Goal: Complete application form

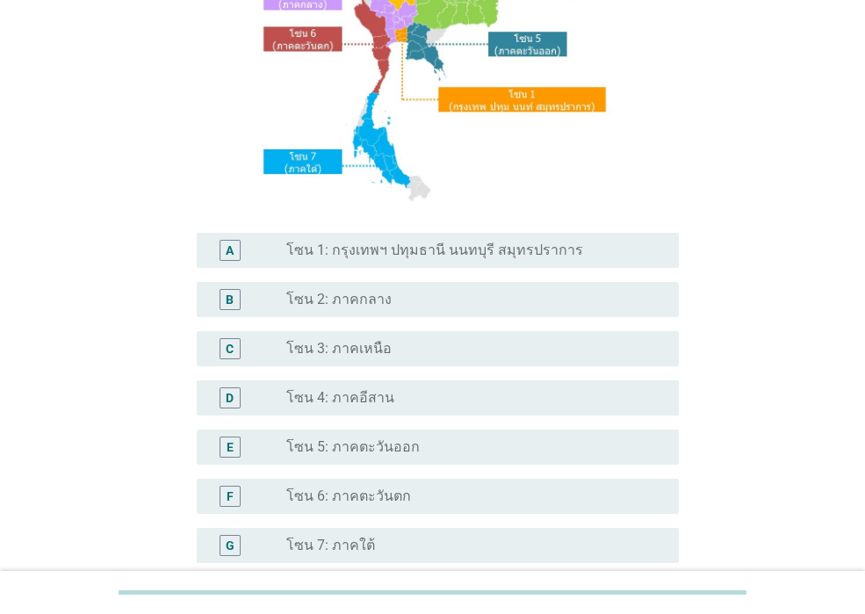
scroll to position [351, 0]
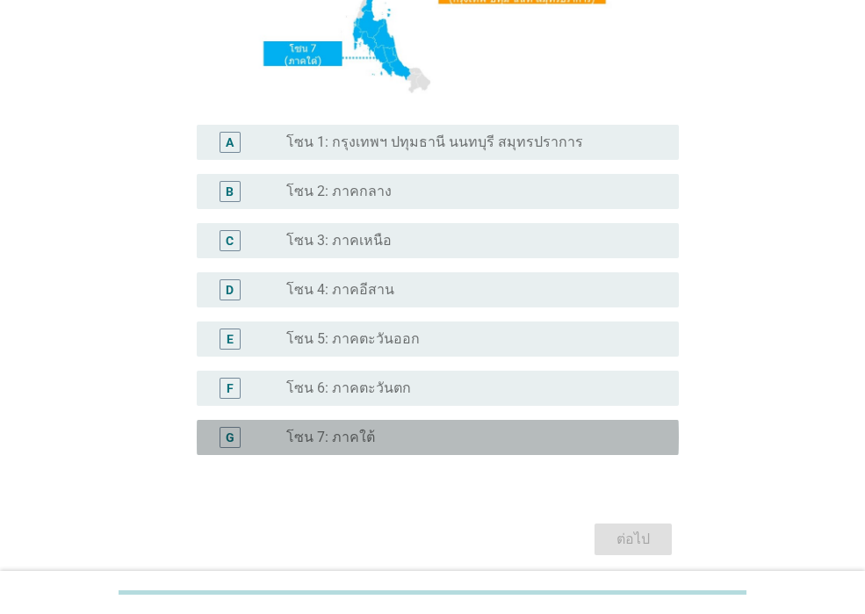
click at [452, 430] on div "radio_button_unchecked โซน 7: ภาคใต้" at bounding box center [468, 437] width 364 height 18
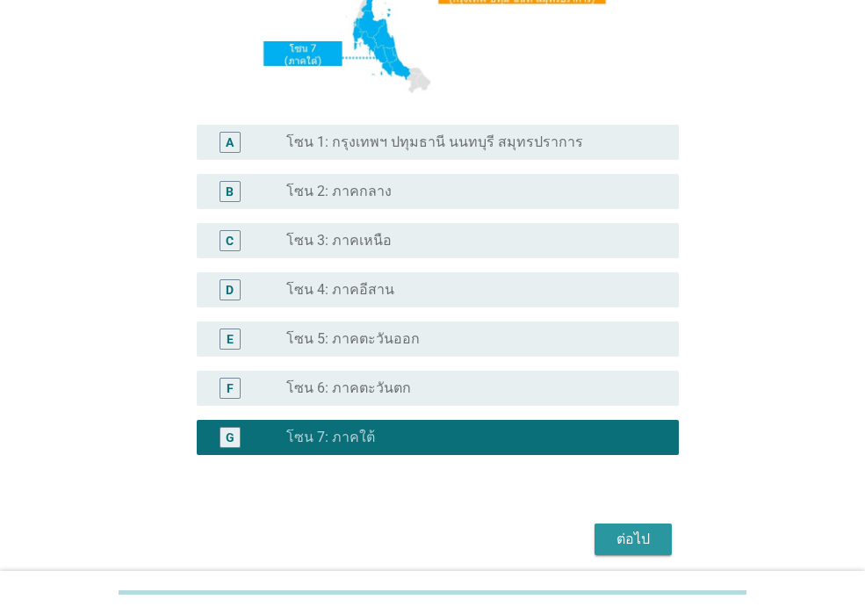
click at [627, 537] on div "ต่อไป" at bounding box center [632, 539] width 49 height 21
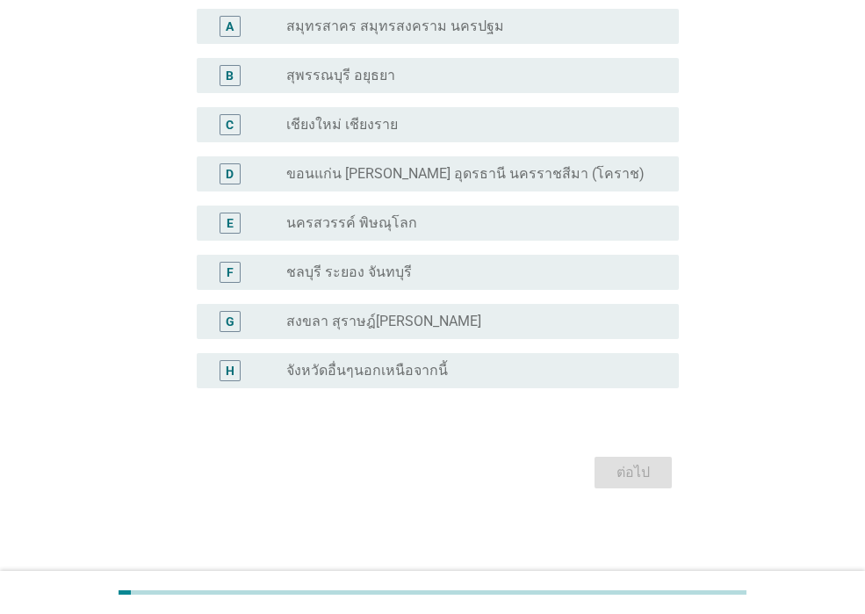
scroll to position [0, 0]
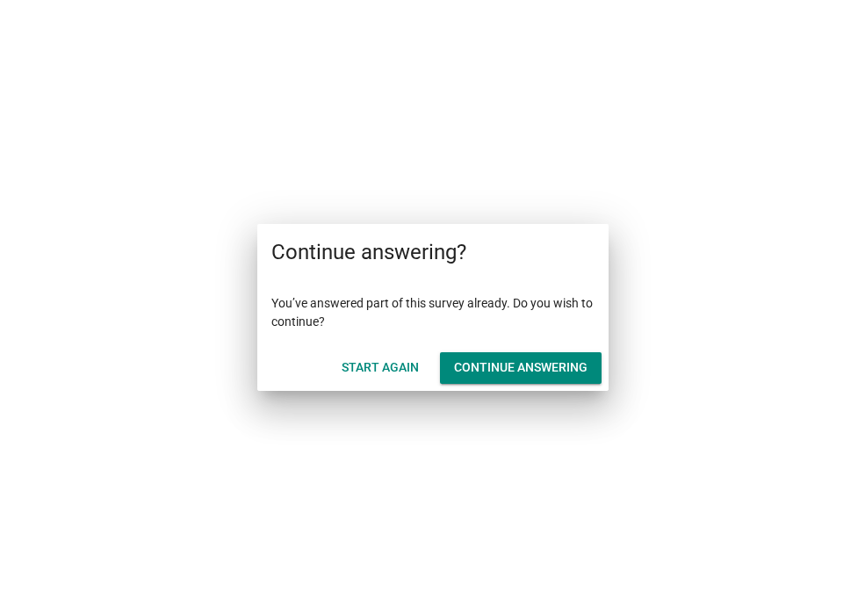
click at [381, 375] on div "Start Again" at bounding box center [380, 367] width 77 height 18
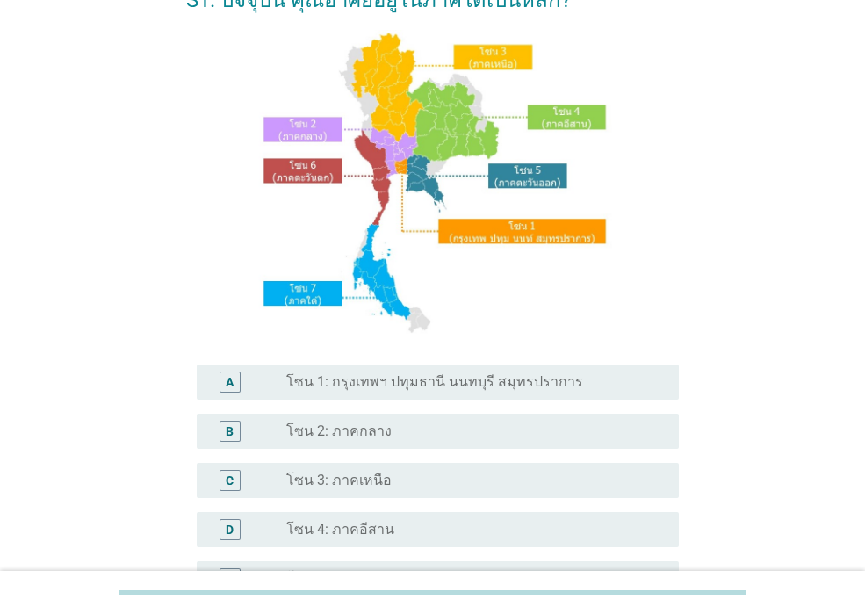
scroll to position [263, 0]
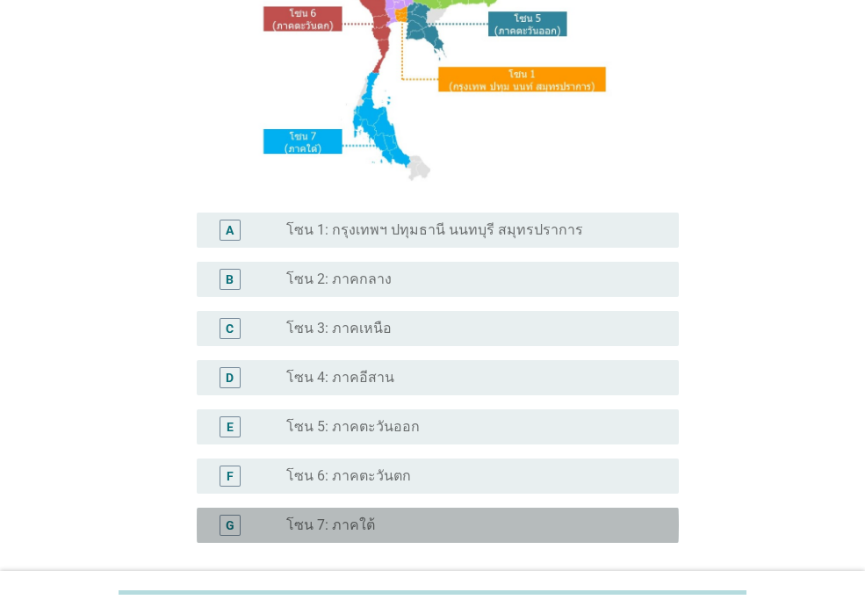
click at [366, 525] on label "โซน 7: ภาคใต้" at bounding box center [330, 525] width 89 height 18
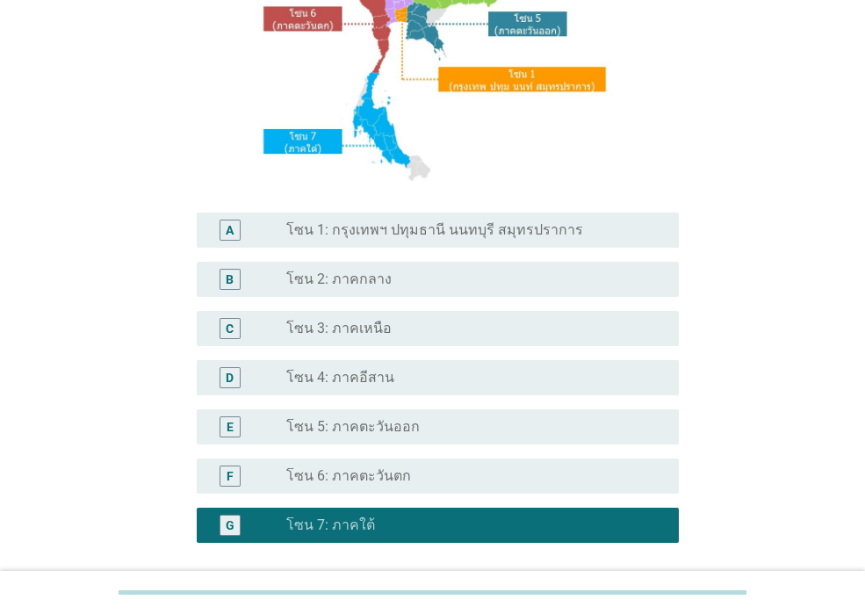
scroll to position [418, 0]
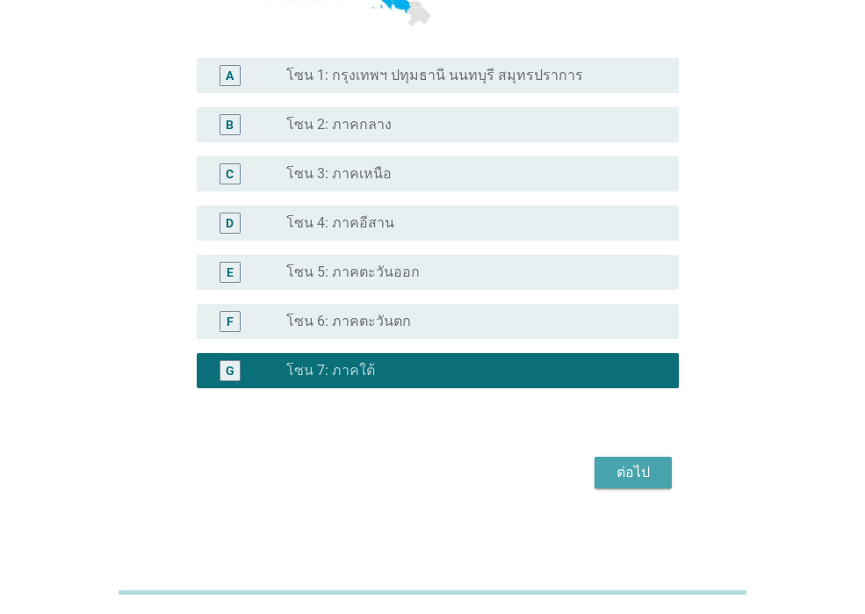
click at [629, 475] on div "ต่อไป" at bounding box center [632, 472] width 49 height 21
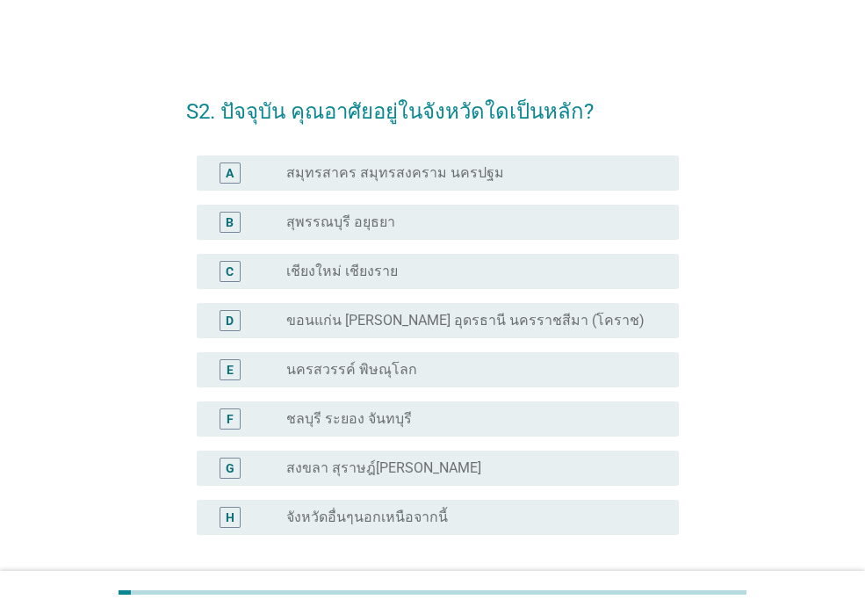
click at [370, 479] on div "G radio_button_unchecked สงขลา สุราษฎ์ธานี นครศรีธรรมราช" at bounding box center [438, 467] width 482 height 35
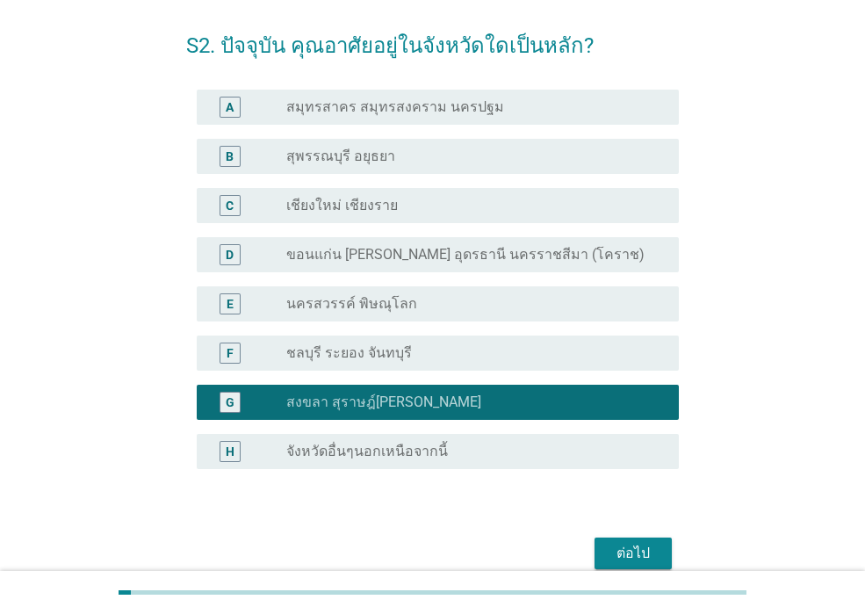
scroll to position [147, 0]
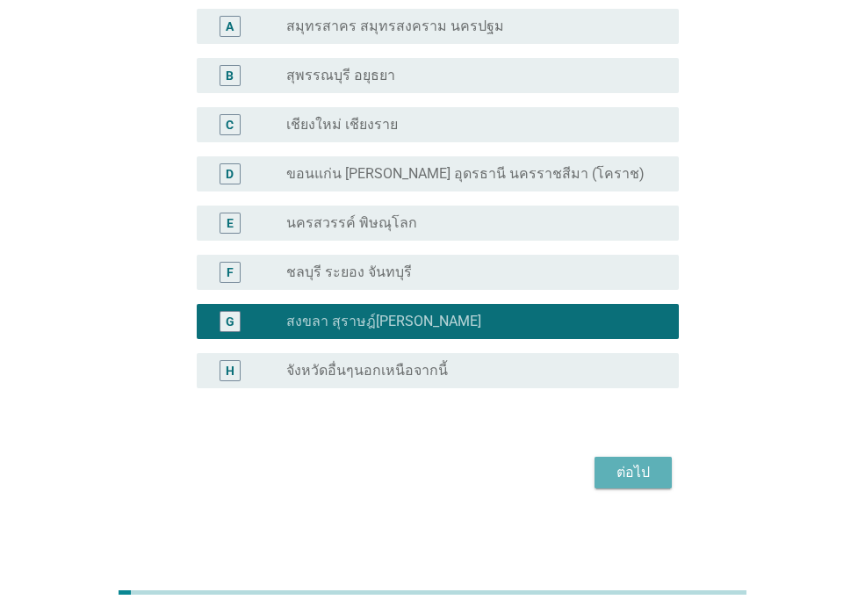
drag, startPoint x: 596, startPoint y: 480, endPoint x: 608, endPoint y: 480, distance: 11.4
click at [607, 480] on button "ต่อไป" at bounding box center [632, 473] width 77 height 32
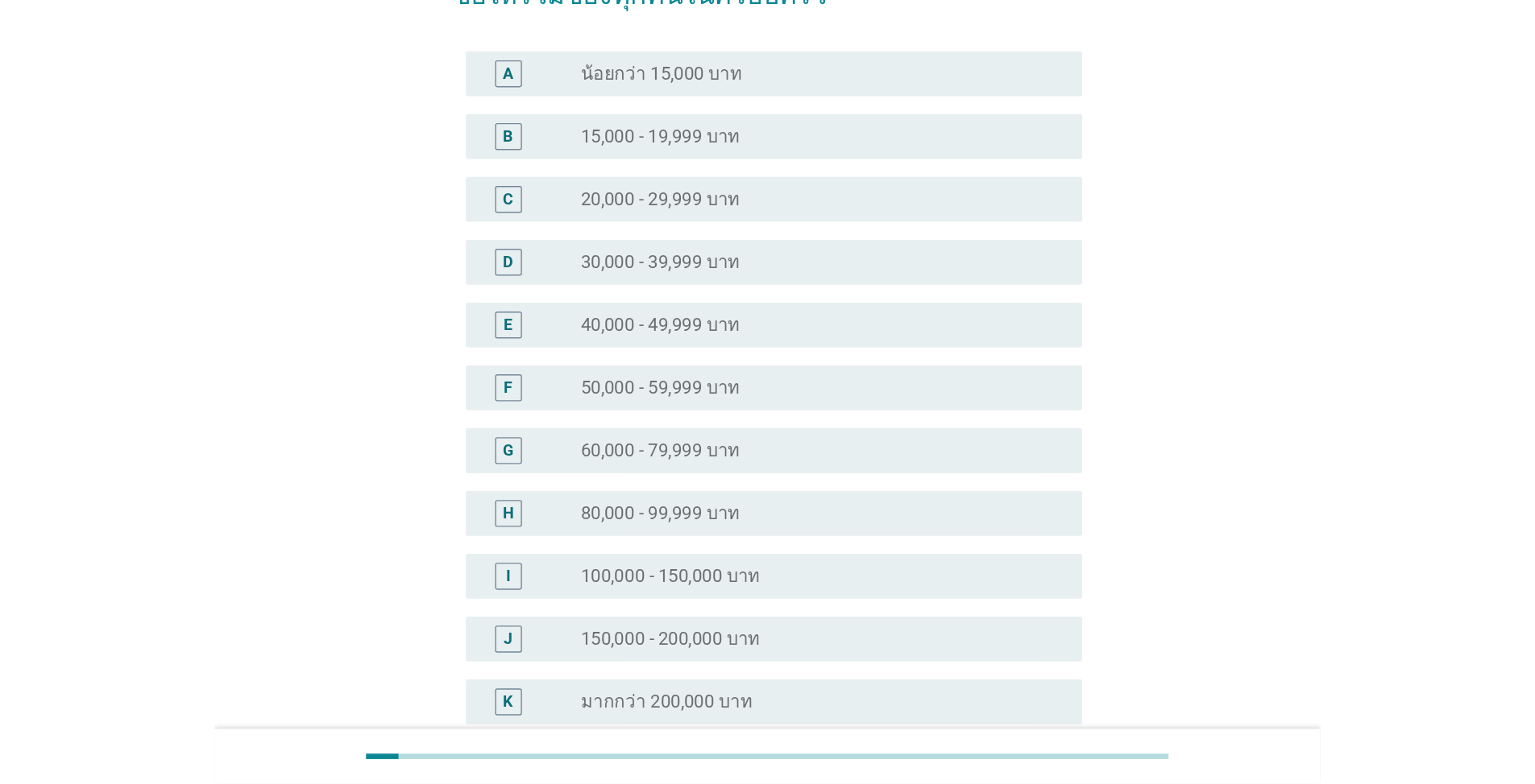
scroll to position [0, 0]
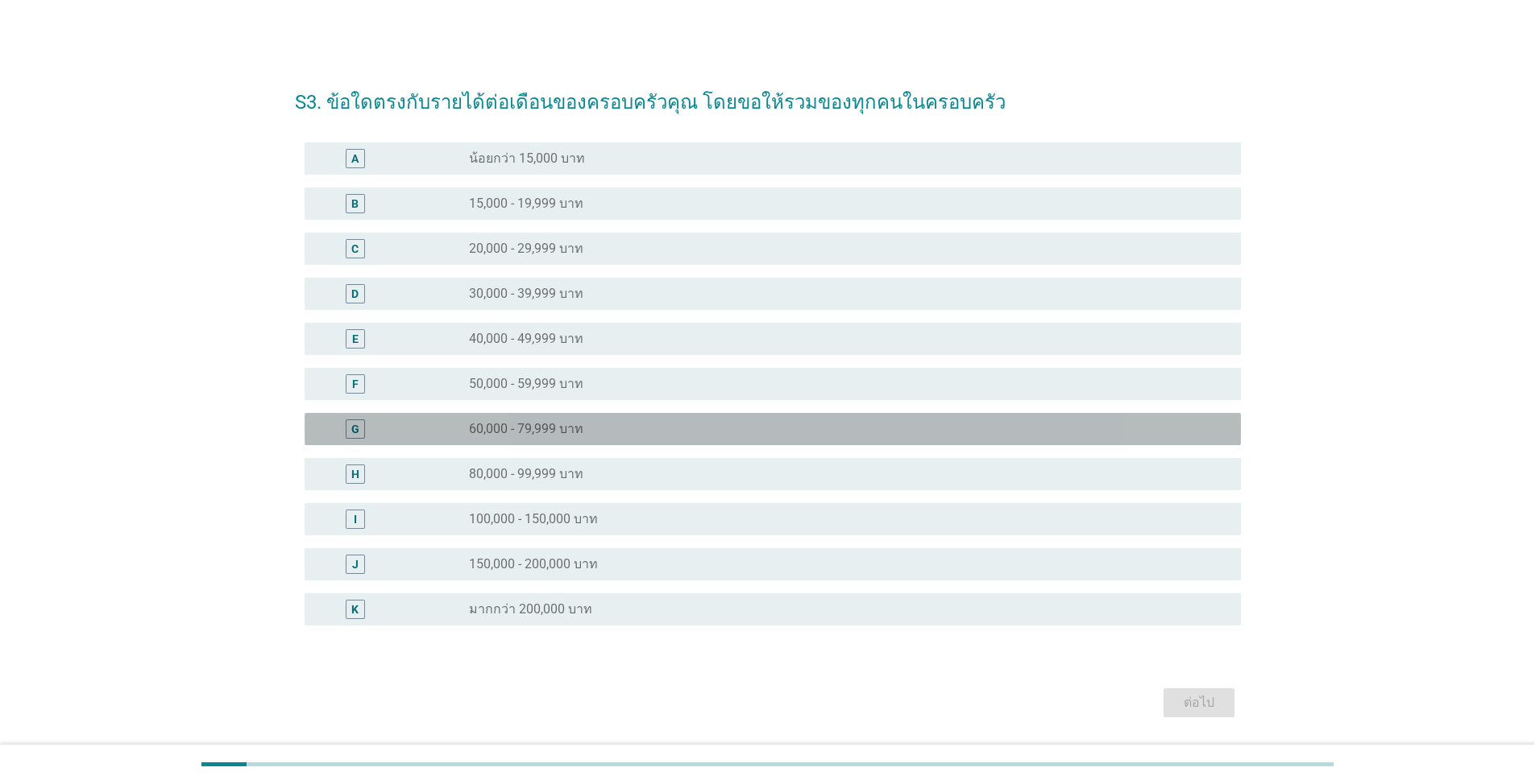
click at [528, 436] on label "60,000 - 79,999 บาท" at bounding box center [526, 429] width 115 height 17
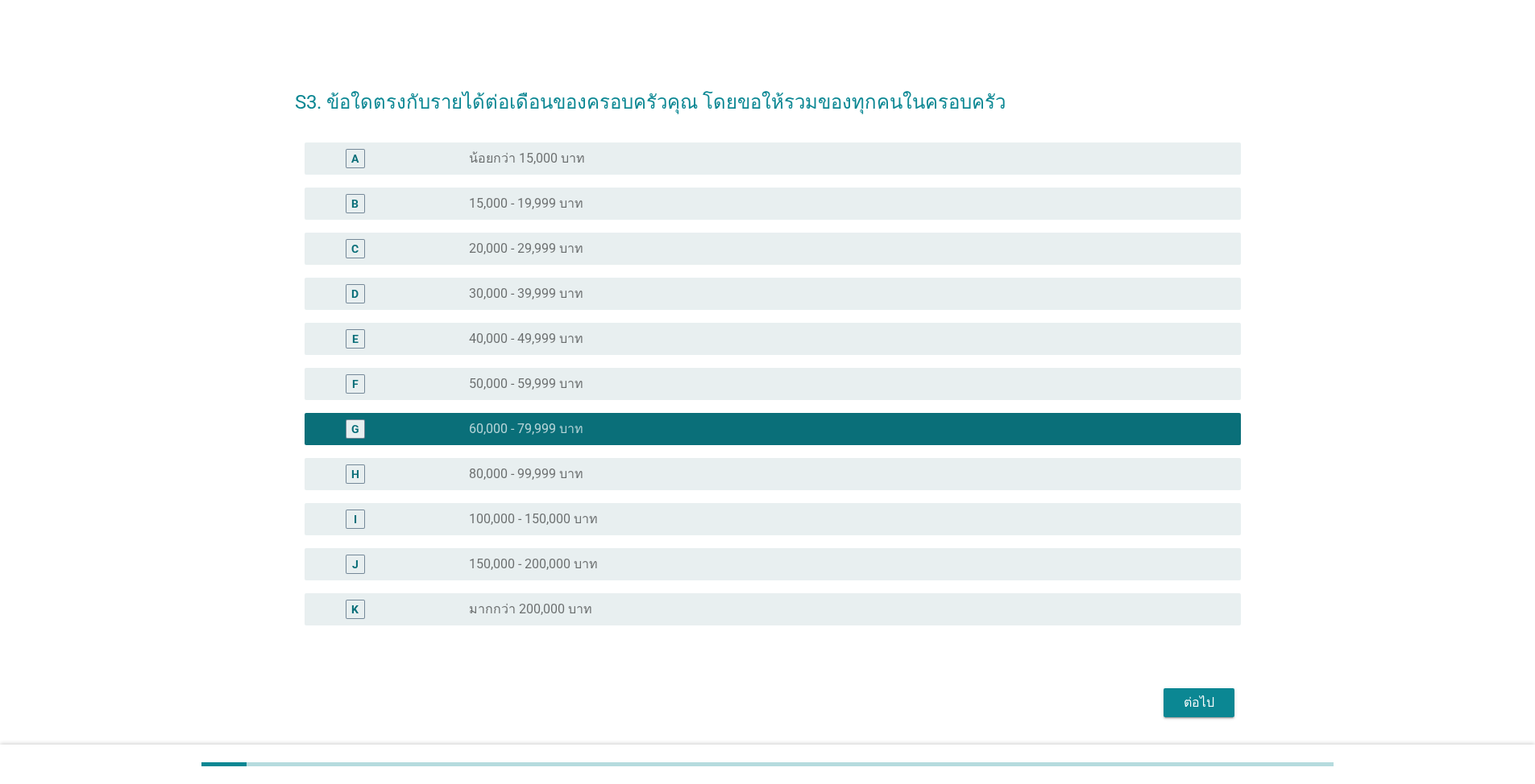
click at [793, 562] on div "ต่อไป" at bounding box center [1198, 702] width 45 height 19
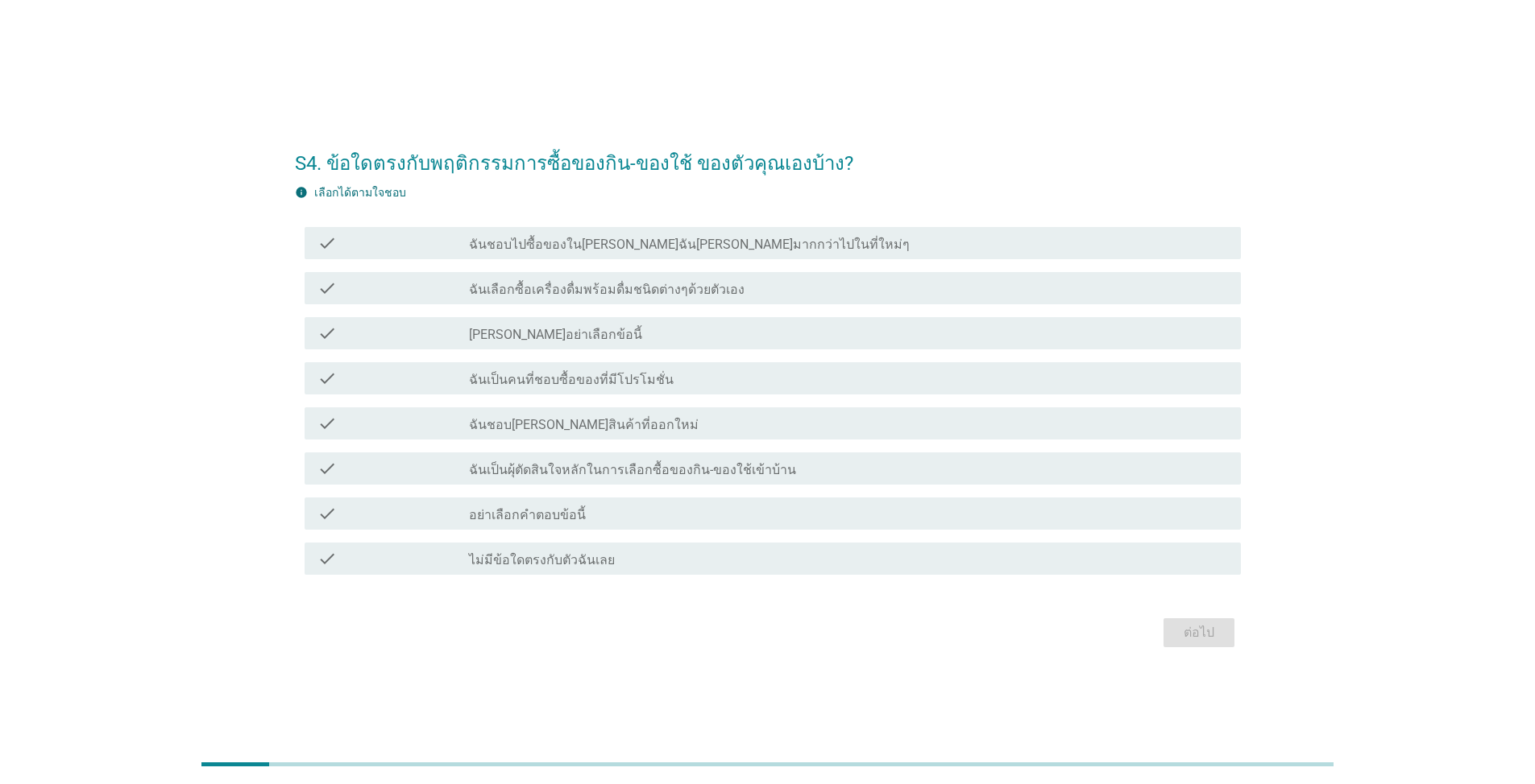
click at [652, 250] on label "ฉันชอบไปซื้อของในที่ที่ฉันคุ้นเคยมากกว่าไปในที่ใหม่ๆ" at bounding box center [689, 245] width 440 height 17
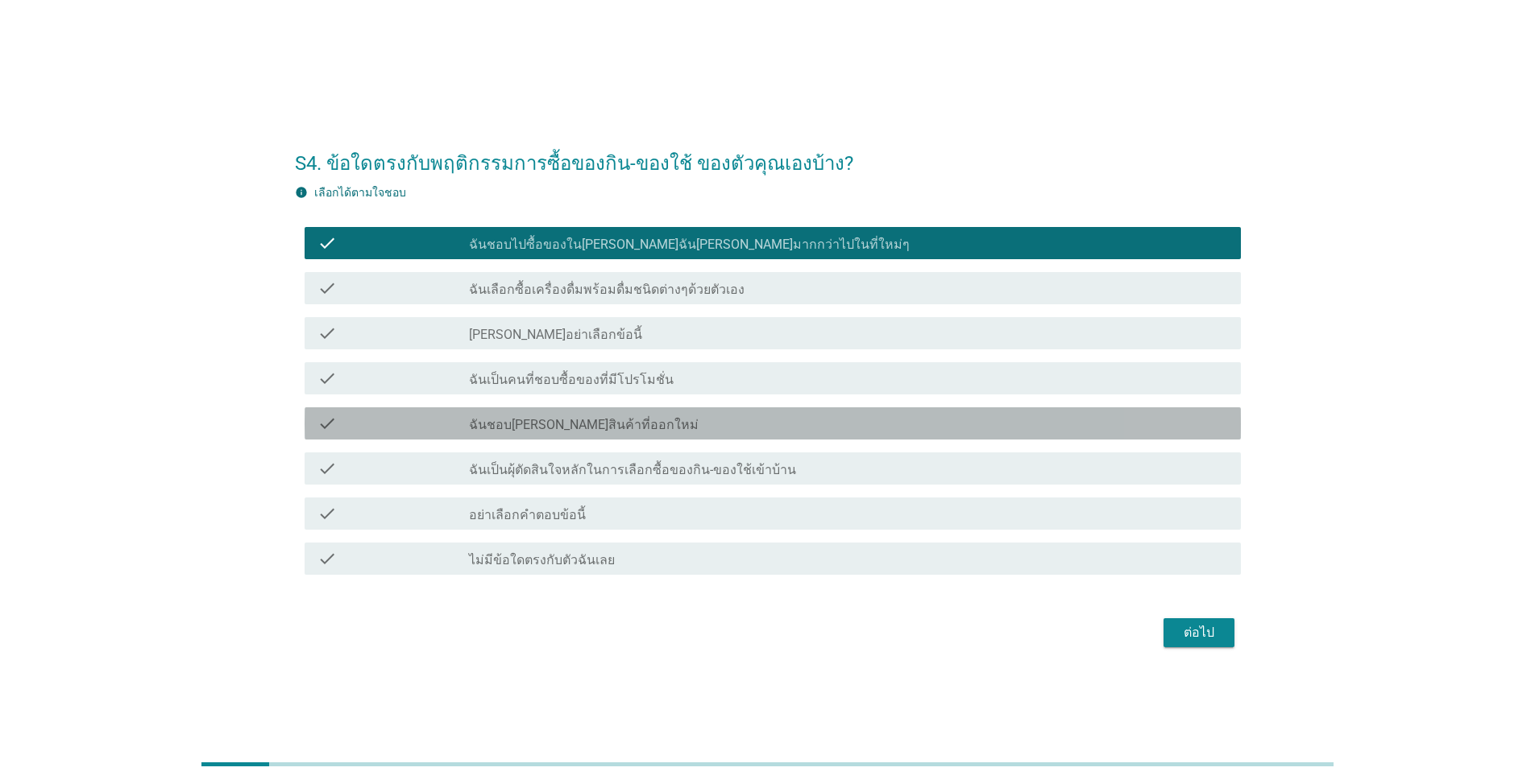
click at [625, 419] on div "check_box_outline_blank ฉันชอบลองสินค้าที่ออกใหม่" at bounding box center [848, 423] width 759 height 19
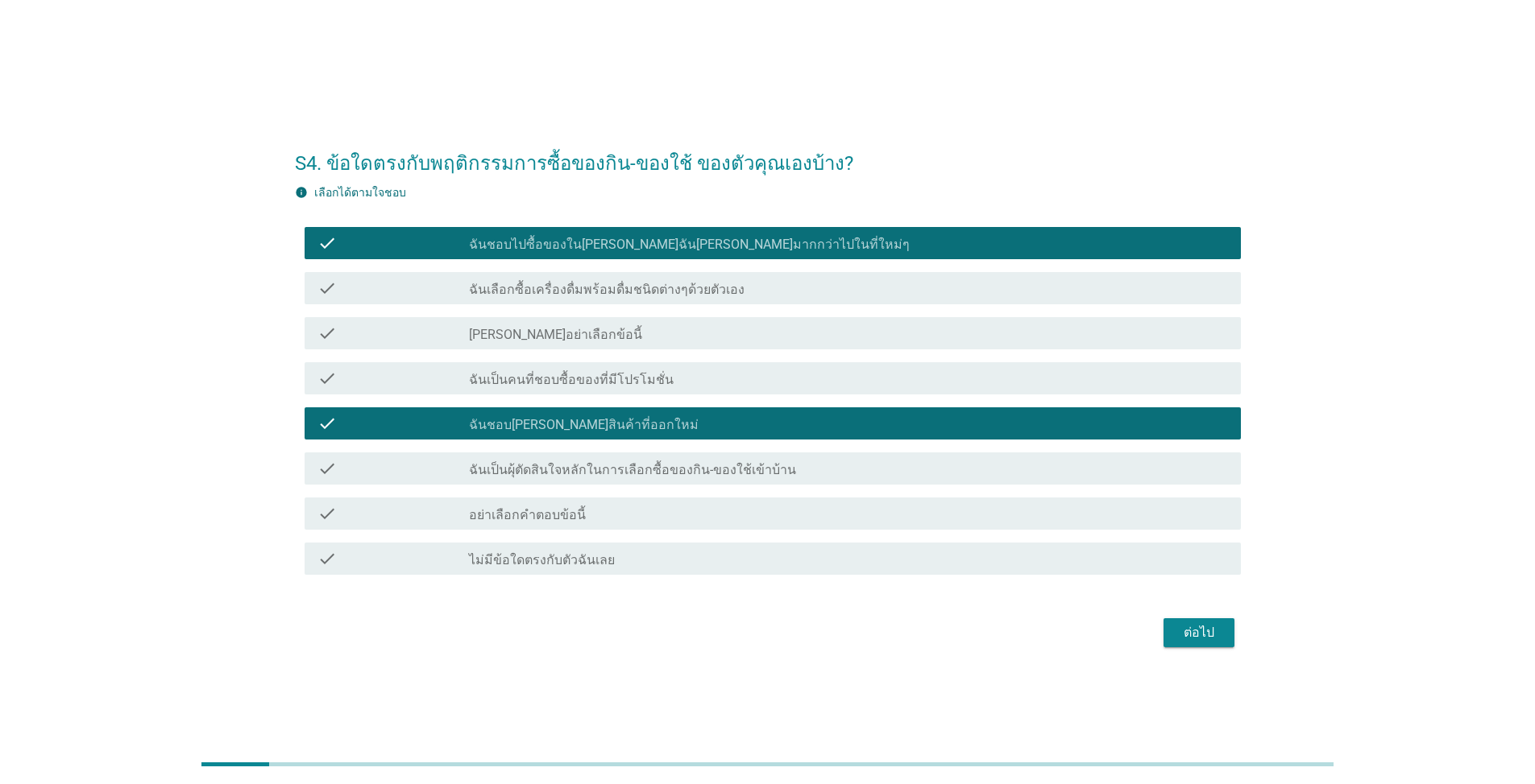
click at [641, 475] on label "ฉันเป็นผุ้ตัดสินใจหลักในการเลือกซื้อของกิน-ของใช้เข้าบ้าน" at bounding box center [632, 470] width 327 height 17
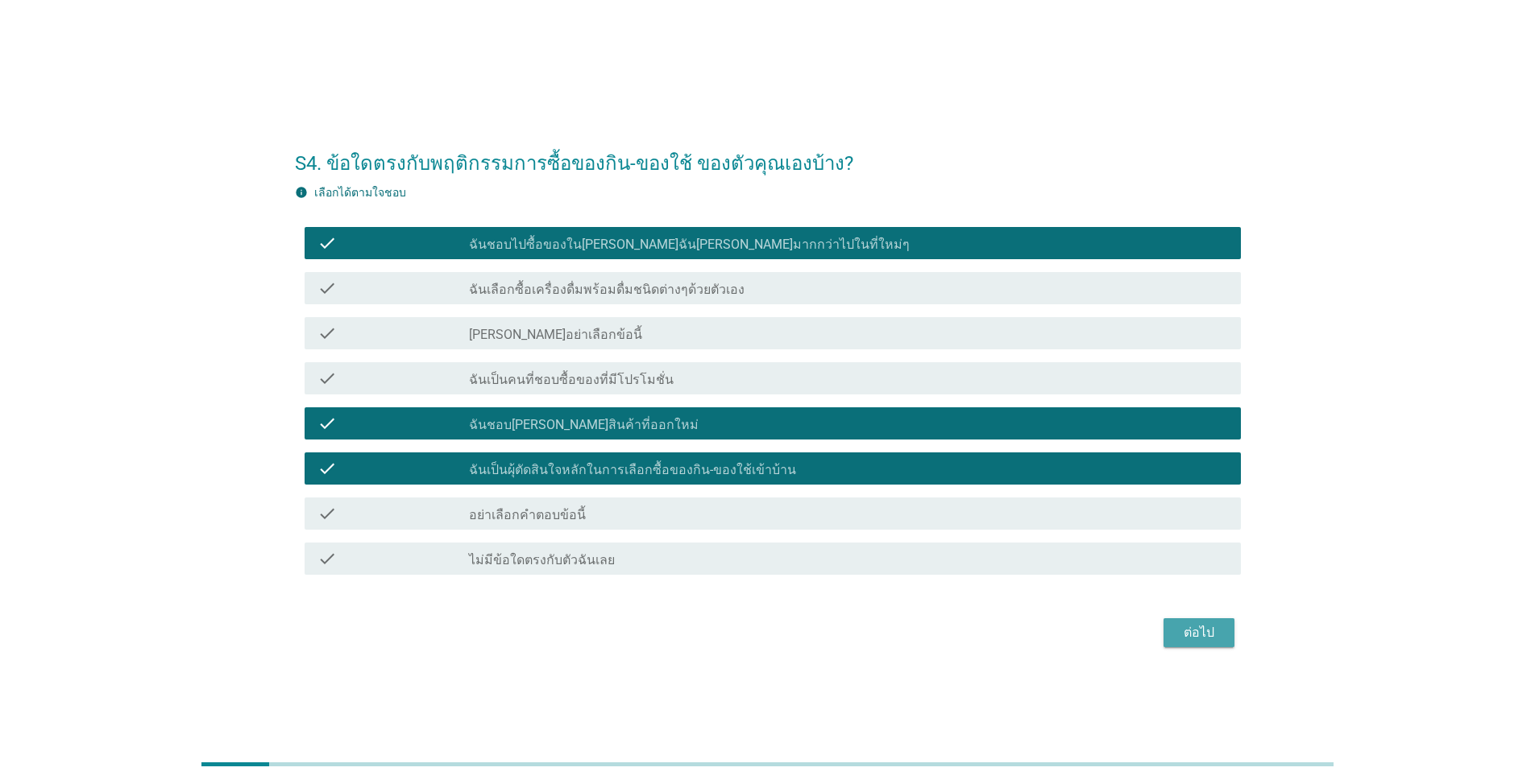
click at [793, 562] on div "ต่อไป" at bounding box center [1198, 633] width 45 height 19
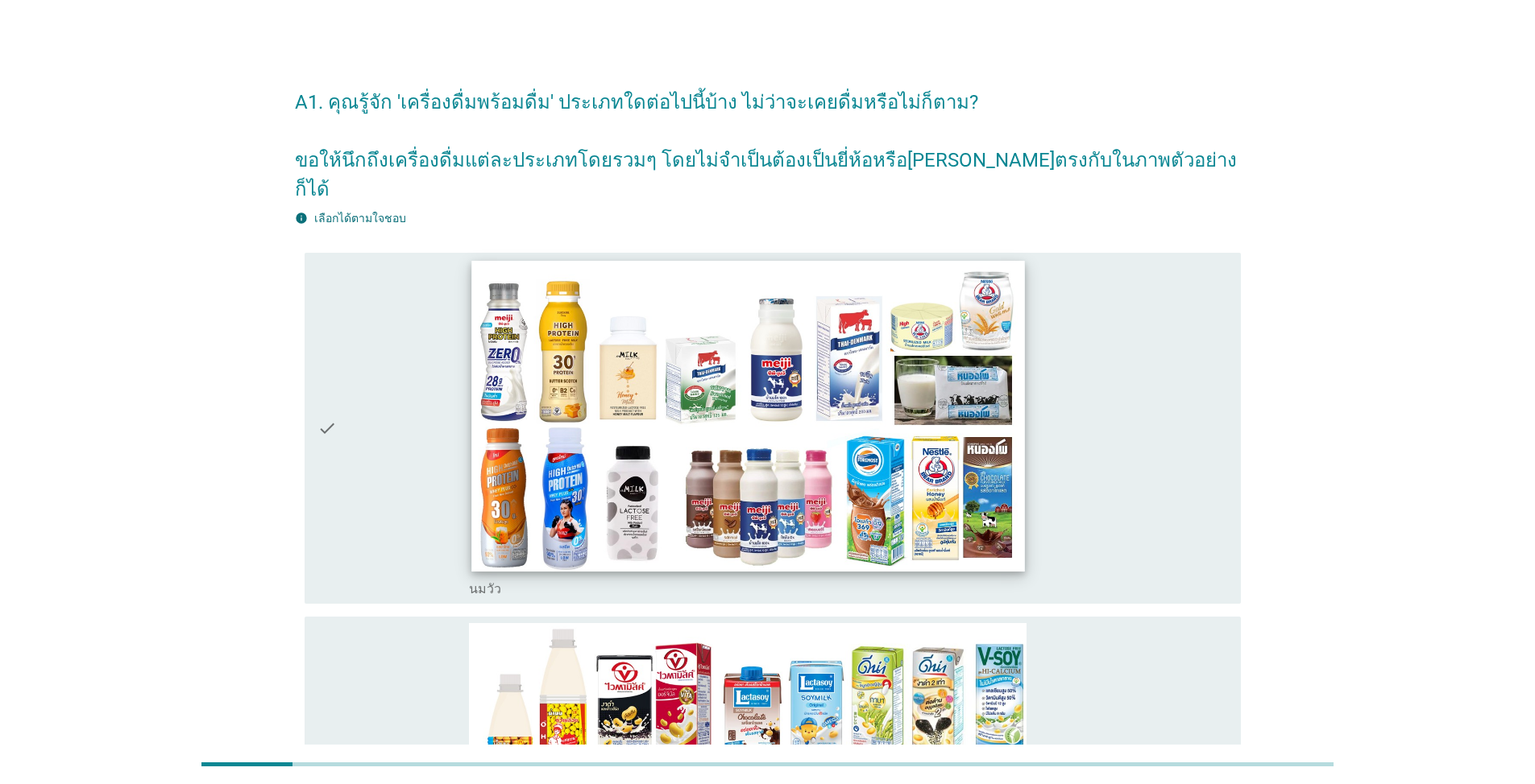
scroll to position [81, 0]
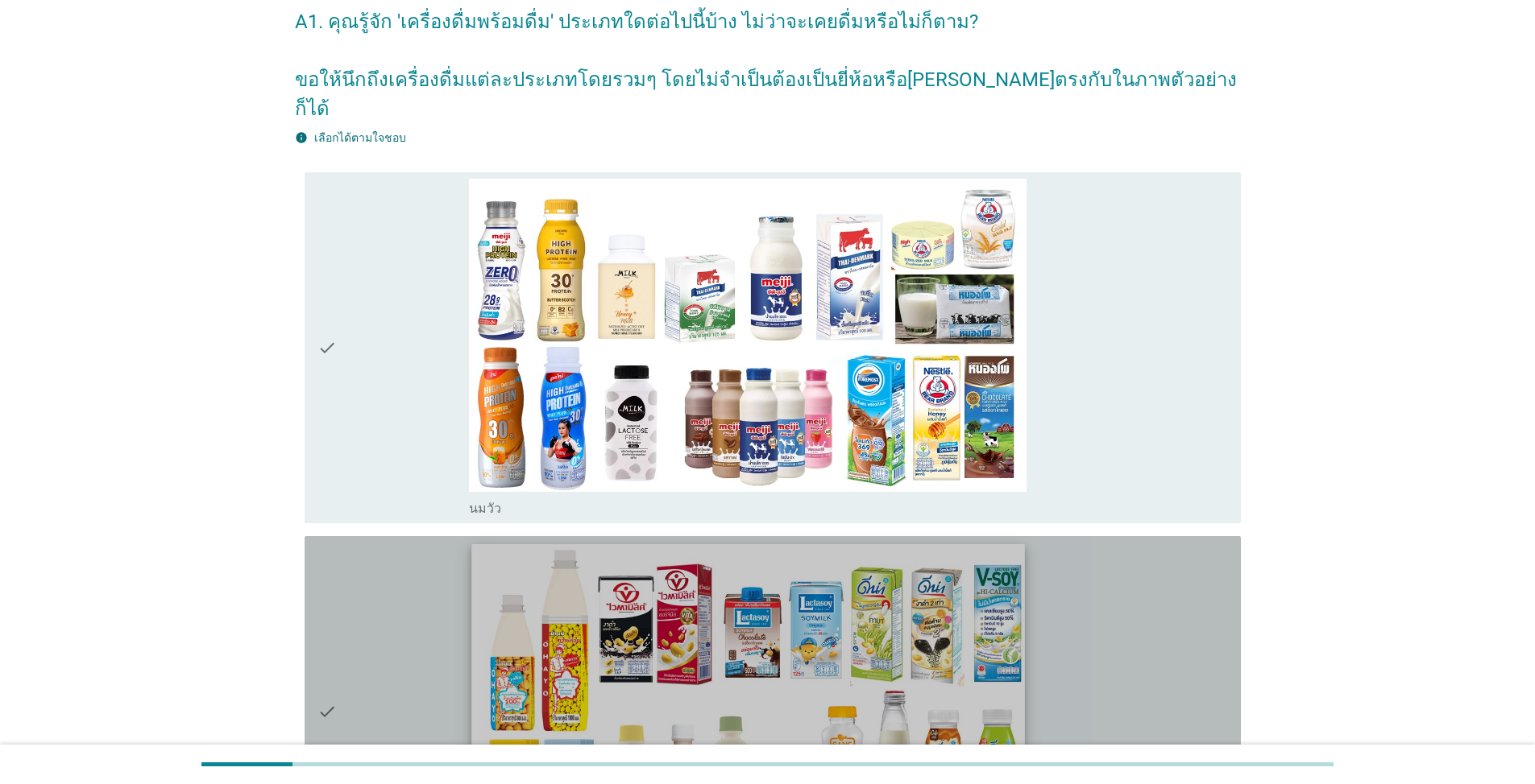
click at [717, 562] on img at bounding box center [748, 700] width 552 height 311
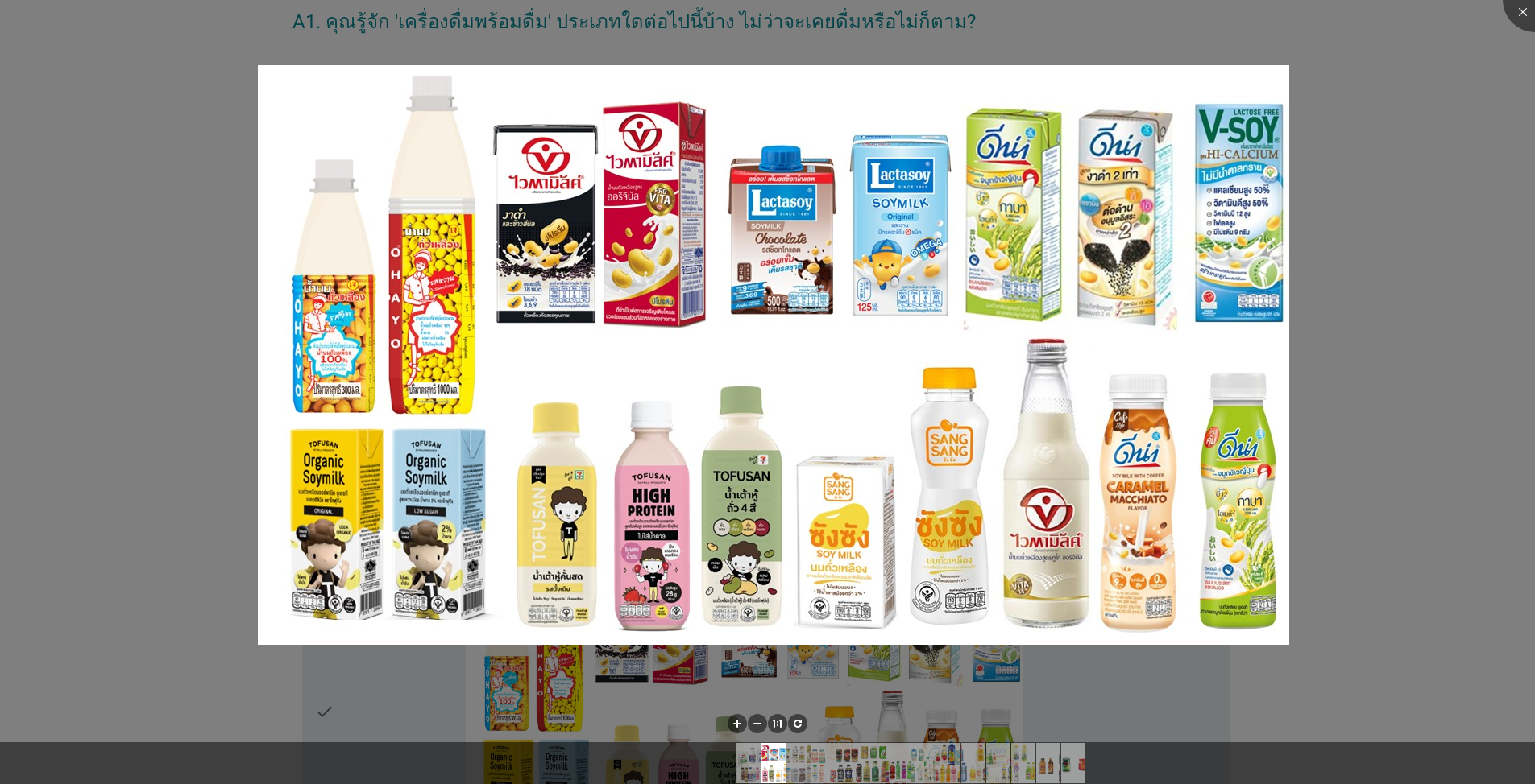
drag, startPoint x: 1363, startPoint y: 403, endPoint x: 1330, endPoint y: 425, distance: 39.7
click at [793, 406] on div at bounding box center [767, 392] width 1535 height 784
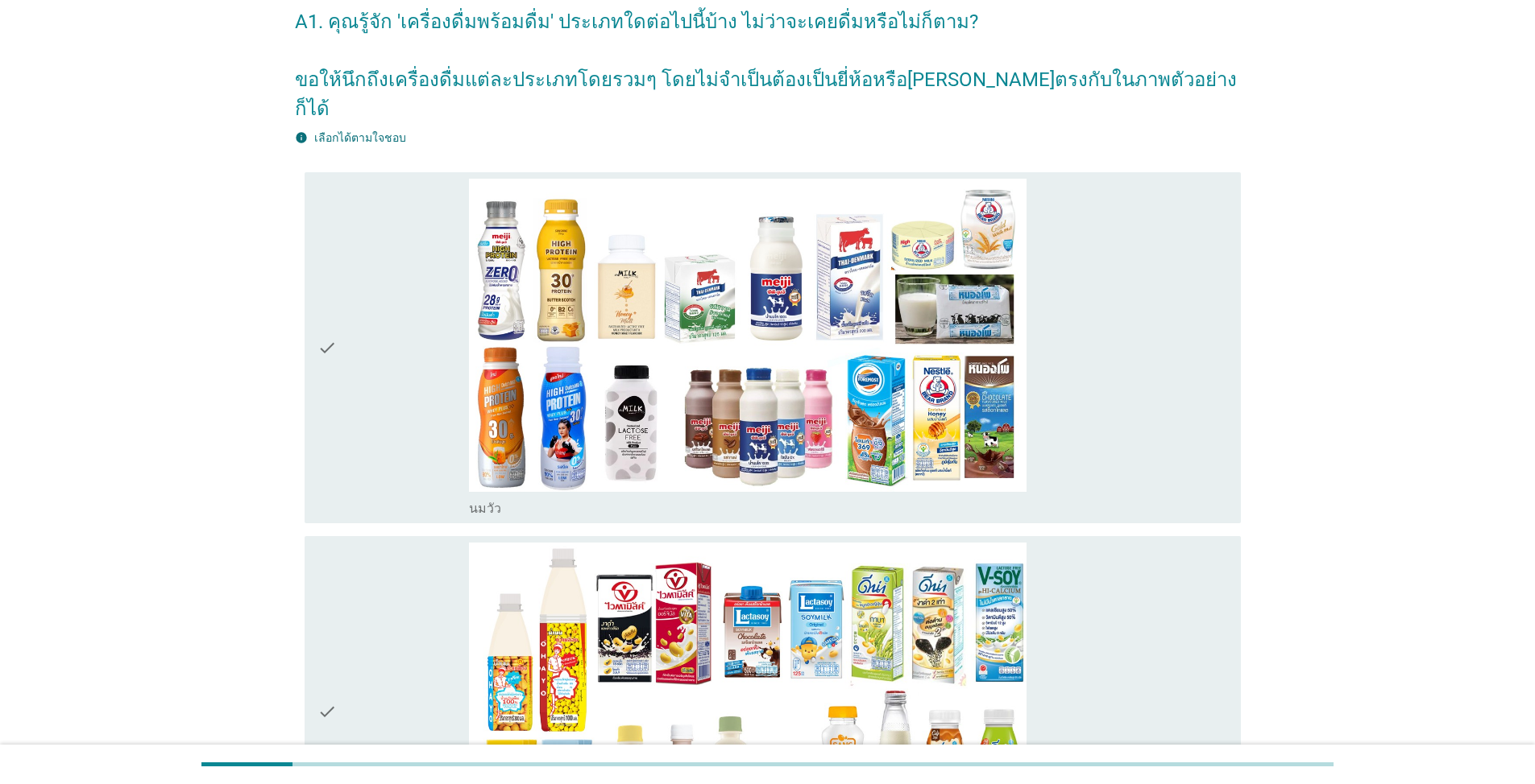
click at [303, 562] on div "check check_box_outline_blank นมถั่วเหลือง-น้ำเต้าหู้พร้อมดื่ม" at bounding box center [767, 712] width 946 height 365
click at [349, 562] on div "check" at bounding box center [393, 712] width 151 height 339
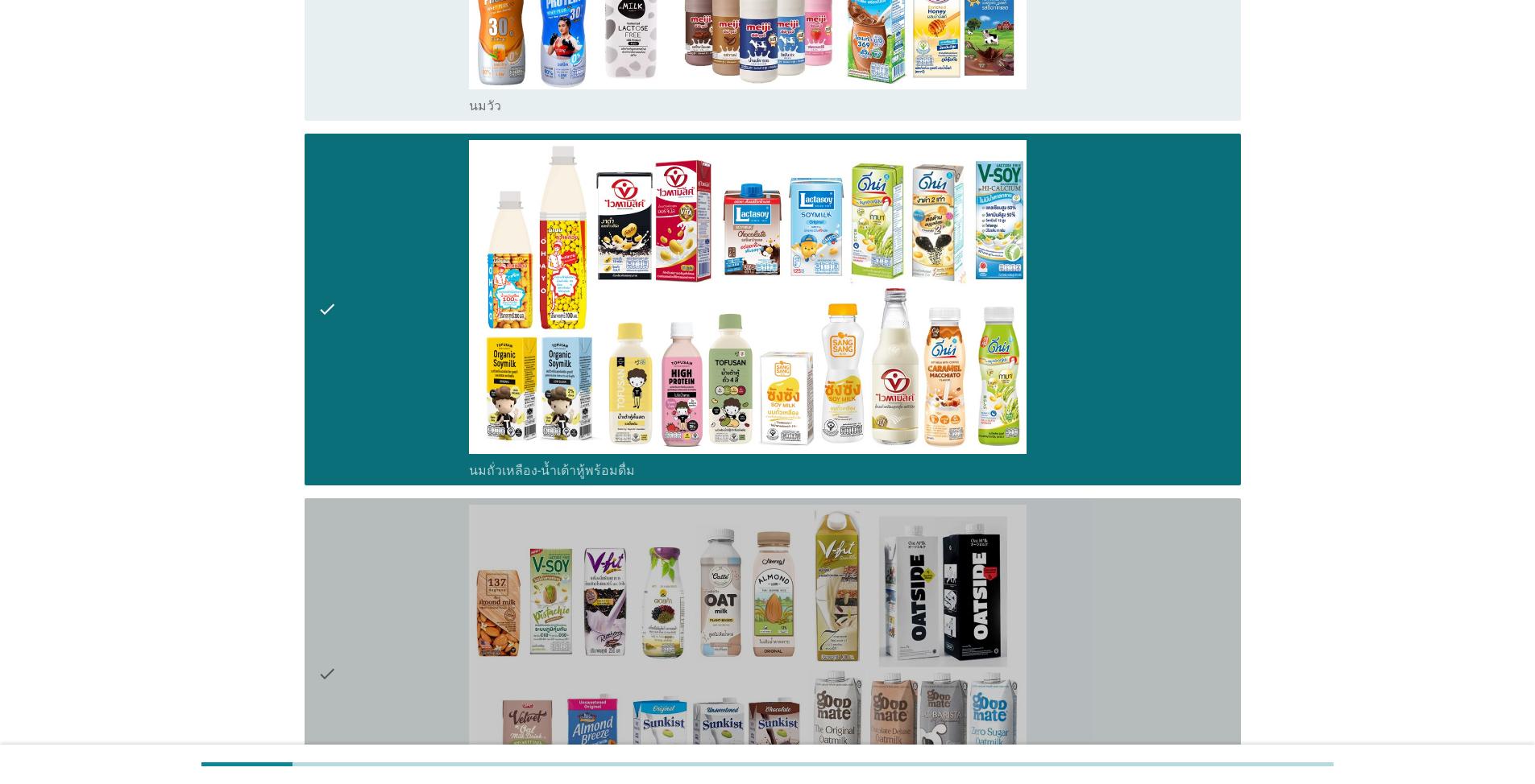
scroll to position [564, 0]
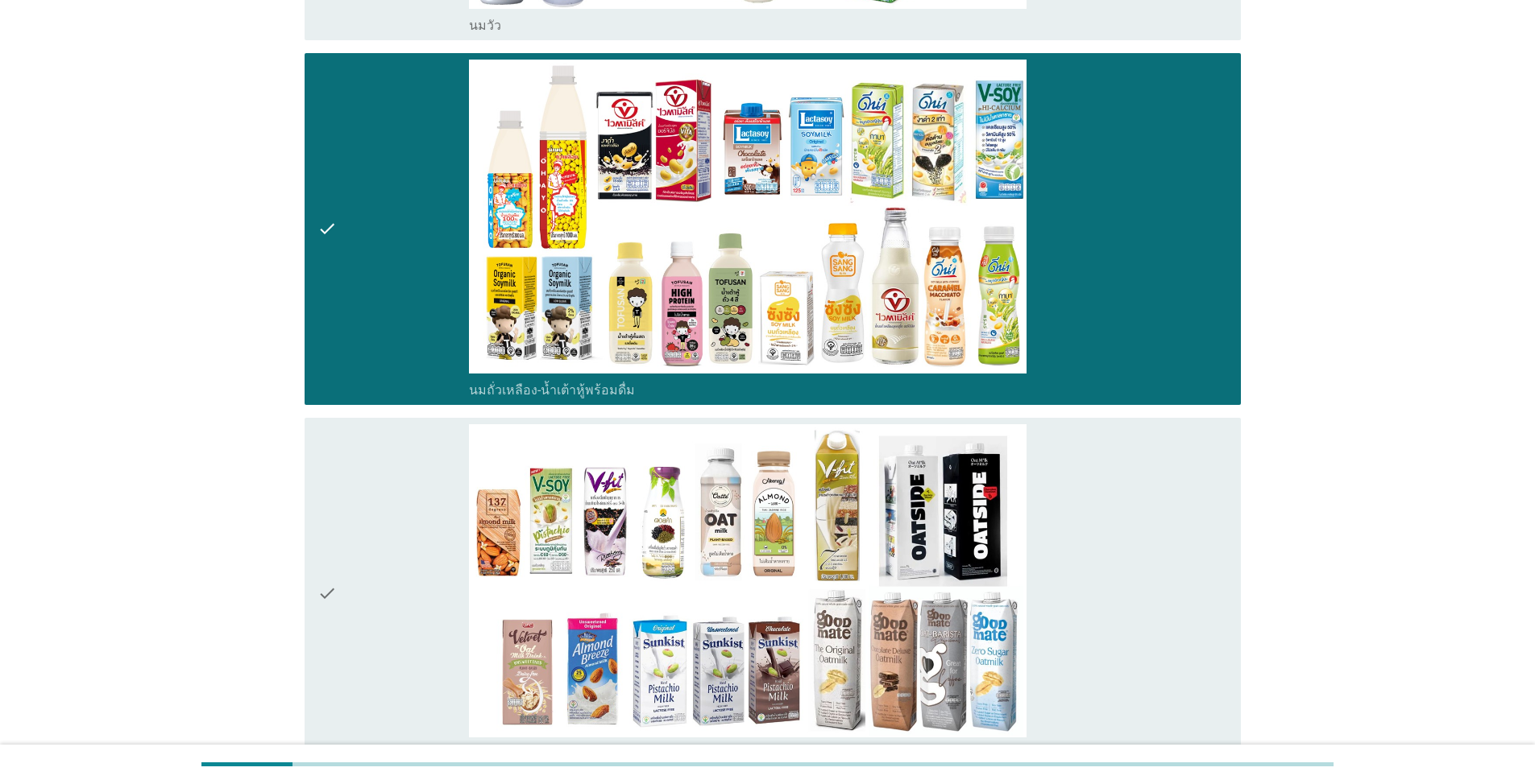
drag, startPoint x: 515, startPoint y: 594, endPoint x: 1335, endPoint y: 455, distance: 831.7
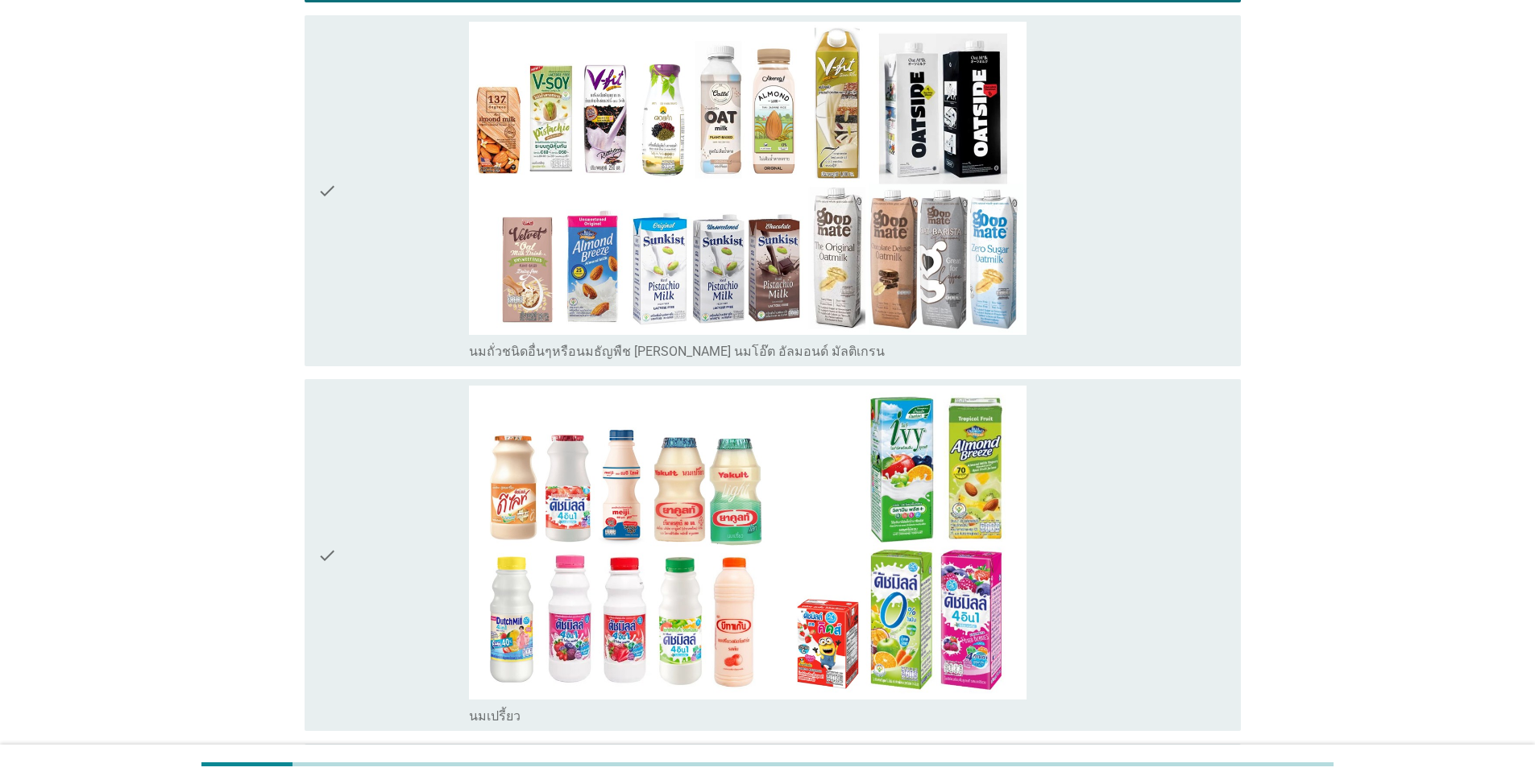
click at [374, 504] on div "check" at bounding box center [393, 556] width 151 height 339
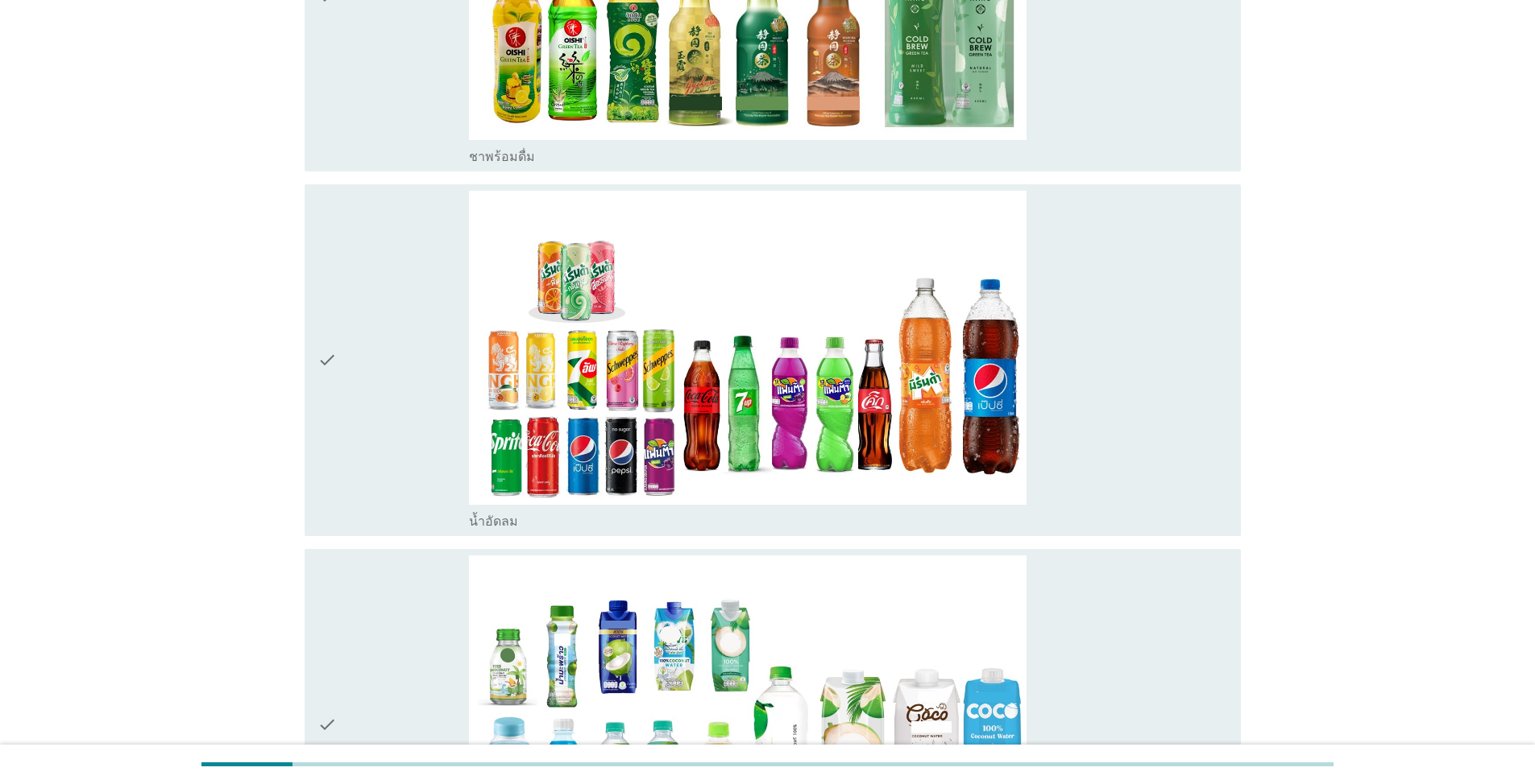
click at [399, 387] on div "check" at bounding box center [393, 360] width 151 height 339
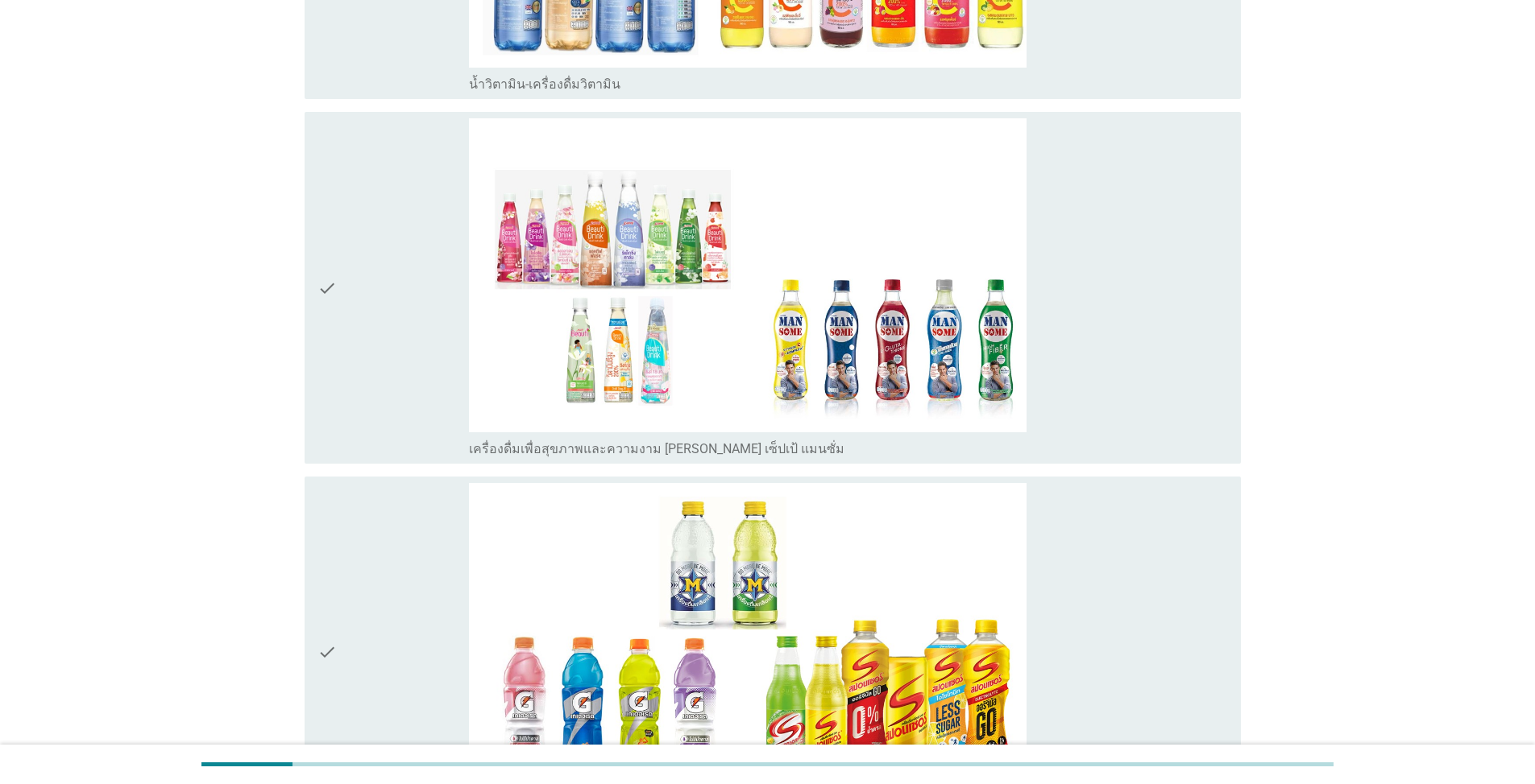
click at [424, 562] on div "check" at bounding box center [393, 653] width 151 height 339
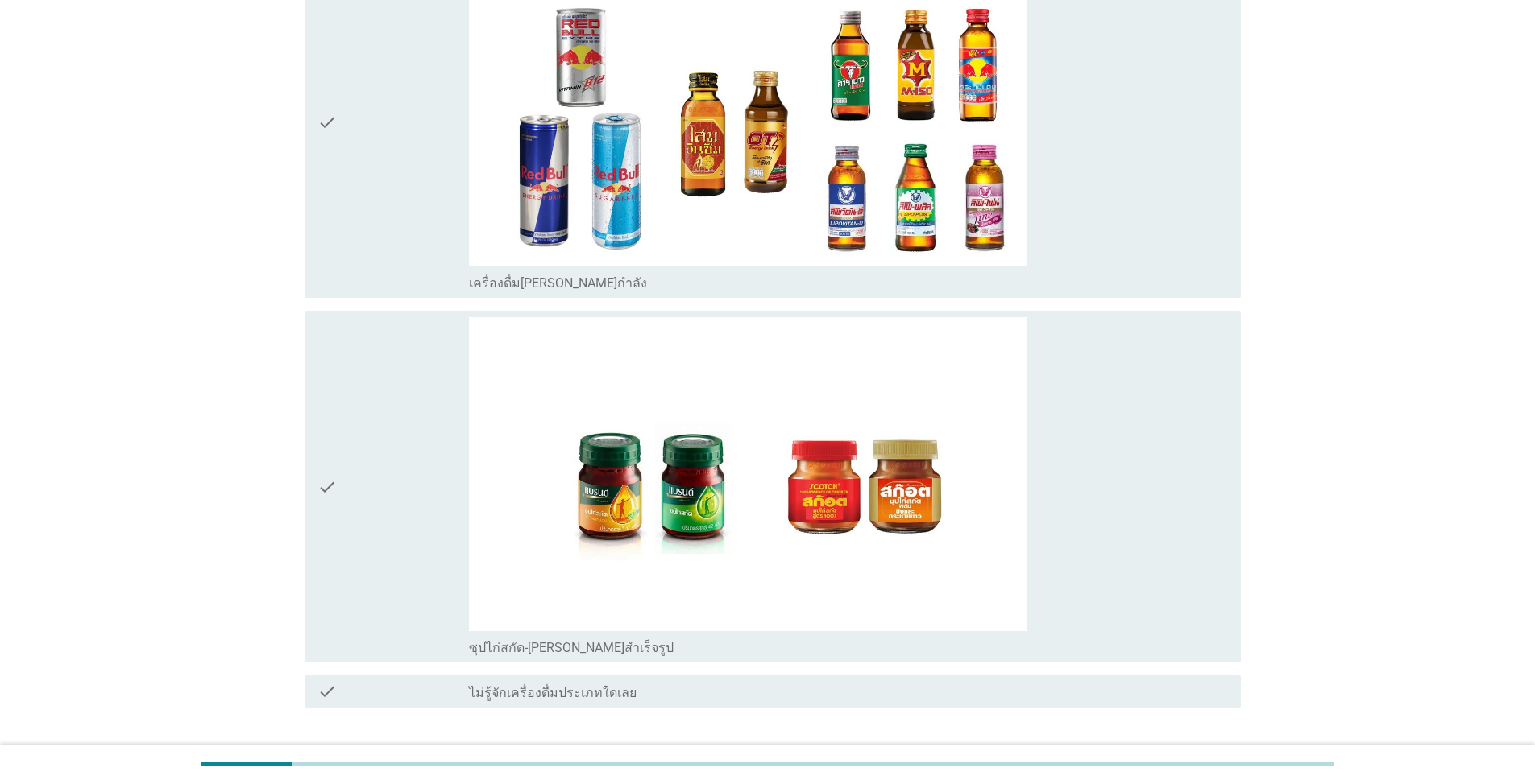
scroll to position [4761, 0]
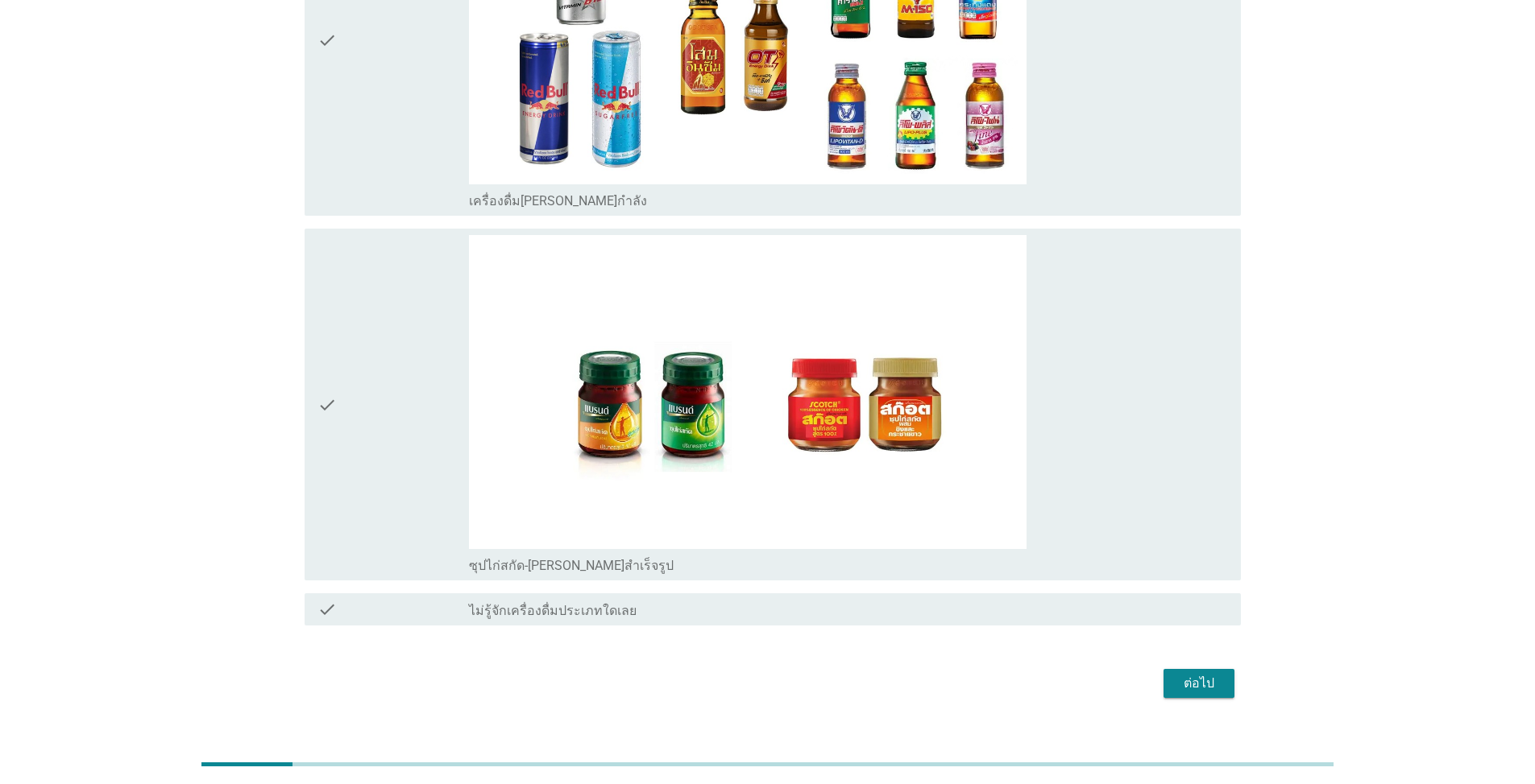
click at [428, 398] on div "check" at bounding box center [393, 404] width 151 height 339
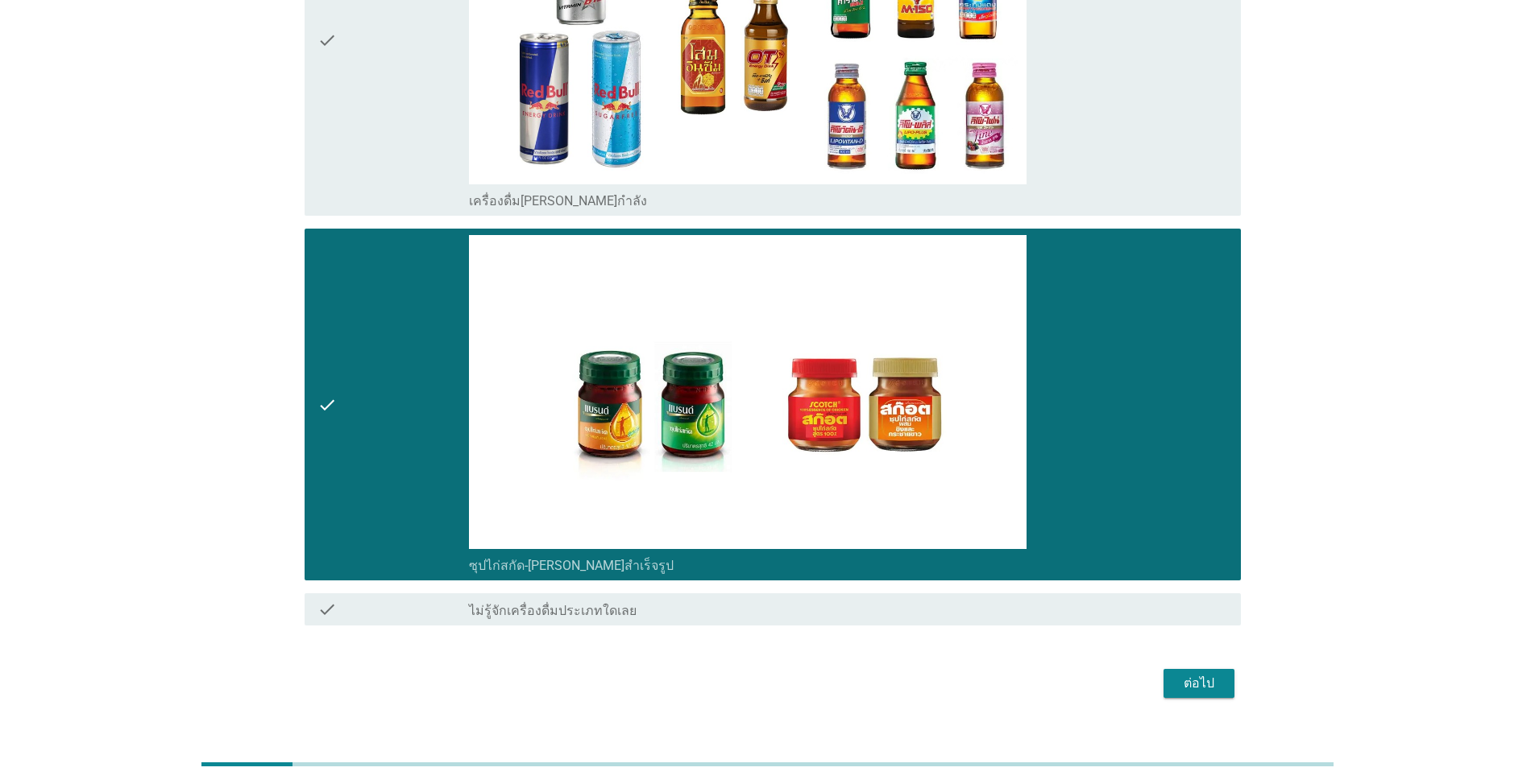
click at [793, 562] on div "ต่อไป" at bounding box center [1198, 683] width 45 height 19
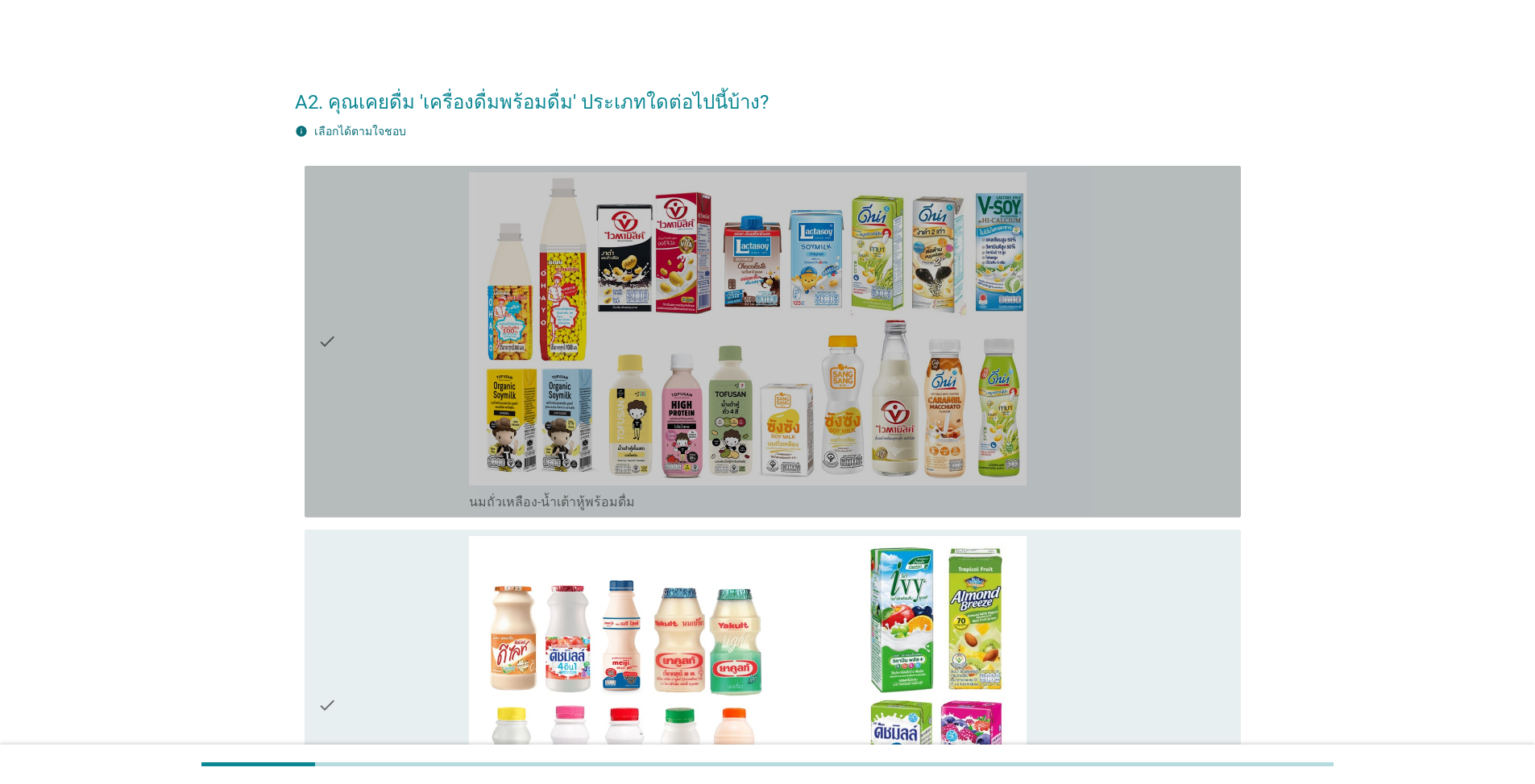
click at [375, 388] on div "check" at bounding box center [393, 342] width 151 height 339
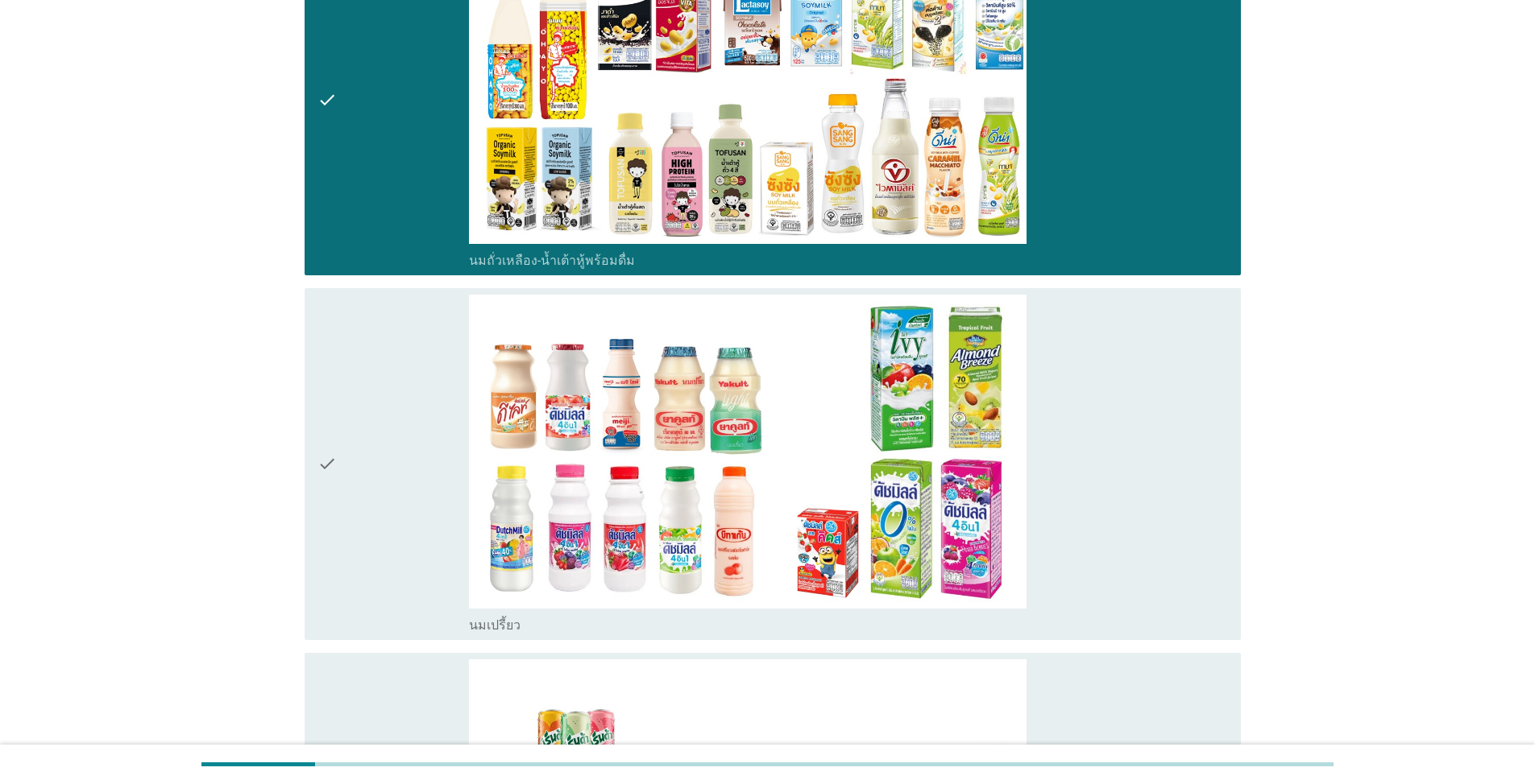
click at [376, 394] on div "check" at bounding box center [393, 464] width 151 height 339
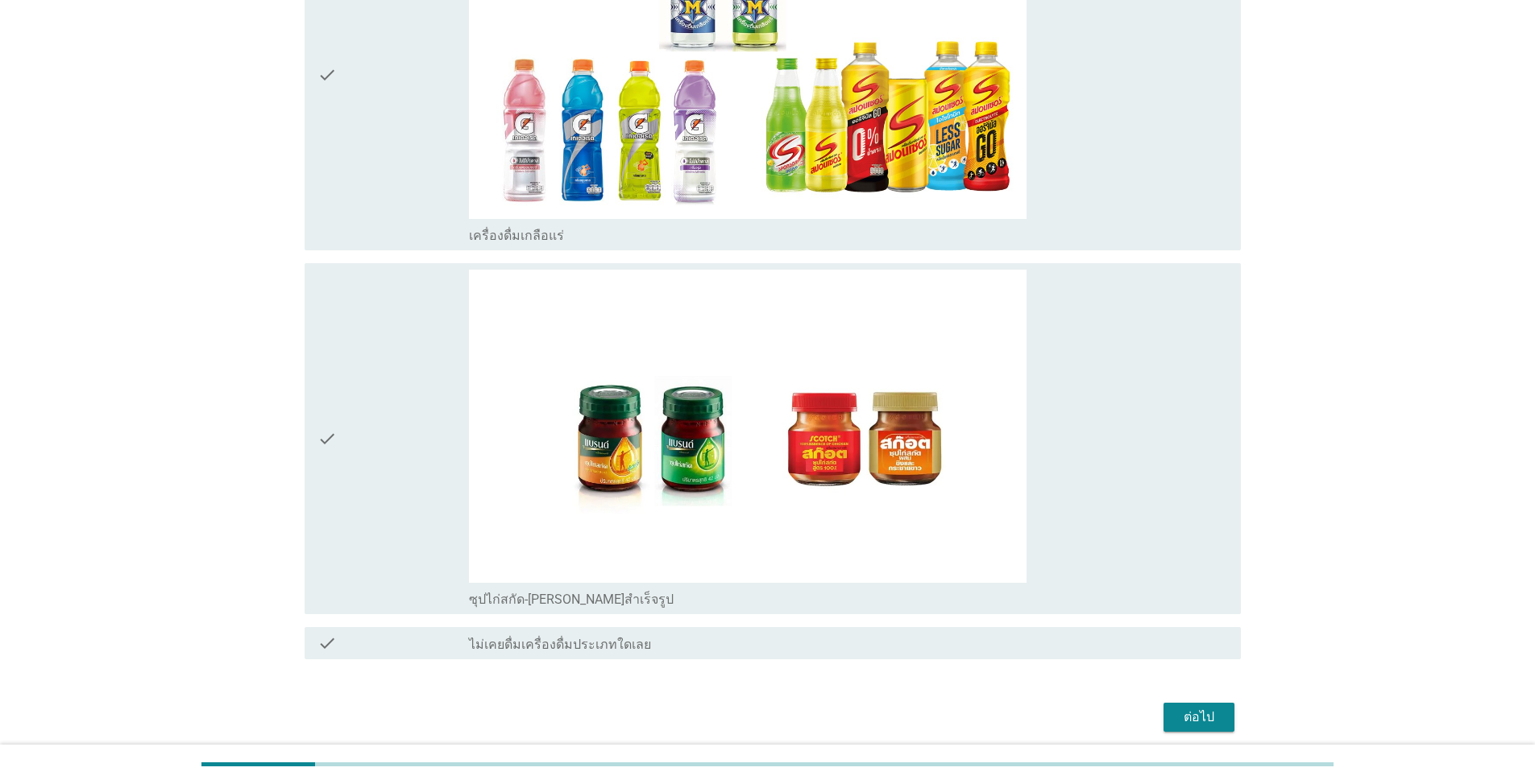
scroll to position [1423, 0]
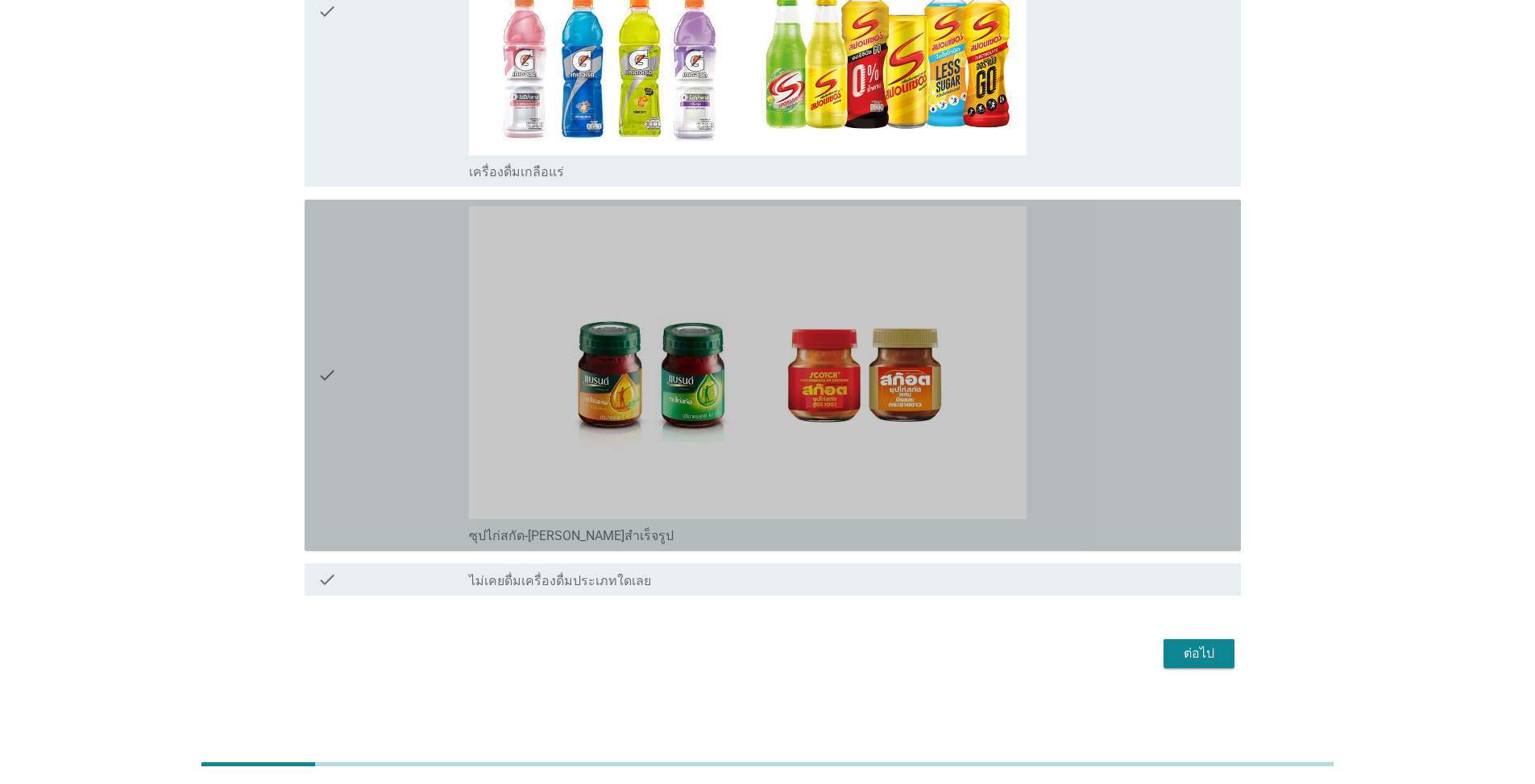
click at [413, 386] on div "check" at bounding box center [393, 376] width 151 height 339
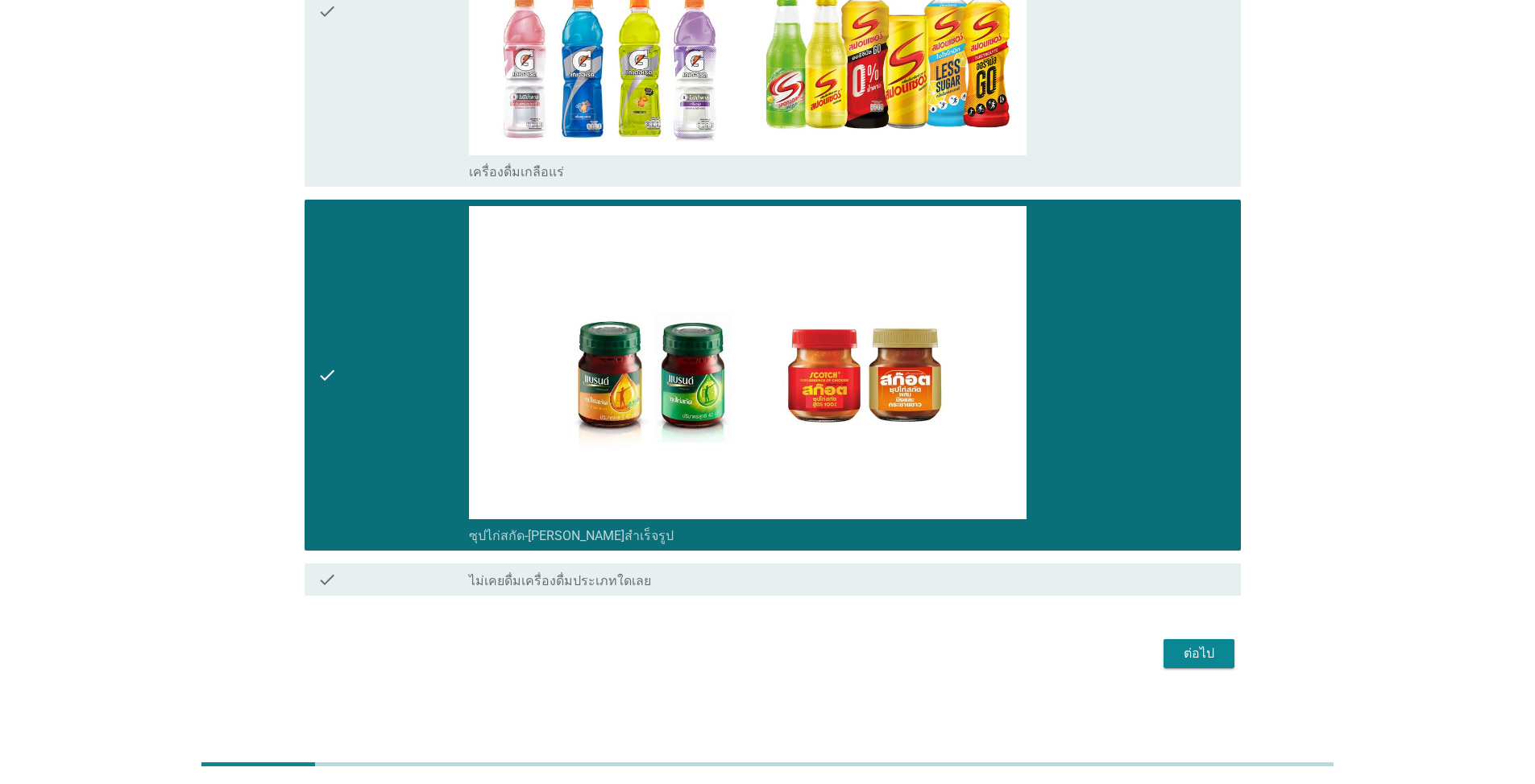
click at [793, 562] on button "ต่อไป" at bounding box center [1198, 654] width 71 height 29
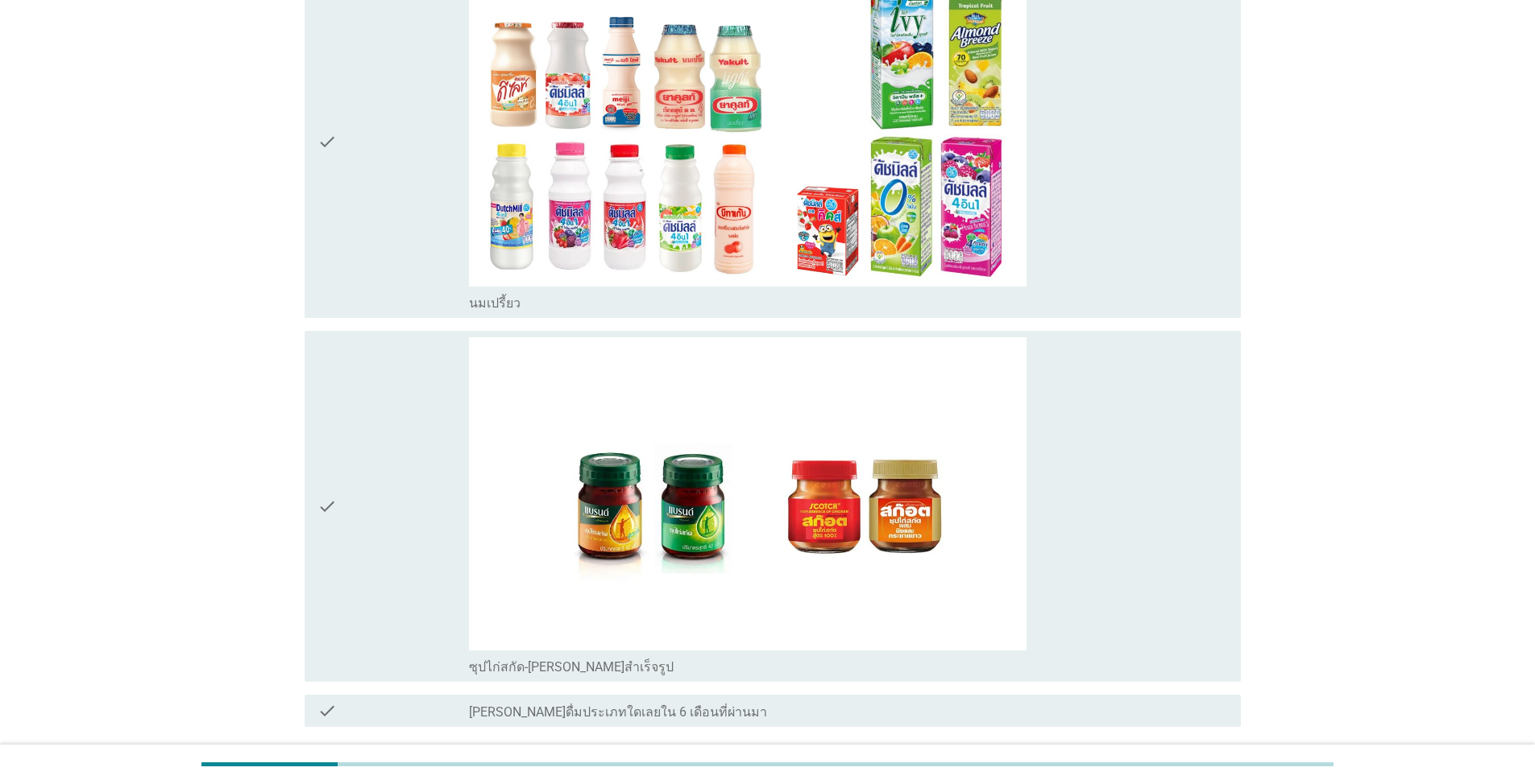
scroll to position [695, 0]
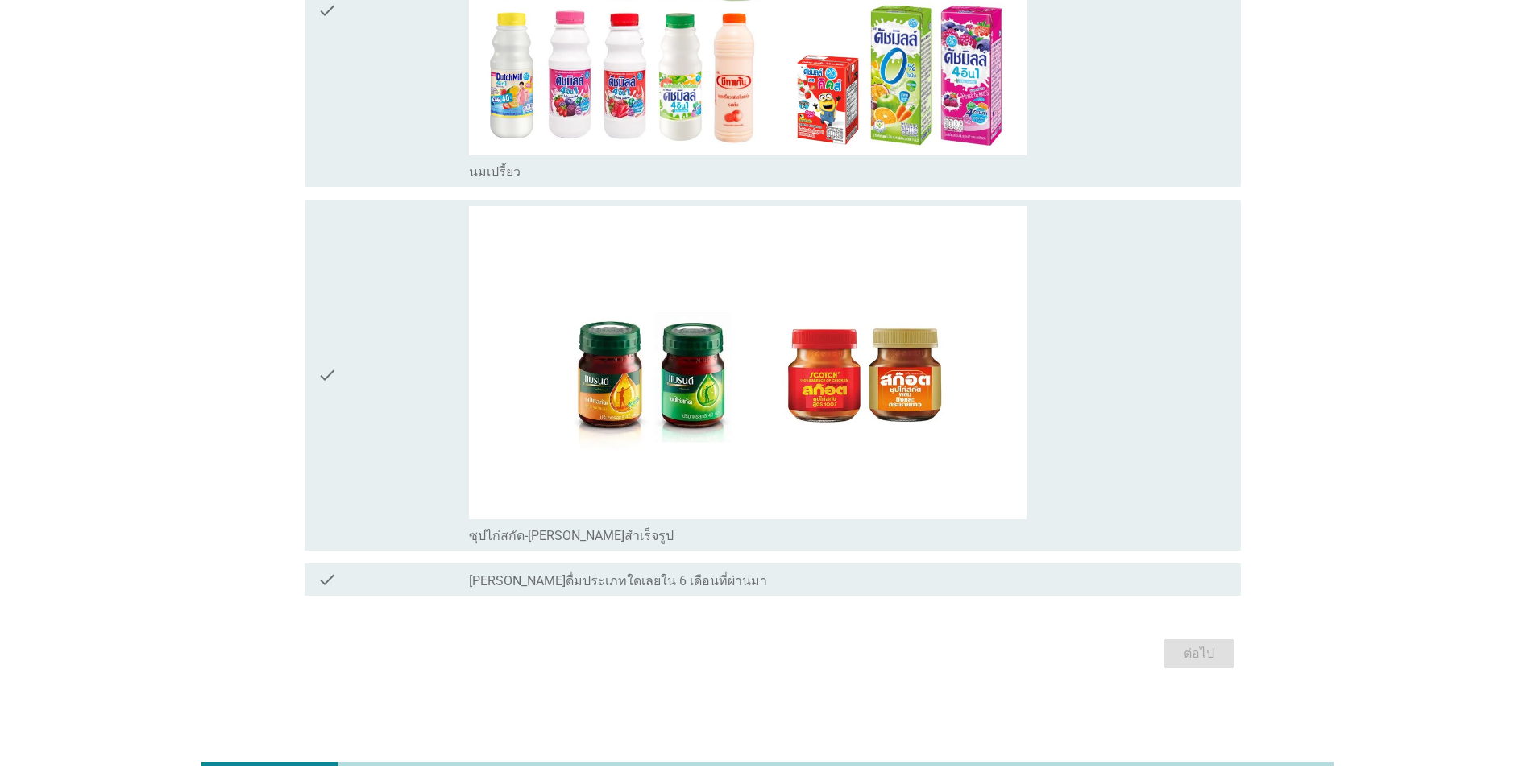
click at [425, 383] on div "check" at bounding box center [393, 376] width 151 height 339
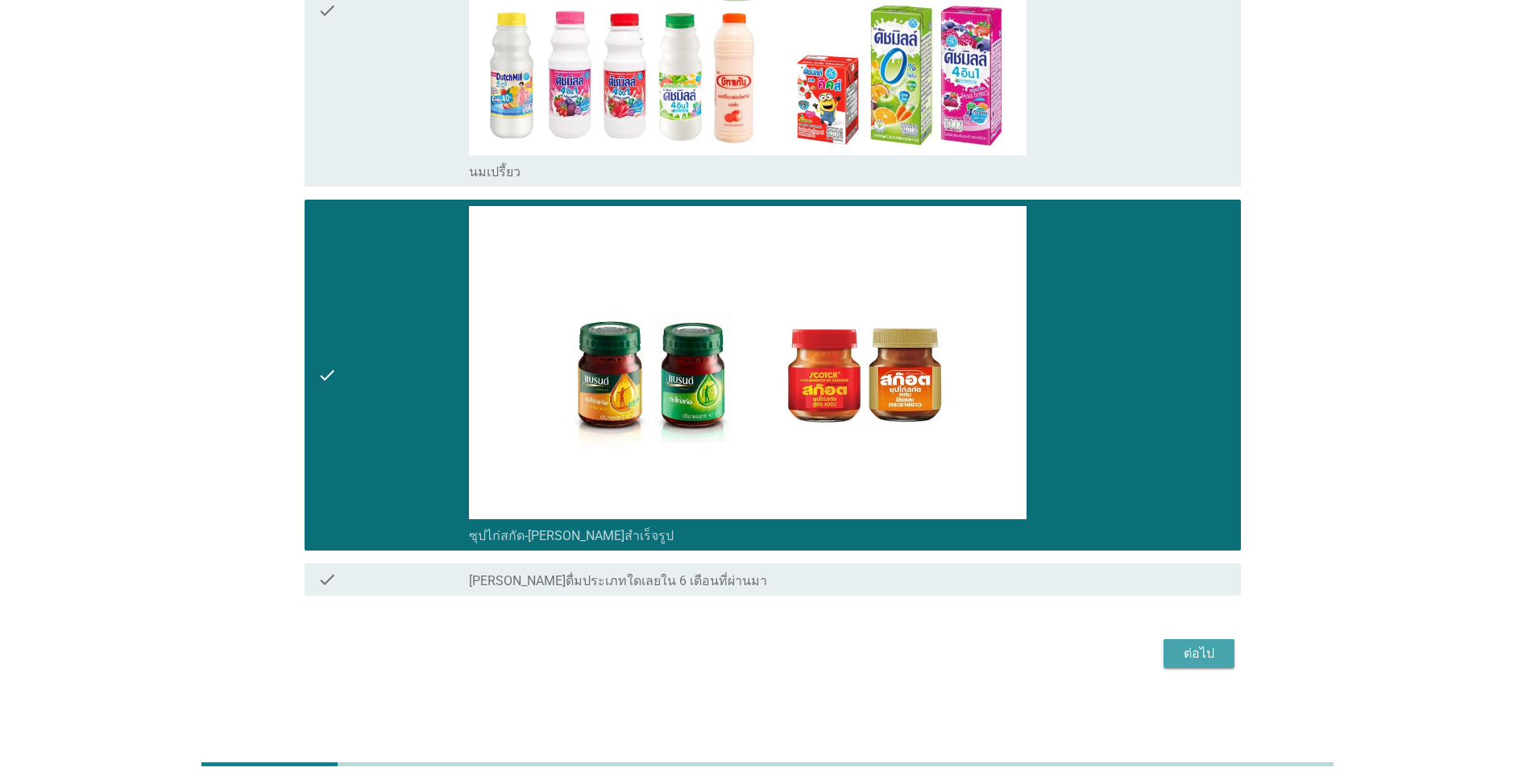
click at [793, 562] on div "ต่อไป" at bounding box center [1198, 653] width 45 height 19
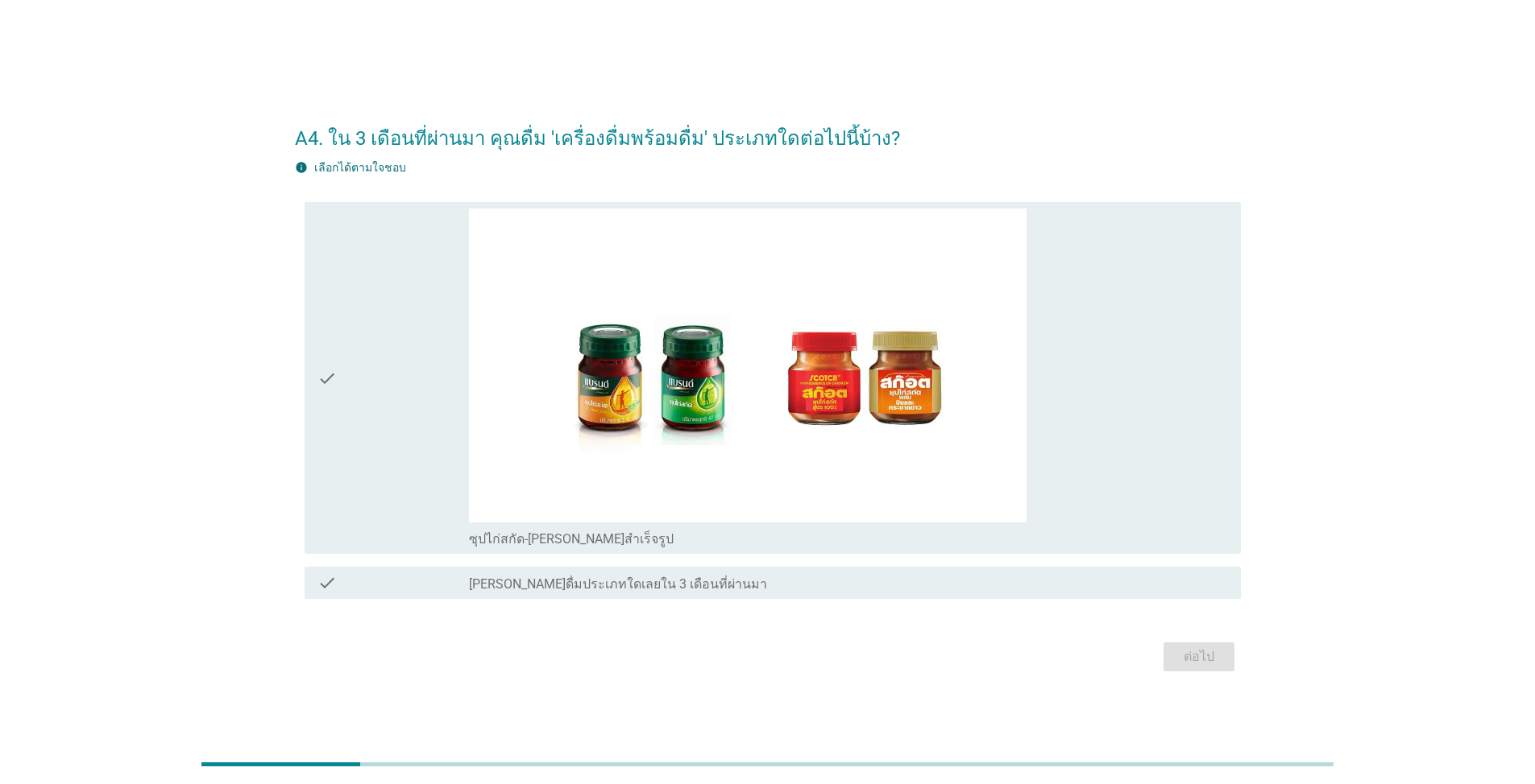
click at [354, 320] on div "check" at bounding box center [393, 378] width 151 height 339
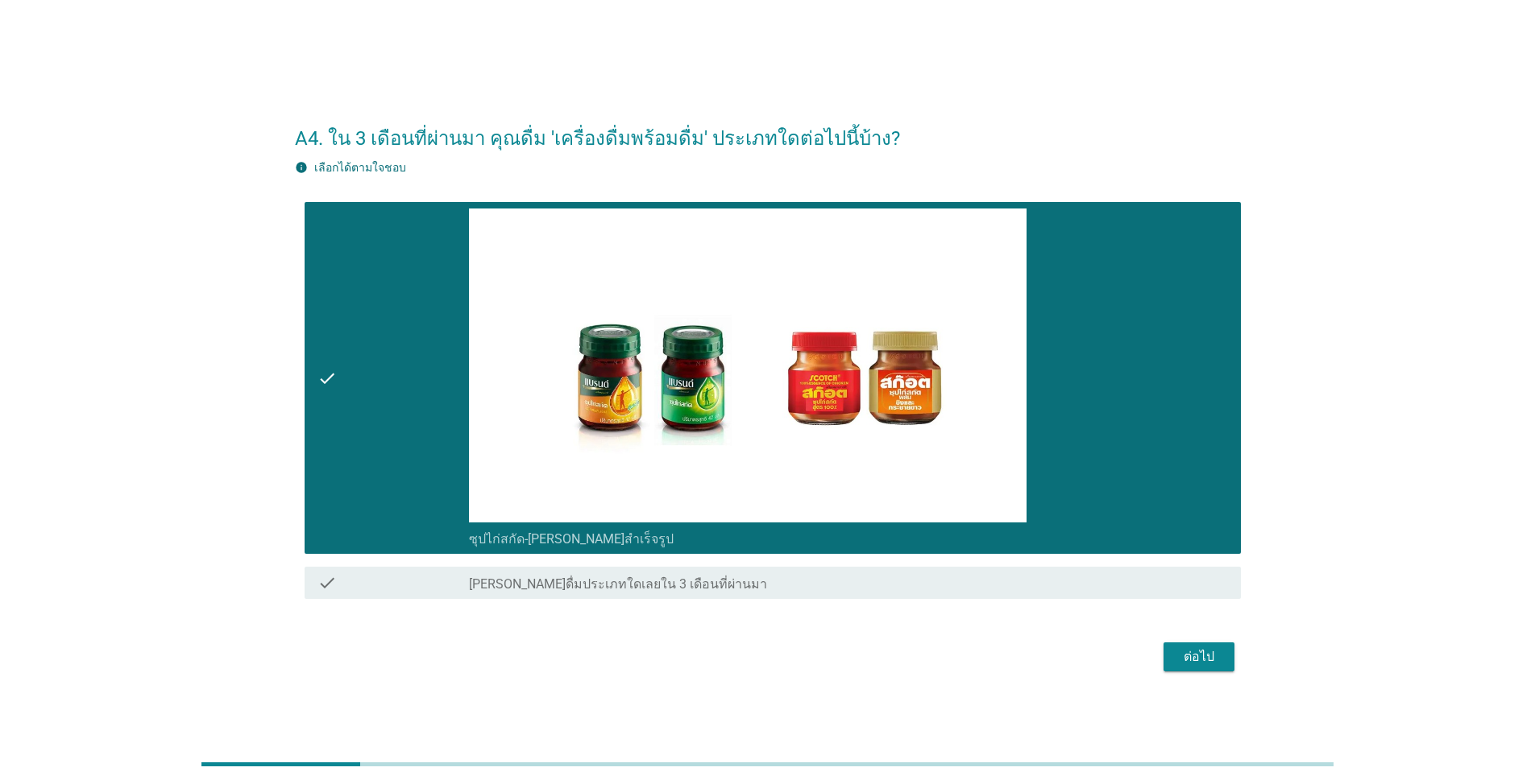
click at [793, 562] on div "ต่อไป" at bounding box center [1198, 657] width 45 height 19
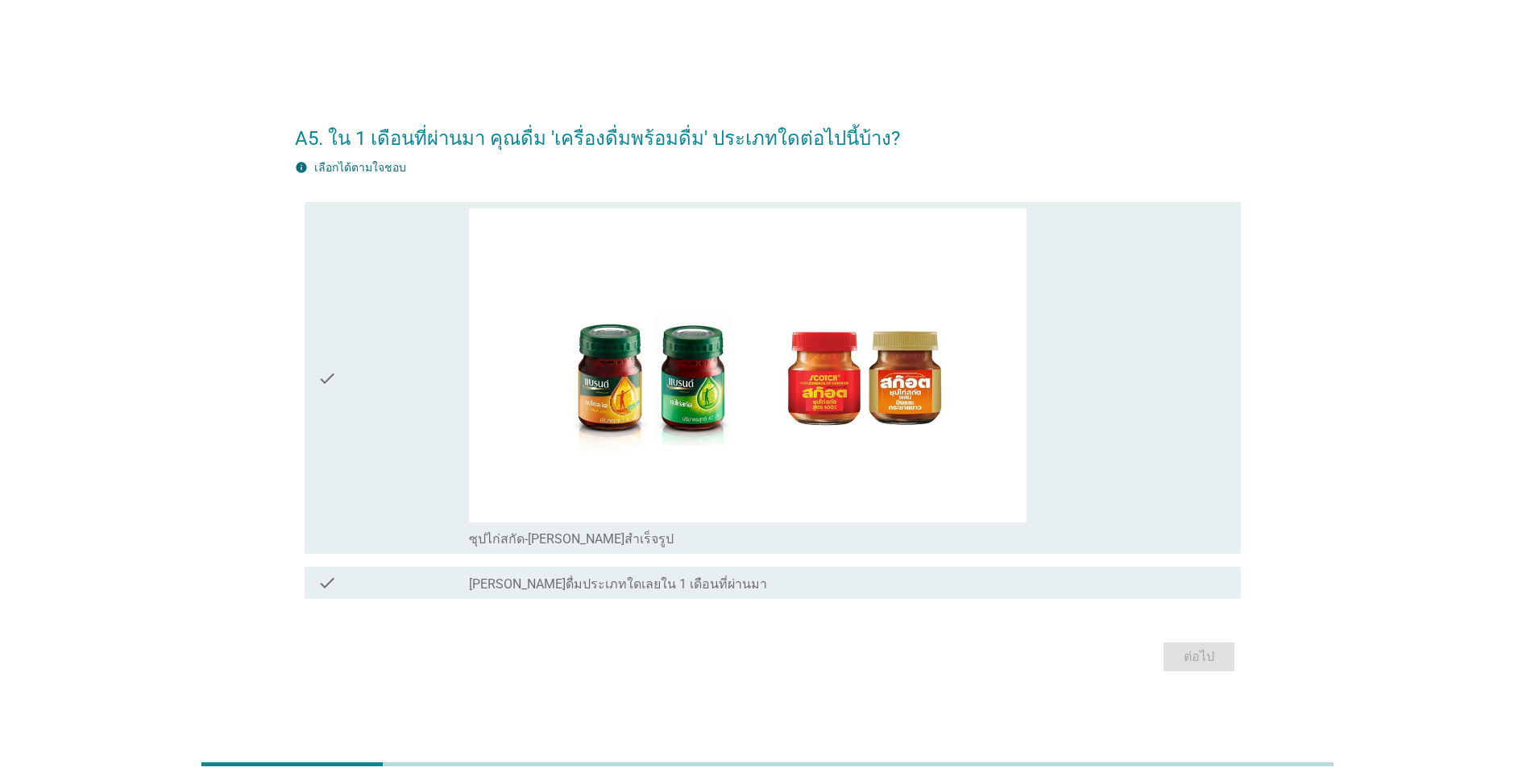
click at [386, 349] on div "check" at bounding box center [393, 378] width 151 height 339
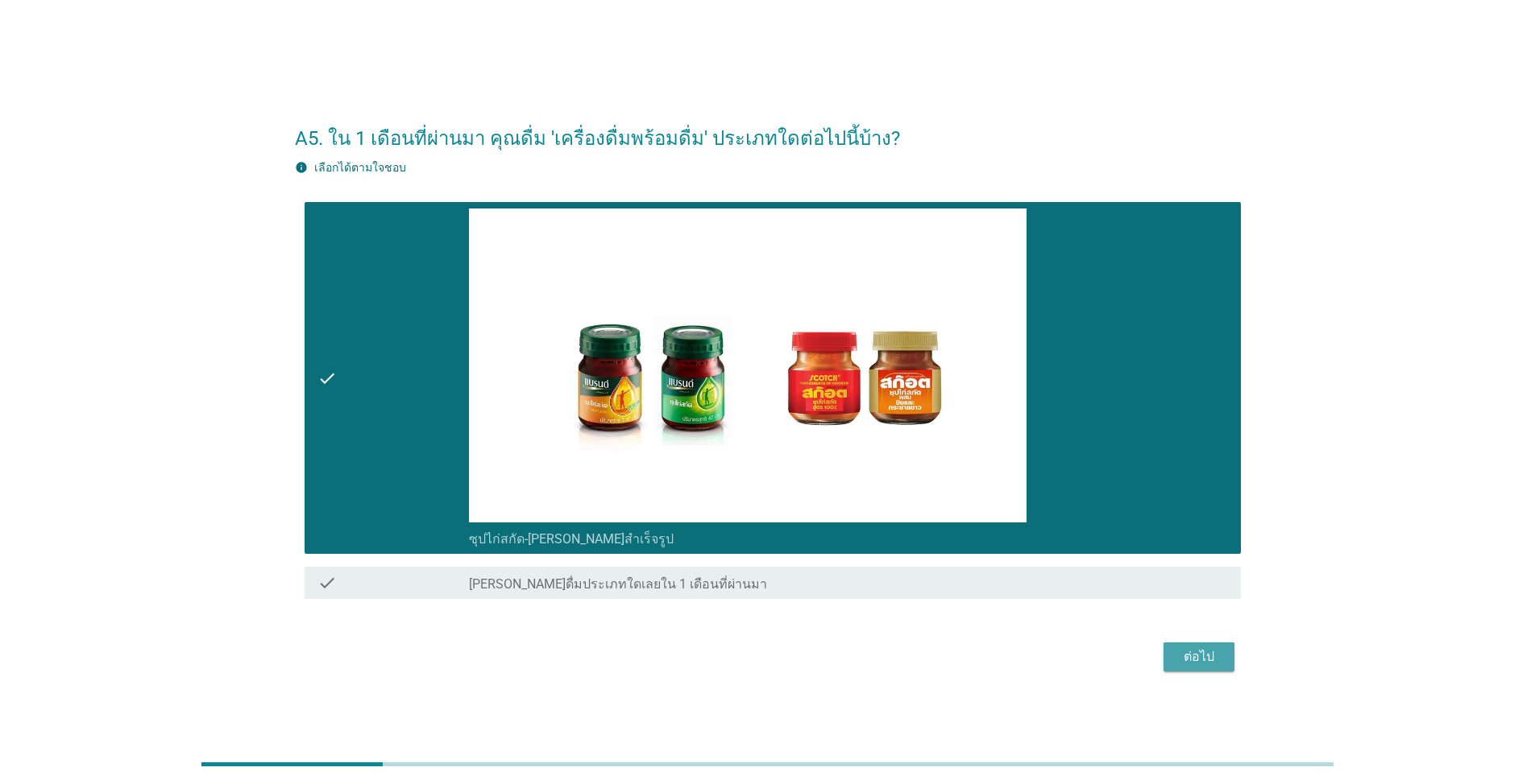
click at [793, 562] on div "ต่อไป" at bounding box center [1198, 657] width 45 height 19
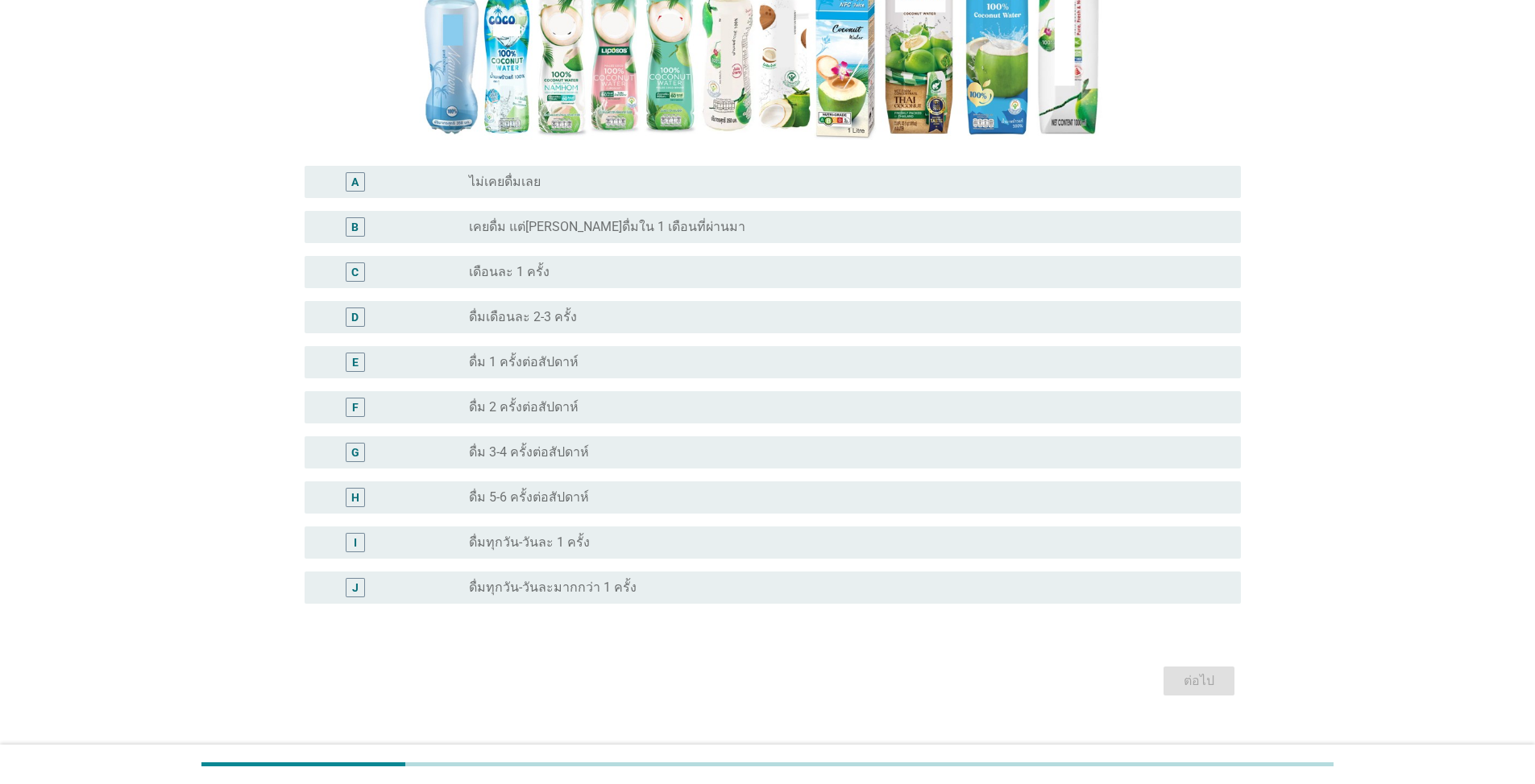
scroll to position [466, 0]
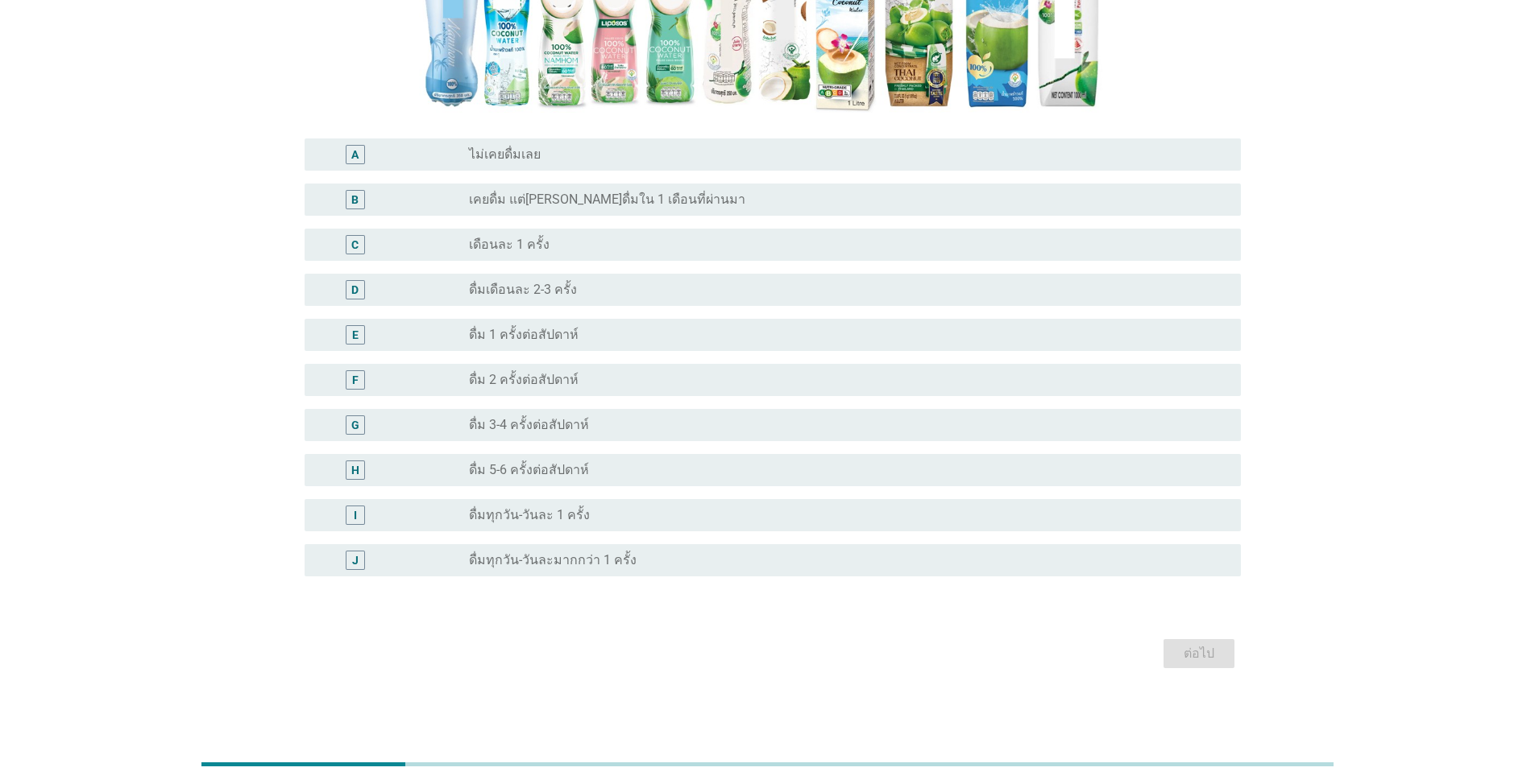
click at [602, 326] on div "radio_button_unchecked ดื่ม 1 ครั้งต่อสัปดาห์" at bounding box center [841, 335] width 746 height 17
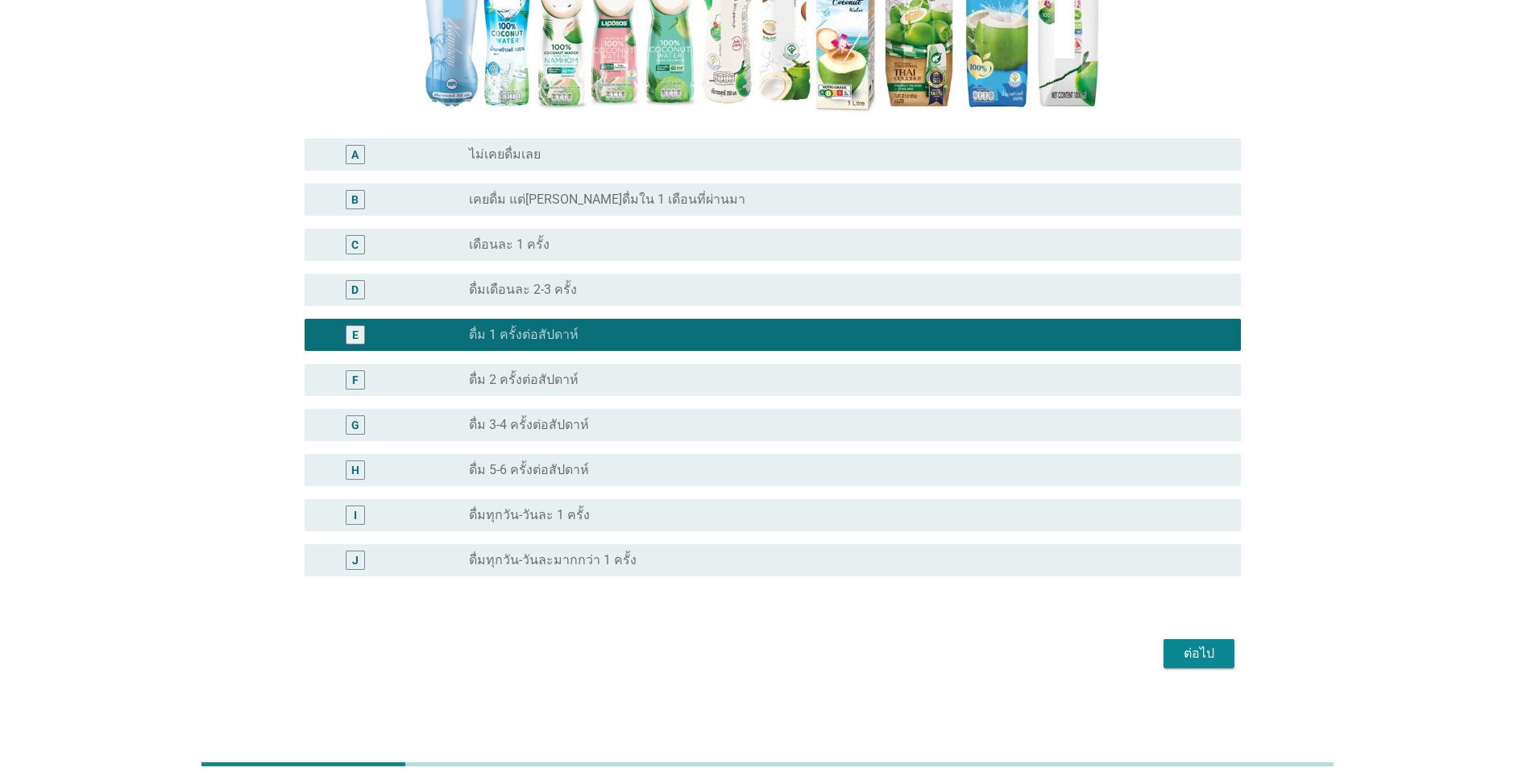
click at [793, 562] on div "ต่อไป" at bounding box center [1198, 653] width 45 height 19
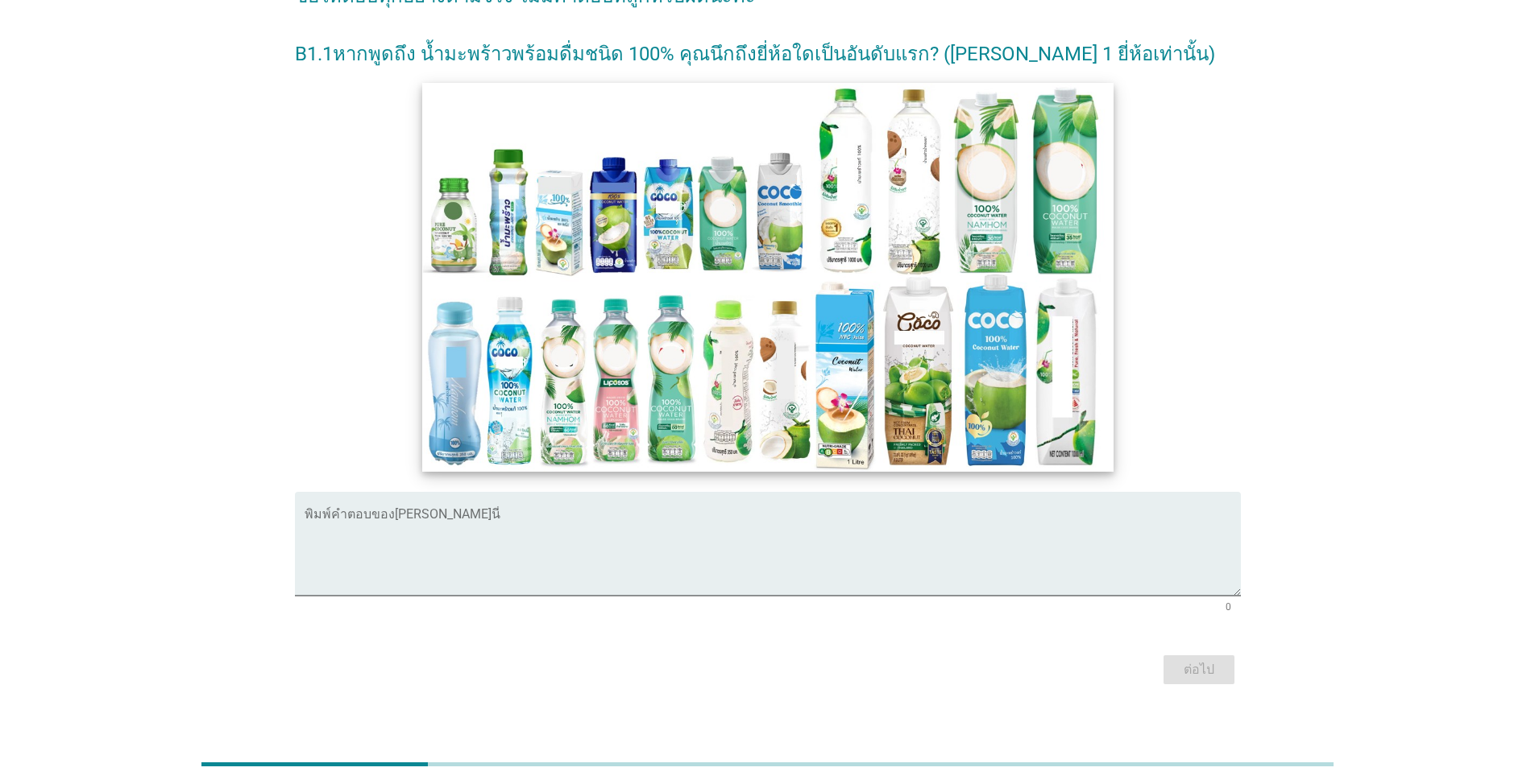
scroll to position [209, 0]
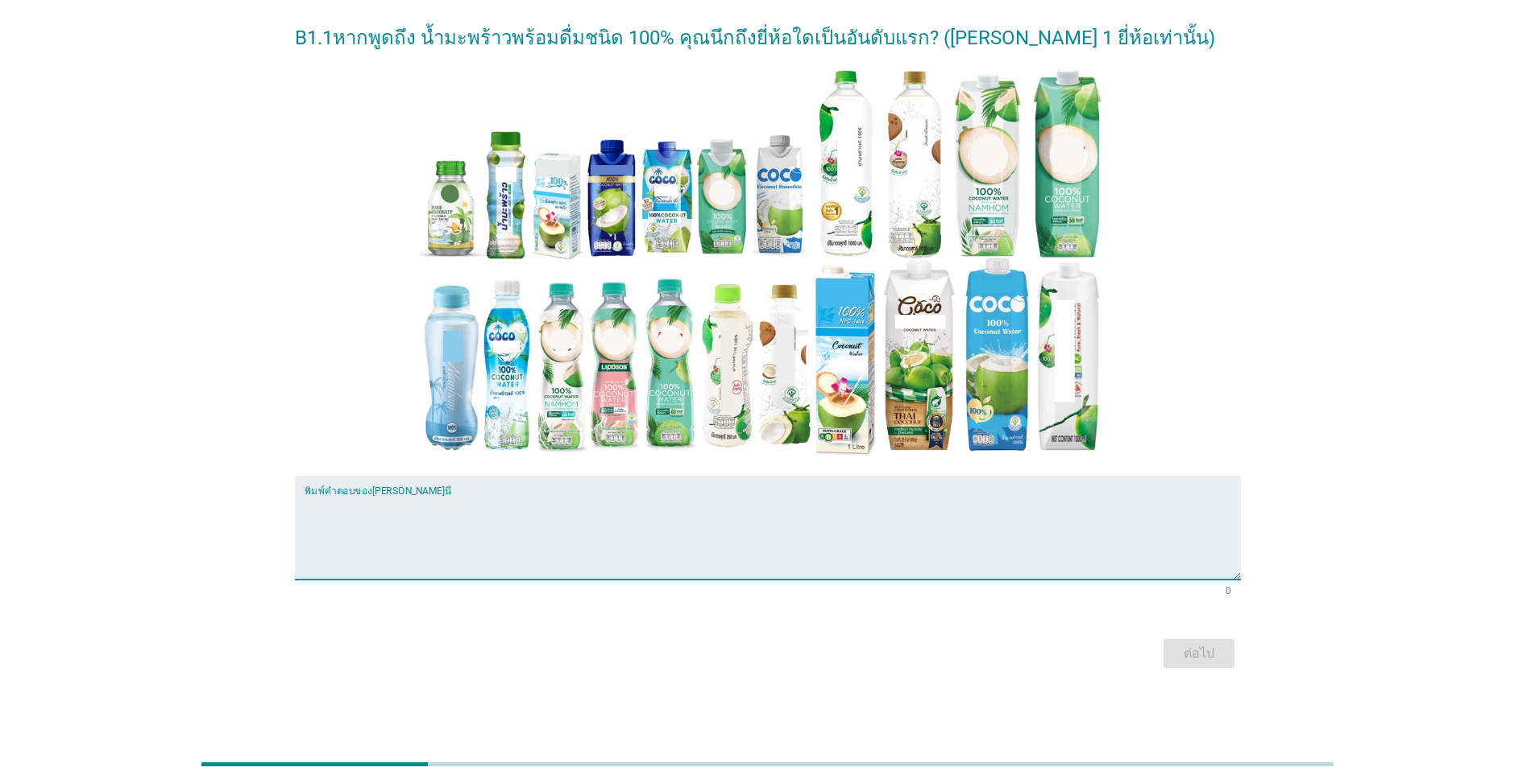
click at [508, 522] on textarea "พิมพ์คำตอบของคุณ ที่นี่" at bounding box center [773, 537] width 936 height 84
type textarea "malee"
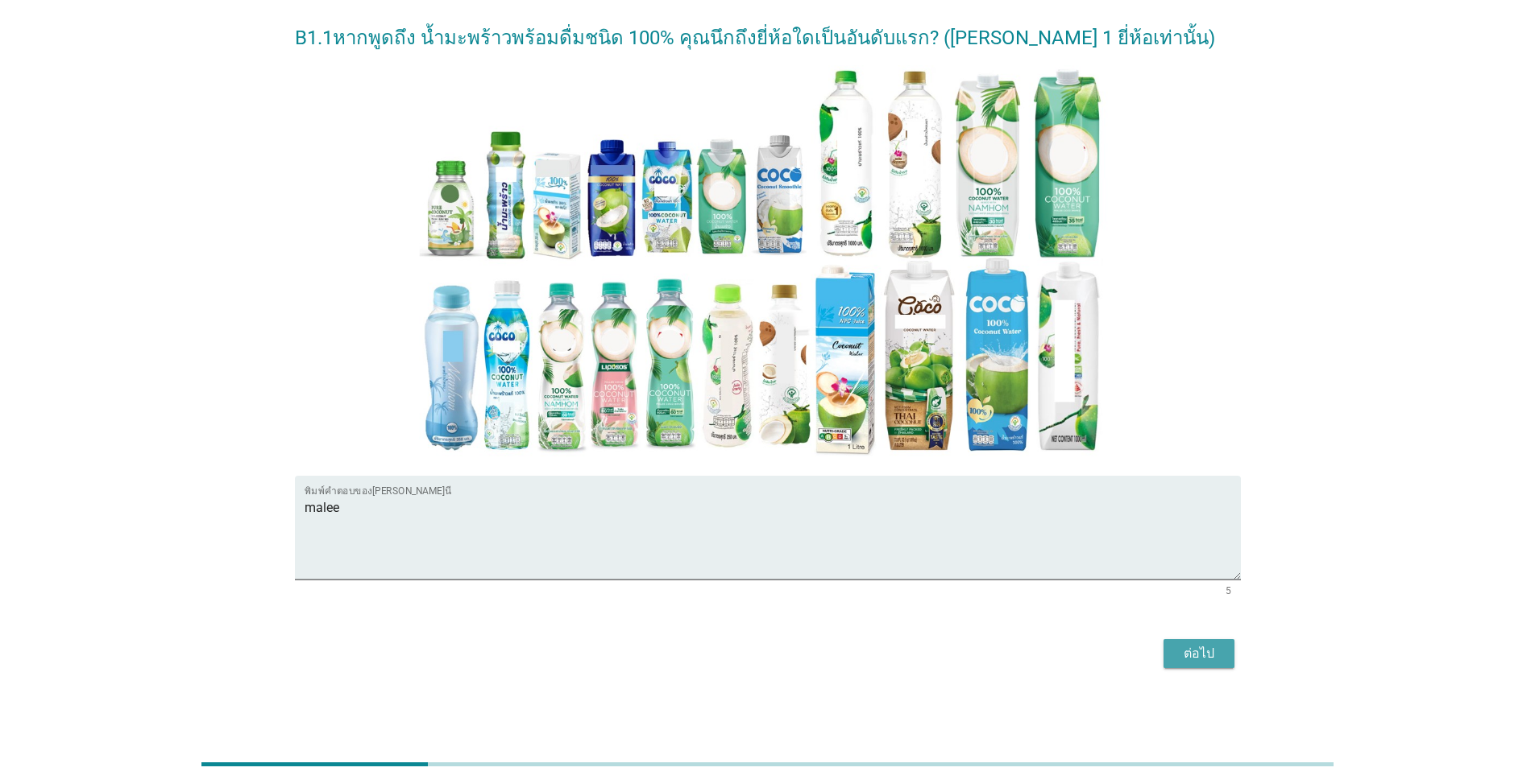
click at [793, 562] on div "ต่อไป" at bounding box center [1198, 653] width 45 height 19
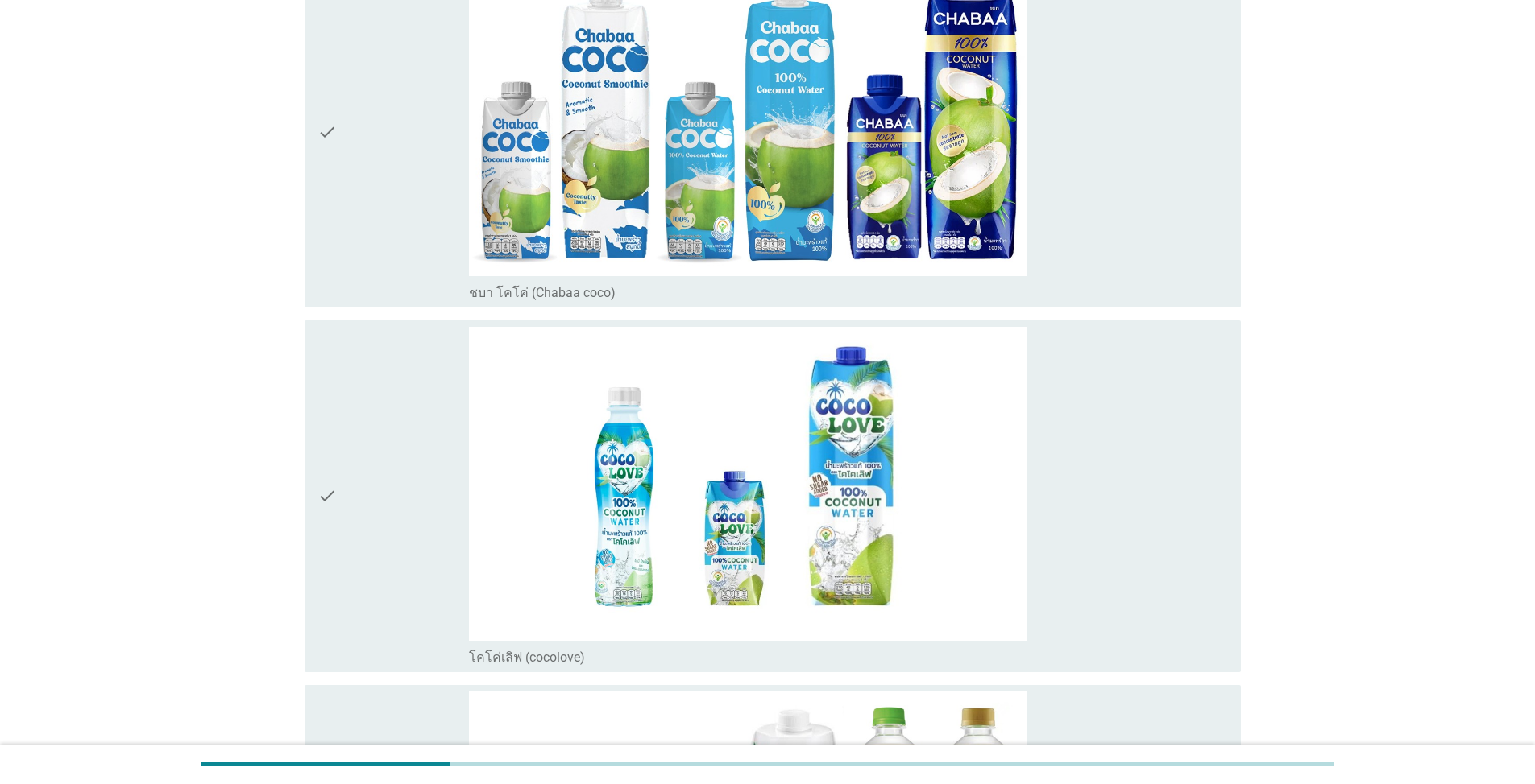
scroll to position [0, 0]
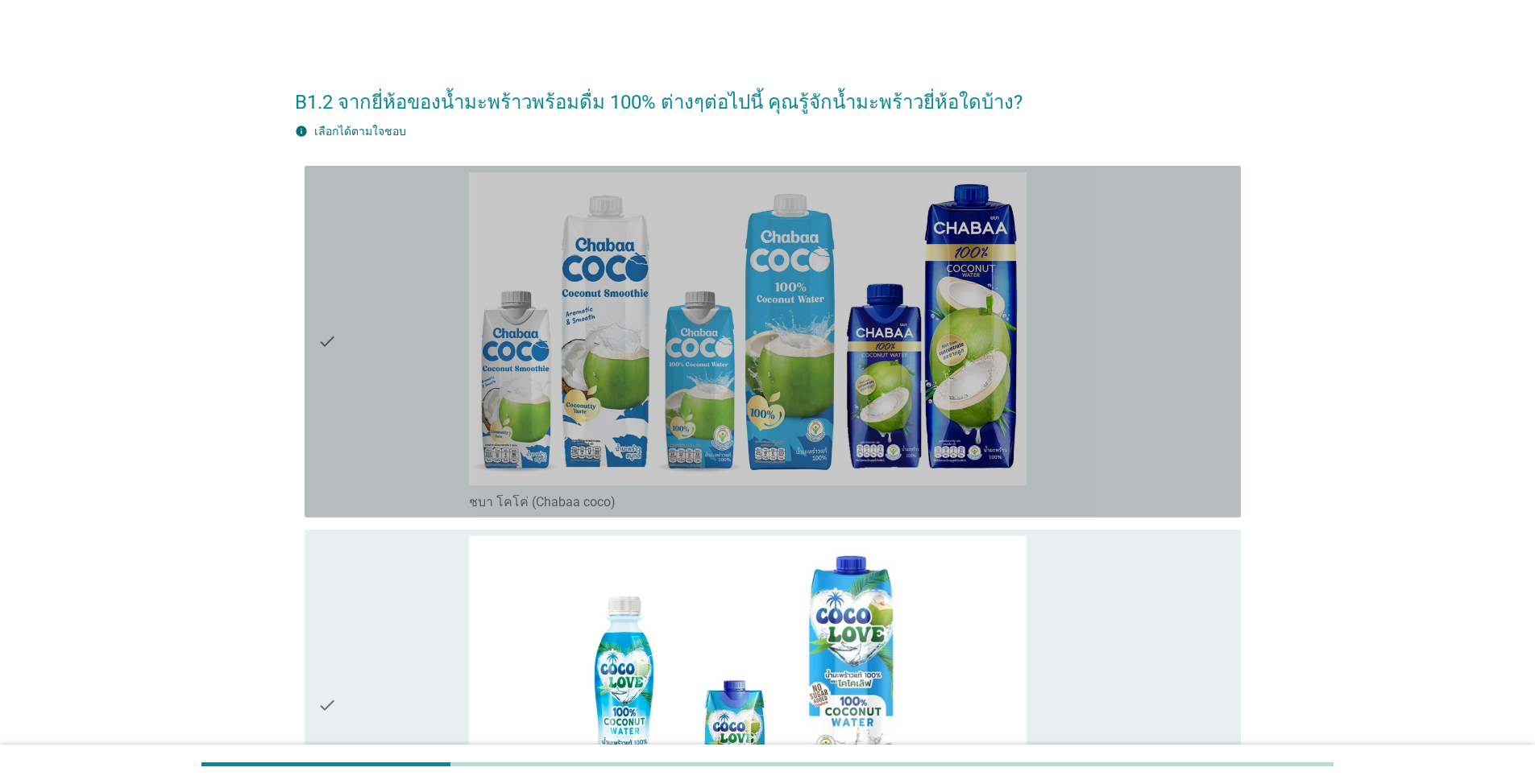
click at [416, 358] on div "check" at bounding box center [393, 342] width 151 height 339
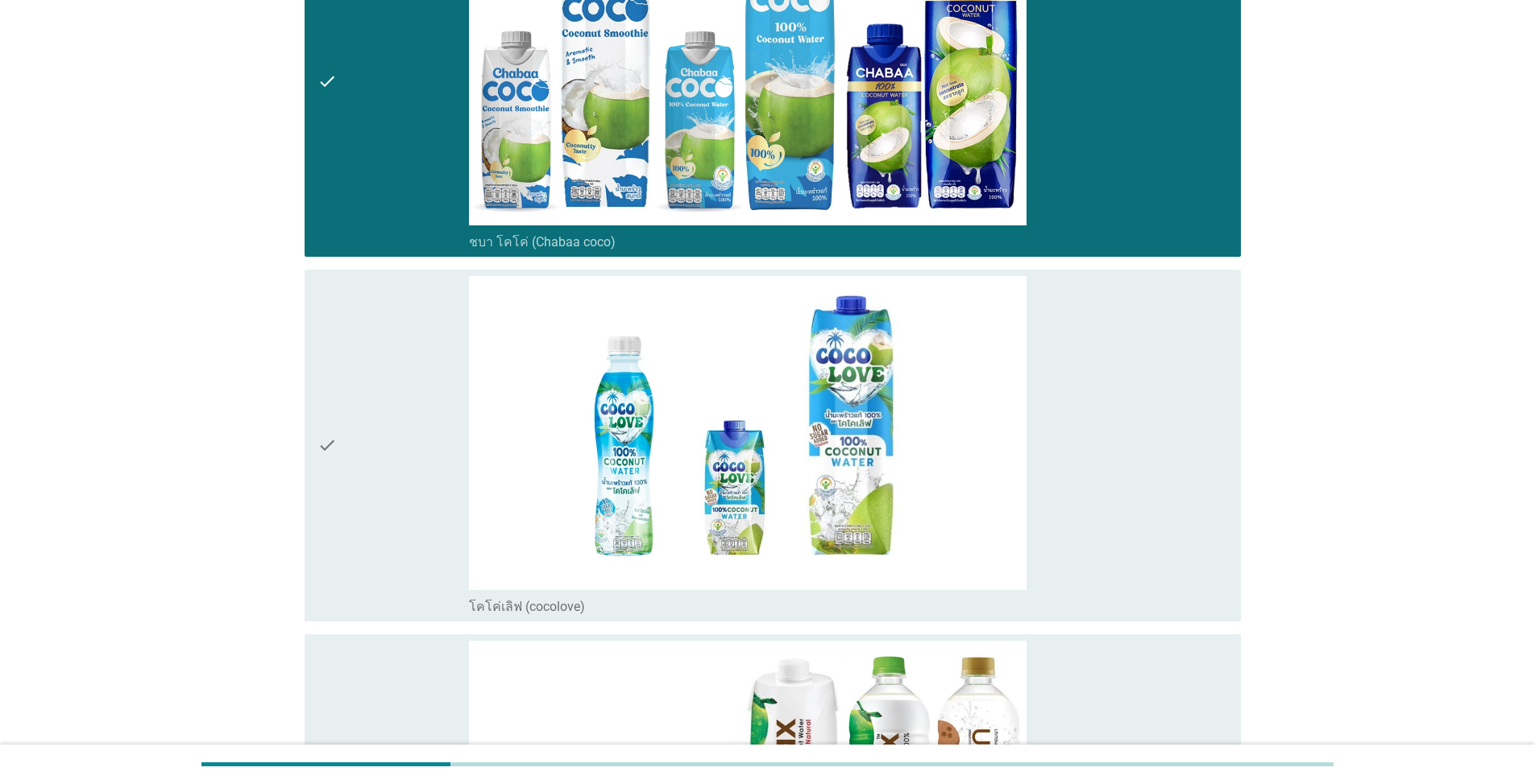
scroll to position [483, 0]
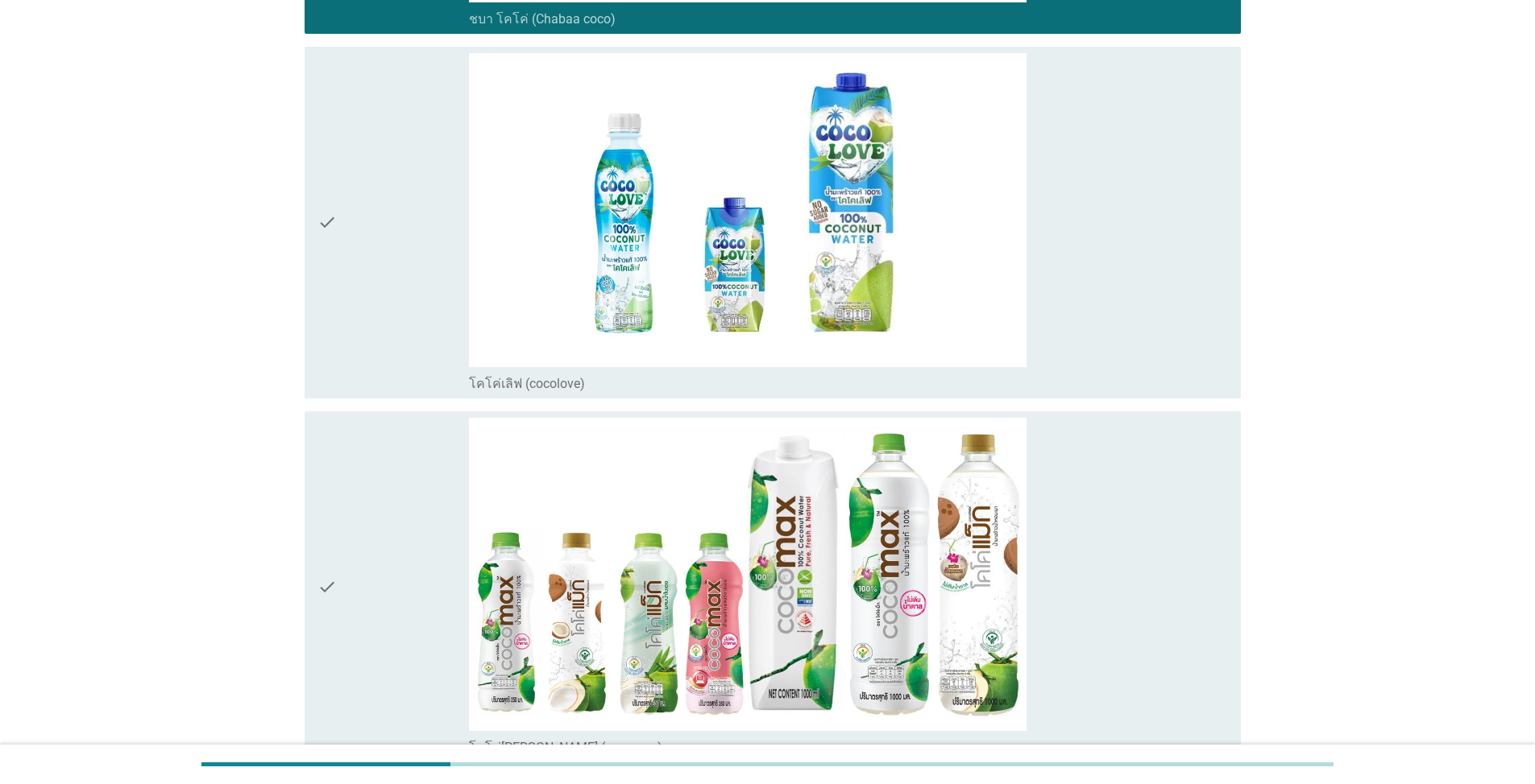
click at [335, 562] on icon "check" at bounding box center [327, 588] width 19 height 339
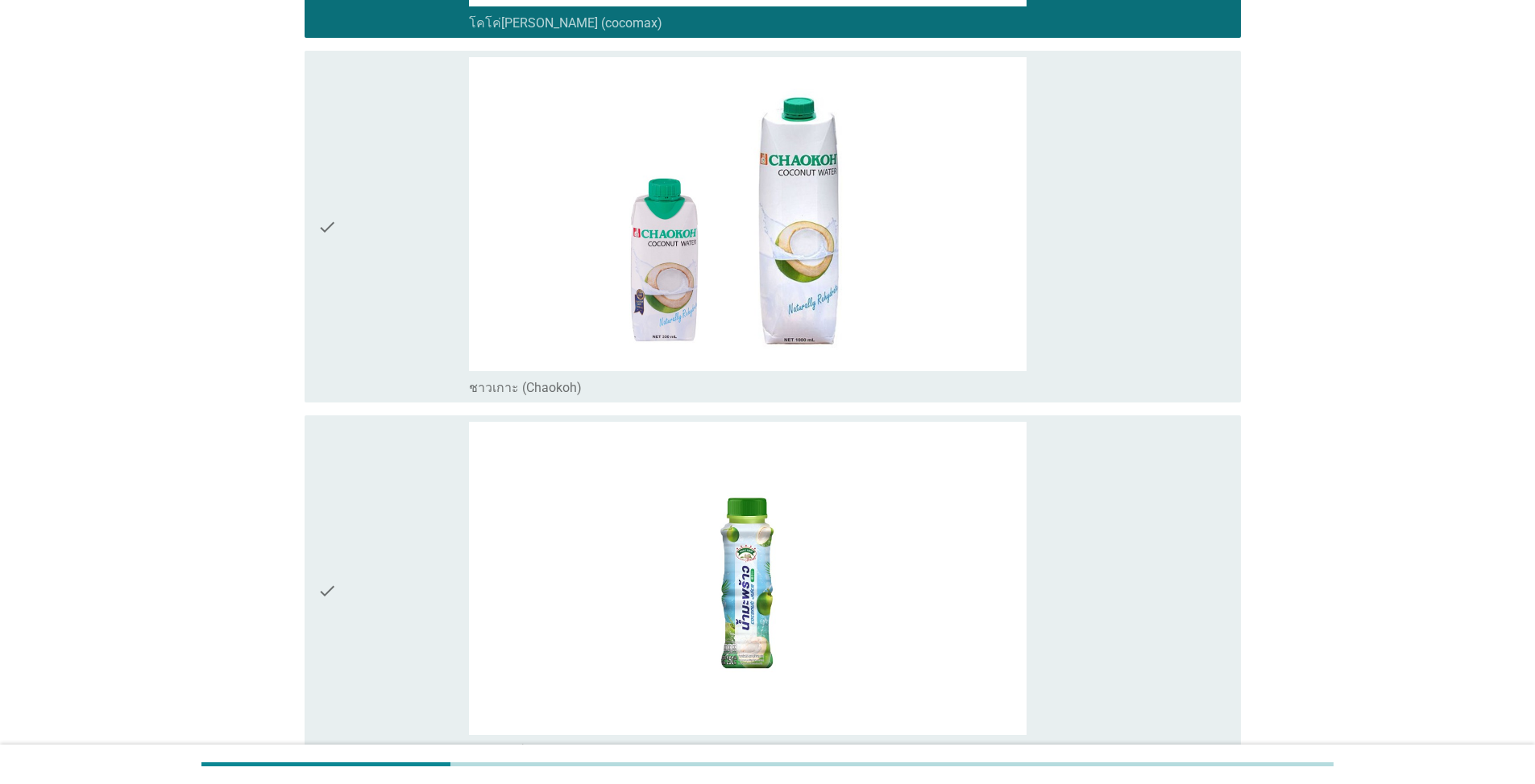
click at [359, 562] on div "check" at bounding box center [393, 591] width 151 height 339
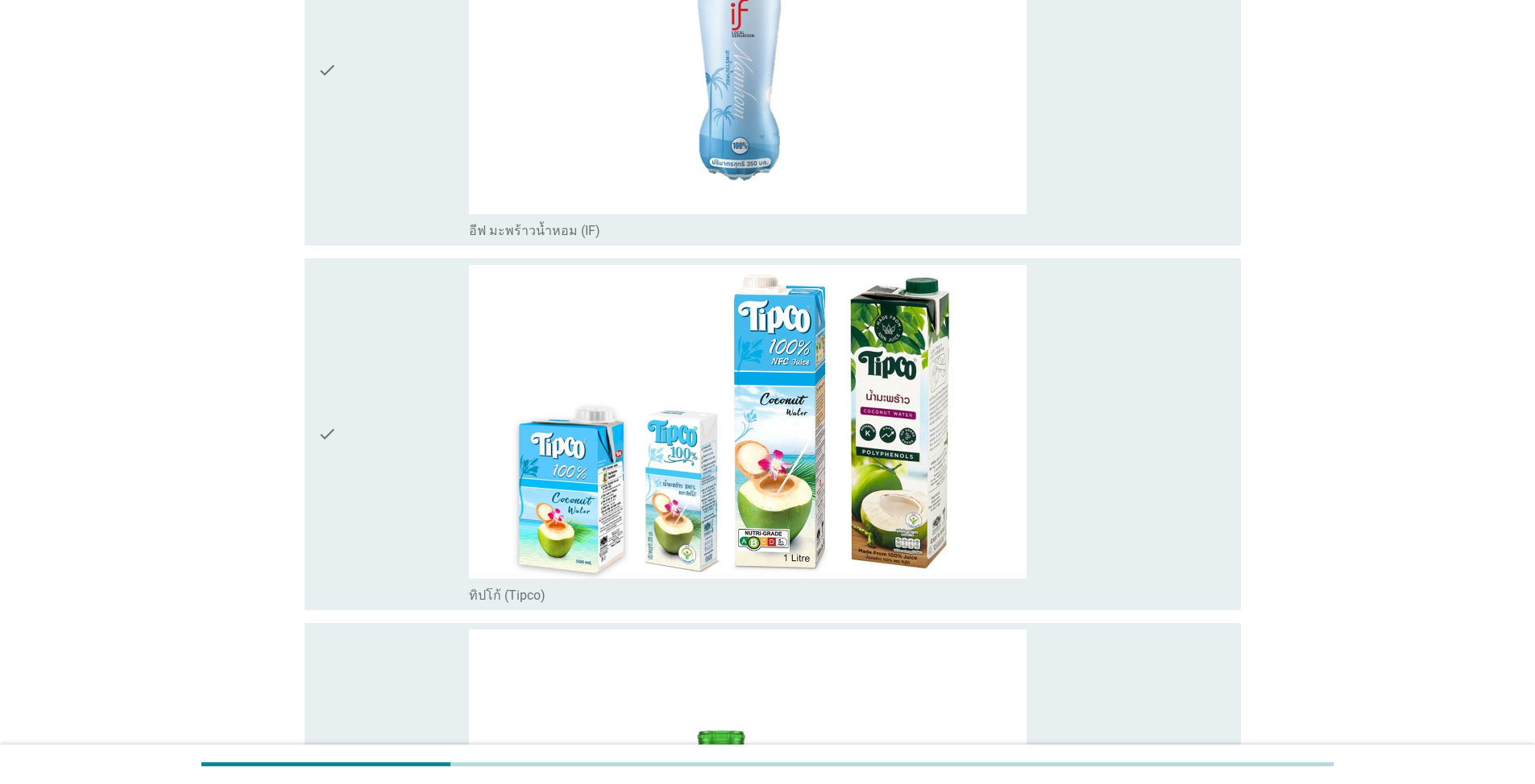
click at [374, 455] on div "check" at bounding box center [393, 435] width 151 height 339
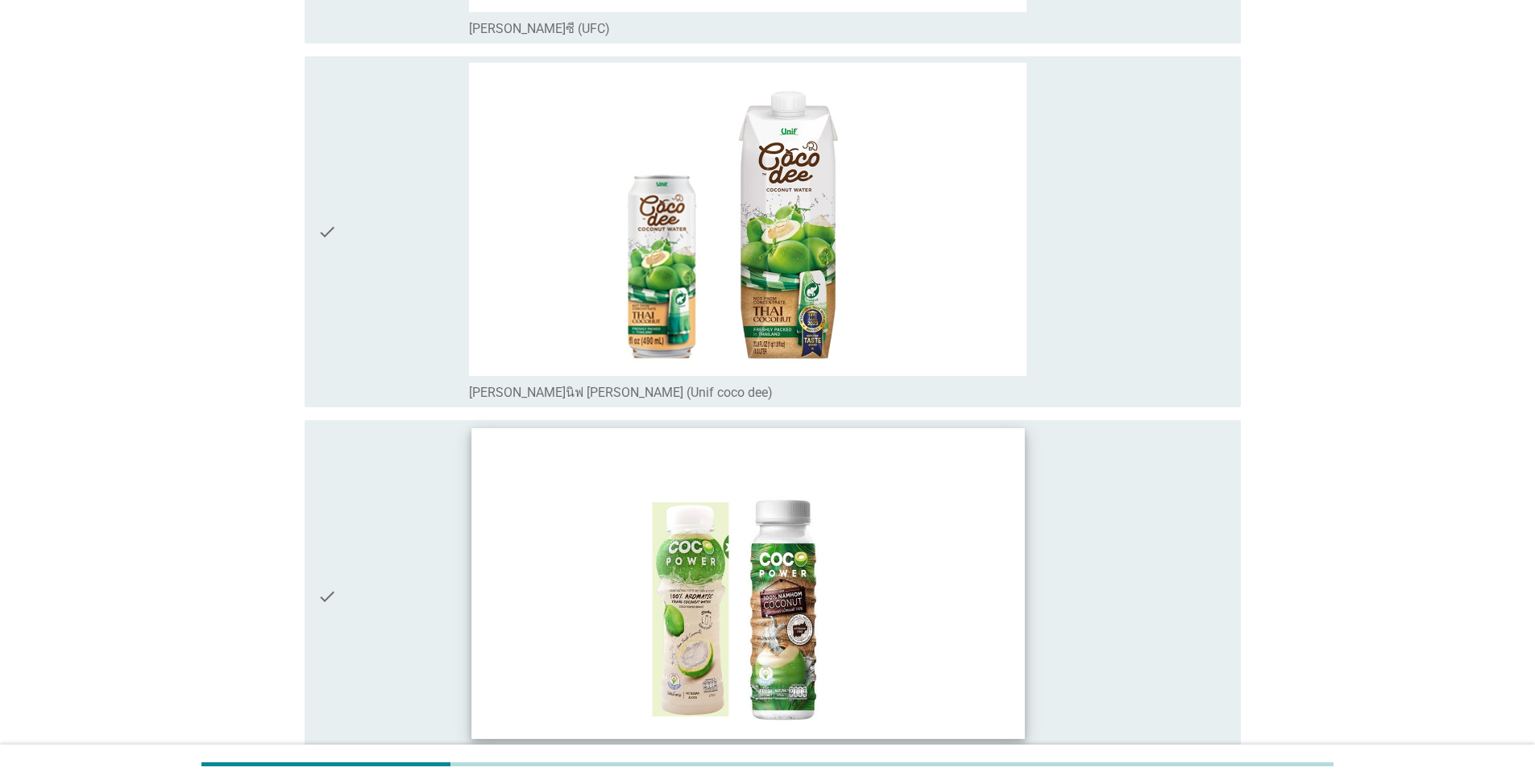
scroll to position [3462, 0]
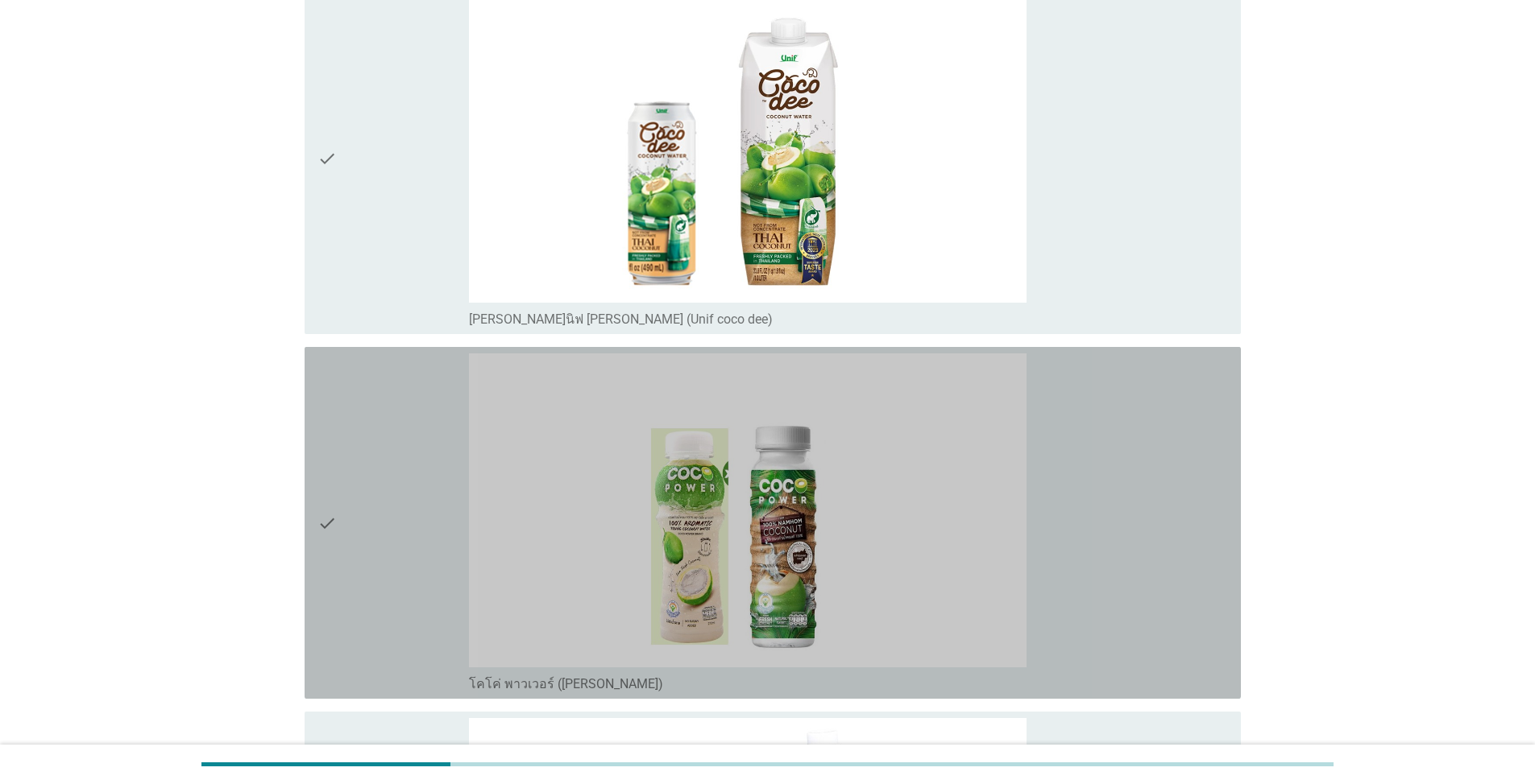
click at [380, 451] on div "check" at bounding box center [393, 523] width 151 height 339
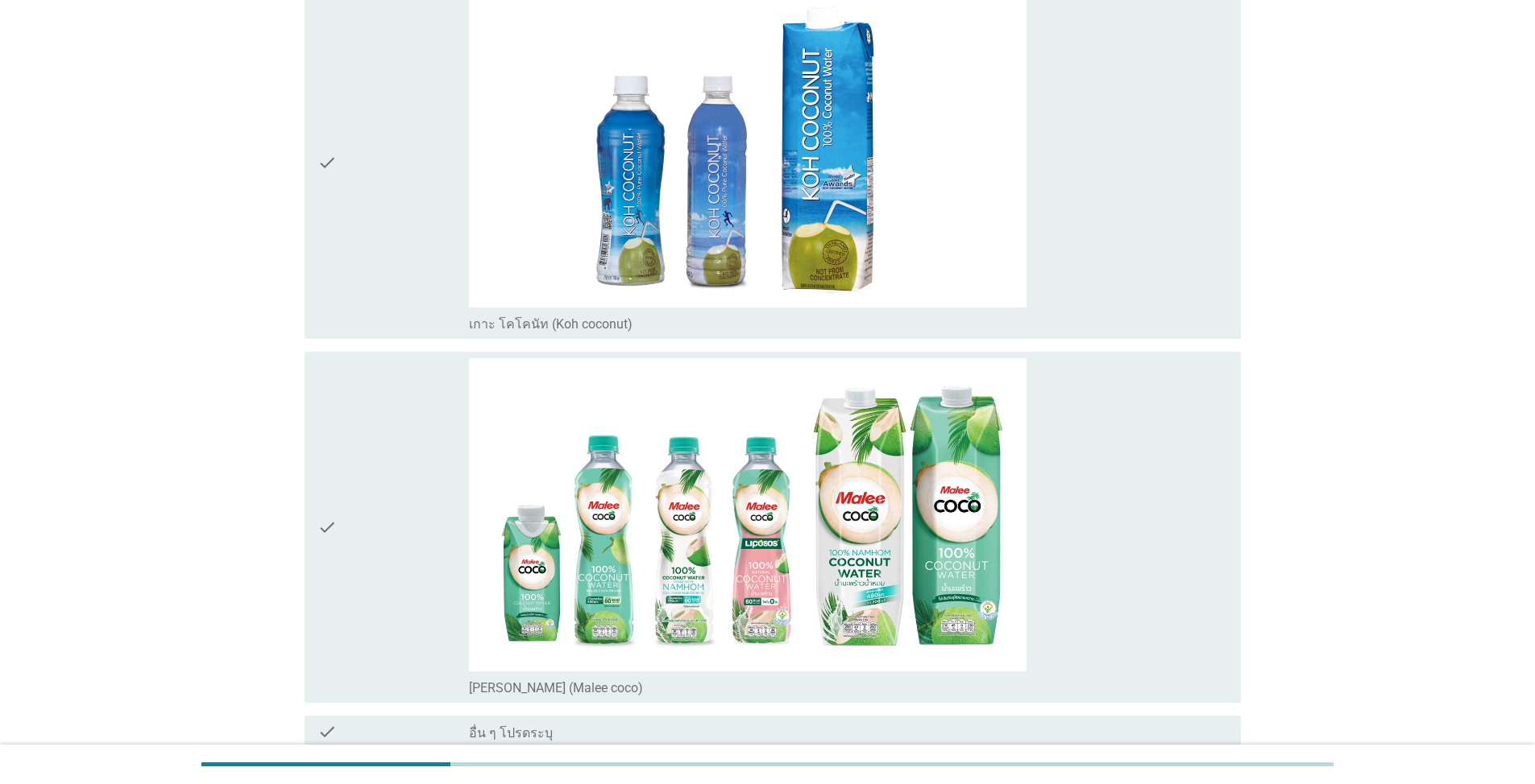
click at [439, 494] on div "check" at bounding box center [393, 528] width 151 height 339
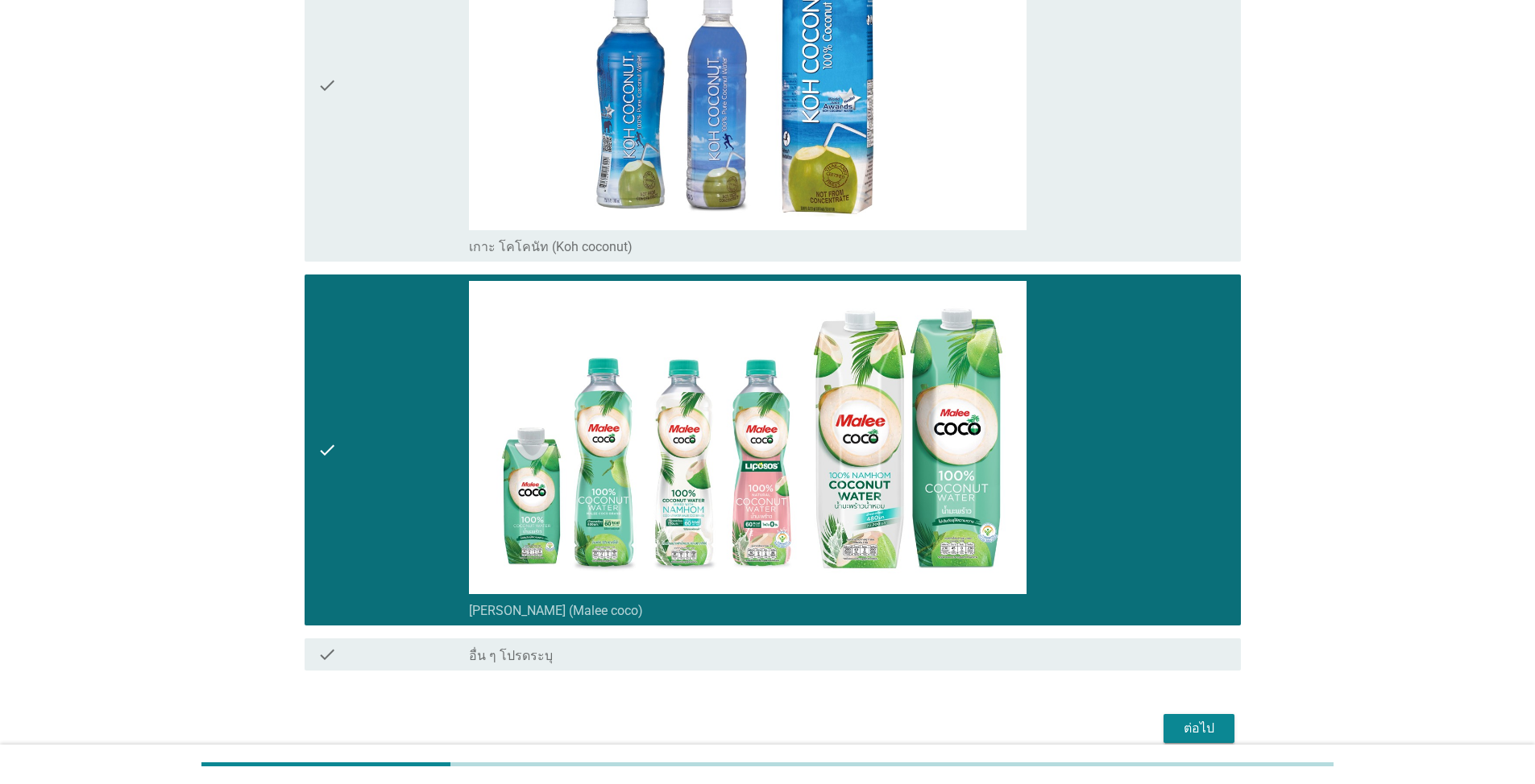
scroll to position [4339, 0]
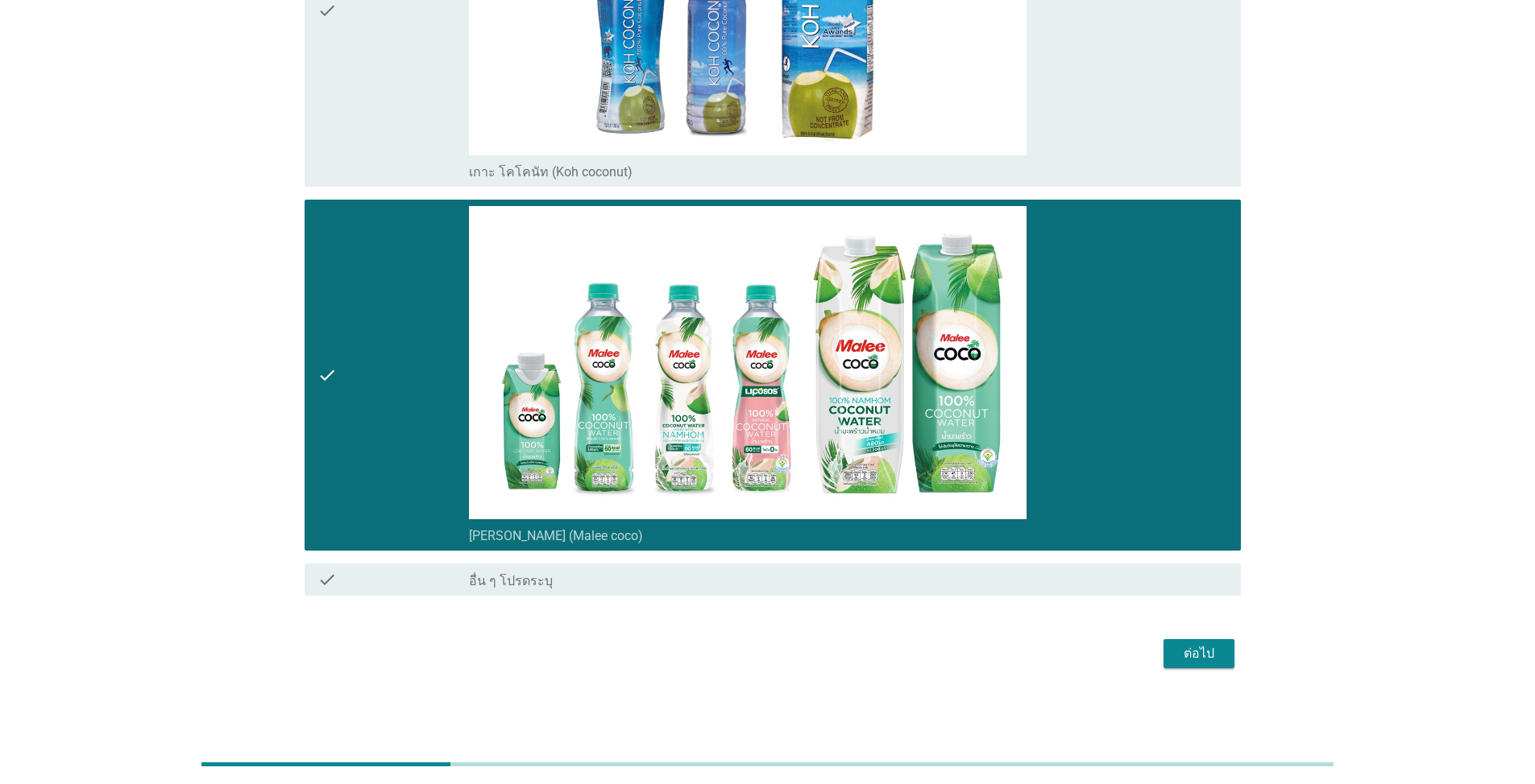
click at [793, 562] on div "ต่อไป" at bounding box center [1198, 653] width 45 height 19
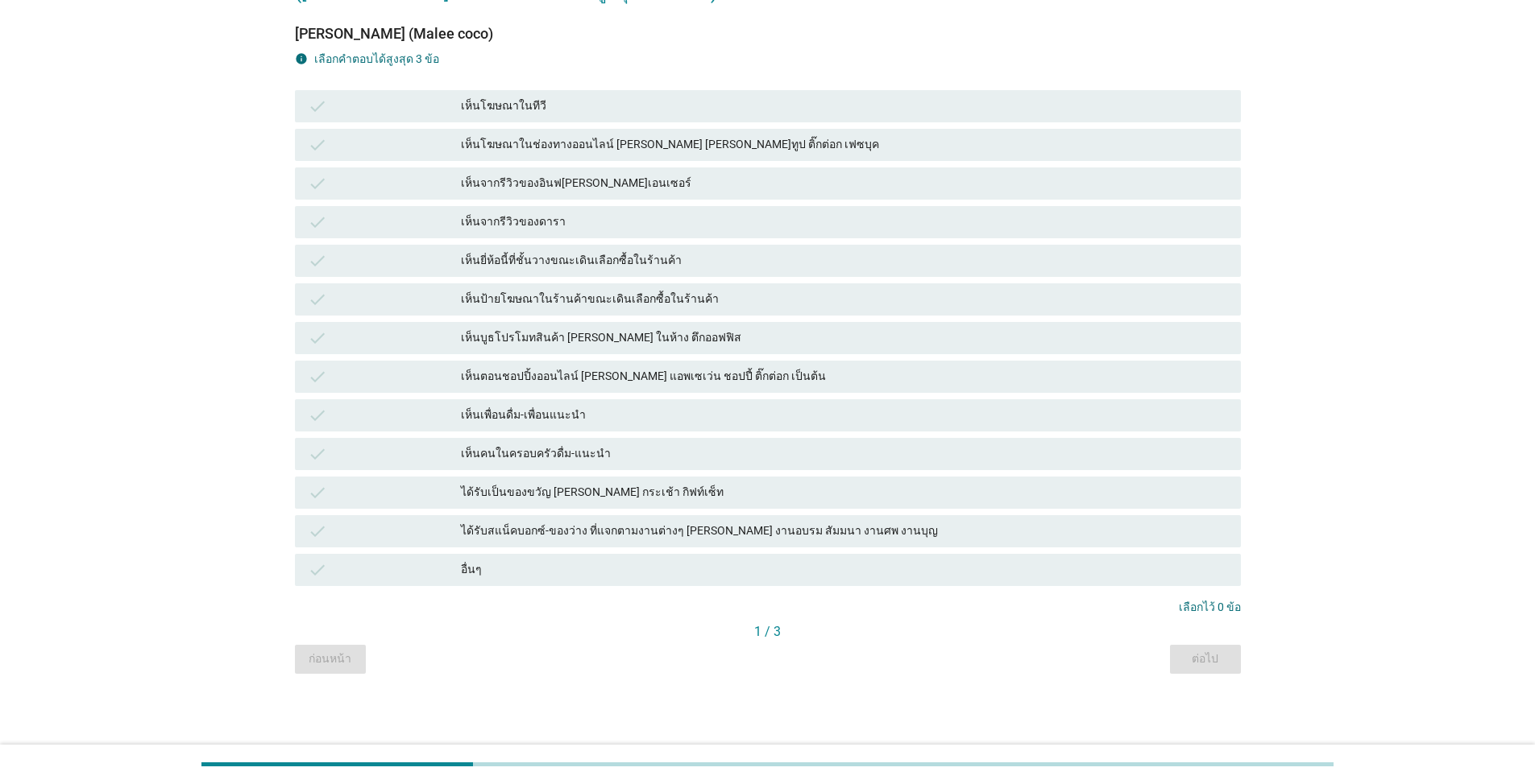
scroll to position [0, 0]
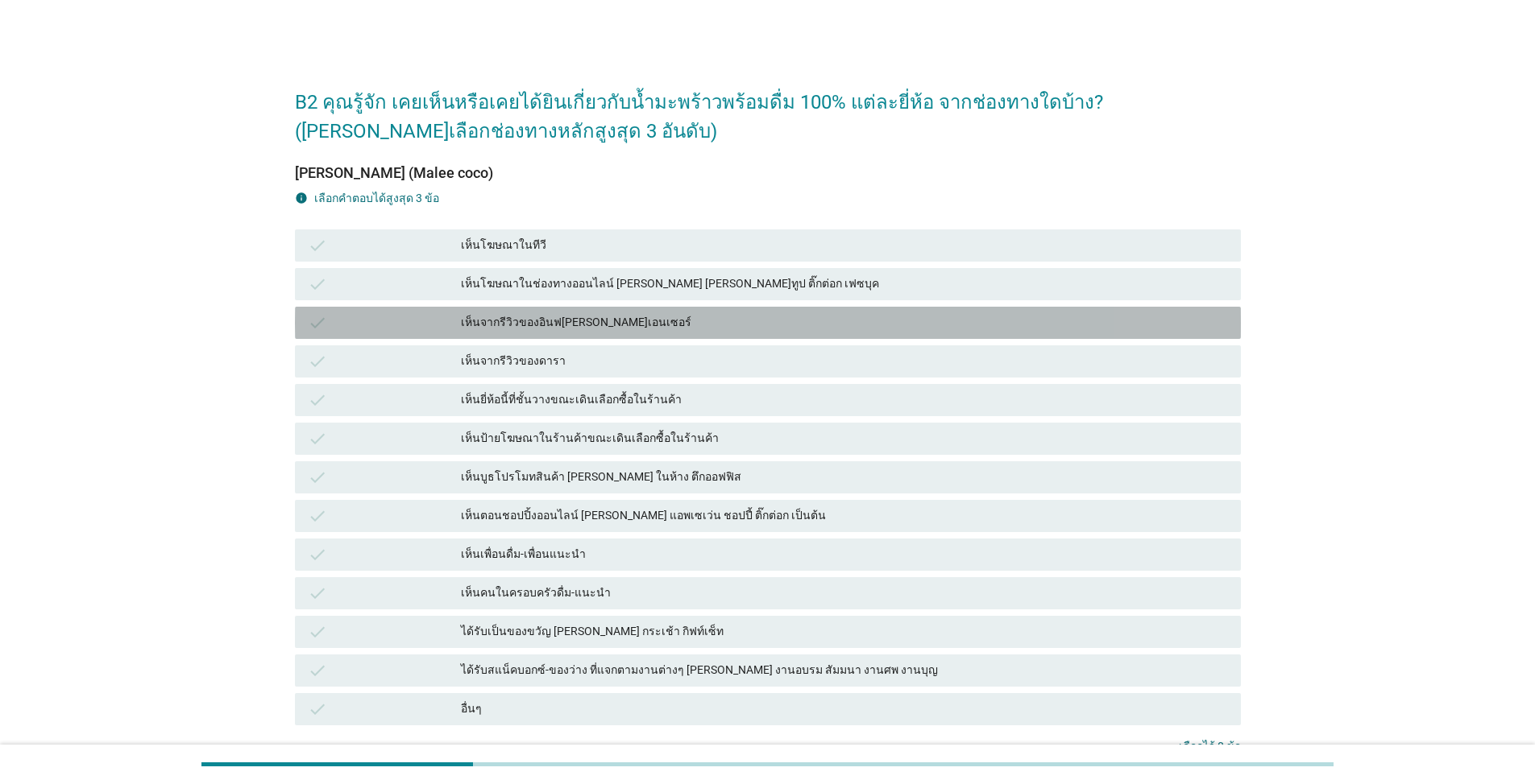
click at [444, 322] on div "check" at bounding box center [384, 323] width 153 height 19
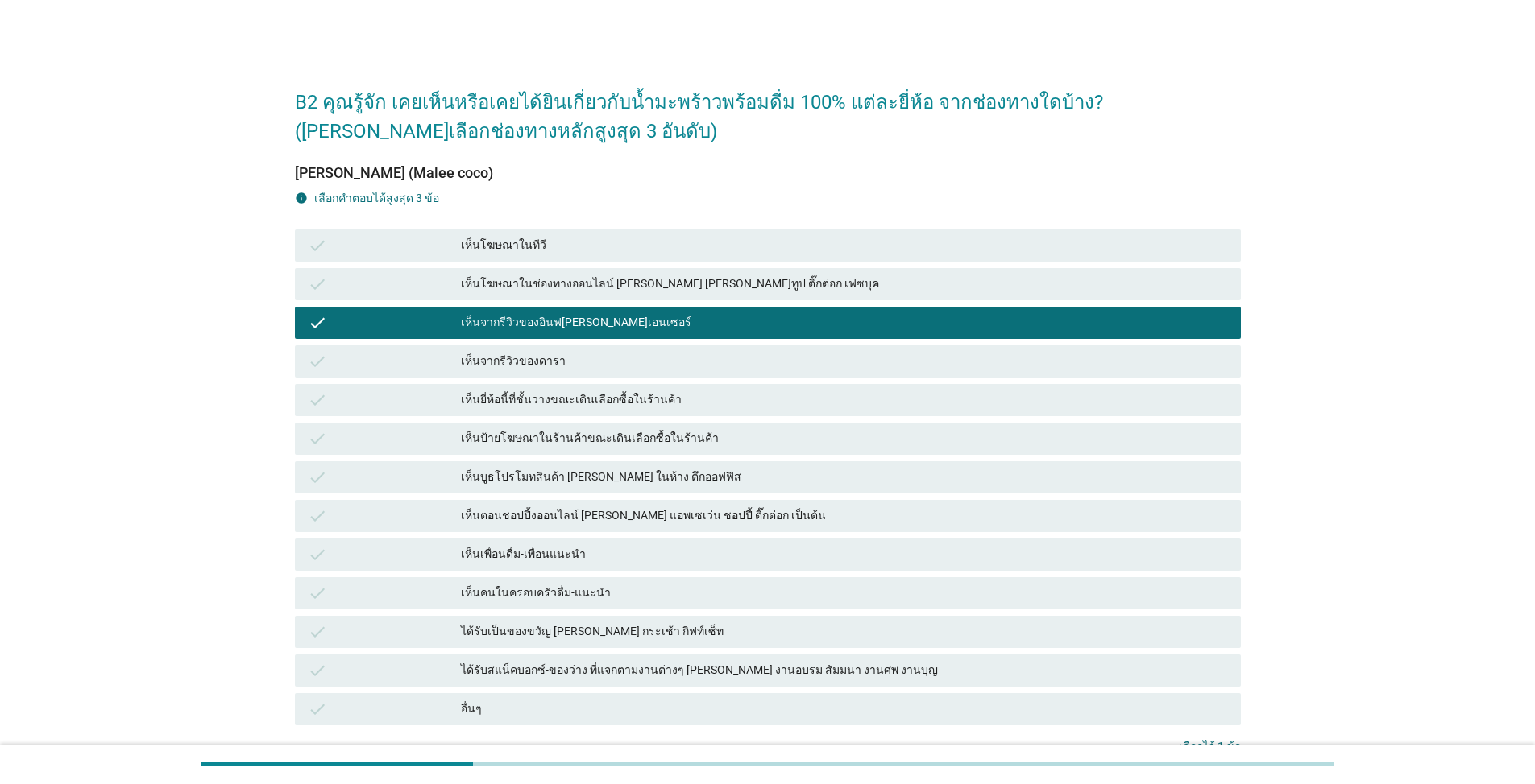
click at [483, 495] on div "check เห็นบูธโปรโมทสินค้า เช่น ในห้าง ตึกออฟฟิส" at bounding box center [768, 478] width 952 height 39
click at [458, 562] on div "check" at bounding box center [384, 593] width 153 height 19
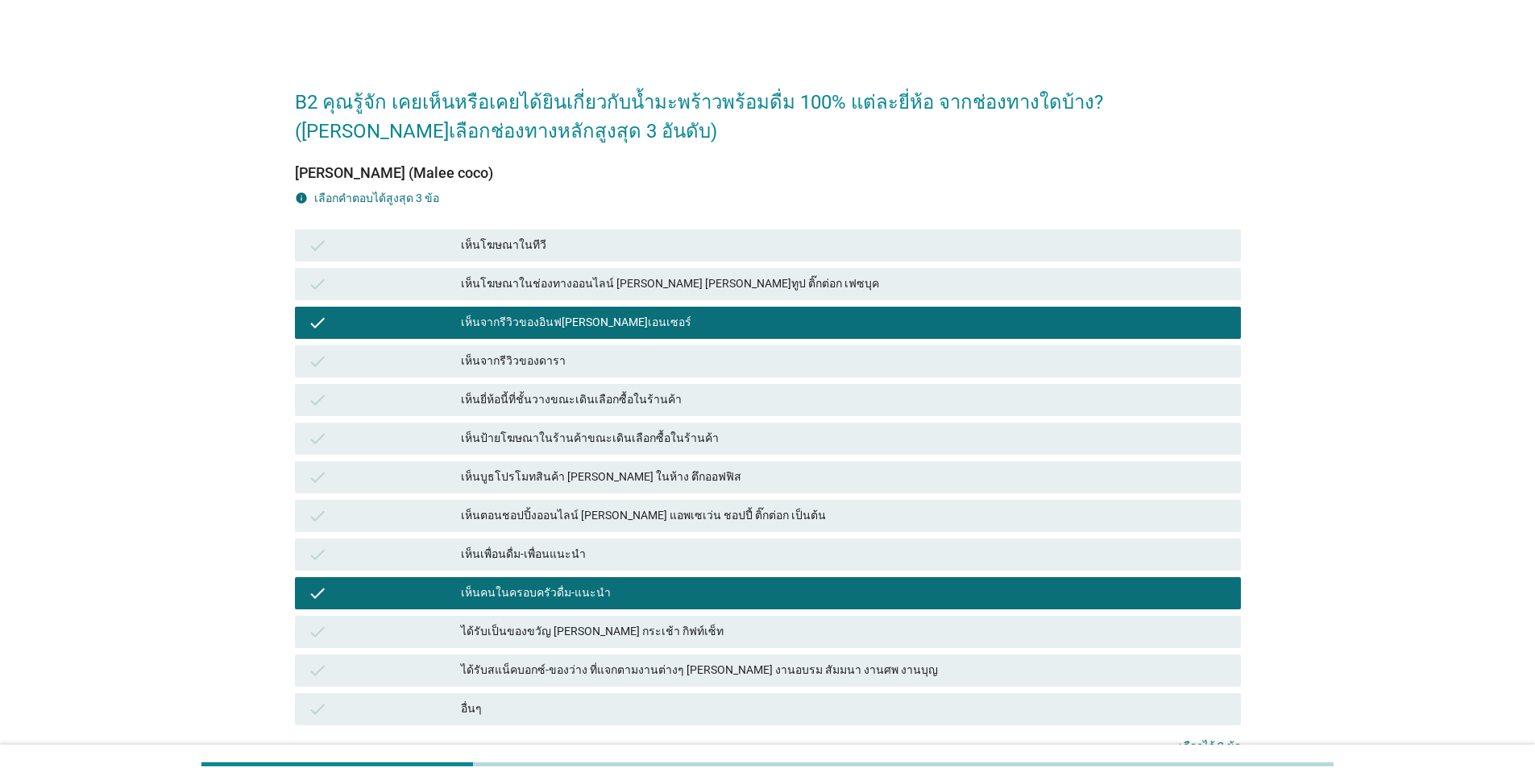
click at [449, 461] on div "check เห็นบูธโปรโมทสินค้า เช่น ในห้าง ตึกออฟฟิส" at bounding box center [767, 477] width 946 height 32
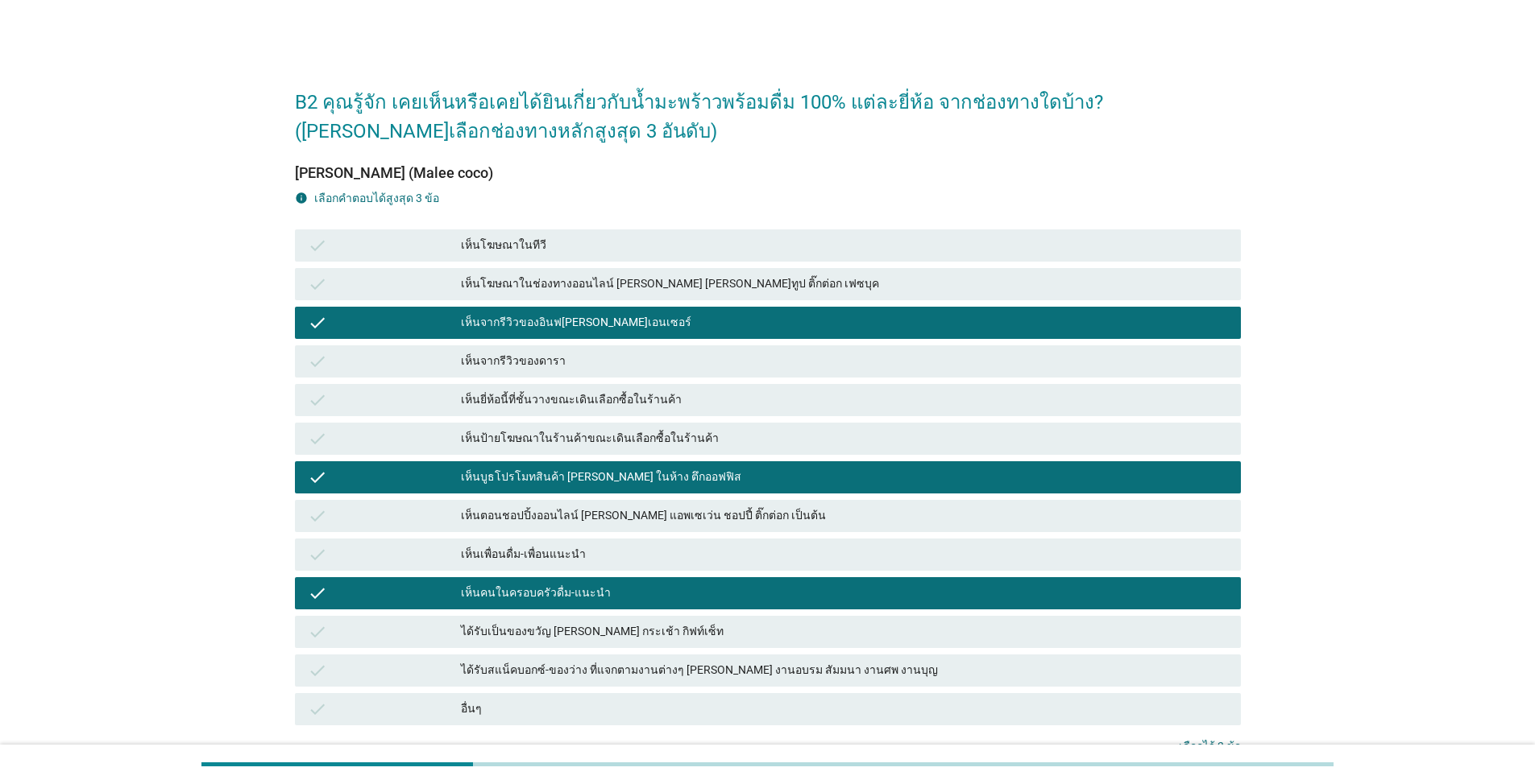
click at [439, 392] on div "check" at bounding box center [384, 400] width 153 height 19
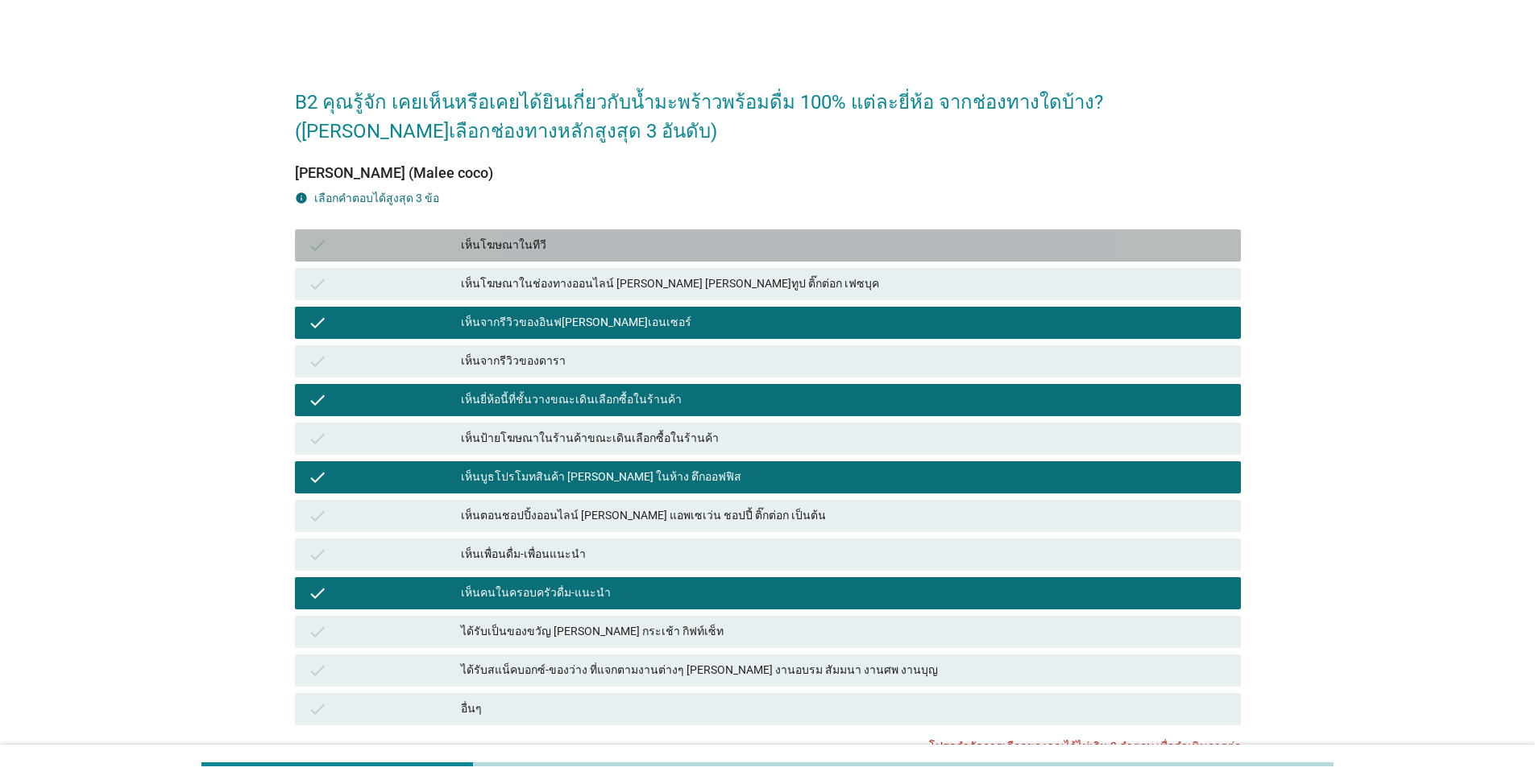
click at [459, 248] on div "check" at bounding box center [384, 245] width 153 height 19
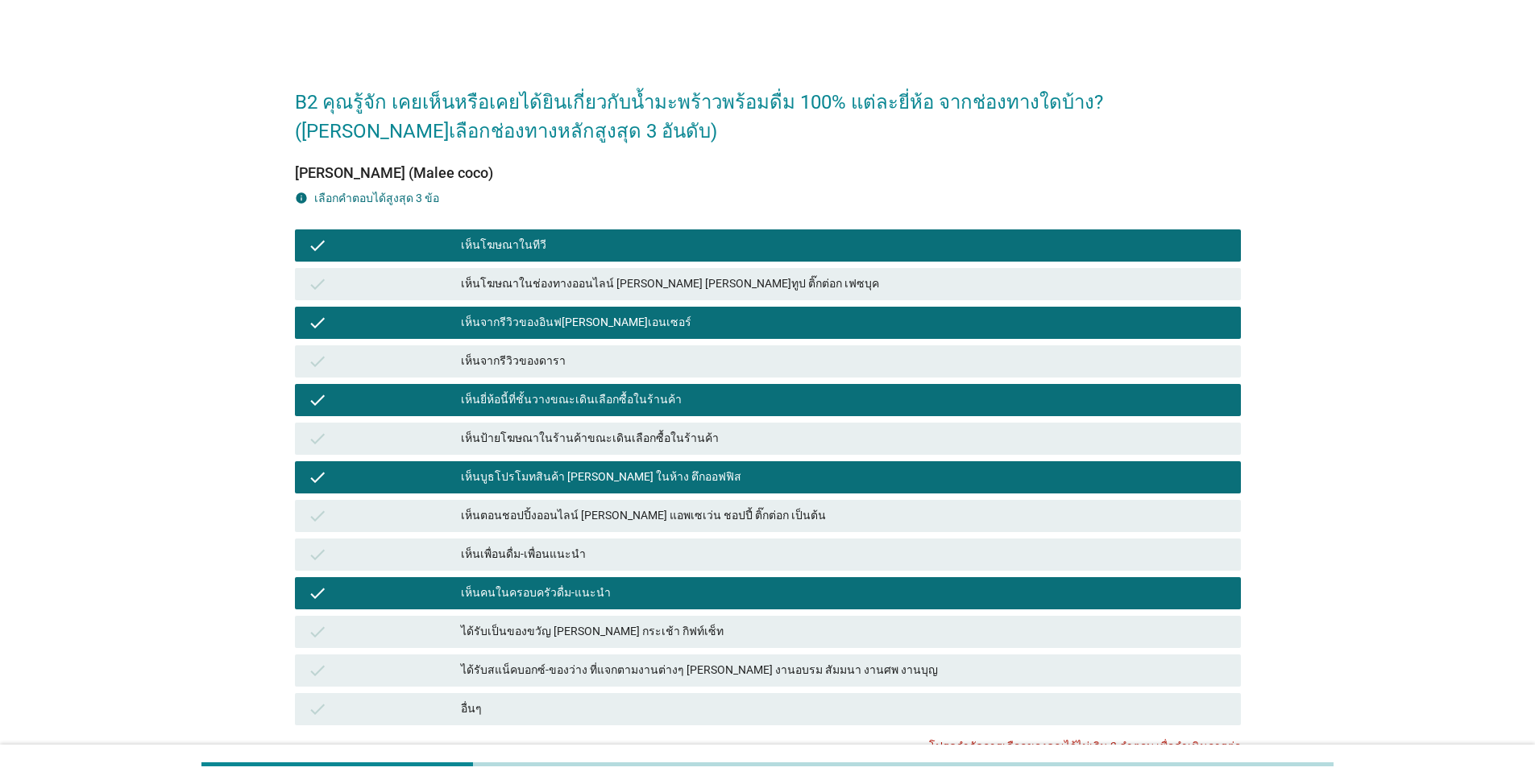
scroll to position [139, 0]
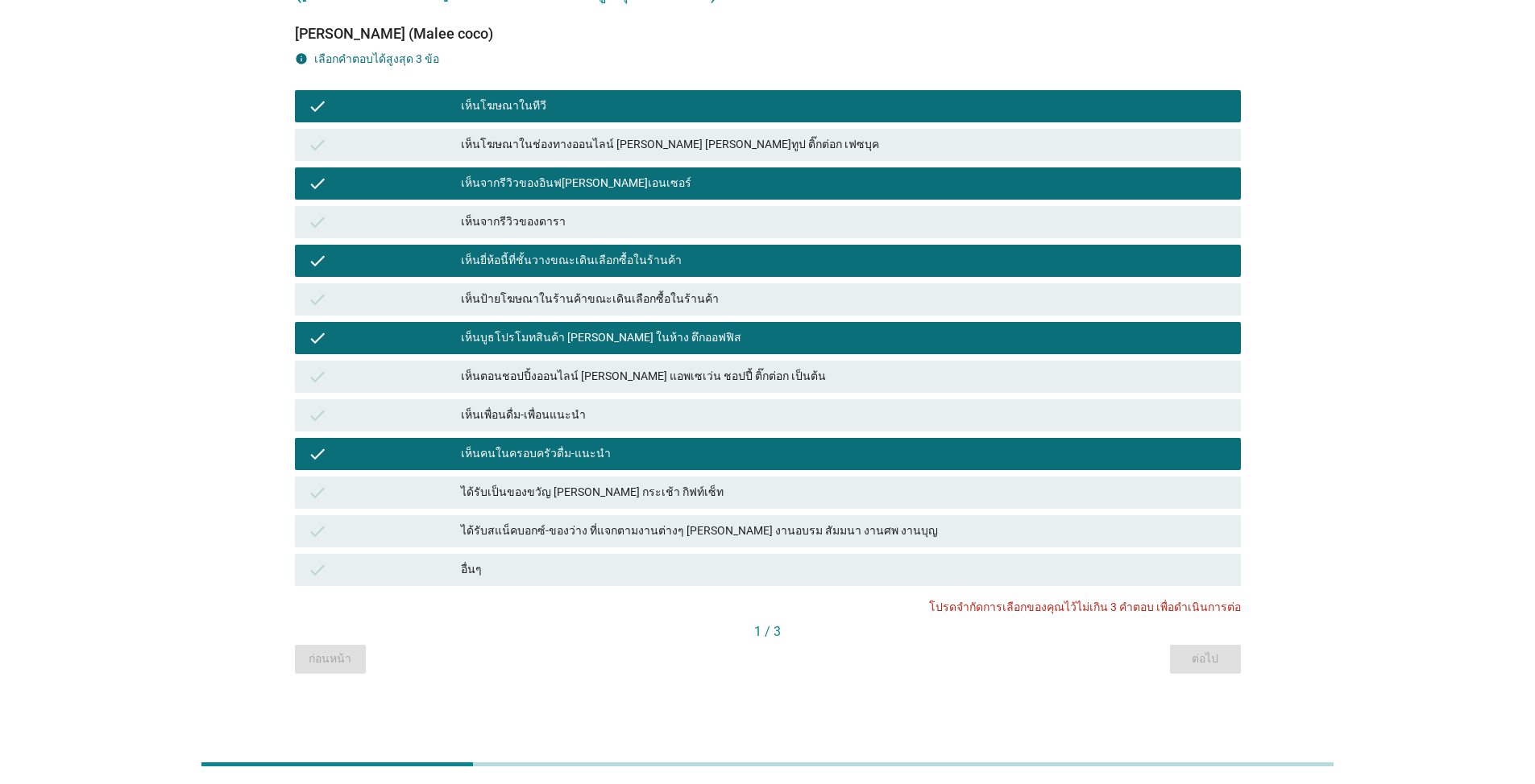
drag, startPoint x: 650, startPoint y: 617, endPoint x: 1152, endPoint y: 658, distance: 503.7
click at [793, 562] on div "ก่อนหน้า ต่อไป" at bounding box center [767, 659] width 946 height 29
click at [551, 254] on div "เห็นยี่ห้อนี้ที่ชั้นวางขณะเดินเลือกซื้อในร้านค้า" at bounding box center [844, 260] width 767 height 19
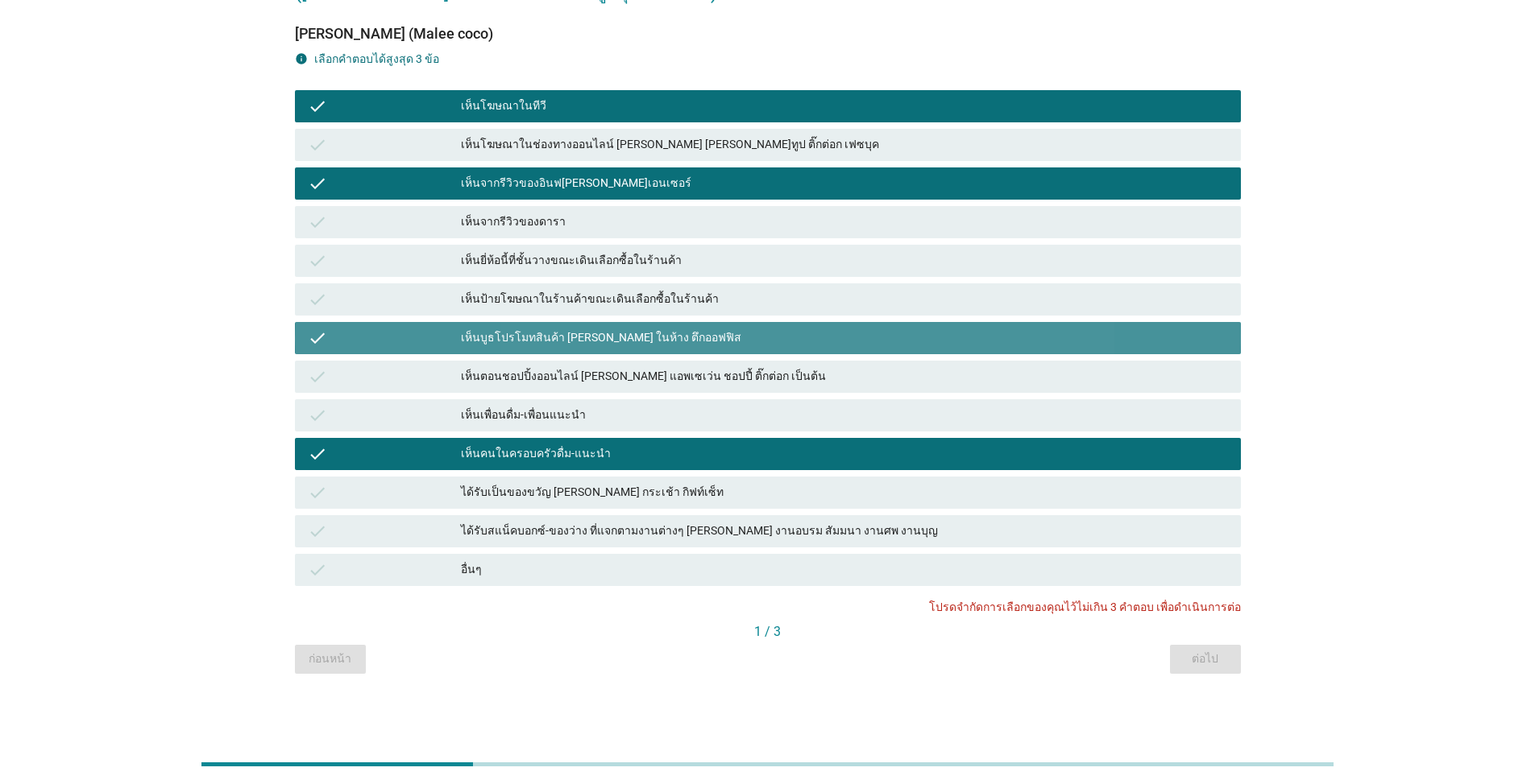
click at [552, 334] on div "เห็นบูธโปรโมทสินค้า เช่น ในห้าง ตึกออฟฟิส" at bounding box center [844, 337] width 767 height 19
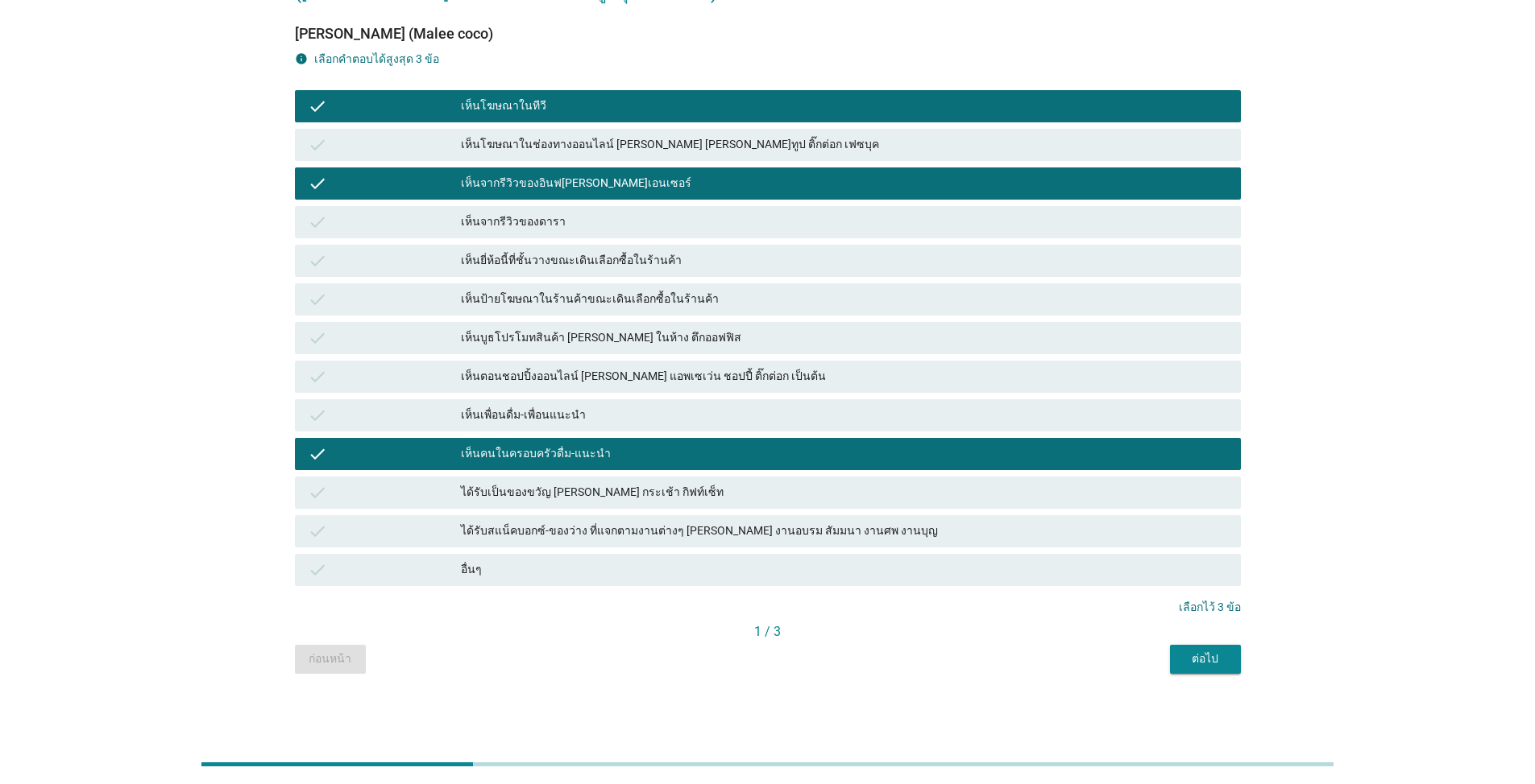
drag, startPoint x: 1214, startPoint y: 659, endPoint x: 1218, endPoint y: 645, distance: 14.6
click at [793, 562] on div "ต่อไป" at bounding box center [1205, 658] width 45 height 17
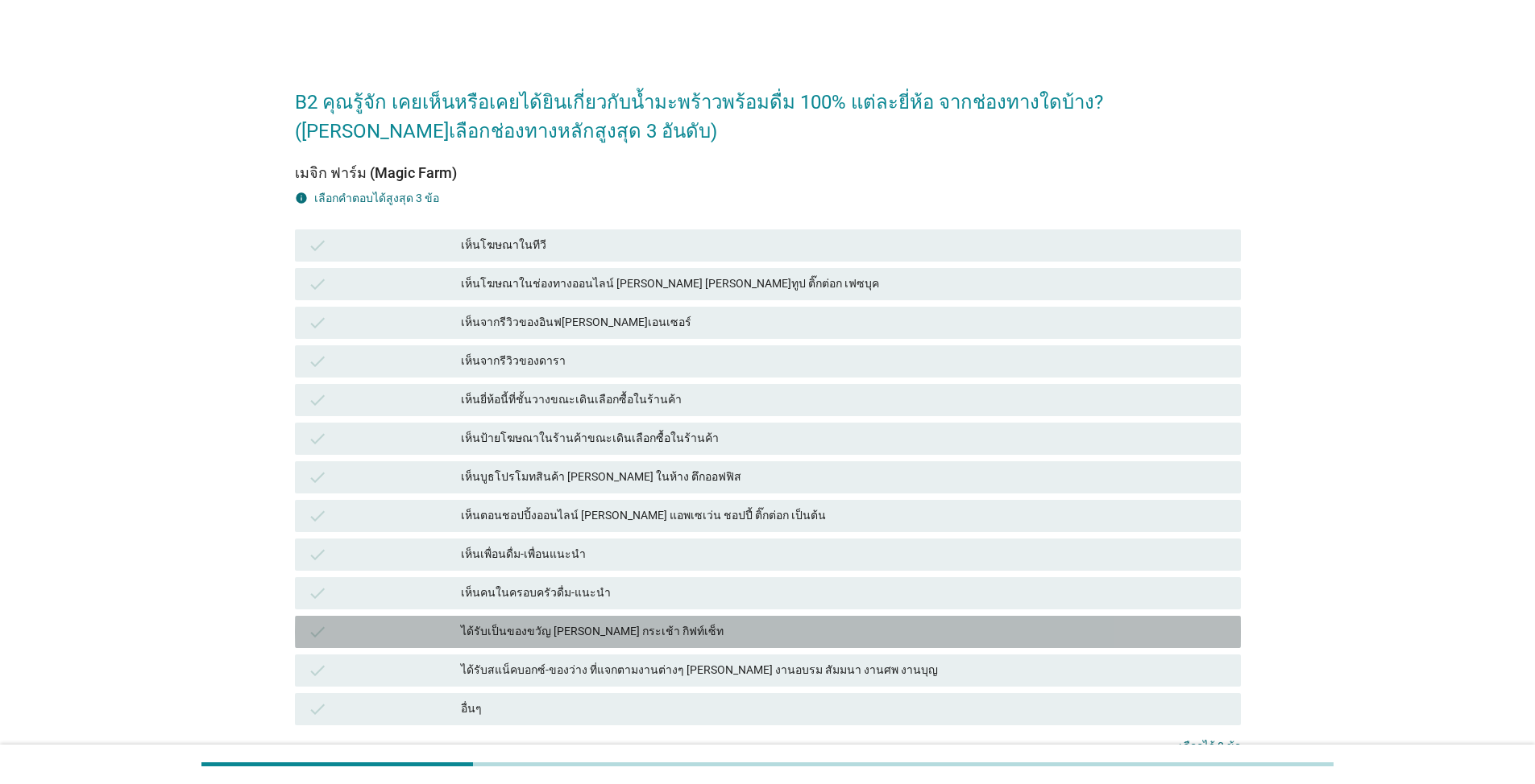
click at [509, 562] on div "ได้รับเป็นของขวัญ เช่น กระเช้า กิฟท์เซ็ท" at bounding box center [844, 632] width 767 height 19
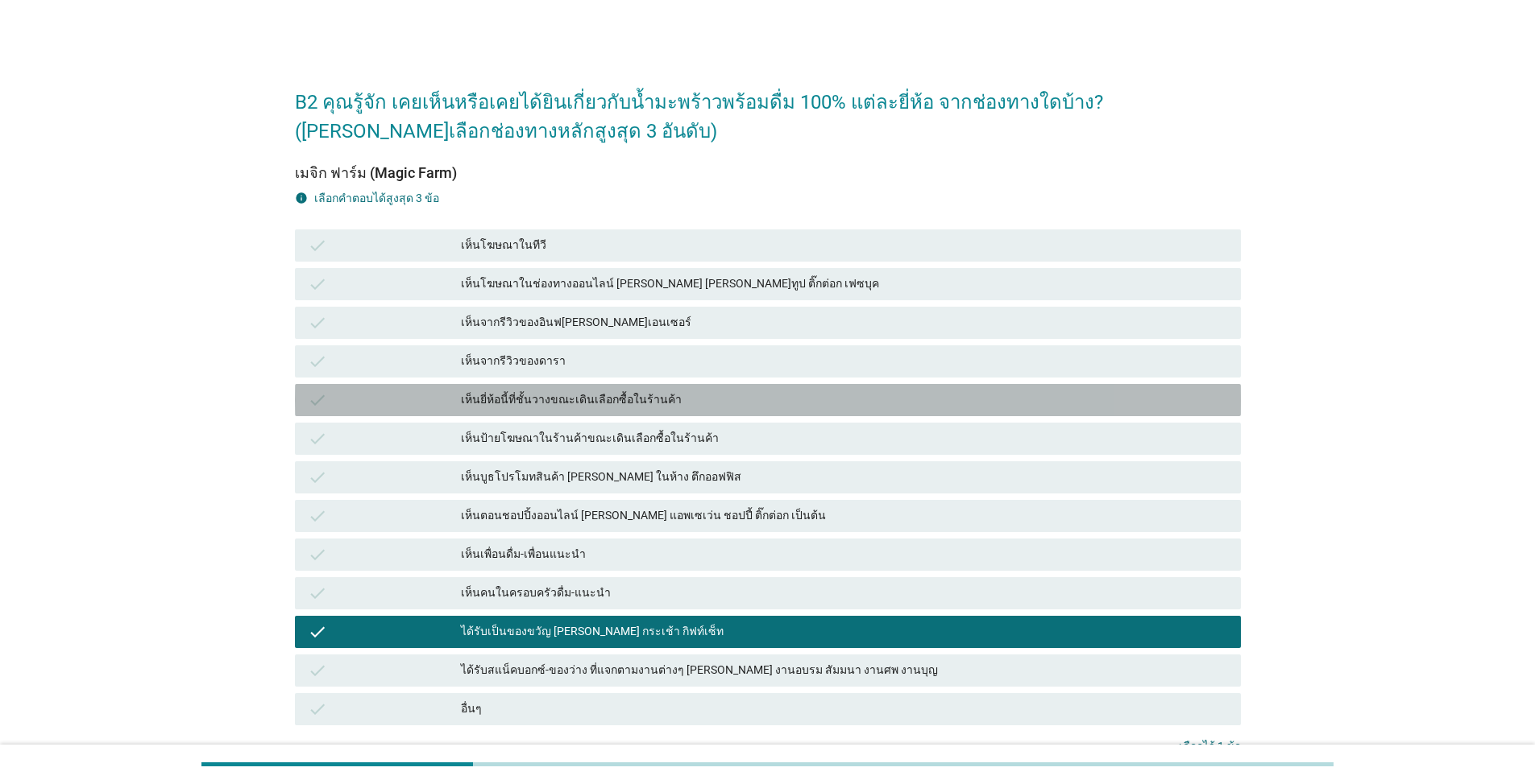
drag, startPoint x: 501, startPoint y: 415, endPoint x: 515, endPoint y: 324, distance: 92.1
click at [501, 414] on div "check เห็นยี่ห้อนี้ที่ชั้นวางขณะเดินเลือกซื้อในร้านค้า" at bounding box center [767, 400] width 946 height 32
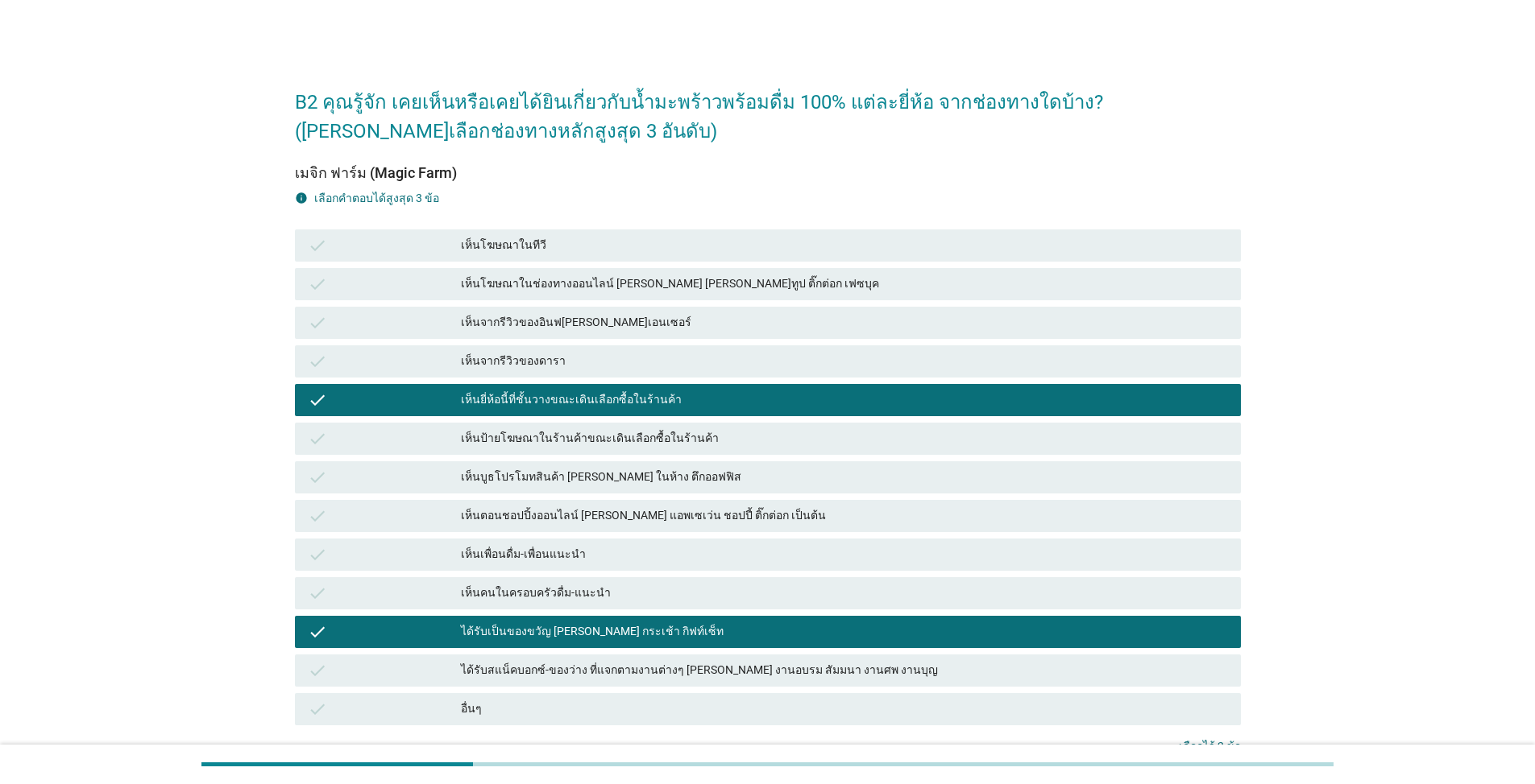
click at [515, 324] on div "เห็นจากรีวิวของอินฟลูเอนเซอร์" at bounding box center [844, 323] width 767 height 19
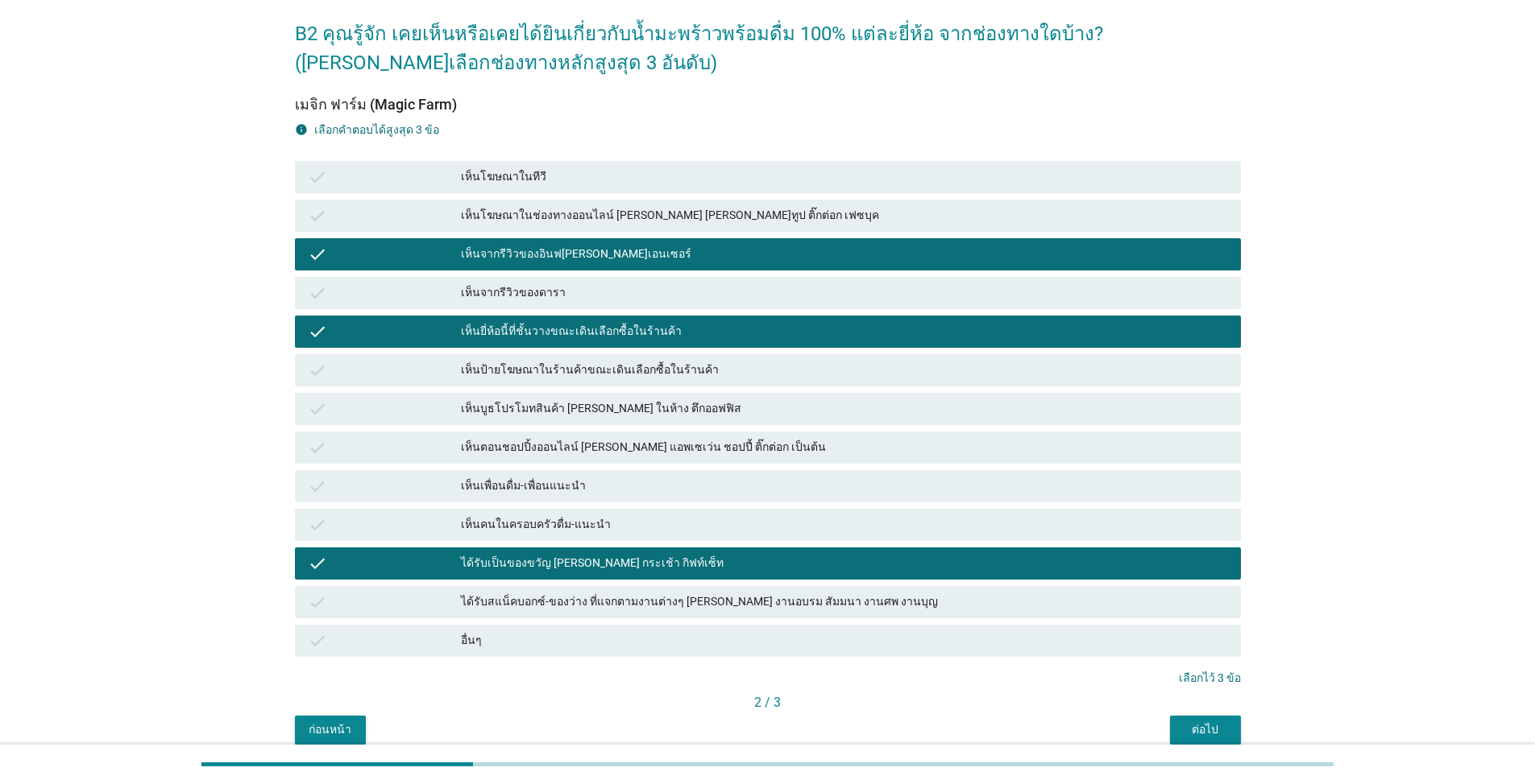
scroll to position [139, 0]
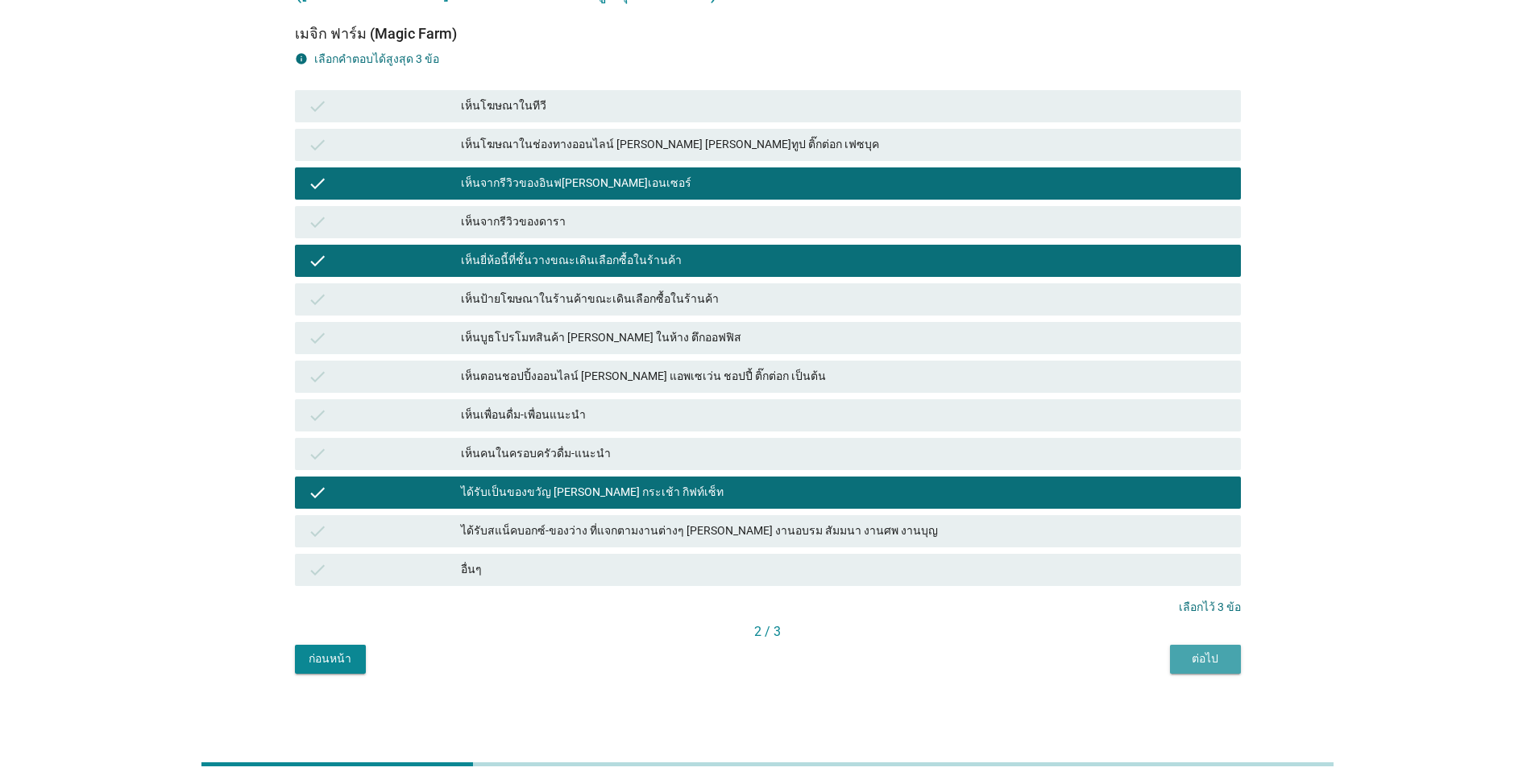
click at [793, 562] on div "ต่อไป" at bounding box center [1205, 658] width 45 height 17
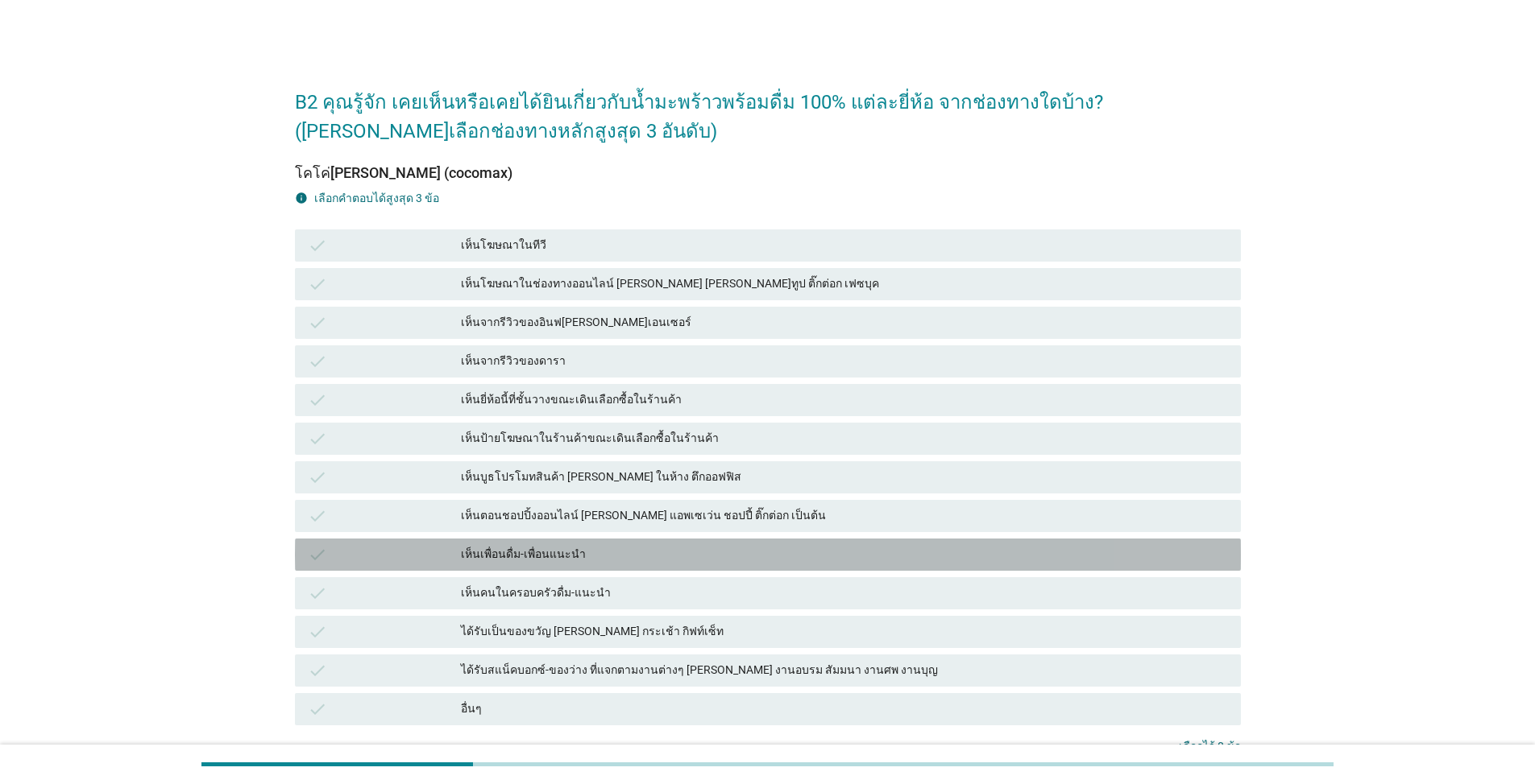
click at [597, 562] on div "check เห็นเพื่อนดื่ม-เพื่อนแนะนำ" at bounding box center [767, 554] width 946 height 32
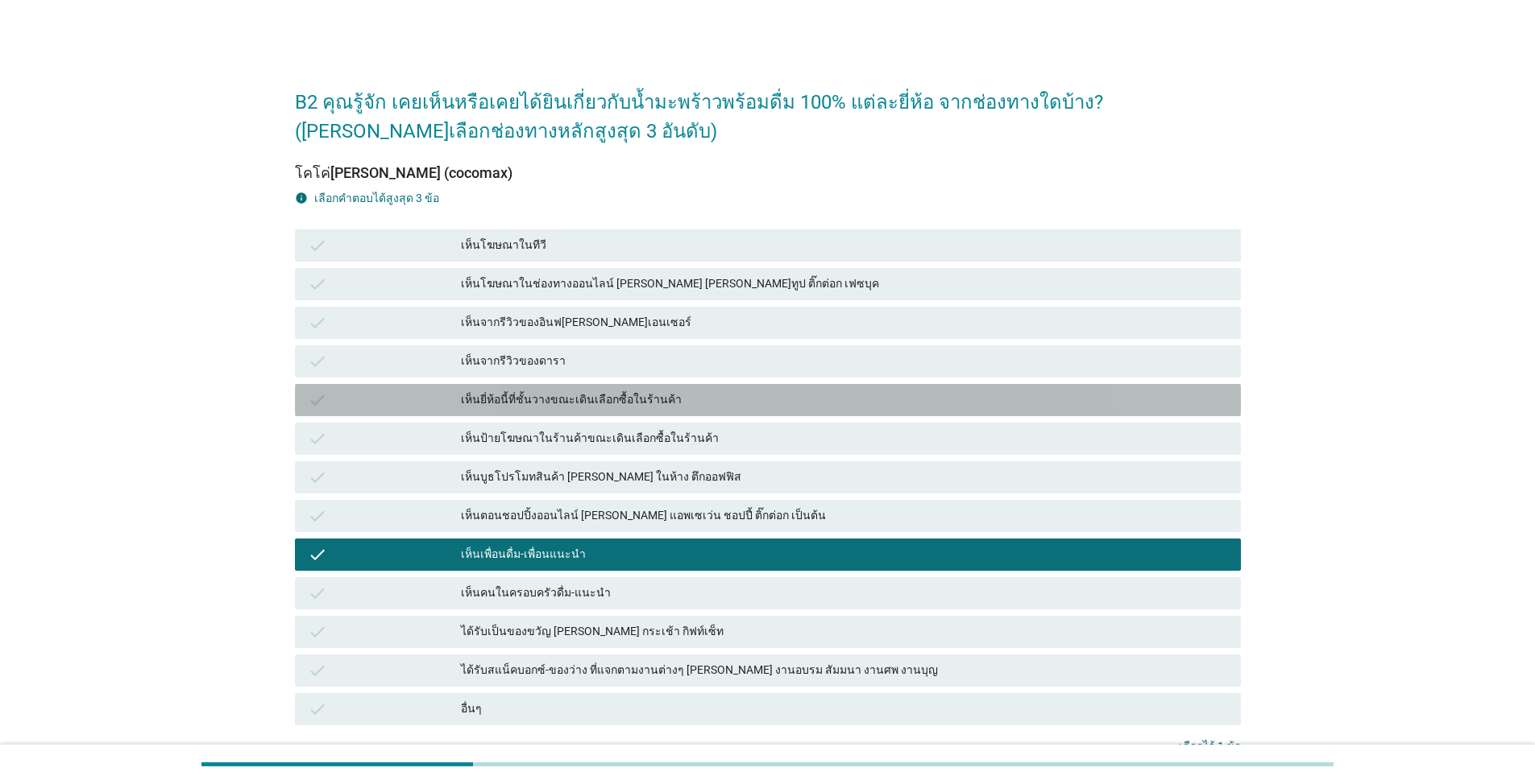
click at [583, 392] on div "เห็นยี่ห้อนี้ที่ชั้นวางขณะเดินเลือกซื้อในร้านค้า" at bounding box center [844, 400] width 767 height 19
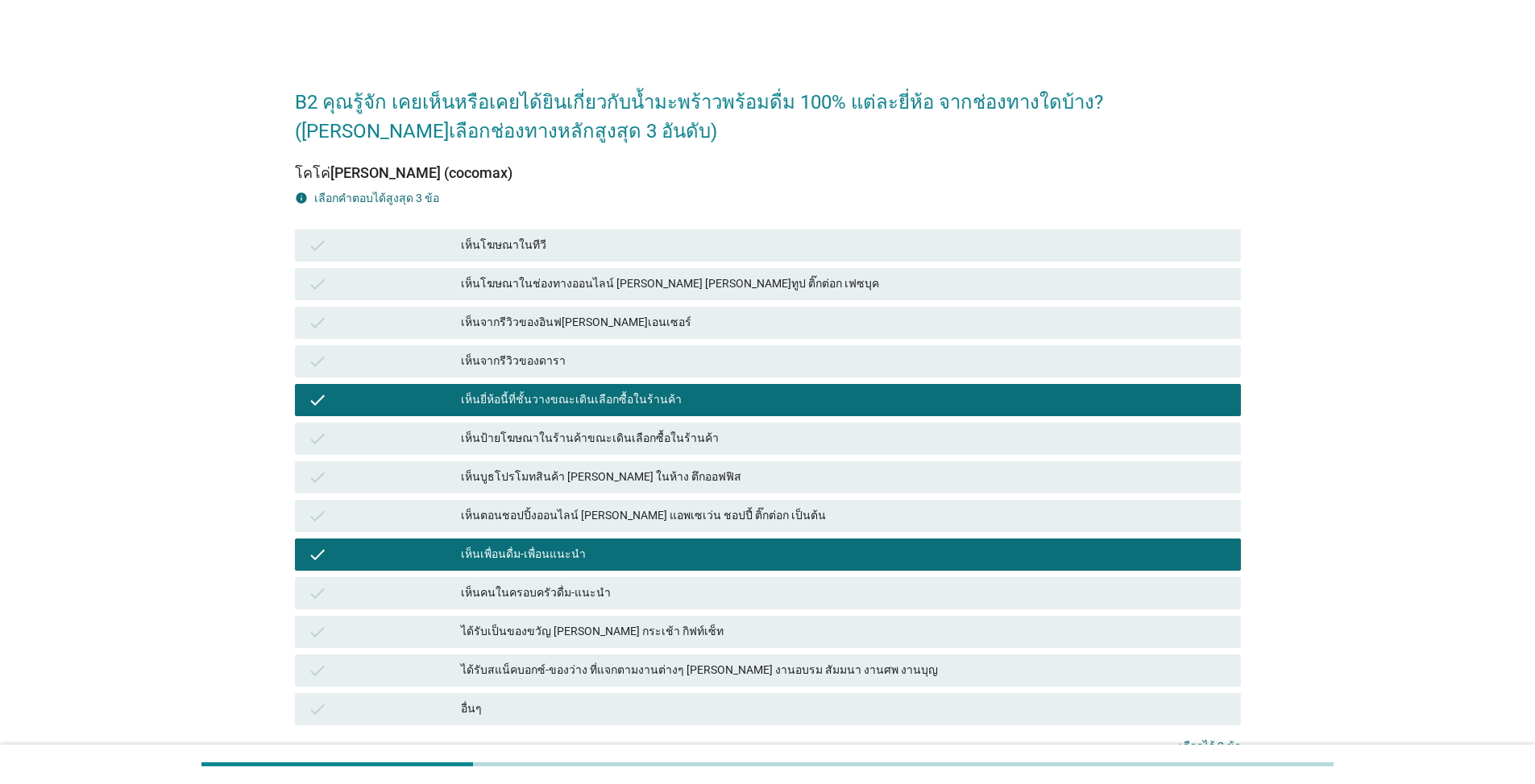
click at [579, 301] on div "check เห็นโฆษณาในช่องทางออนไลน์ เช่น ยูทูป ติ๊กต่อก เฟซบุค" at bounding box center [768, 284] width 952 height 39
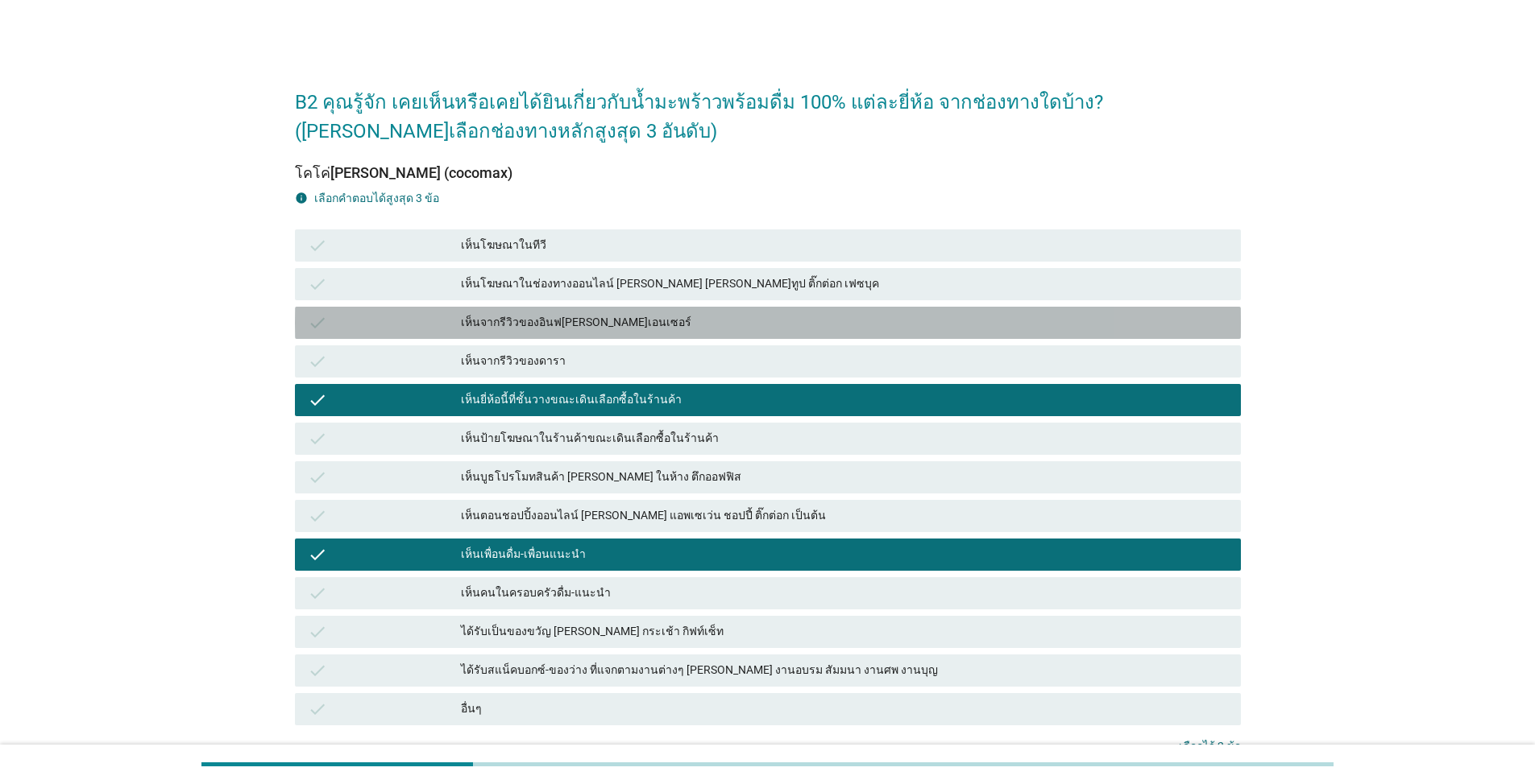
click at [577, 314] on div "เห็นจากรีวิวของอินฟลูเอนเซอร์" at bounding box center [844, 323] width 767 height 19
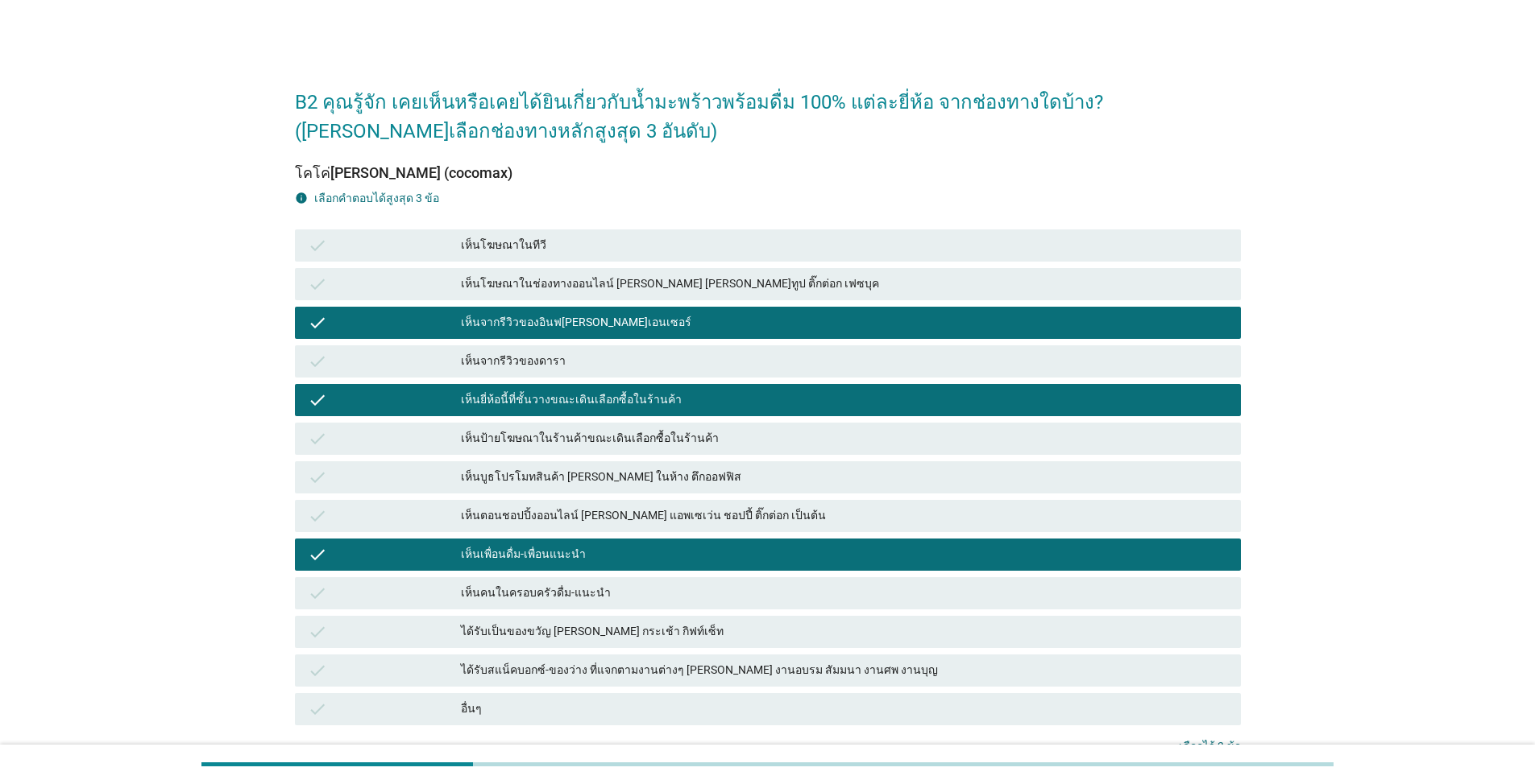
click at [583, 242] on div "เห็นโฆษณาในทีวี" at bounding box center [844, 245] width 767 height 19
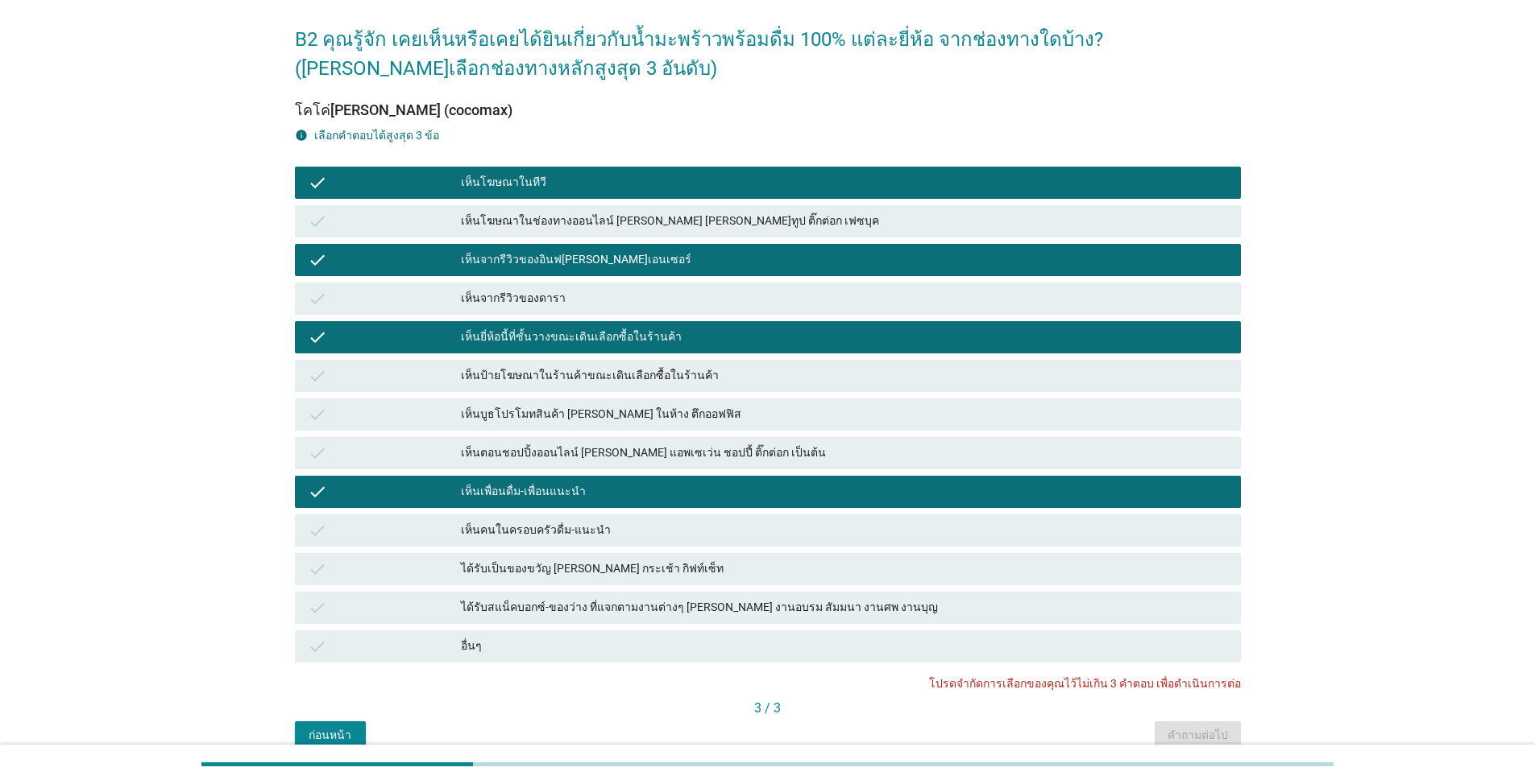
scroll to position [139, 0]
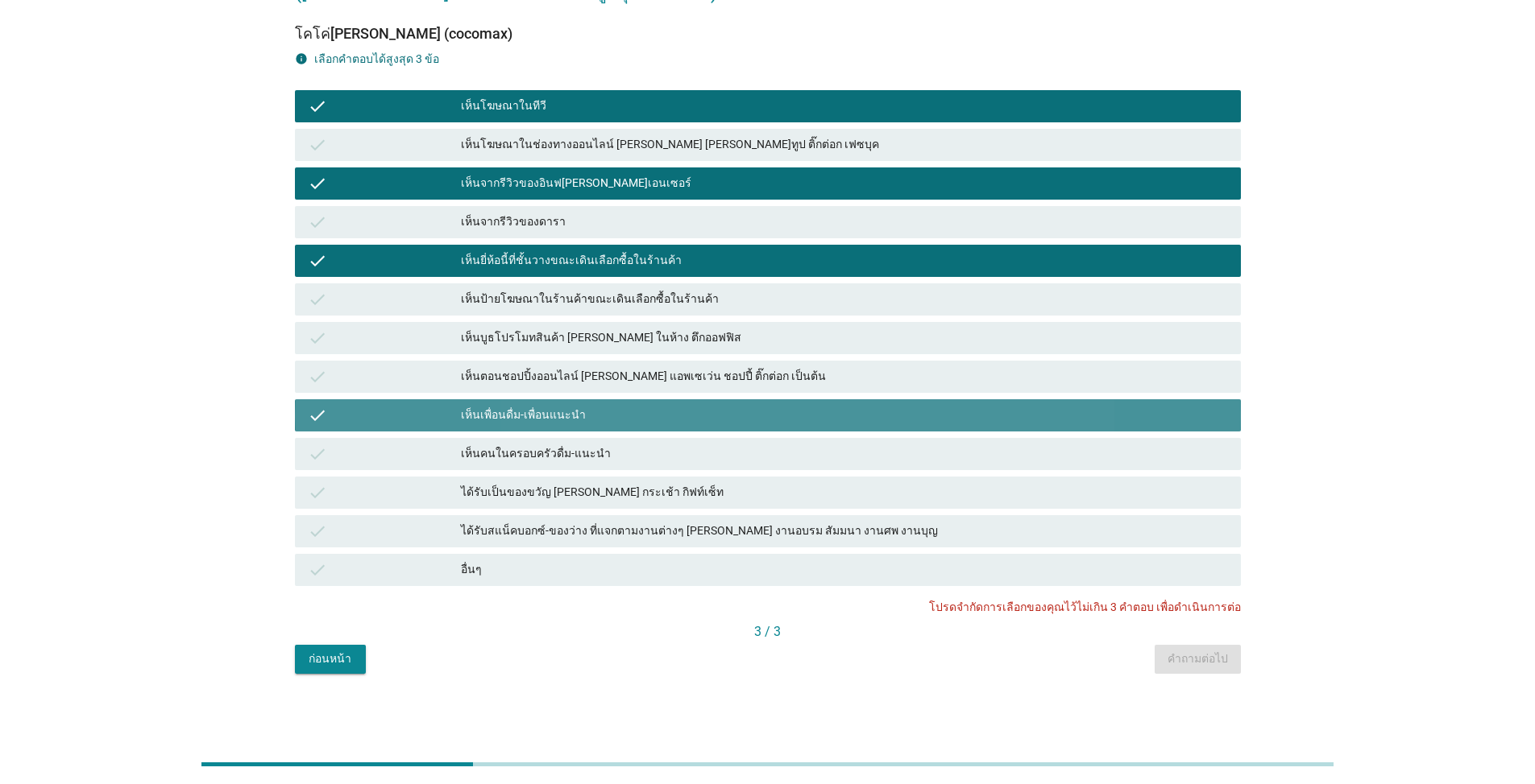
click at [694, 410] on div "เห็นเพื่อนดื่ม-เพื่อนแนะนำ" at bounding box center [844, 415] width 767 height 19
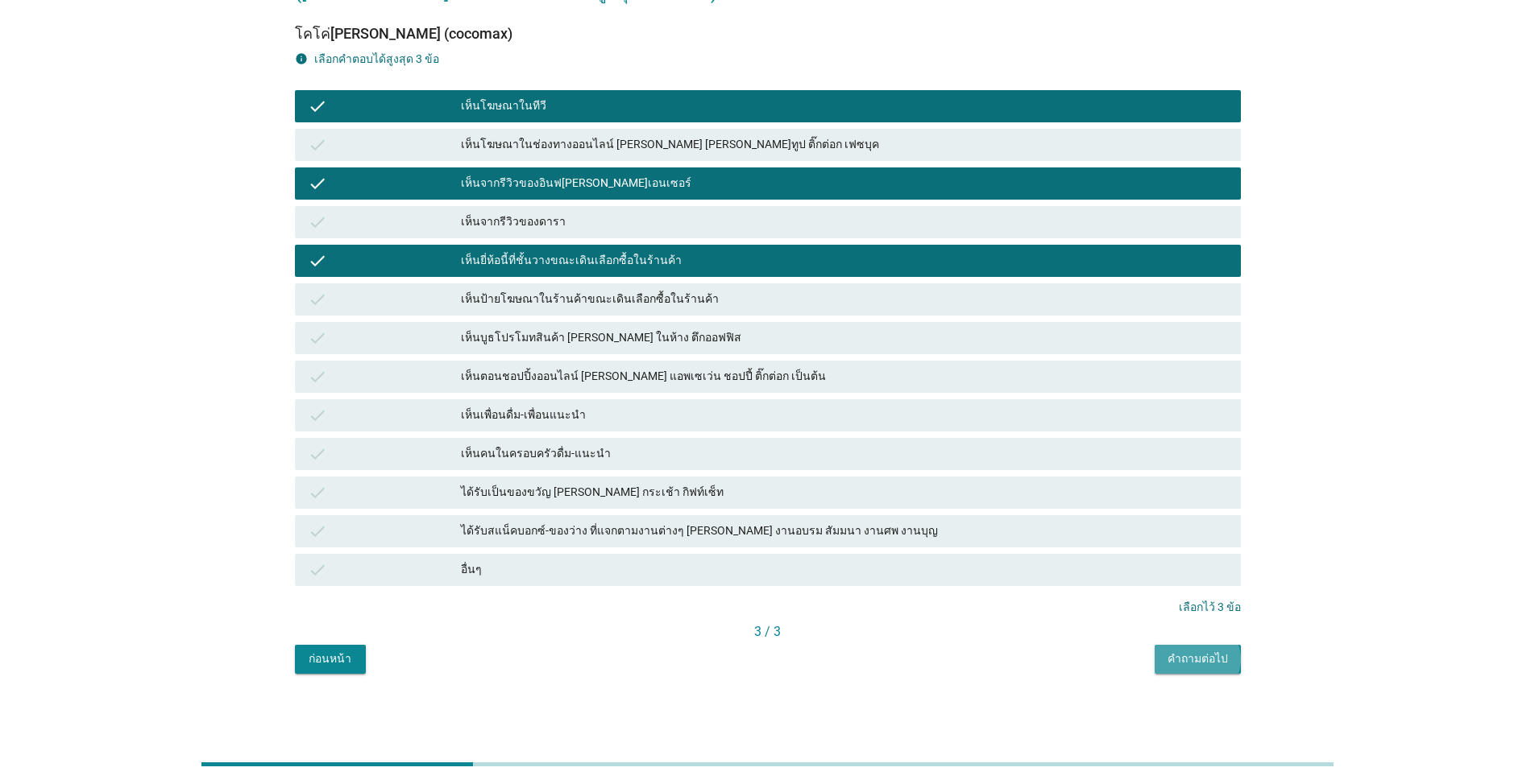
click at [793, 562] on button "คำถามต่อไป" at bounding box center [1197, 659] width 86 height 29
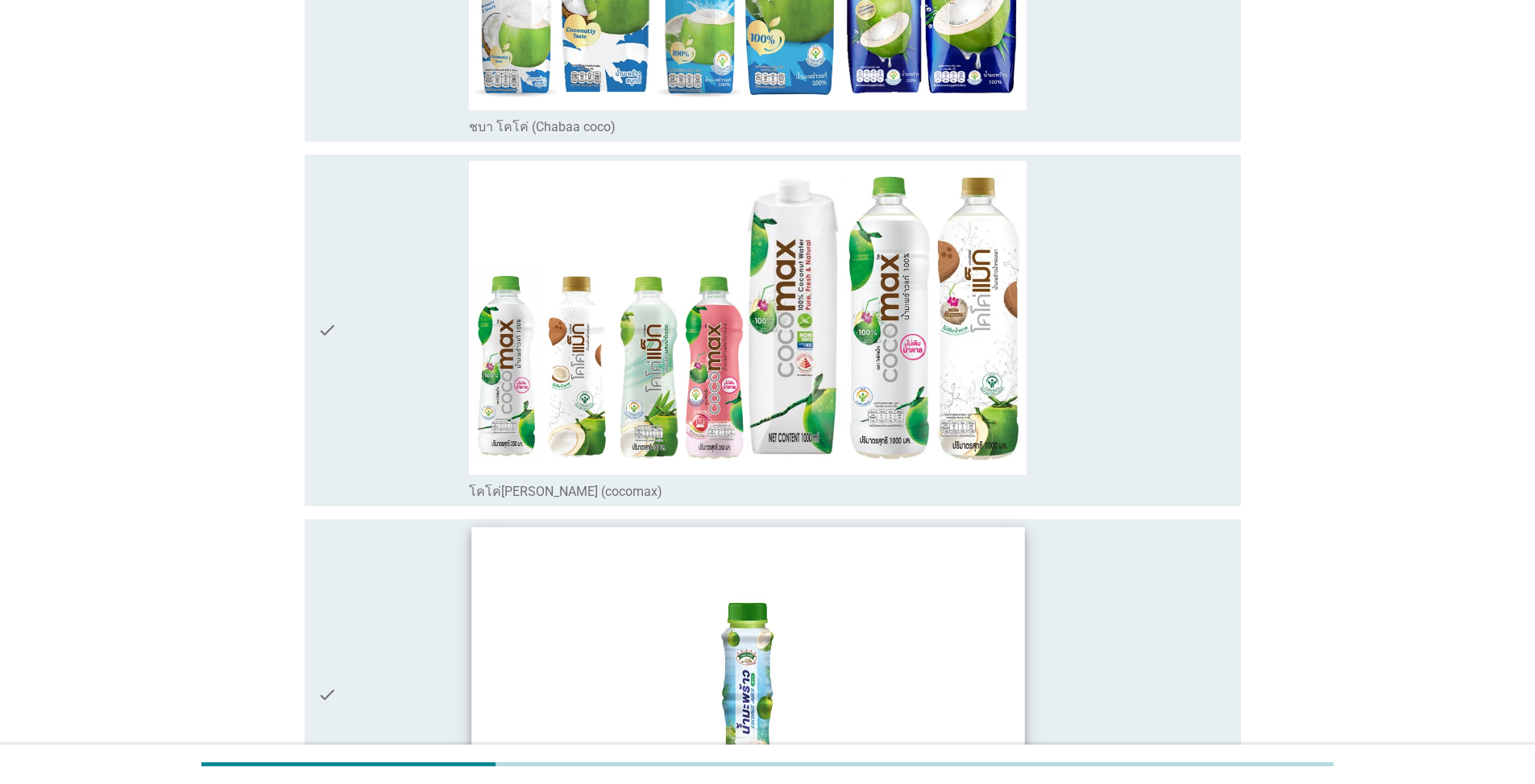
scroll to position [403, 0]
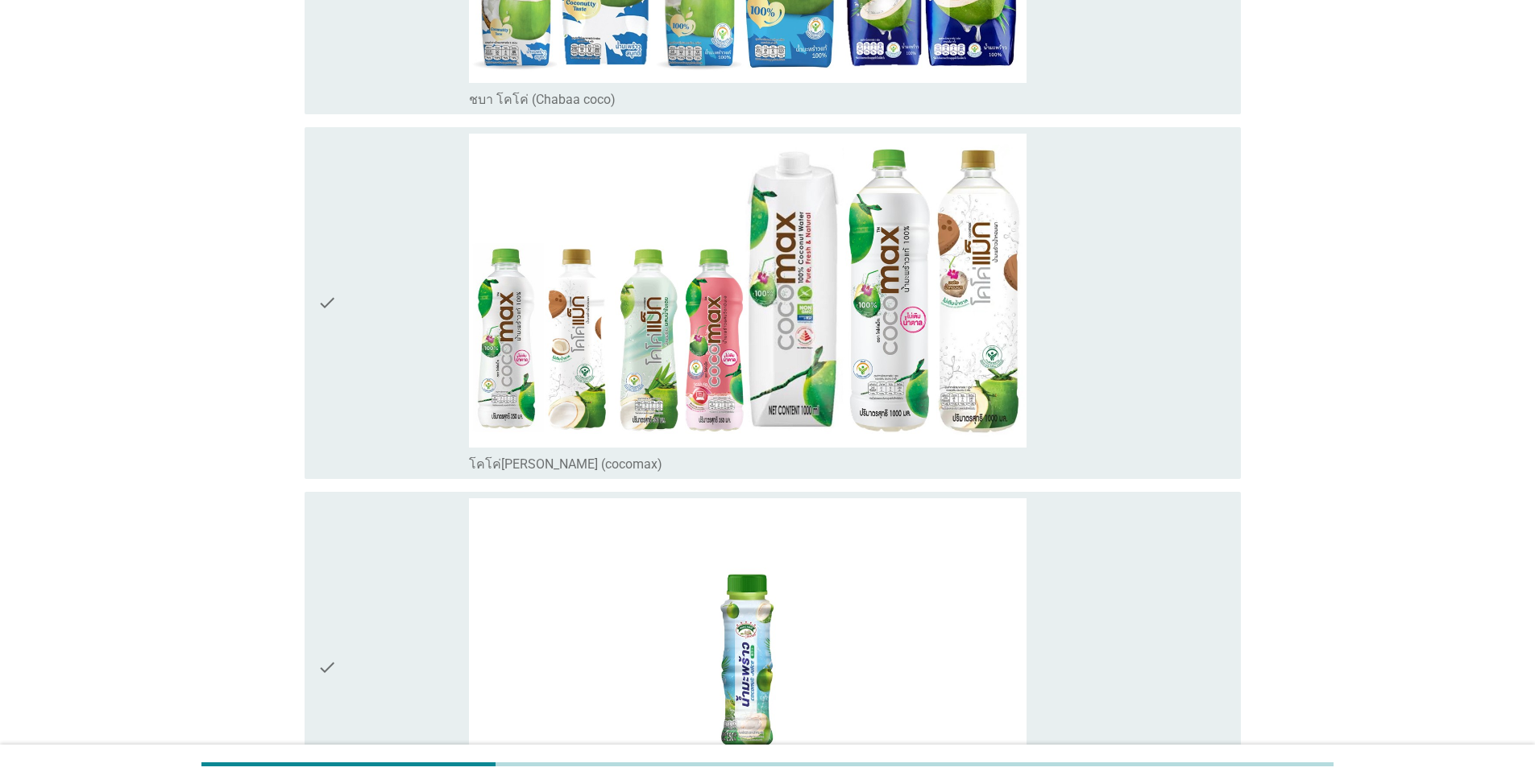
click at [350, 383] on div "check" at bounding box center [393, 304] width 151 height 339
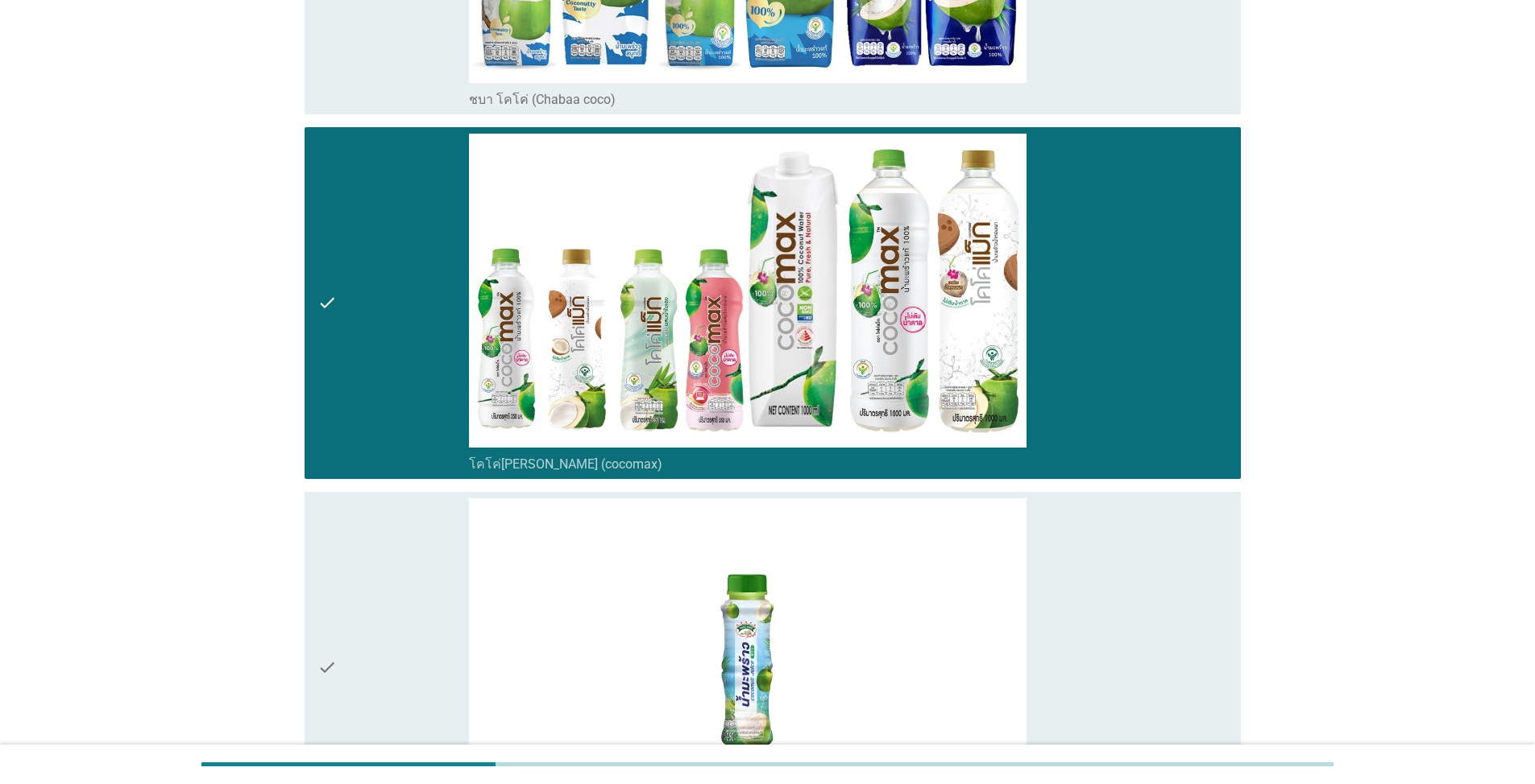
click at [406, 562] on div "check" at bounding box center [393, 668] width 151 height 339
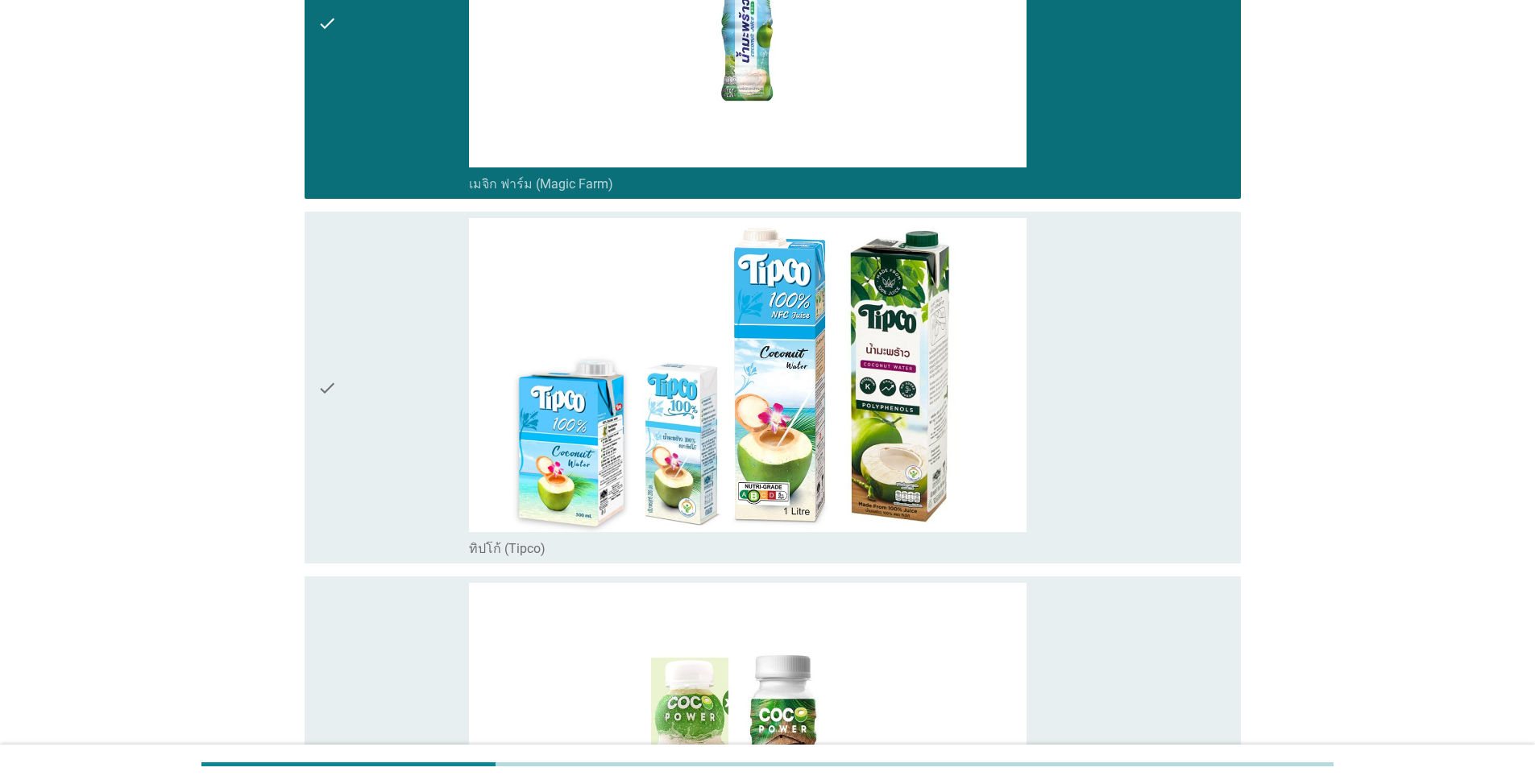
click at [419, 439] on div "check" at bounding box center [393, 388] width 151 height 339
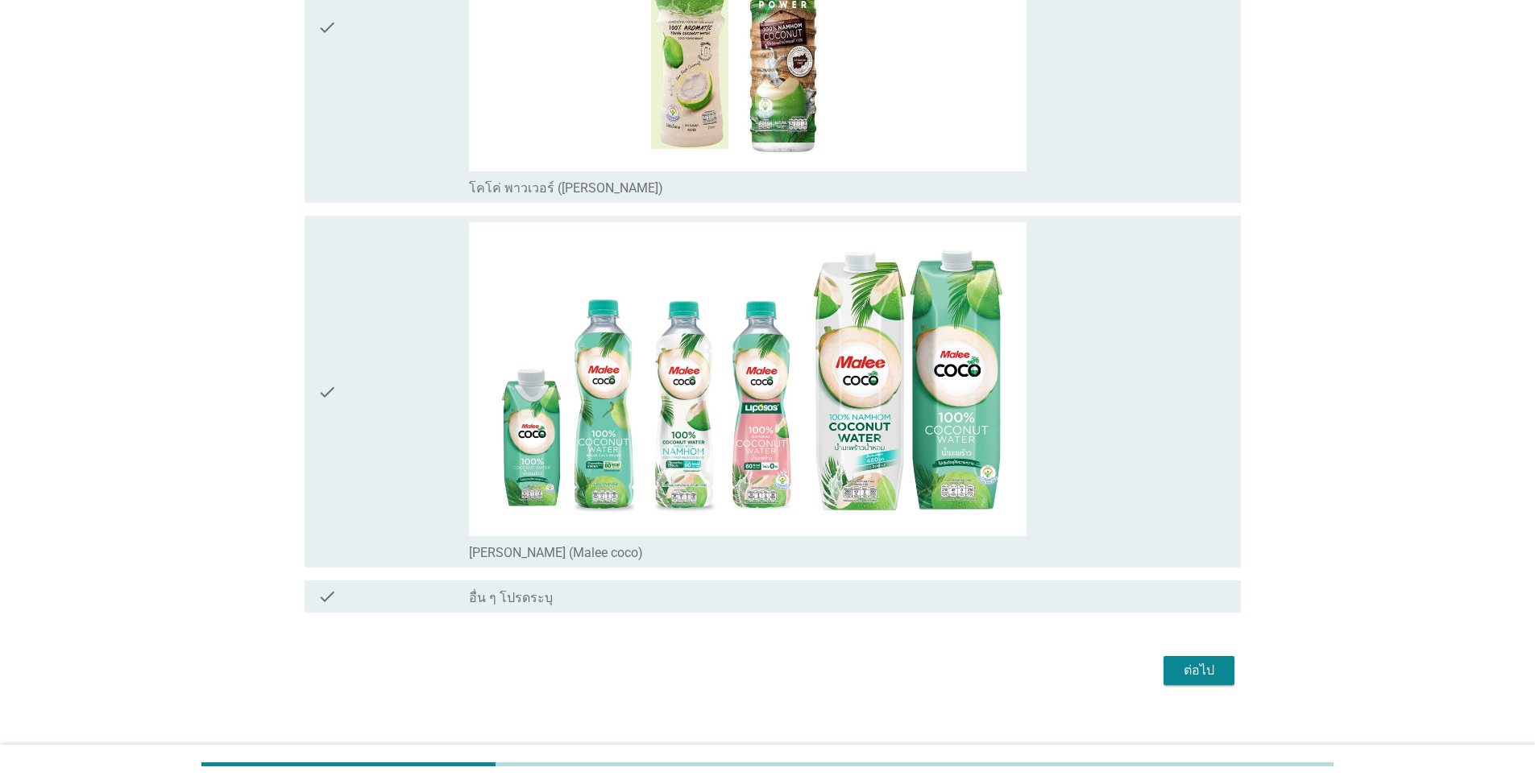
scroll to position [1788, 0]
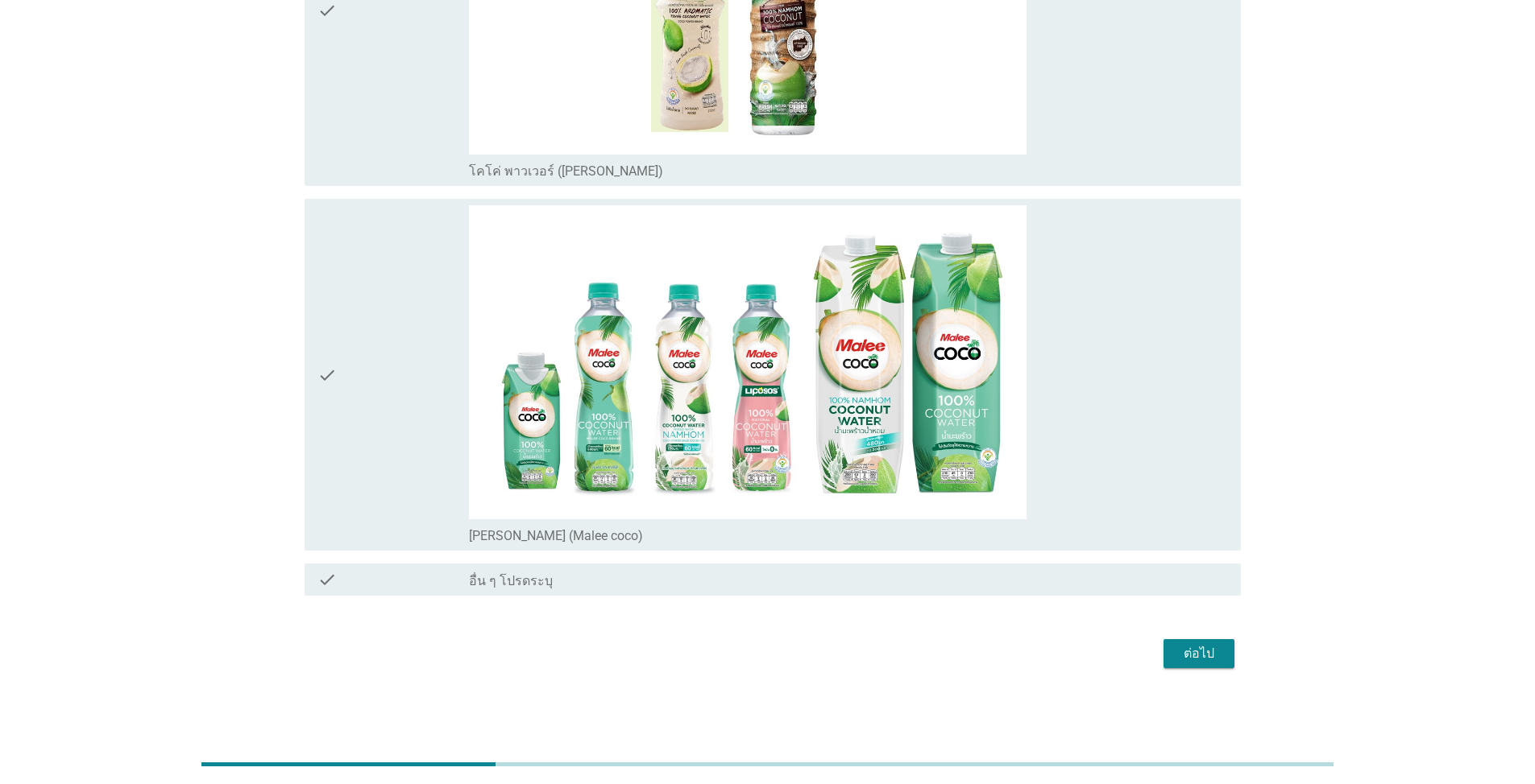
click at [427, 411] on div "check" at bounding box center [393, 375] width 151 height 339
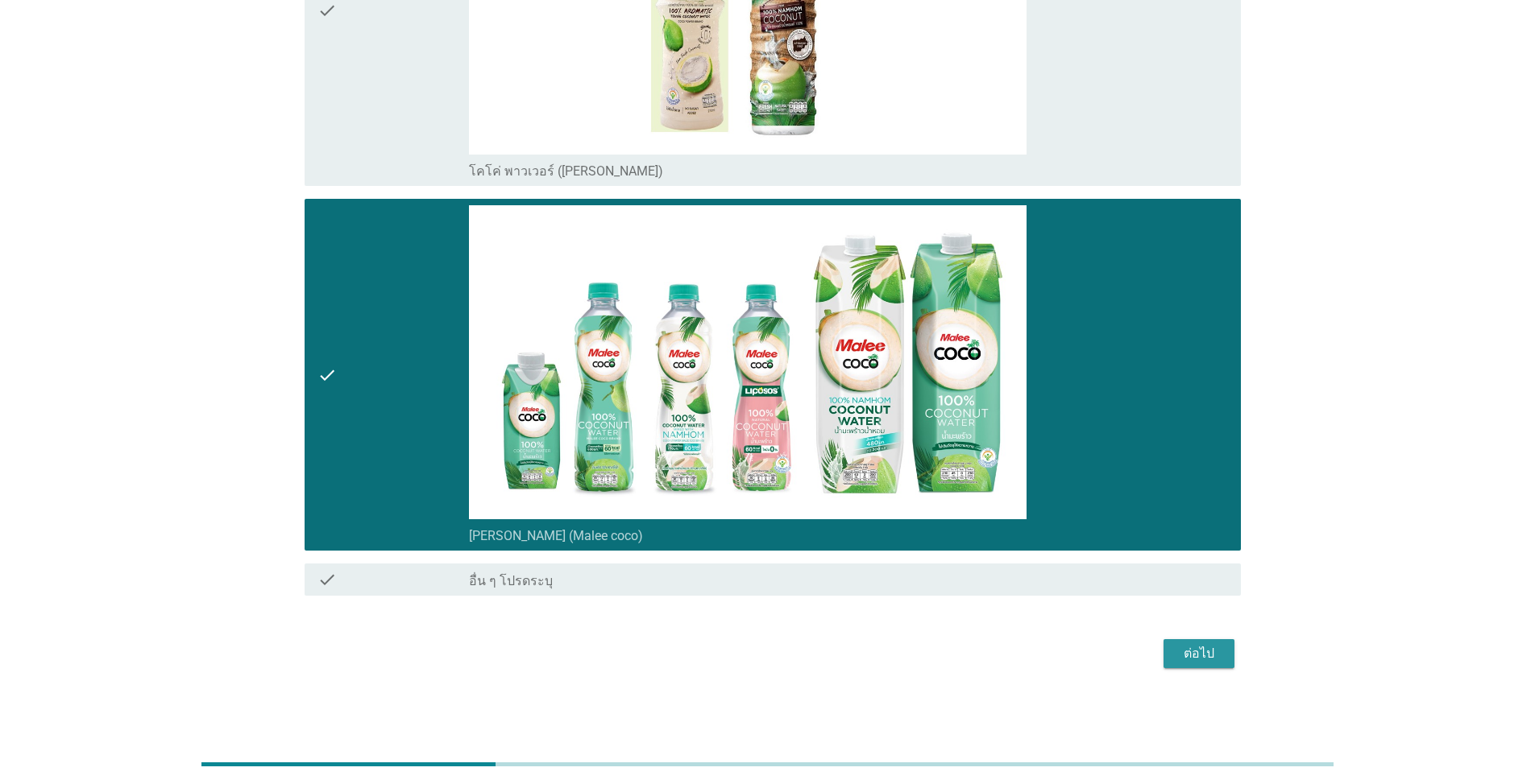
click at [793, 562] on div "ต่อไป" at bounding box center [1198, 653] width 45 height 19
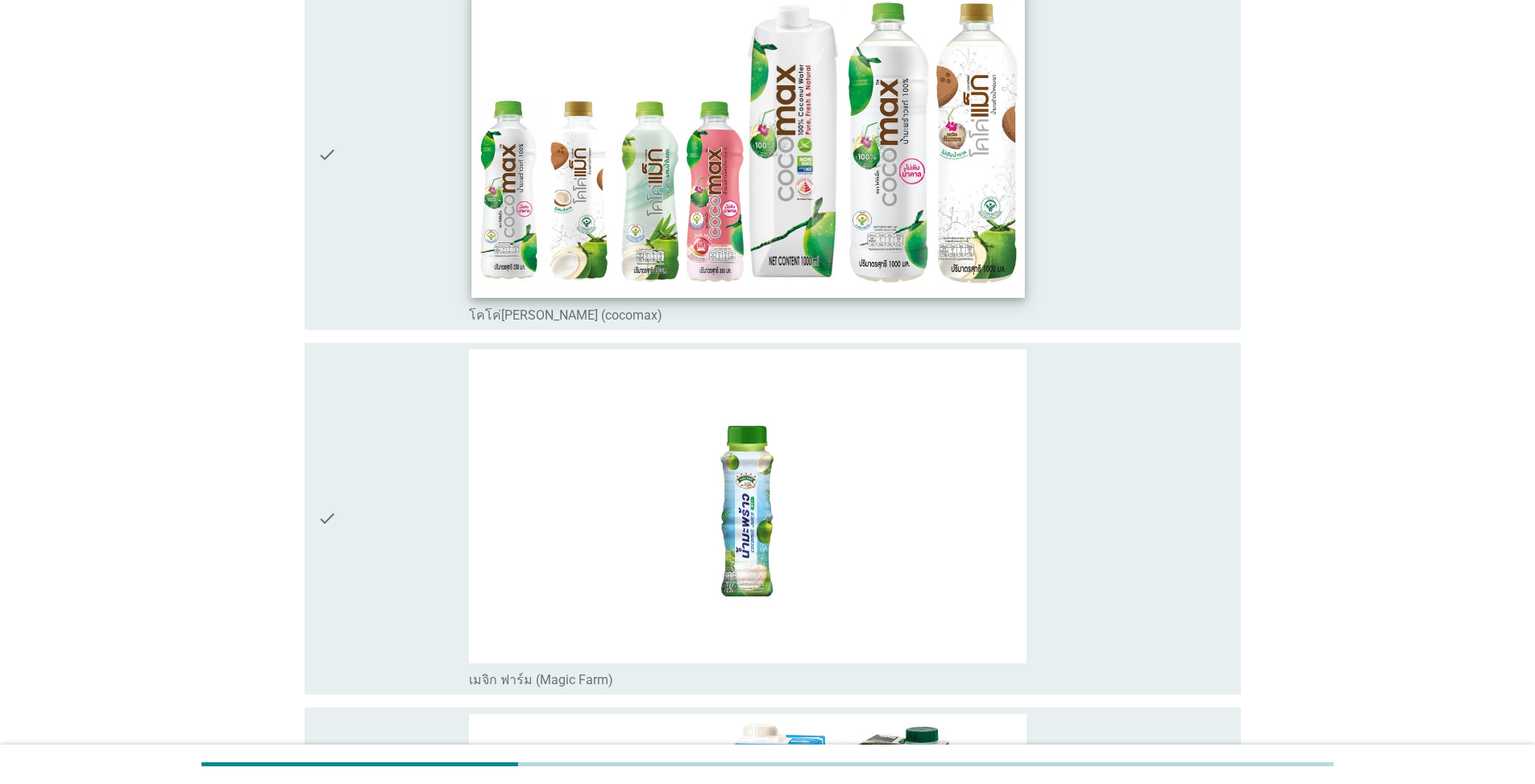
scroll to position [322, 0]
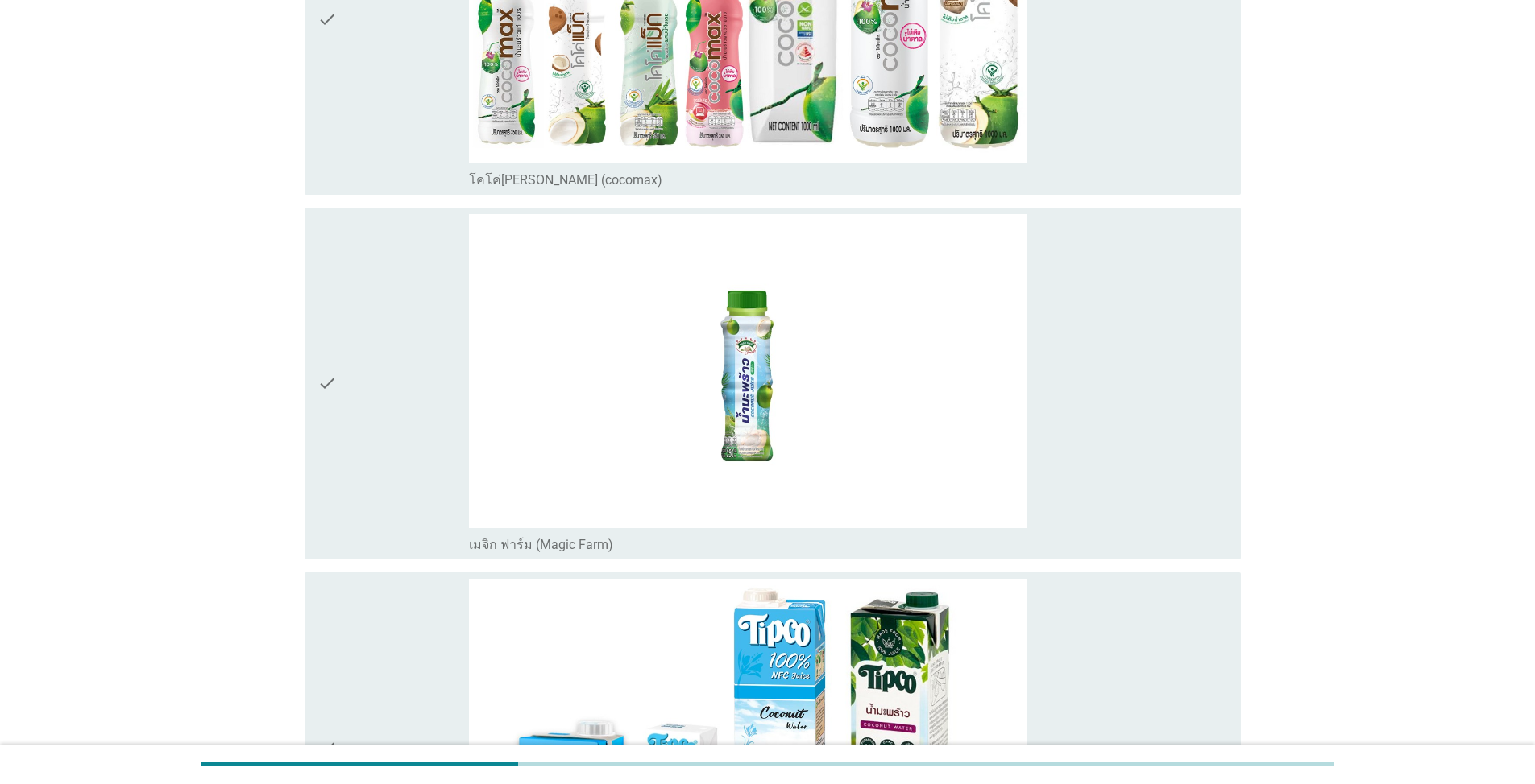
click at [409, 562] on div "check" at bounding box center [393, 748] width 151 height 339
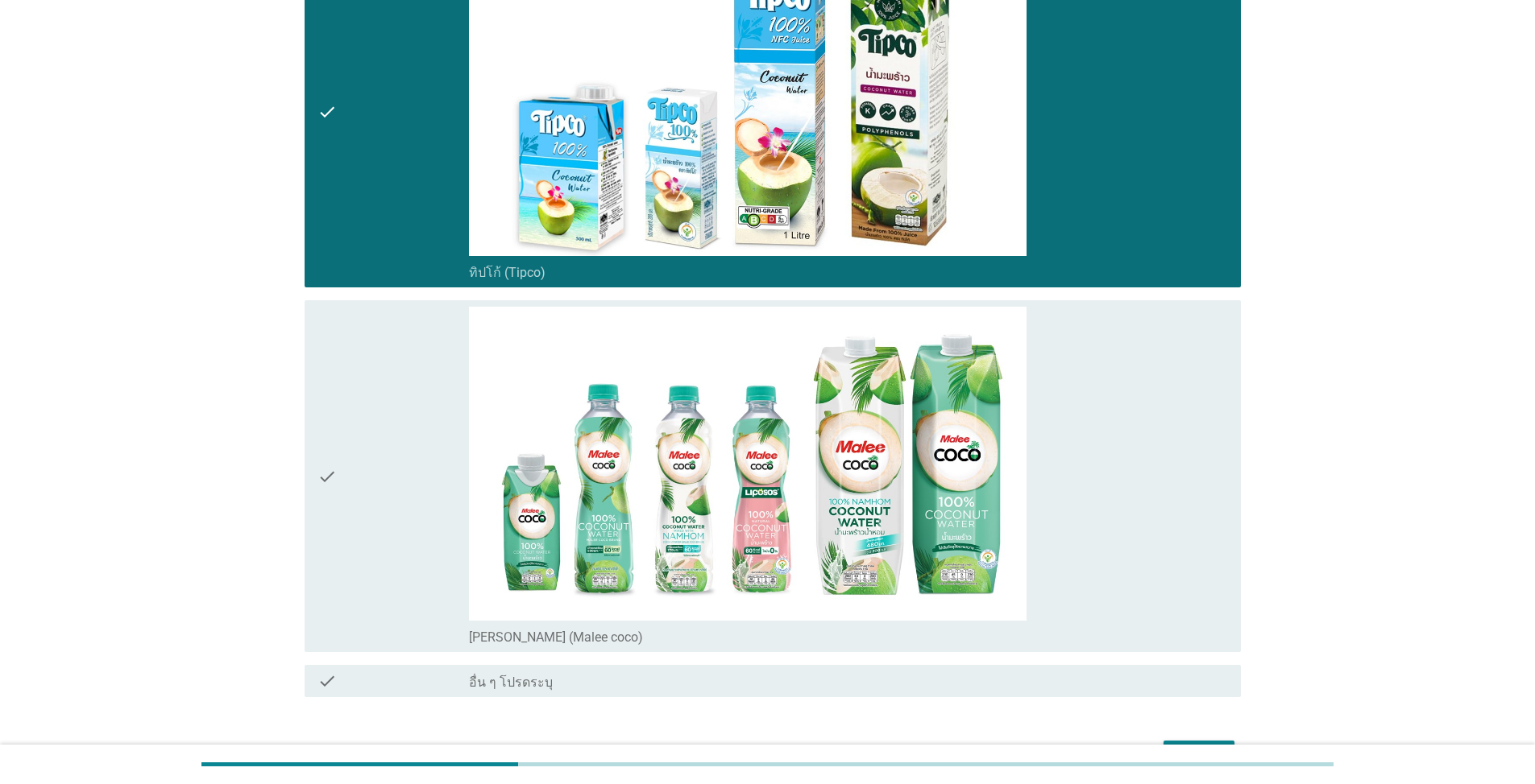
scroll to position [1046, 0]
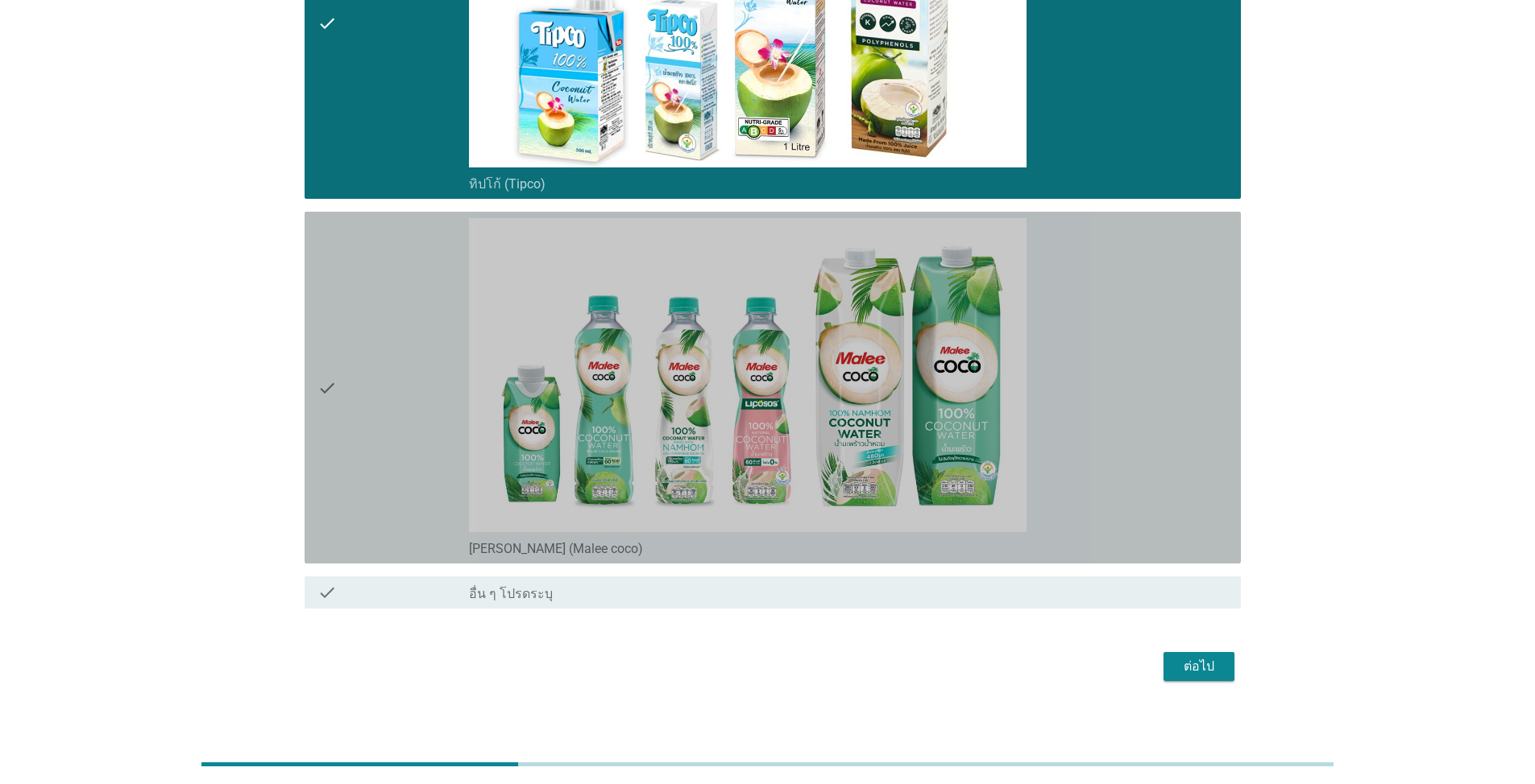
click at [402, 468] on div "check" at bounding box center [393, 388] width 151 height 339
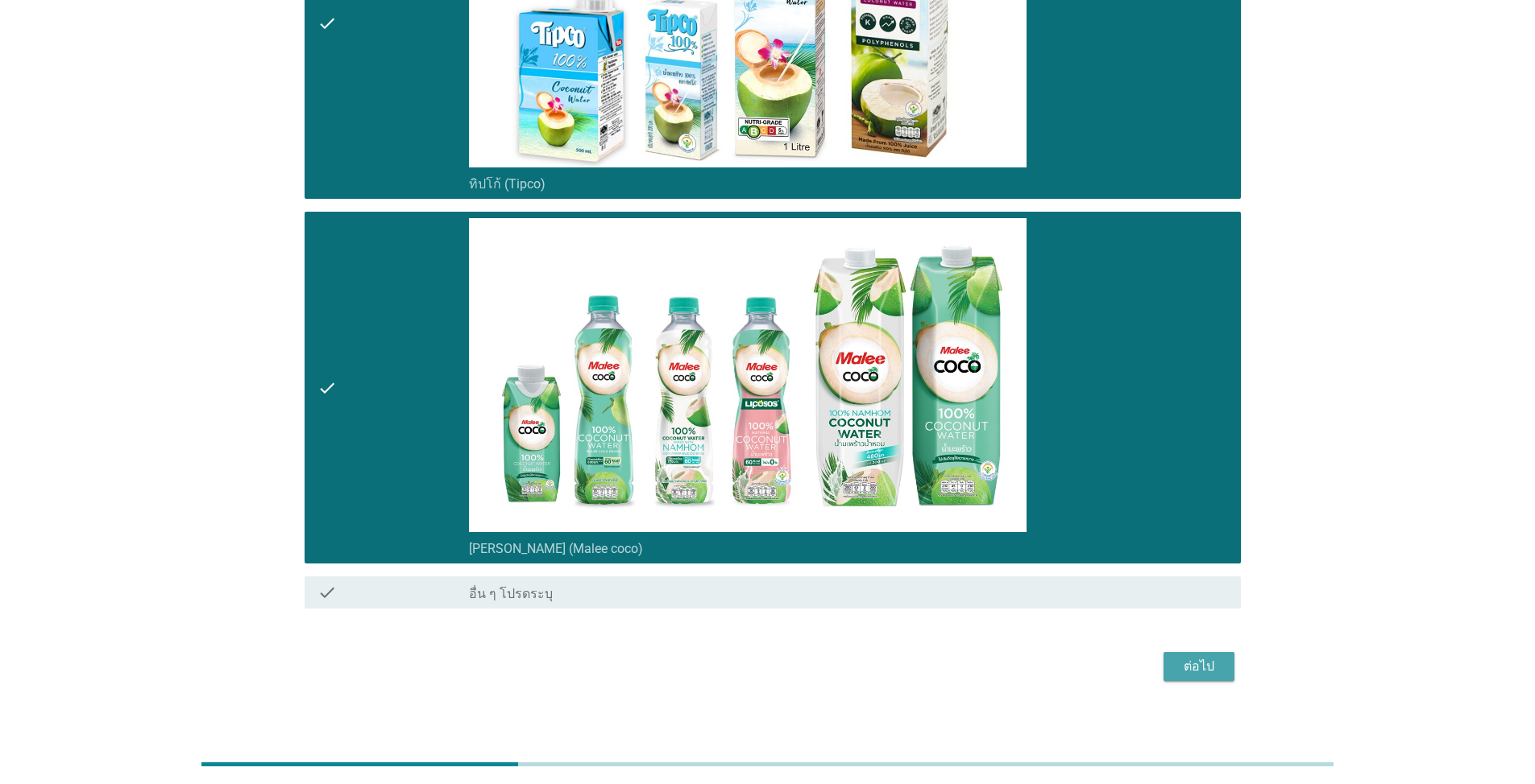
click at [793, 562] on div "ต่อไป" at bounding box center [1198, 666] width 45 height 19
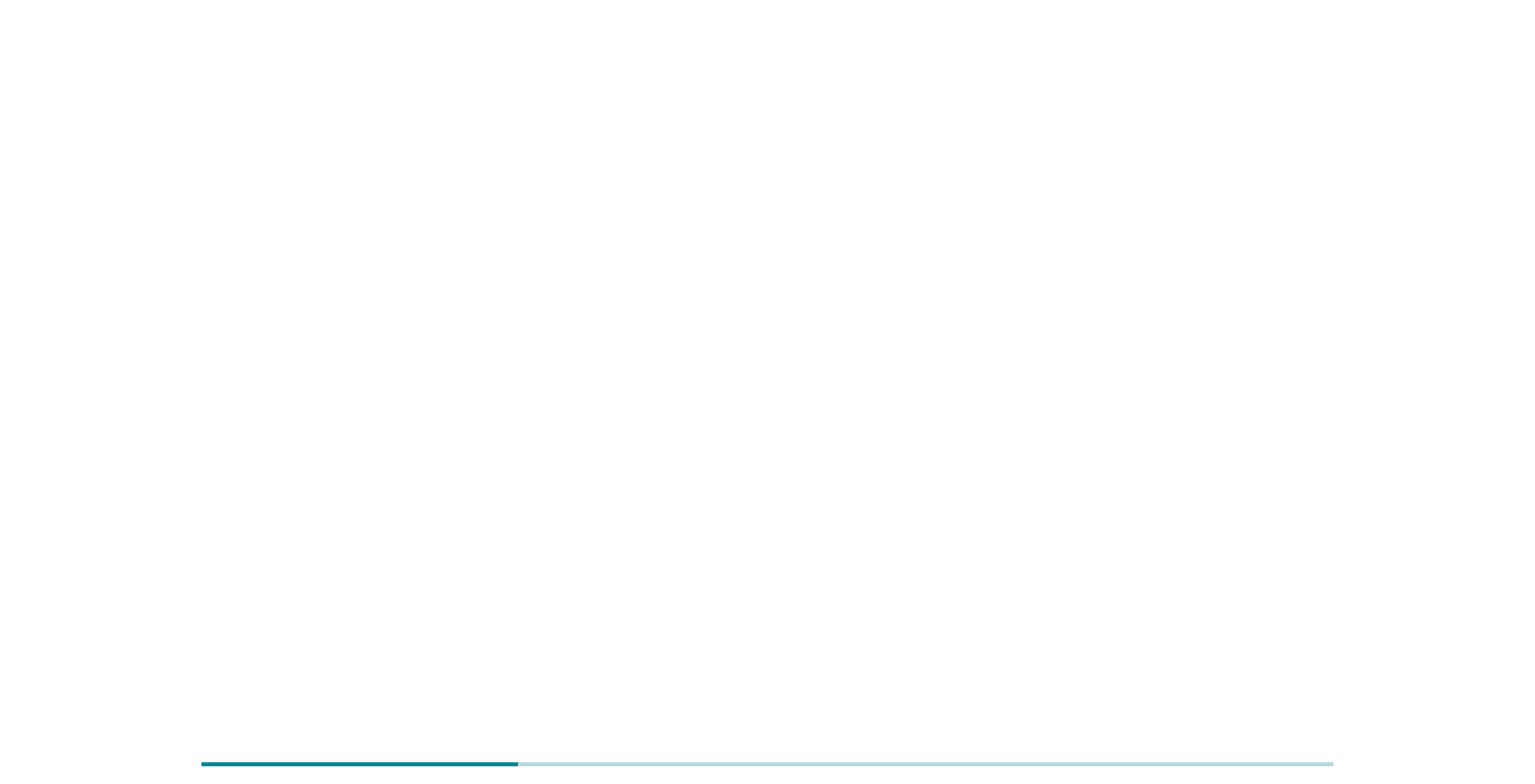
scroll to position [0, 0]
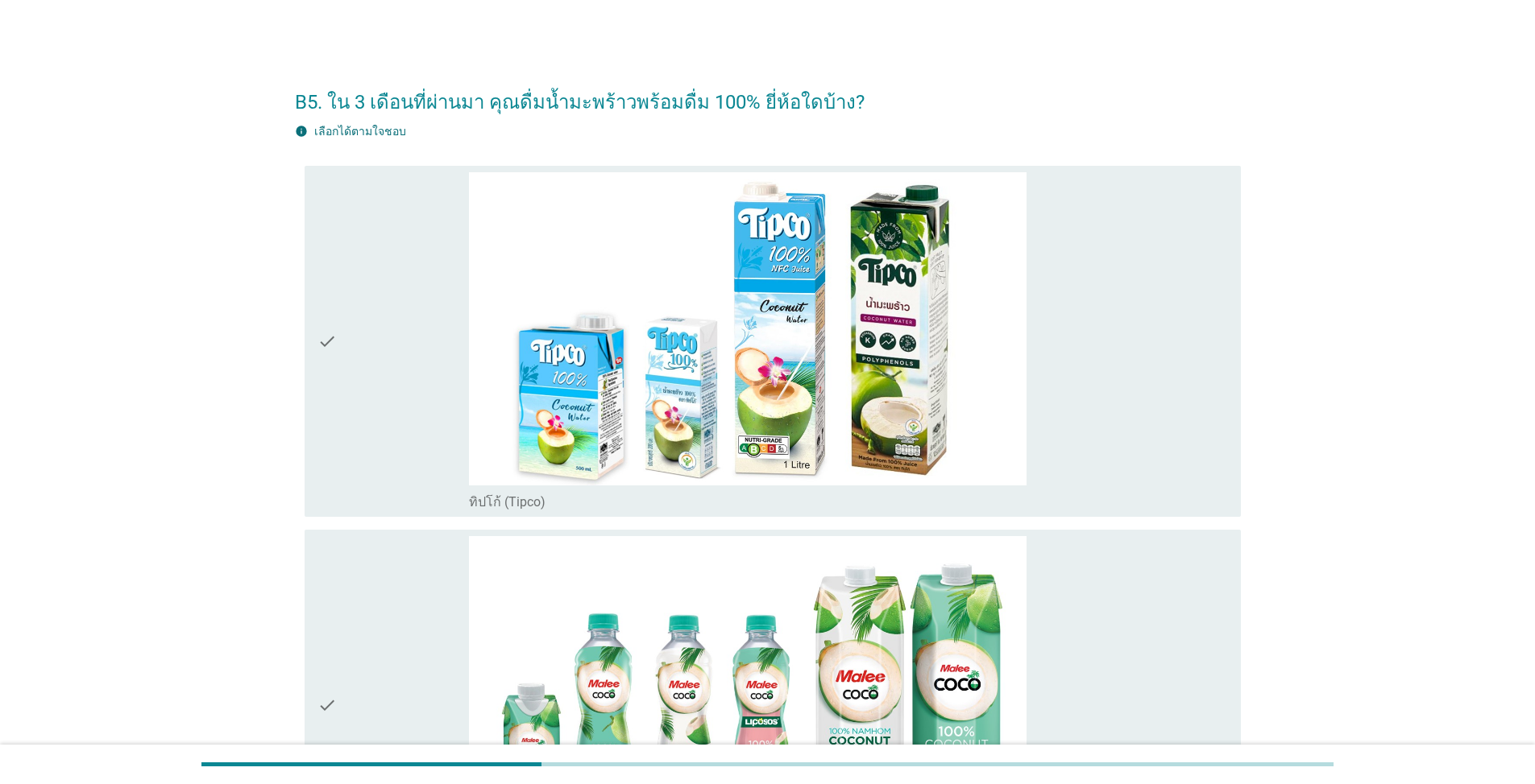
click at [462, 418] on div "check" at bounding box center [393, 342] width 151 height 339
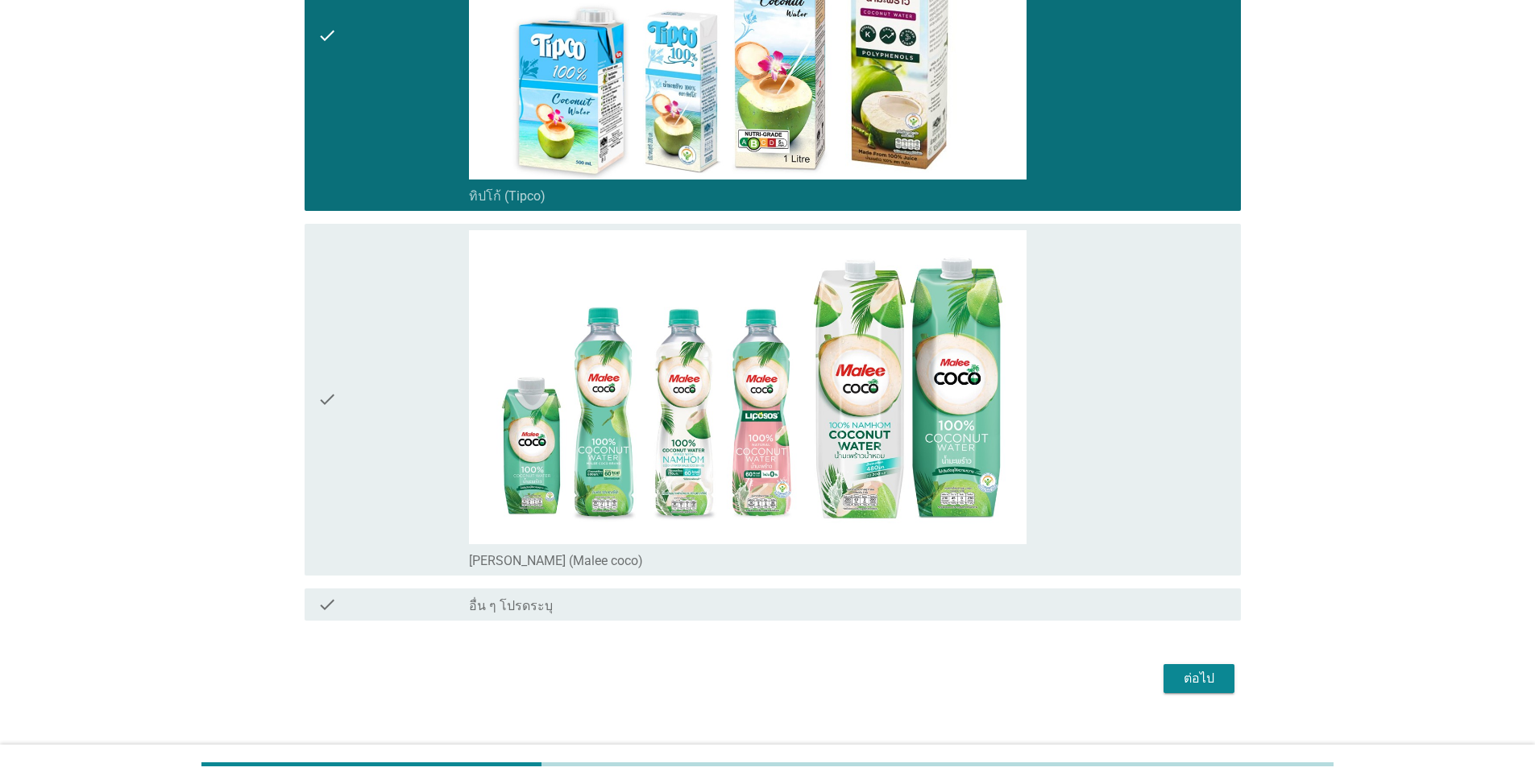
scroll to position [330, 0]
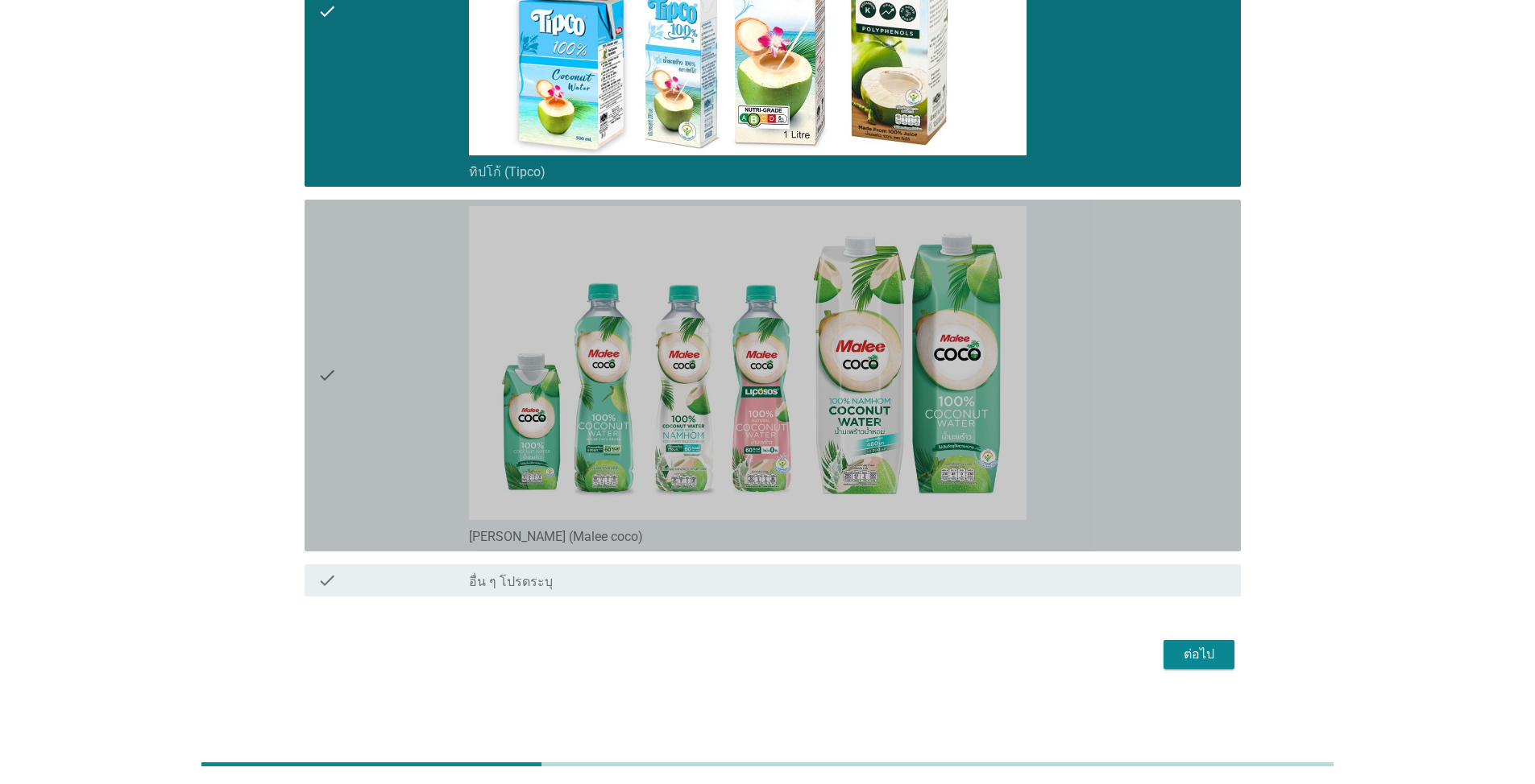
click at [425, 413] on div "check" at bounding box center [393, 376] width 151 height 339
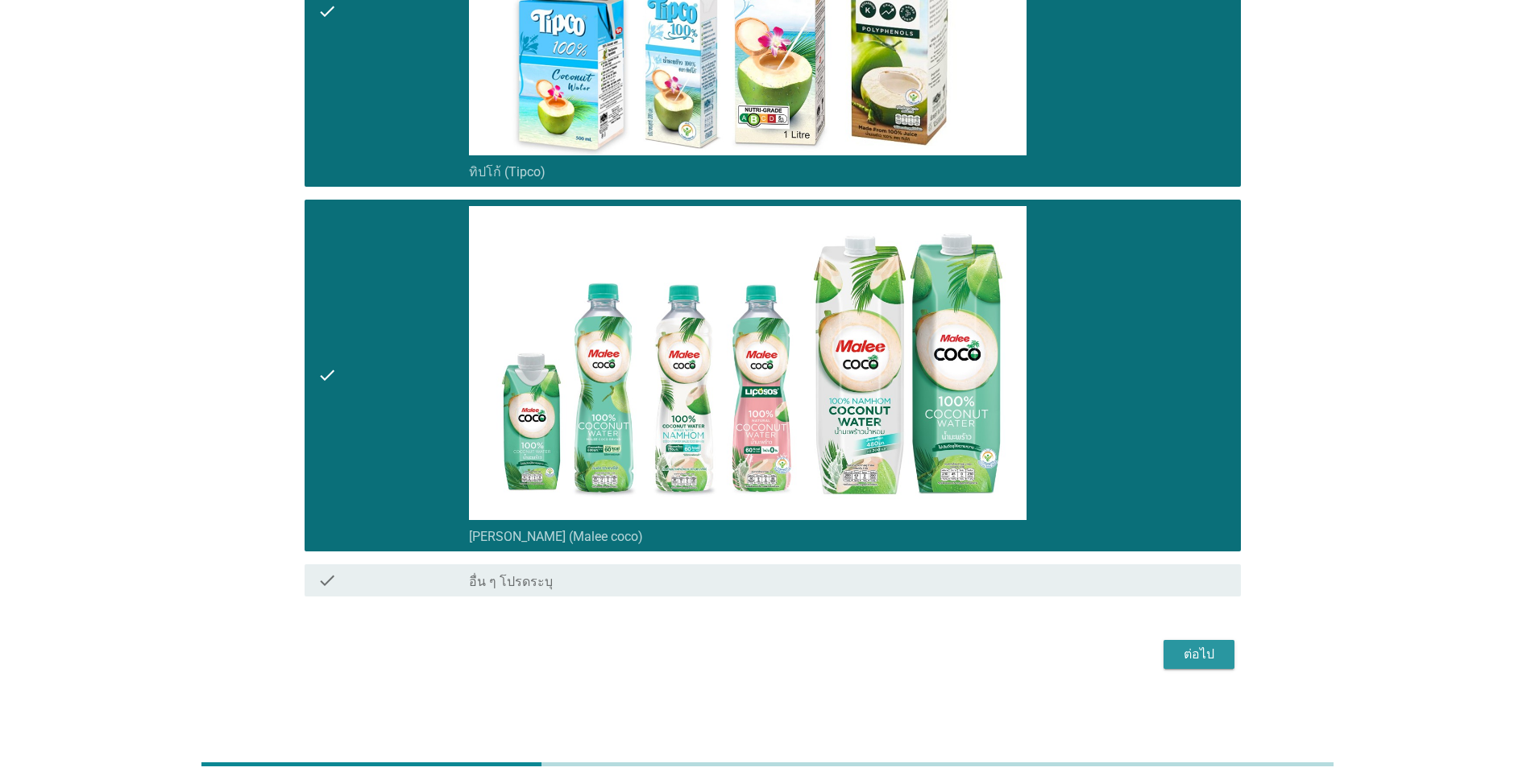
click at [793, 562] on div "ต่อไป" at bounding box center [1198, 654] width 45 height 19
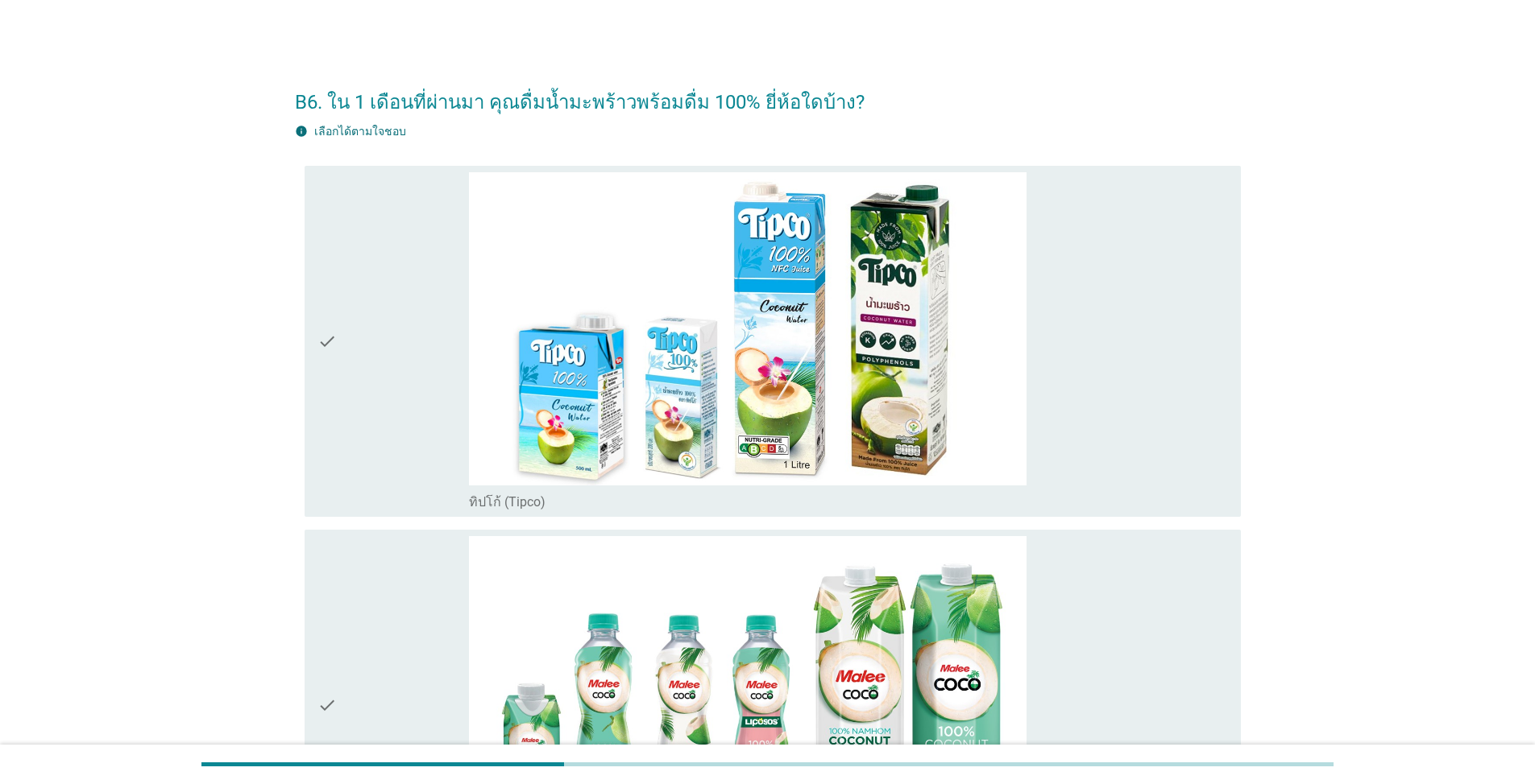
click at [380, 419] on div "check" at bounding box center [393, 342] width 151 height 339
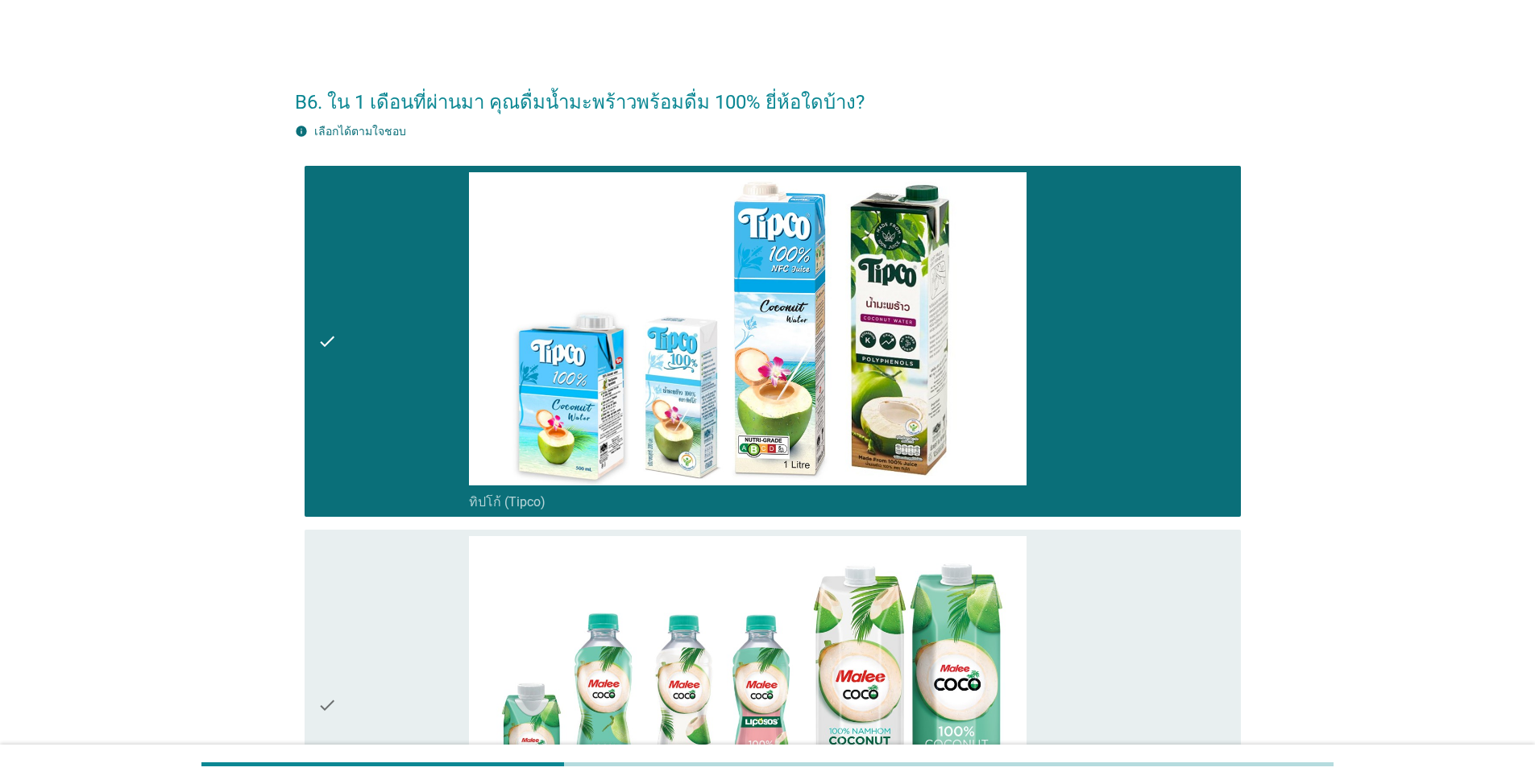
drag, startPoint x: 386, startPoint y: 674, endPoint x: 402, endPoint y: 668, distance: 17.1
click at [390, 562] on div "check" at bounding box center [393, 706] width 151 height 339
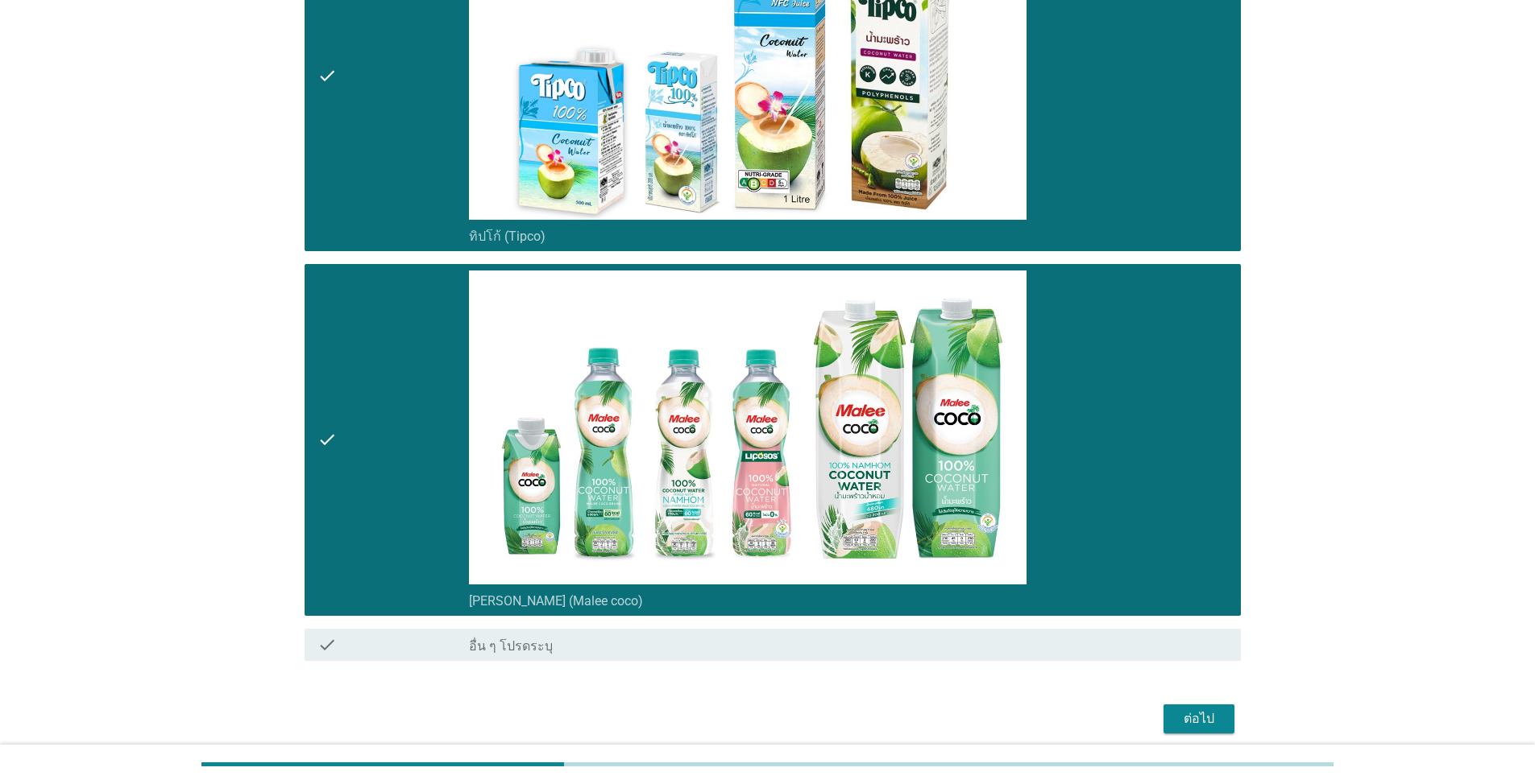
scroll to position [330, 0]
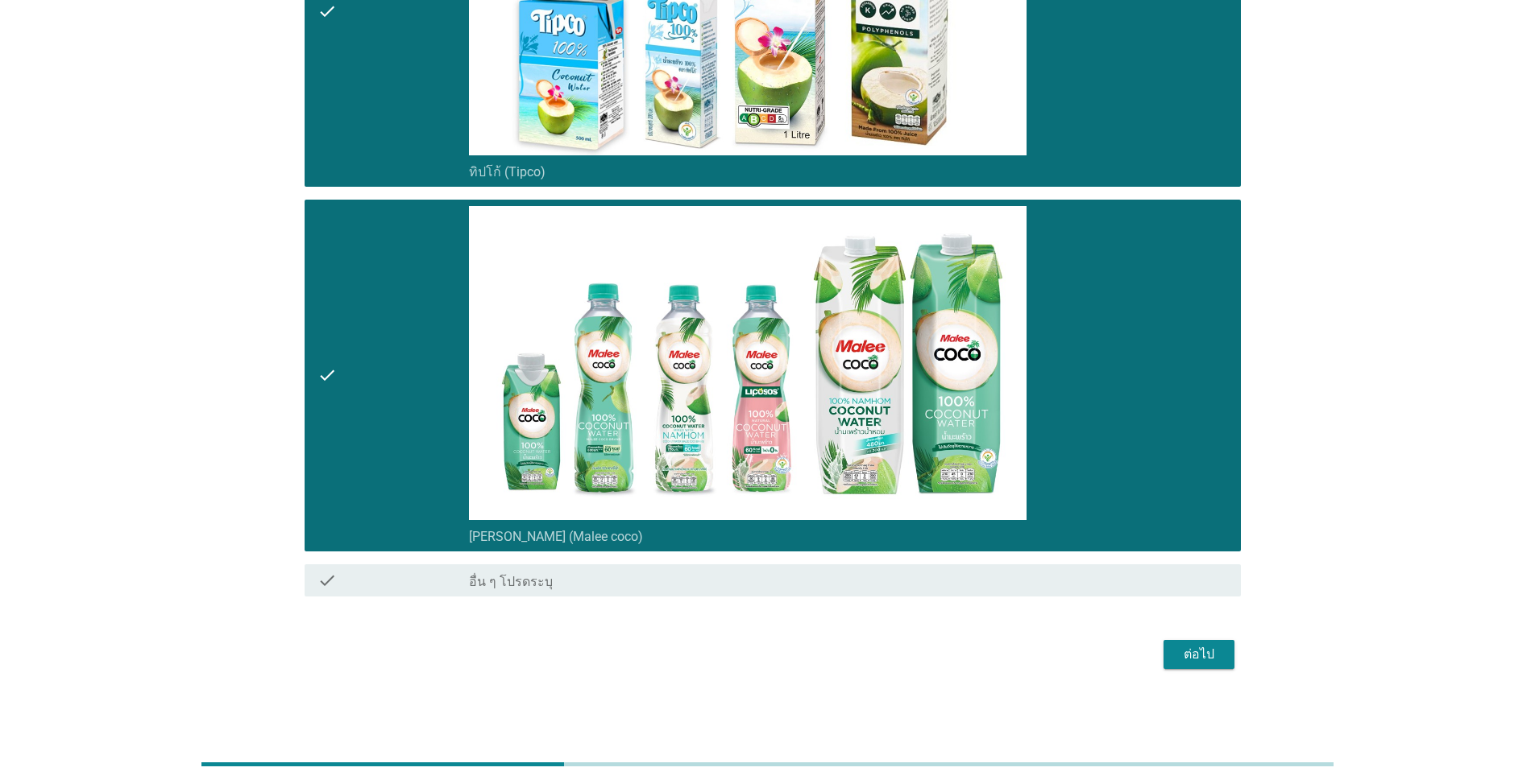
click at [793, 562] on div "ต่อไป" at bounding box center [1198, 654] width 45 height 19
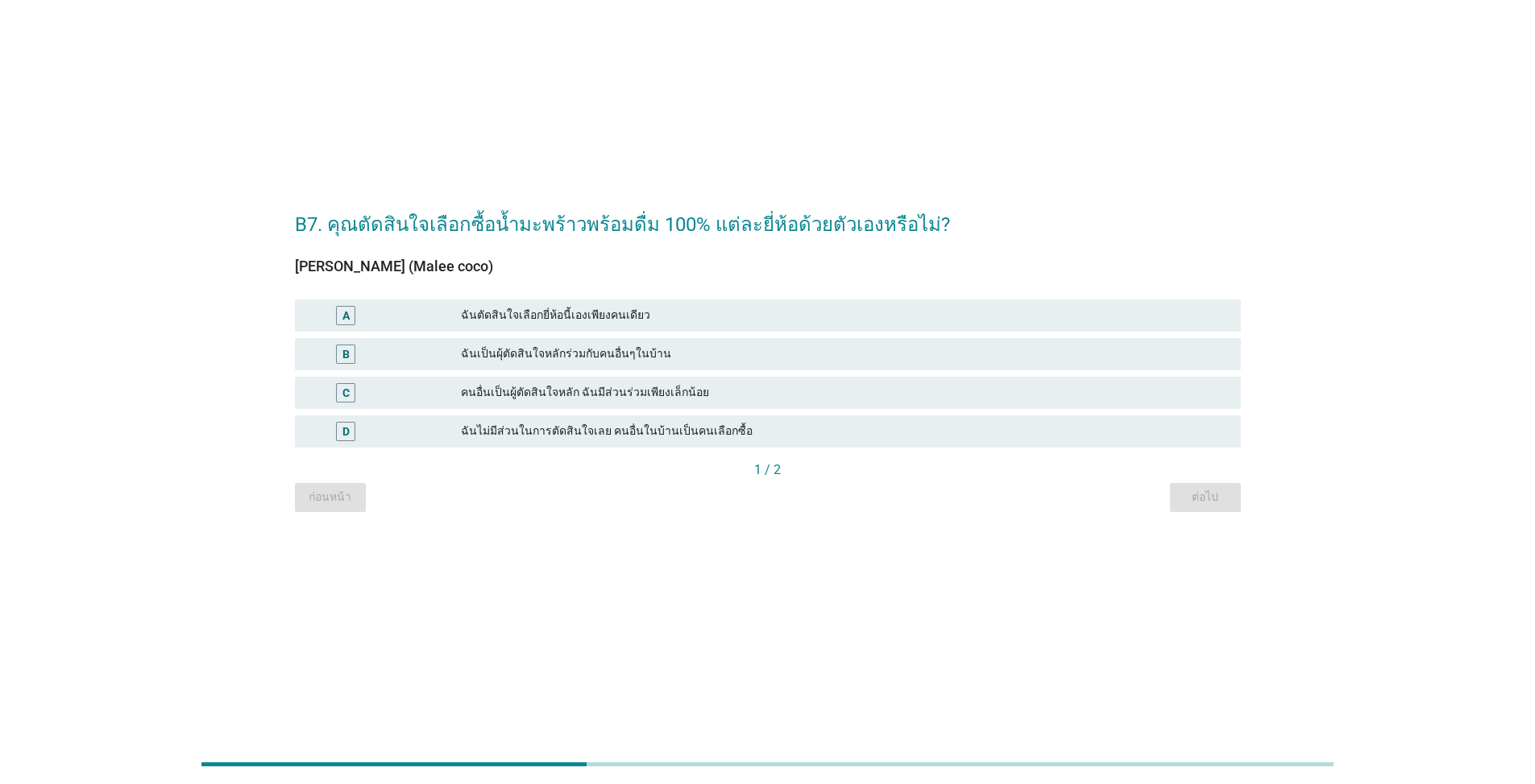
scroll to position [0, 0]
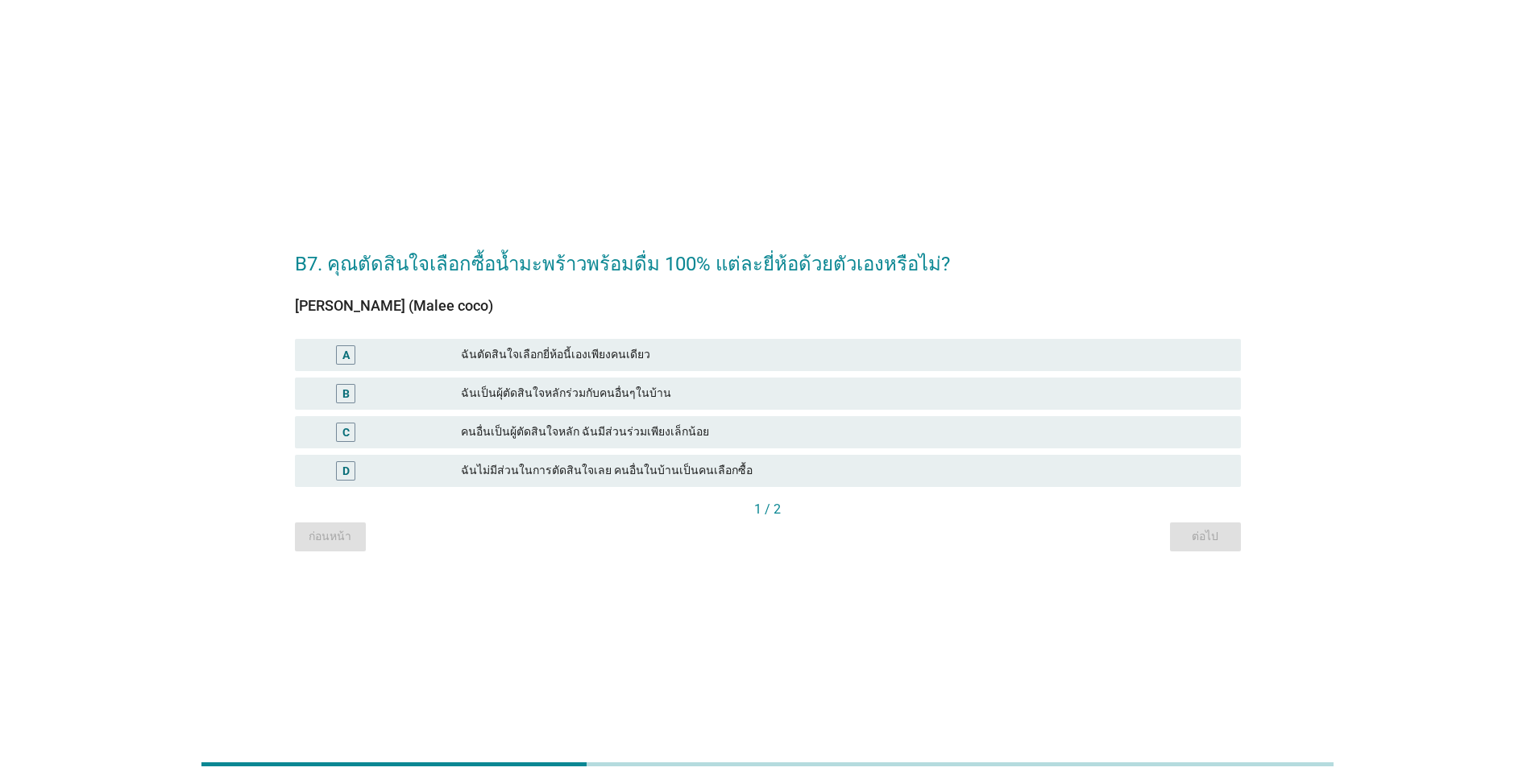
click at [516, 388] on div "ฉันเป็นผุ้ตัดสินใจหลักร่วมกับคนอื่นๆในบ้าน" at bounding box center [844, 393] width 767 height 19
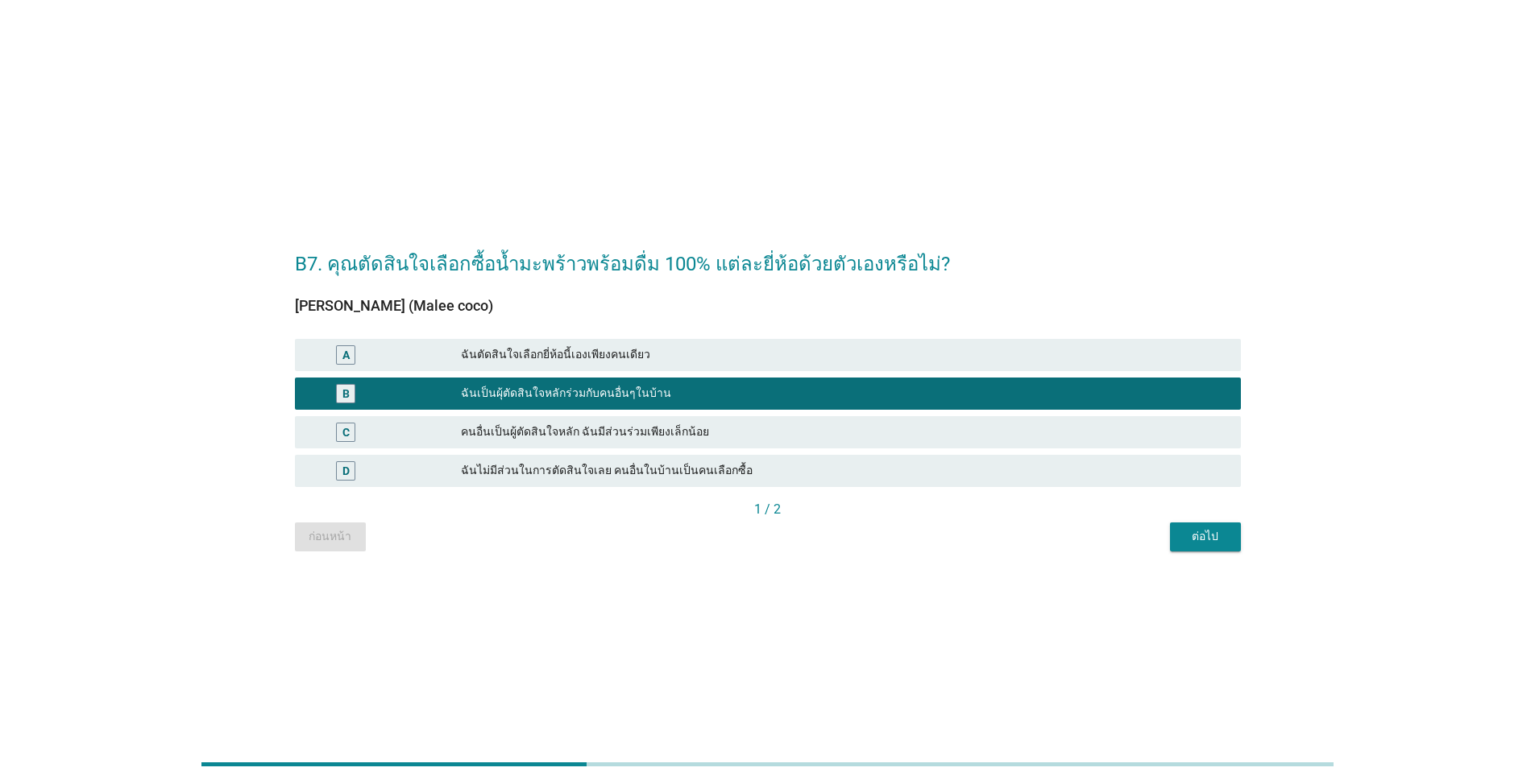
click at [678, 353] on div "ฉันตัดสินใจเลือกยี่ห้อนี้เองเพียงคนเดียว" at bounding box center [844, 355] width 767 height 19
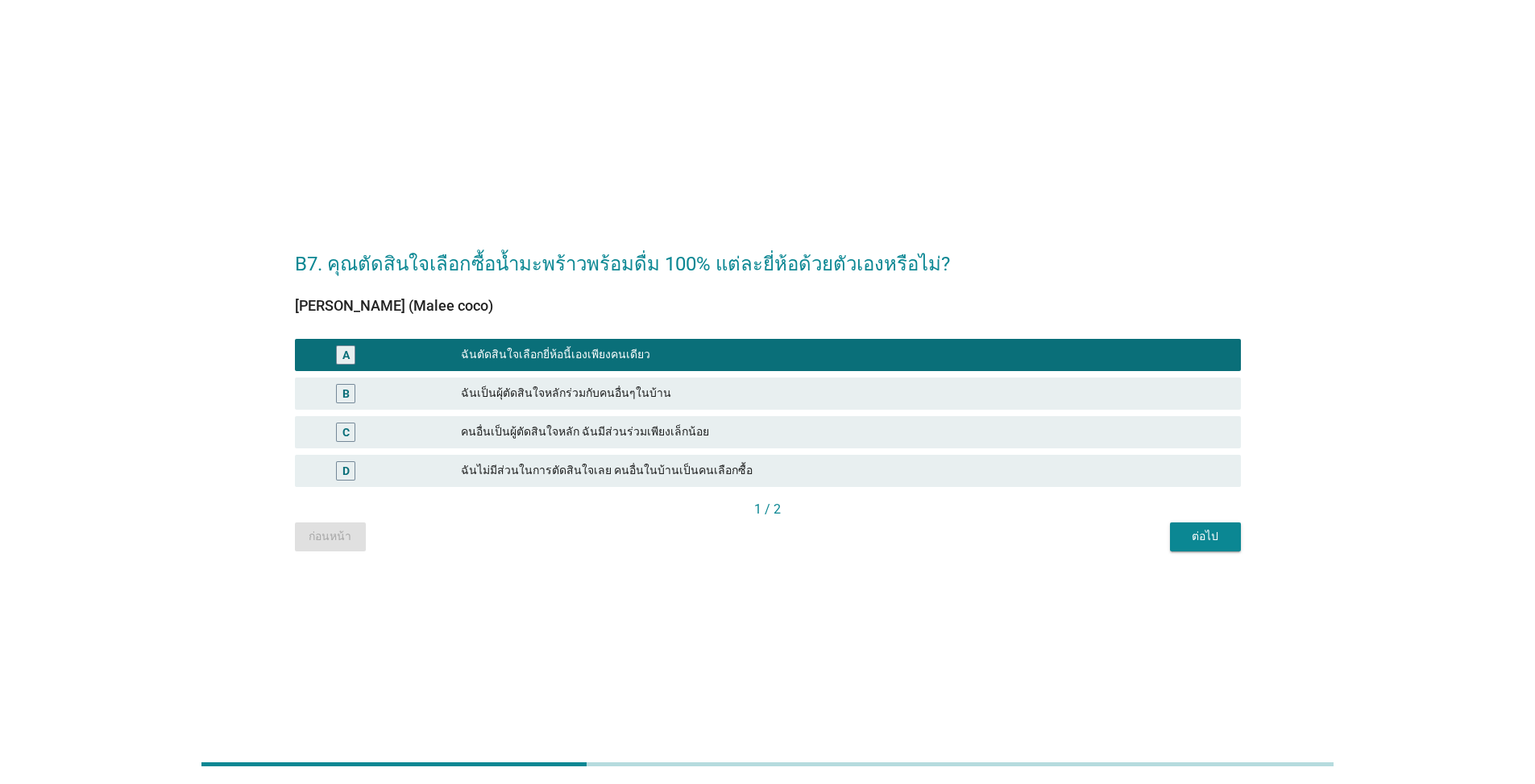
click at [793, 549] on button "ต่อไป" at bounding box center [1205, 537] width 71 height 29
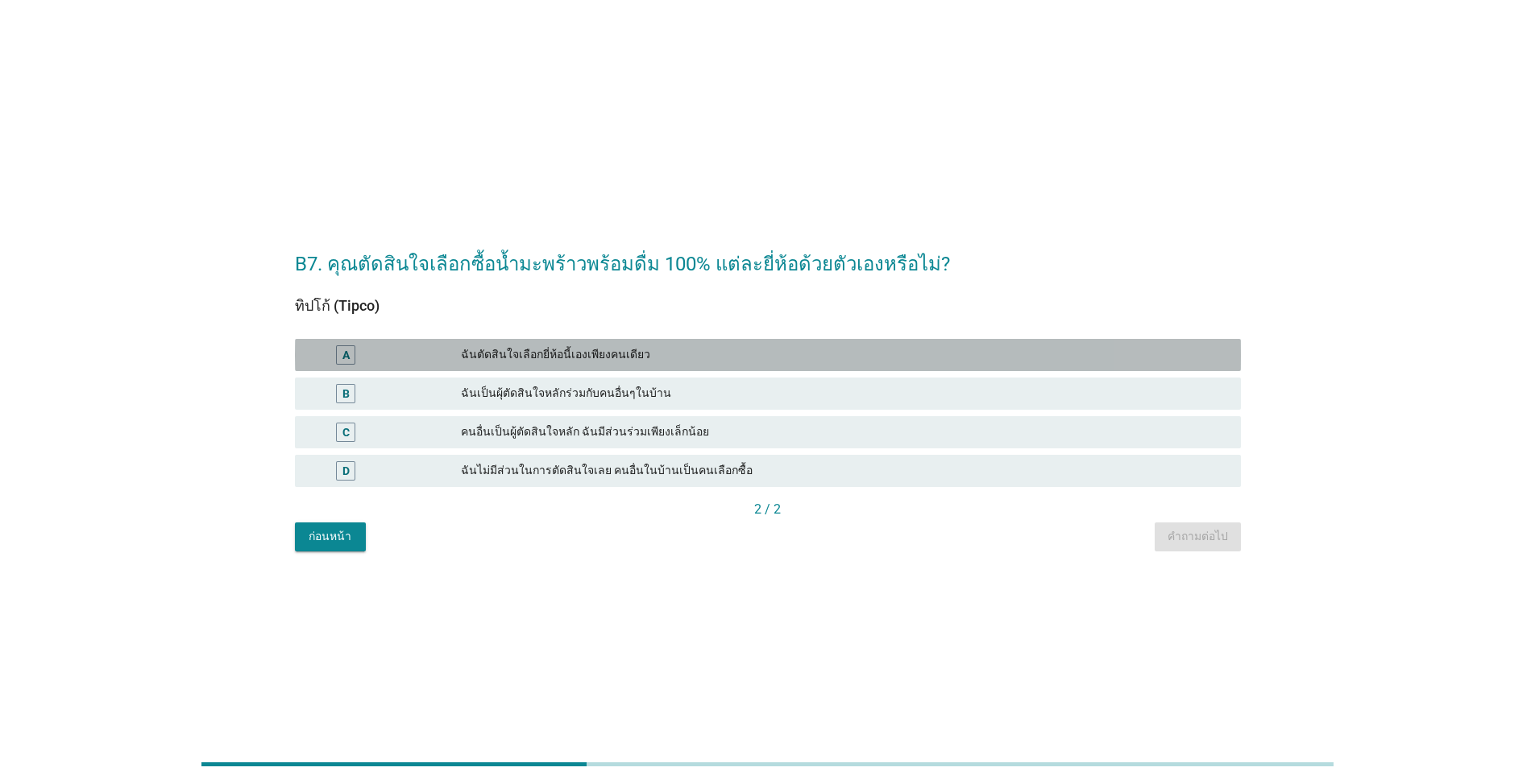
click at [583, 361] on div "ฉันตัดสินใจเลือกยี่ห้อนี้เองเพียงคนเดียว" at bounding box center [844, 355] width 767 height 19
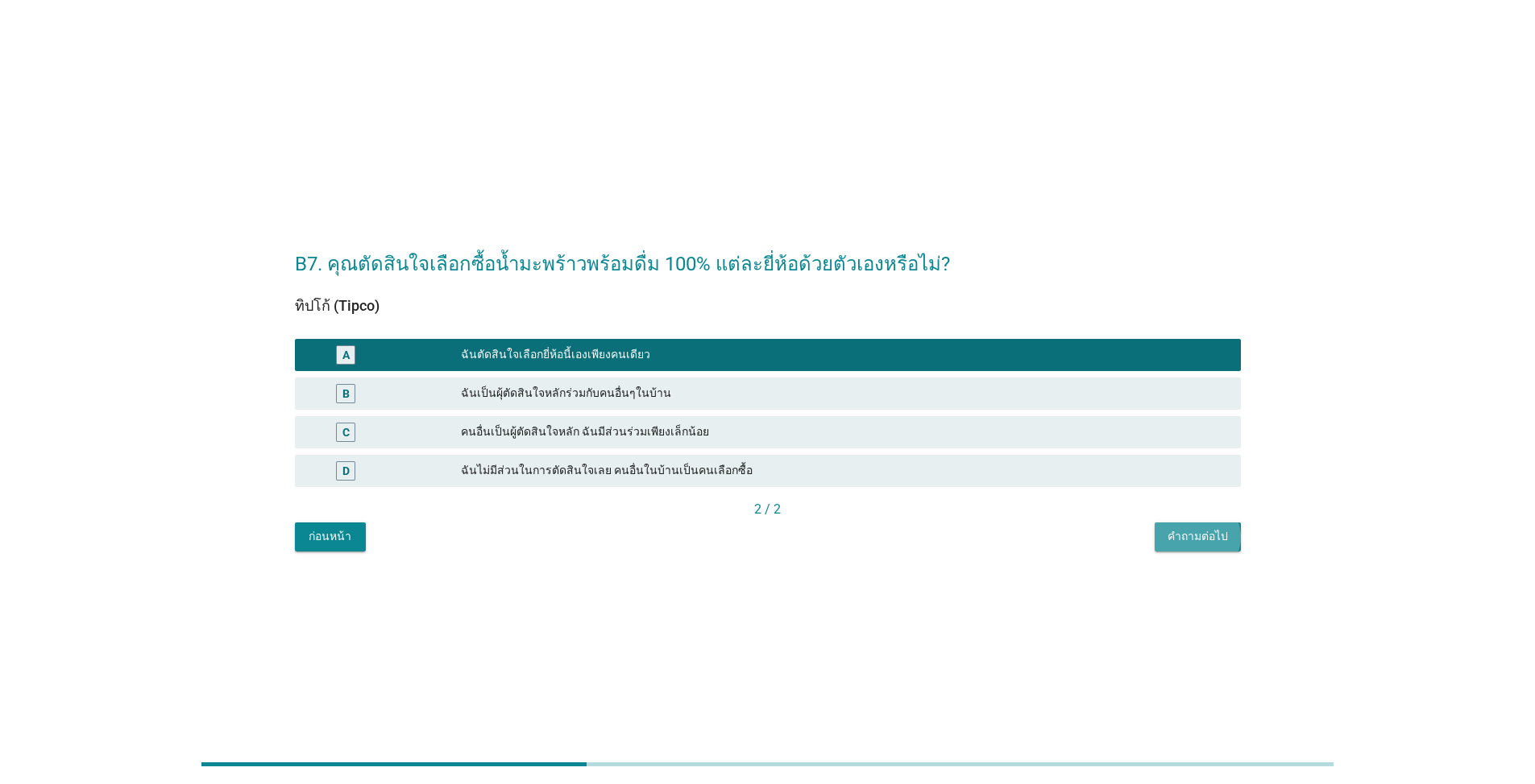
click at [793, 541] on div "คำถามต่อไป" at bounding box center [1197, 536] width 61 height 17
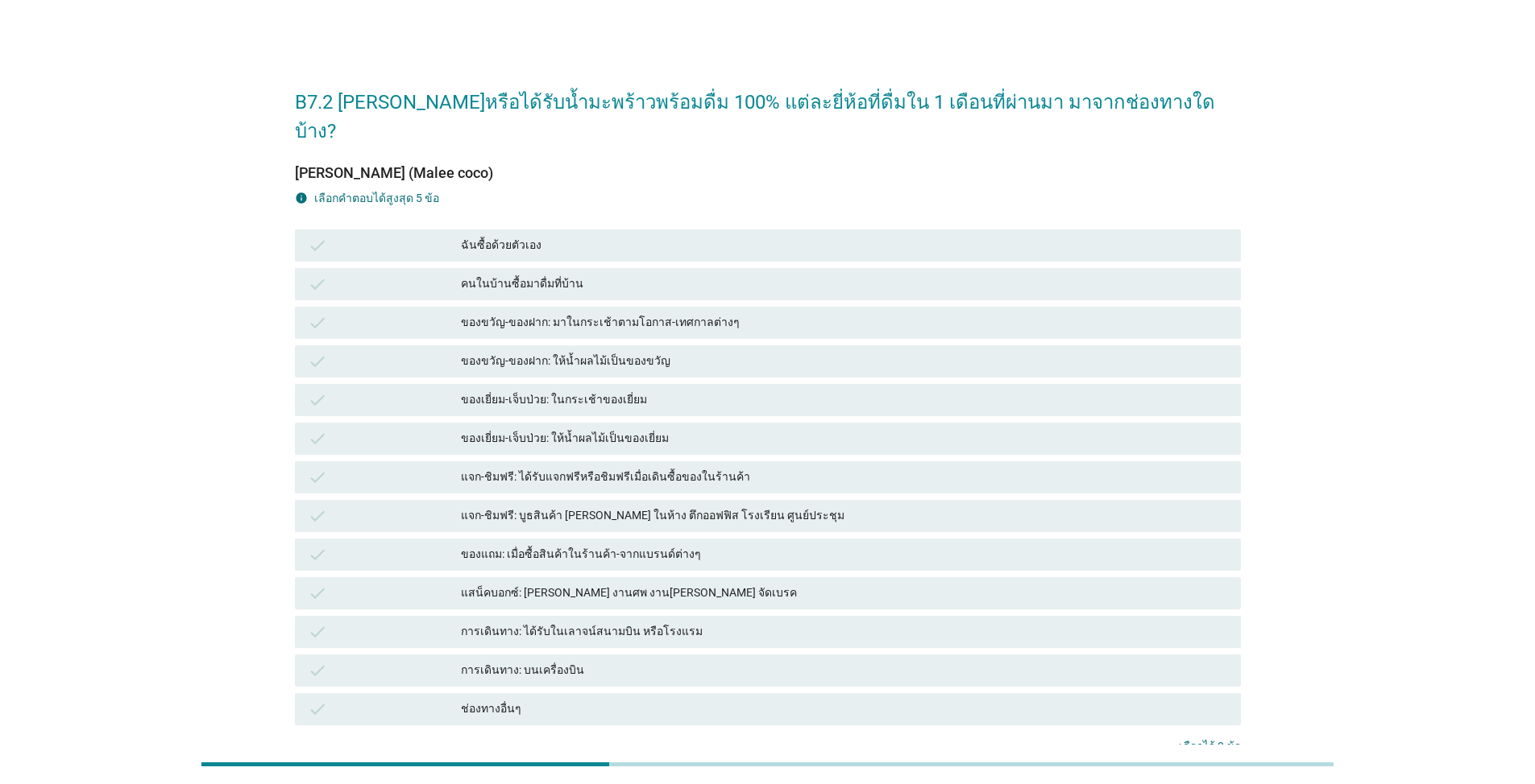
click at [562, 545] on div "ของแถม: เมื่อซื้อสินค้าในร้านค้า-จากแบรนด์ต่างๆ" at bounding box center [844, 554] width 767 height 19
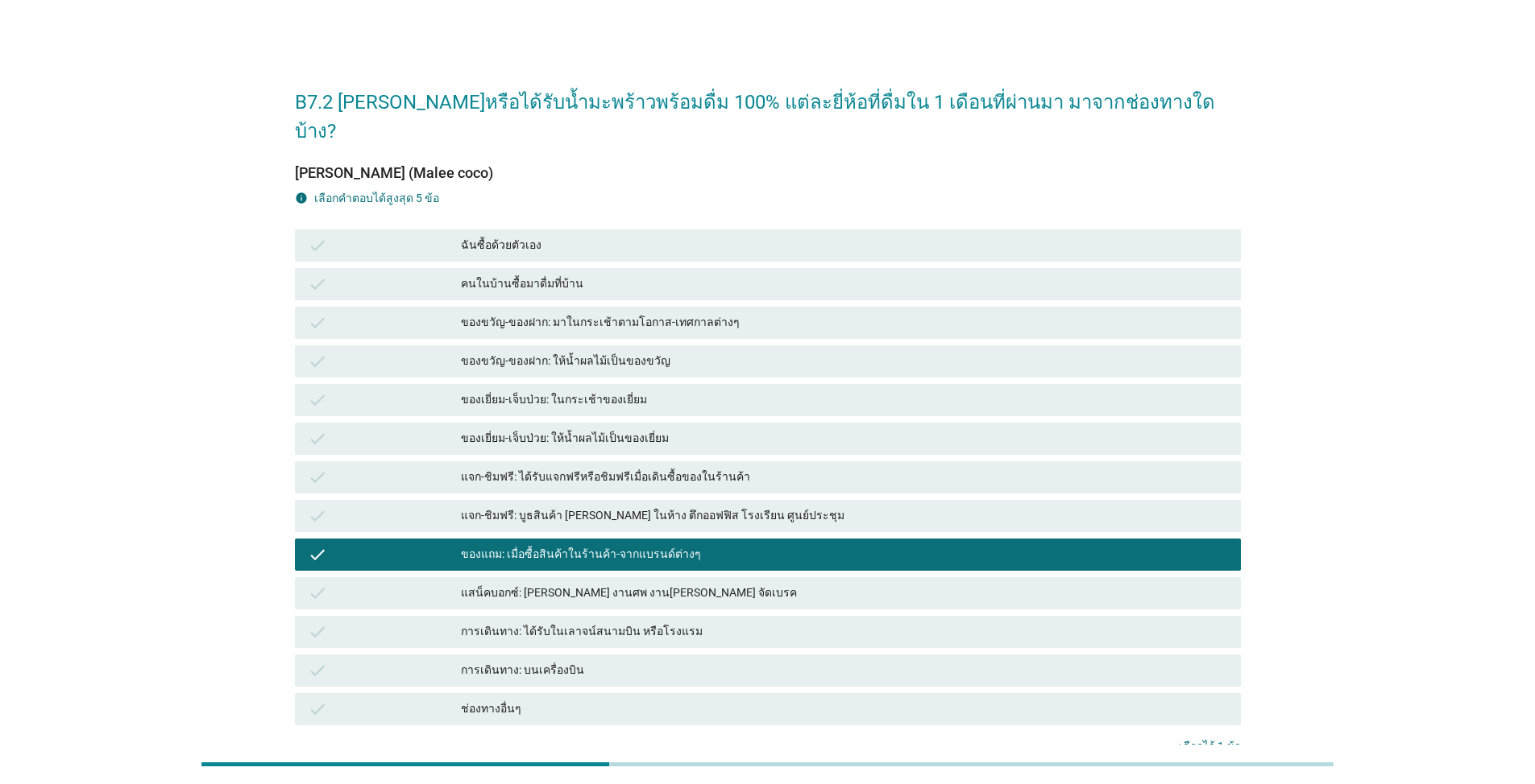
click at [545, 419] on div "check ของเยี่ยม-เจ็บป่วย: ให้น้ำผลไม้เป็นของเยี่ยม" at bounding box center [768, 438] width 952 height 39
click at [539, 268] on div "check คนในบ้านซื้อมาดื่มที่บ้าน" at bounding box center [767, 283] width 946 height 32
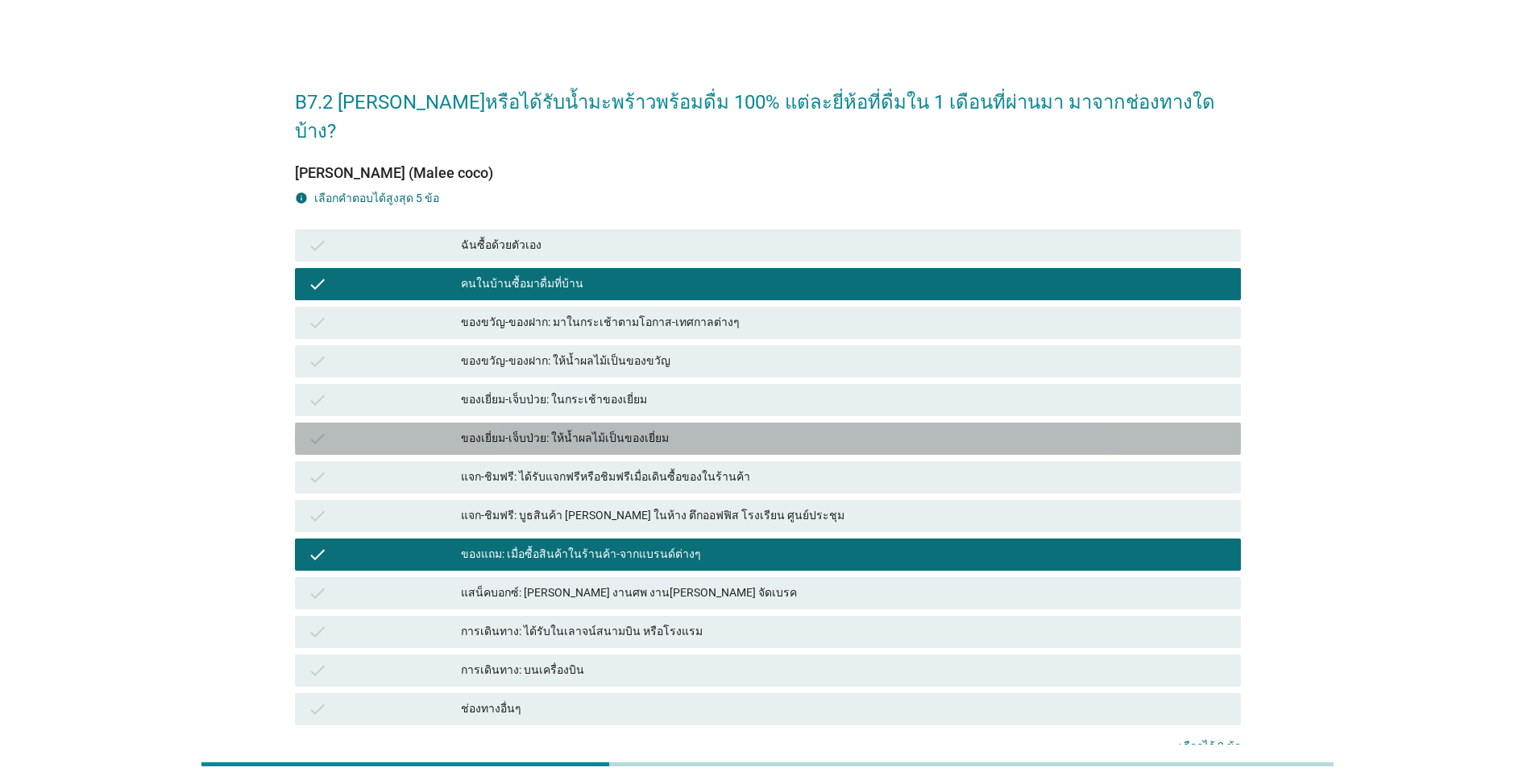
click at [567, 423] on div "check ของเยี่ยม-เจ็บป่วย: ให้น้ำผลไม้เป็นของเยี่ยม" at bounding box center [767, 438] width 946 height 32
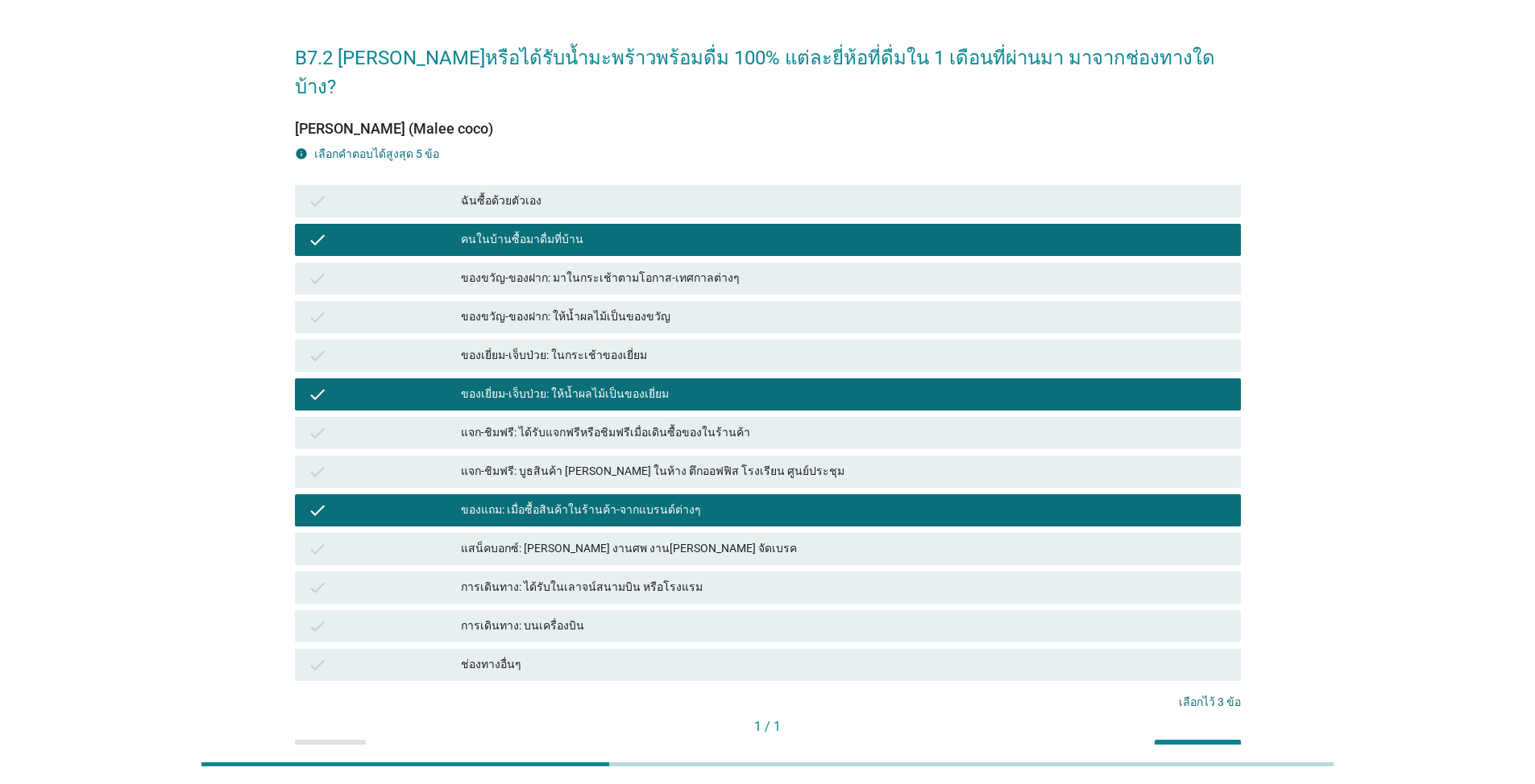
scroll to position [110, 0]
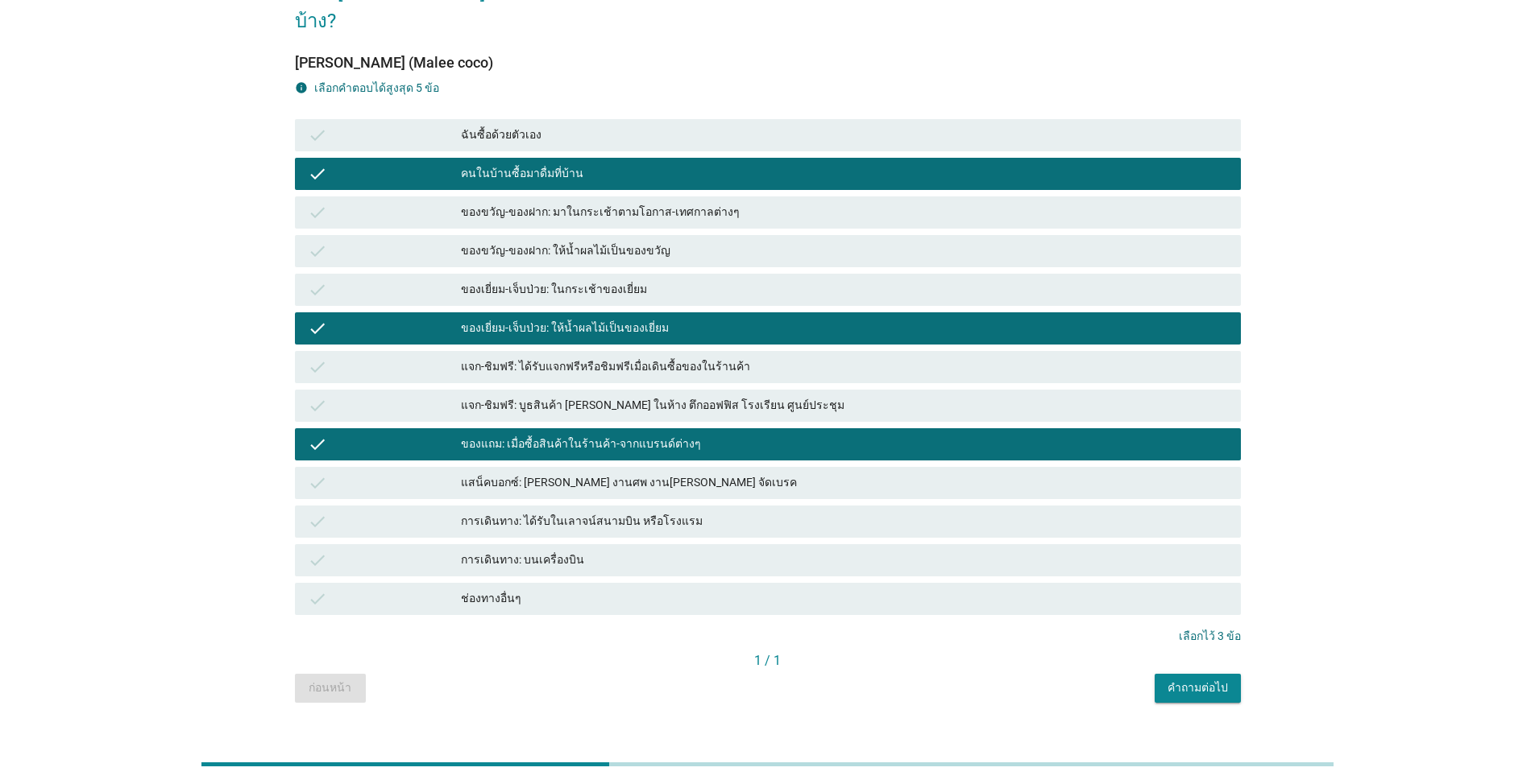
click at [793, 562] on div "1 / 1" at bounding box center [767, 662] width 946 height 23
click at [793, 562] on div "คำถามต่อไป" at bounding box center [1197, 688] width 61 height 17
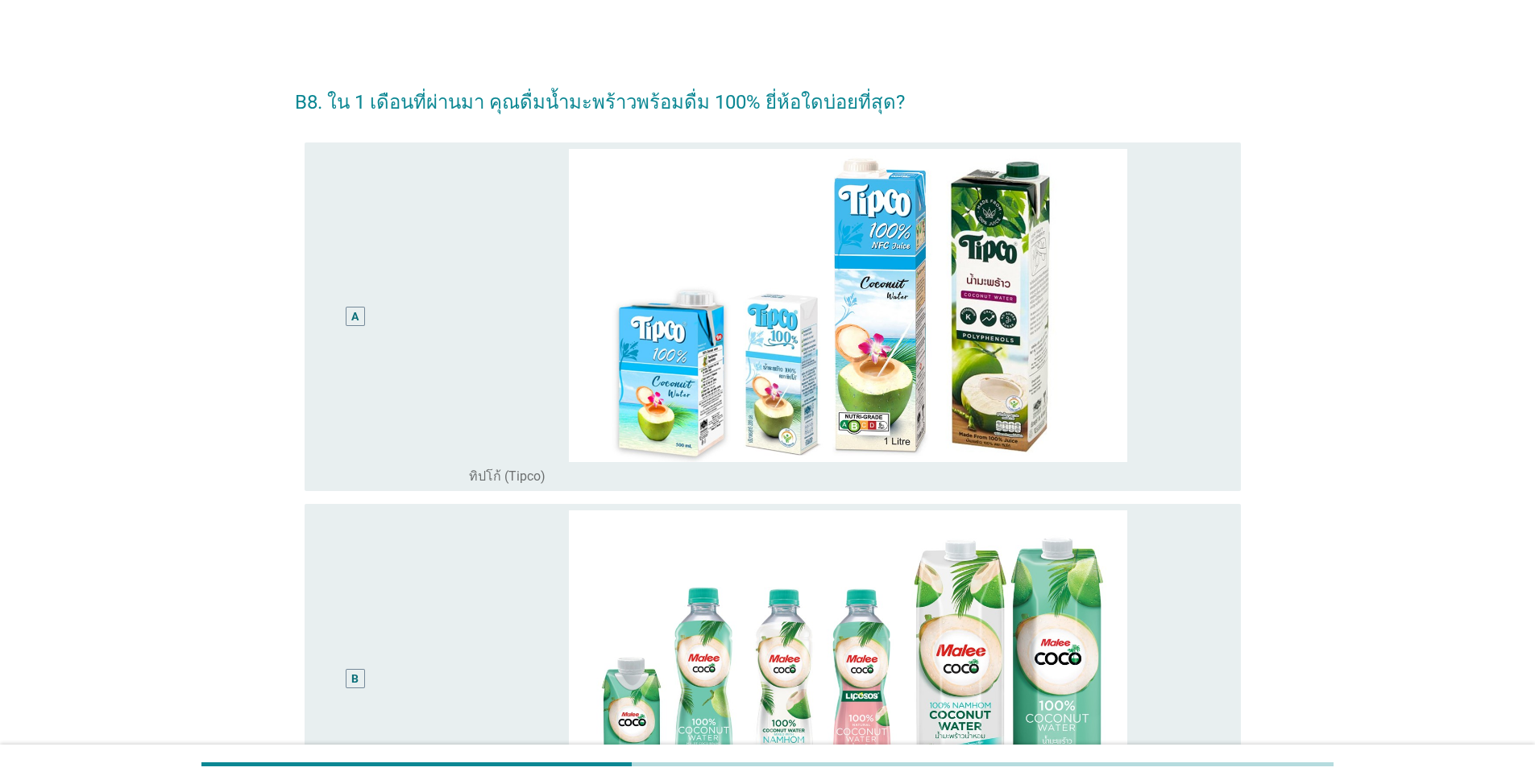
click at [383, 562] on div "B" at bounding box center [355, 679] width 76 height 337
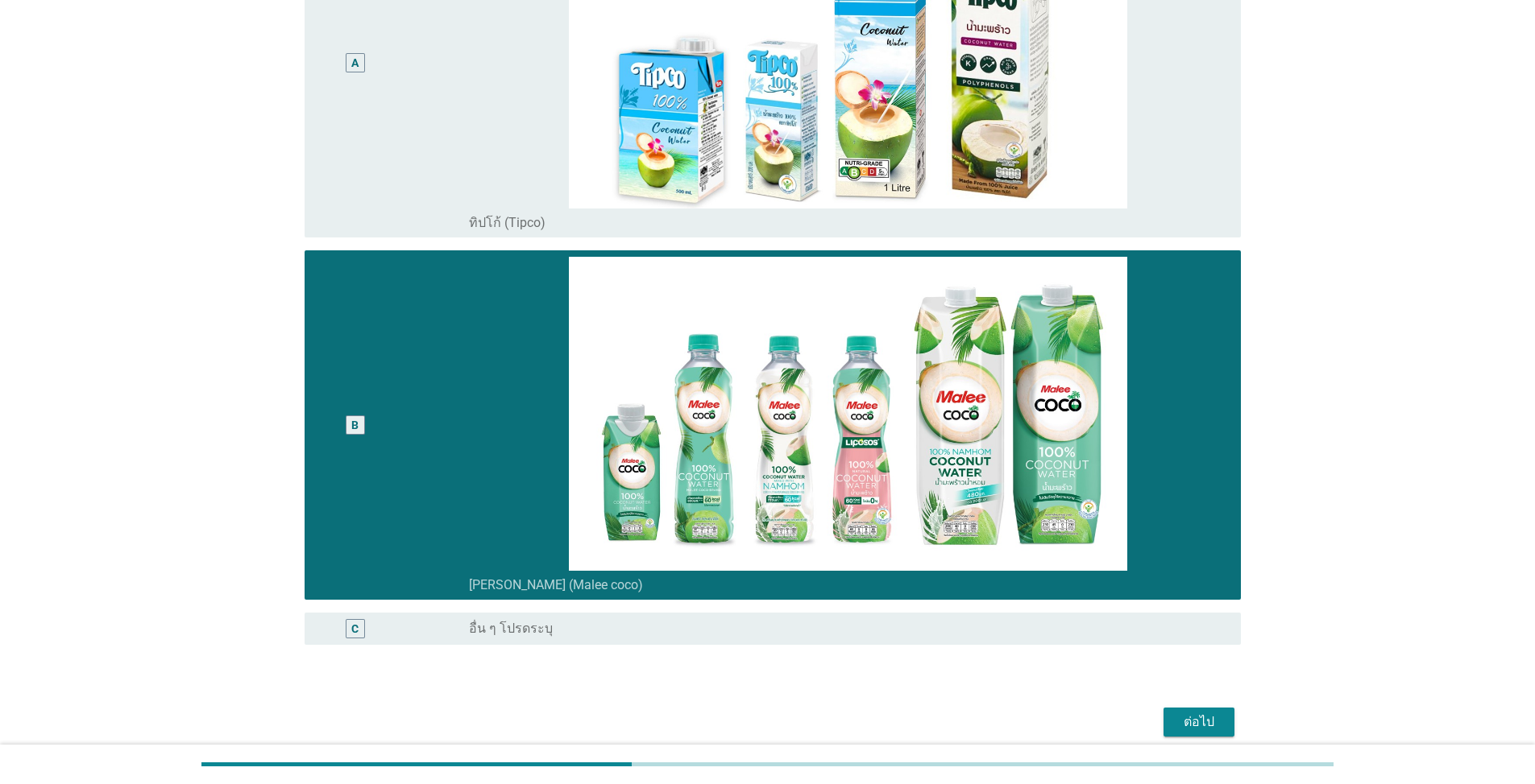
scroll to position [321, 0]
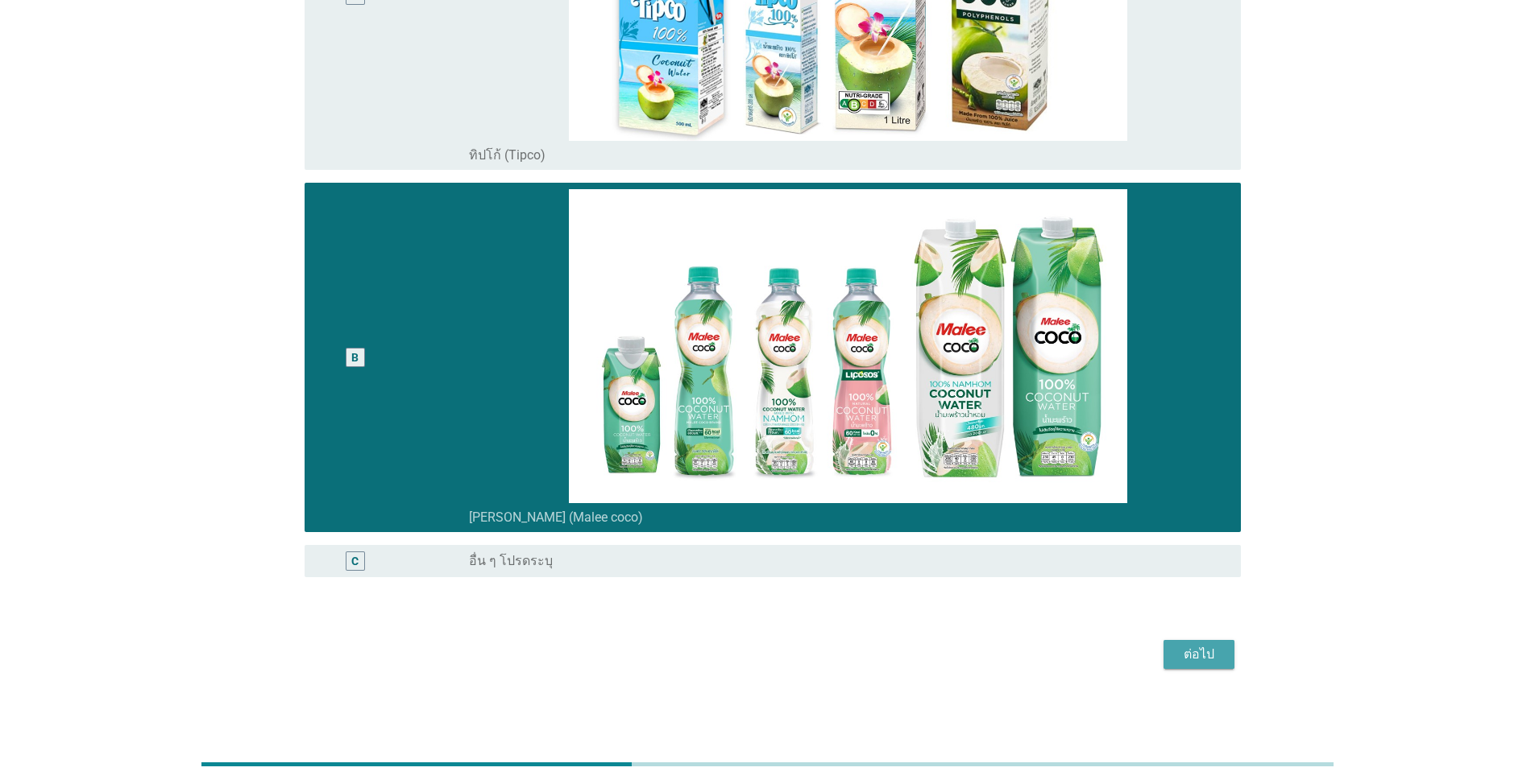
click at [793, 562] on div "ต่อไป" at bounding box center [1198, 654] width 45 height 19
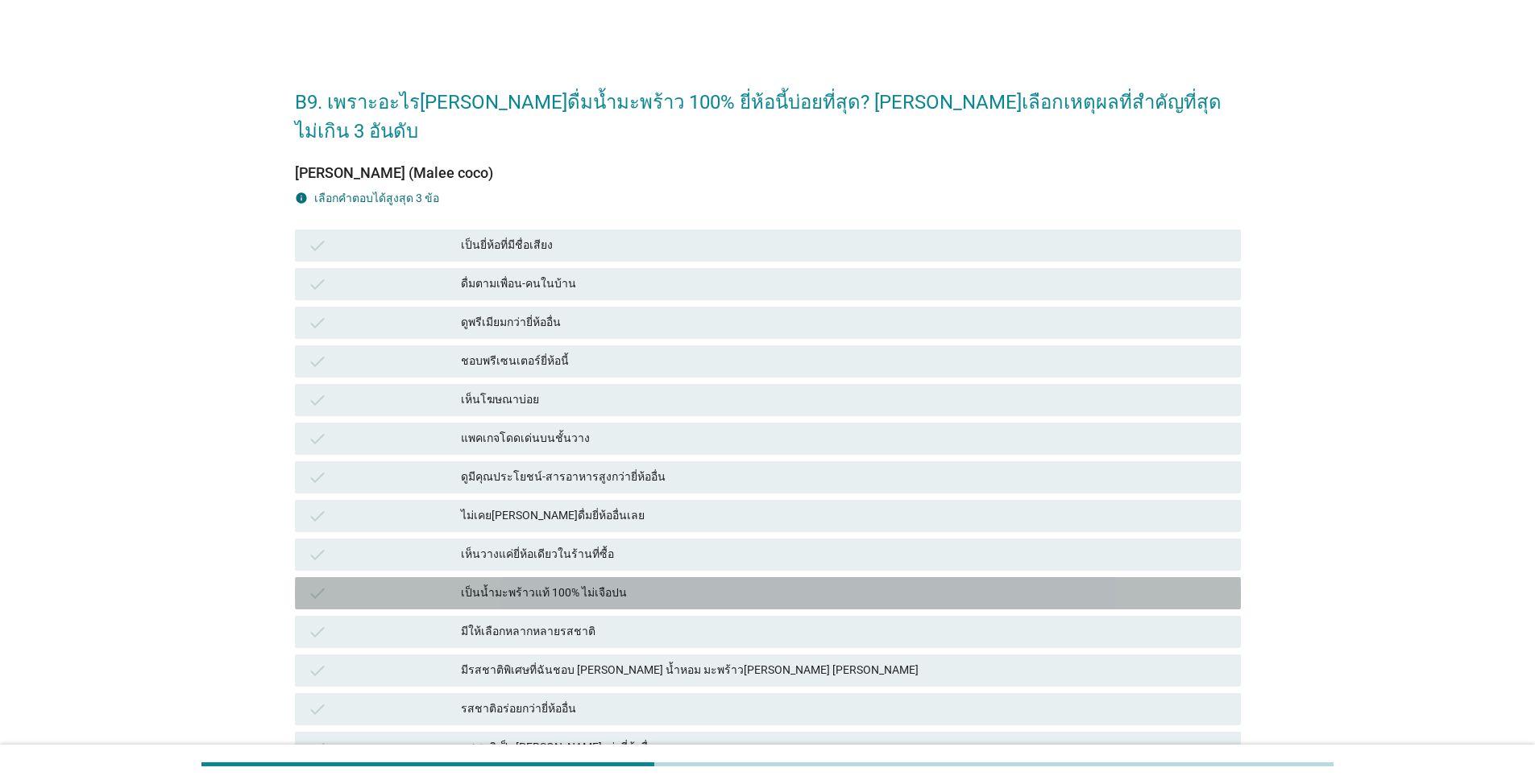
drag, startPoint x: 568, startPoint y: 578, endPoint x: 591, endPoint y: 358, distance: 221.2
click at [571, 562] on div "check เป็นน้ำมะพร้าวแท้ 100% ไม่เจือปน" at bounding box center [767, 593] width 946 height 32
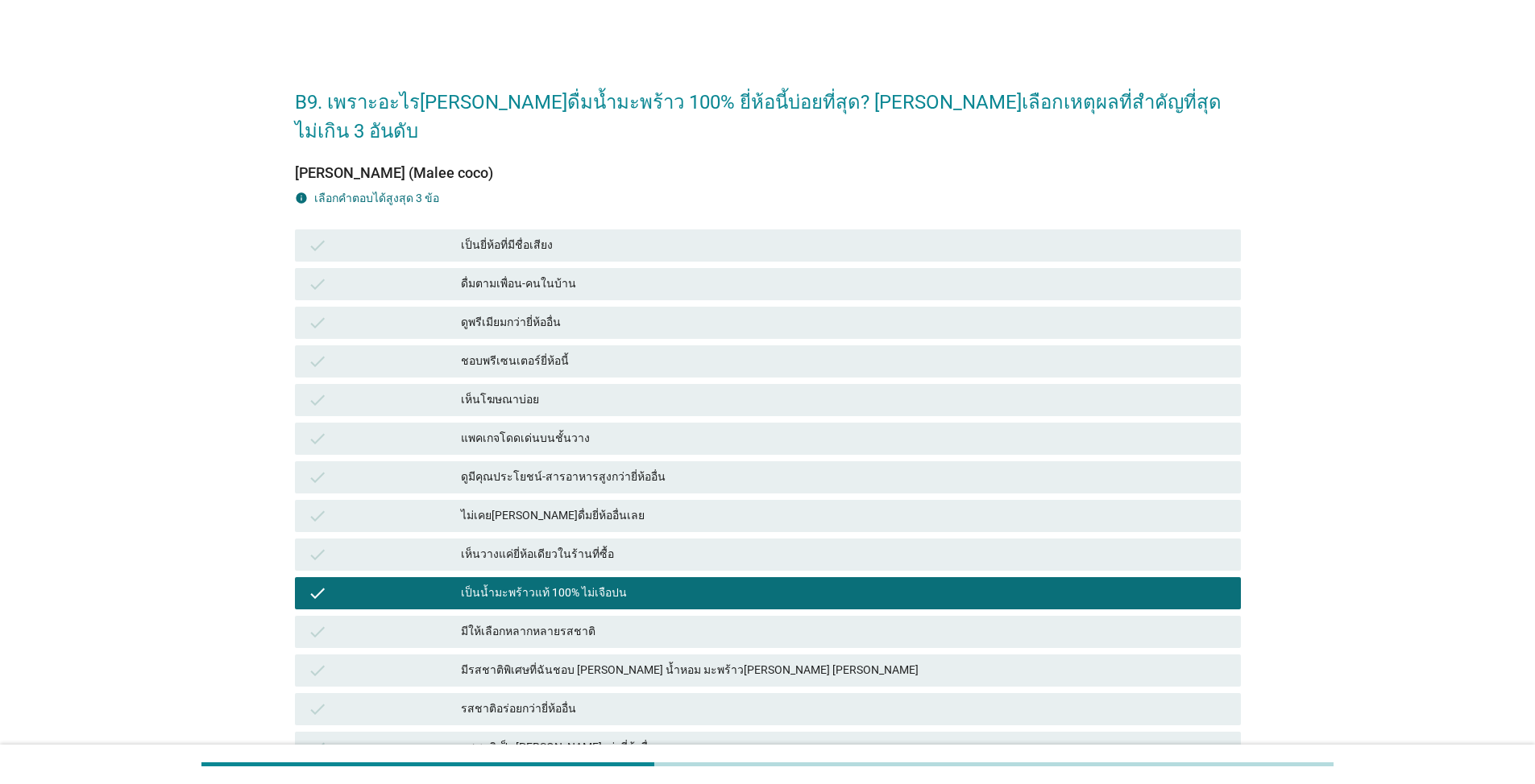
click at [591, 384] on div "check เห็นโฆษณาบ่อย" at bounding box center [767, 400] width 946 height 32
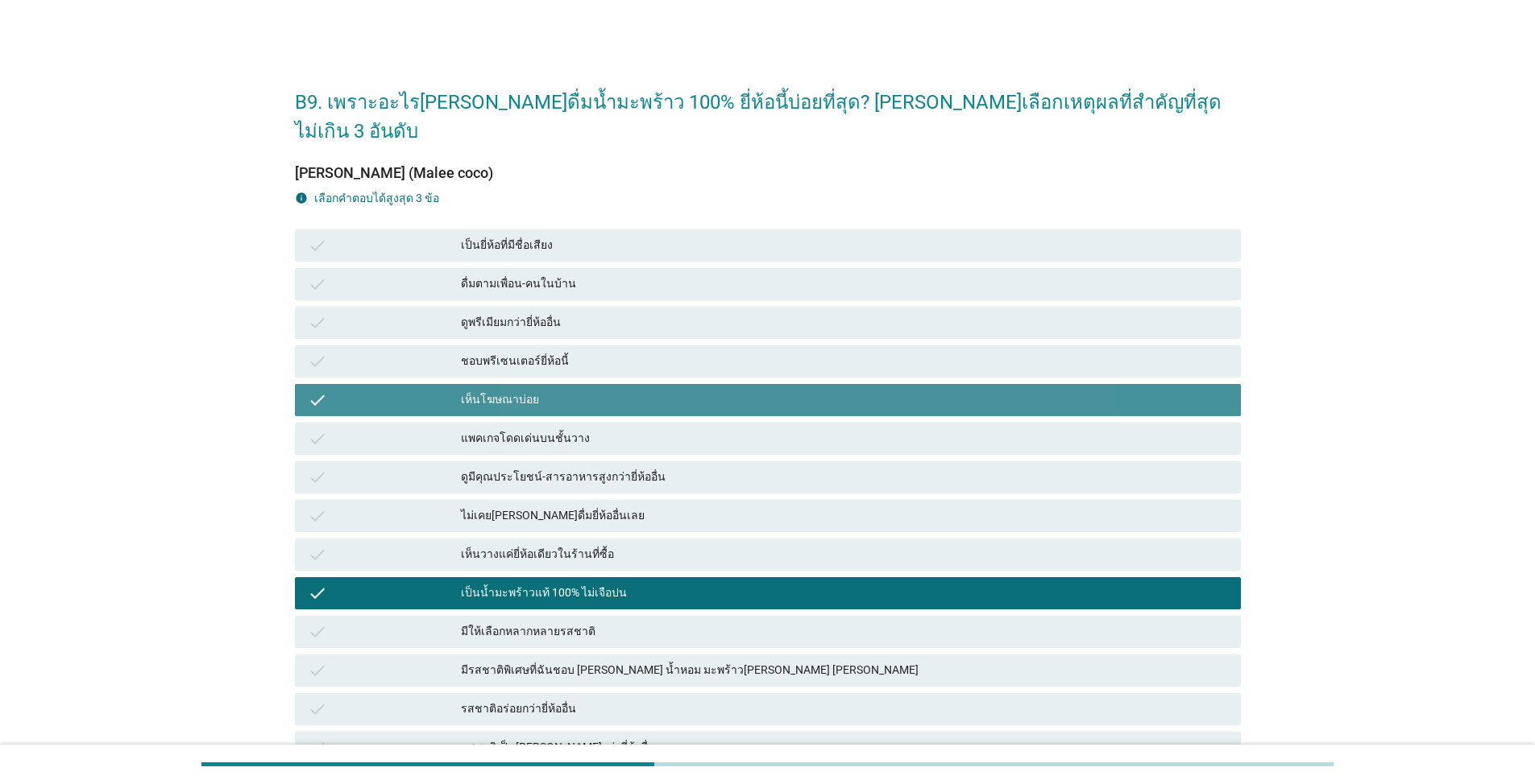
click at [602, 274] on div "ดื่มตามเพื่อน-คนในบ้าน" at bounding box center [844, 283] width 767 height 19
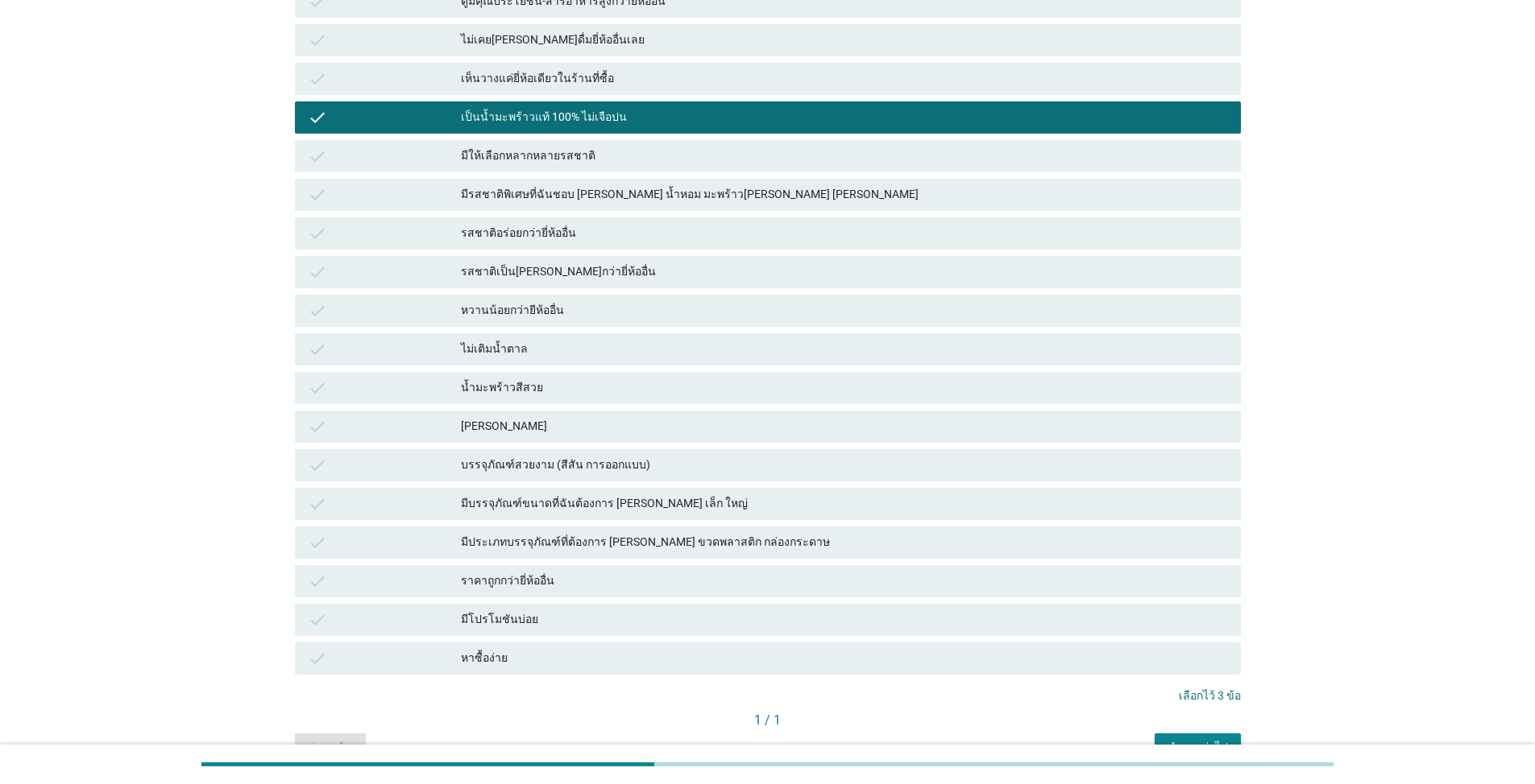
scroll to position [536, 0]
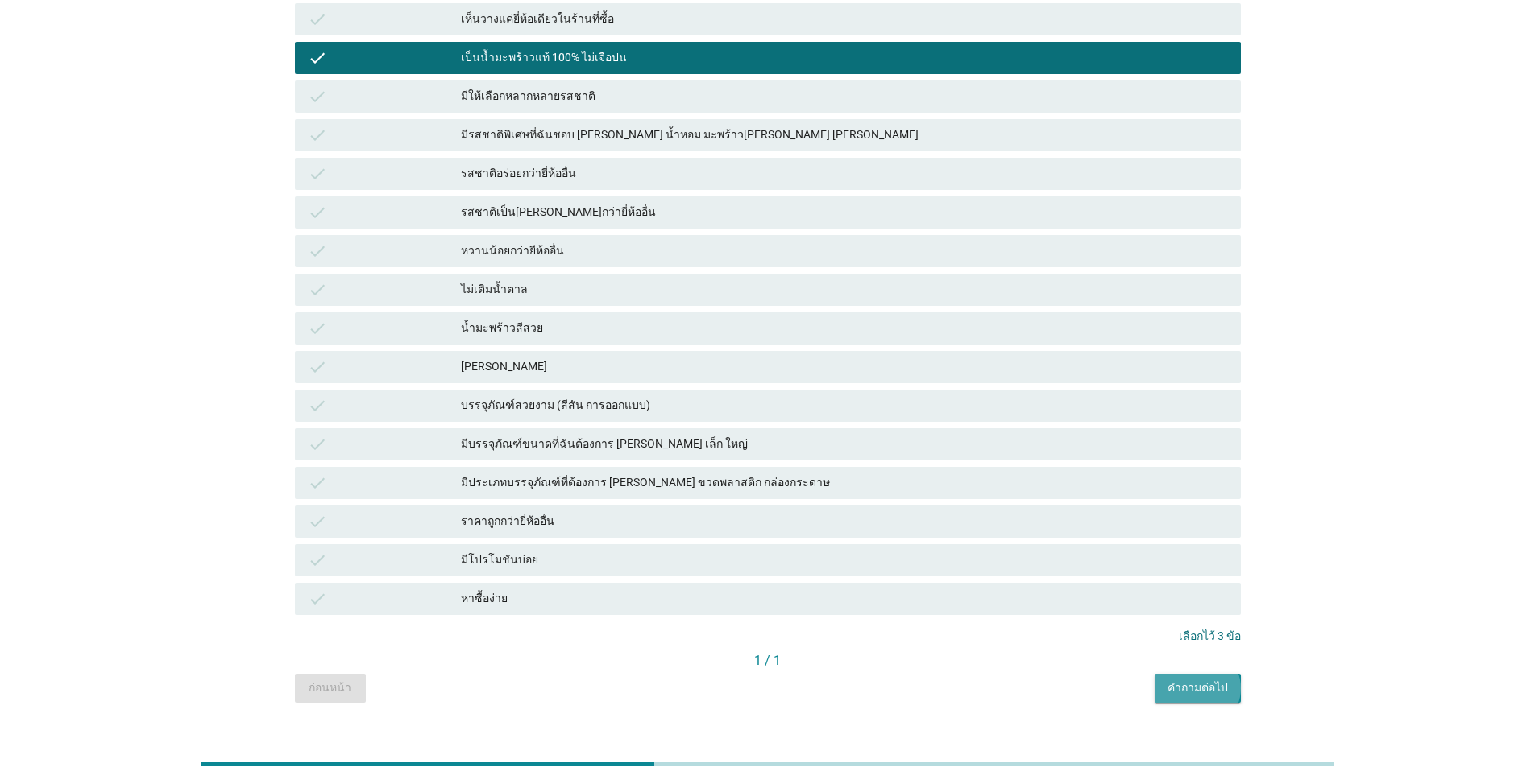
click at [793, 562] on button "คำถามต่อไป" at bounding box center [1197, 689] width 86 height 29
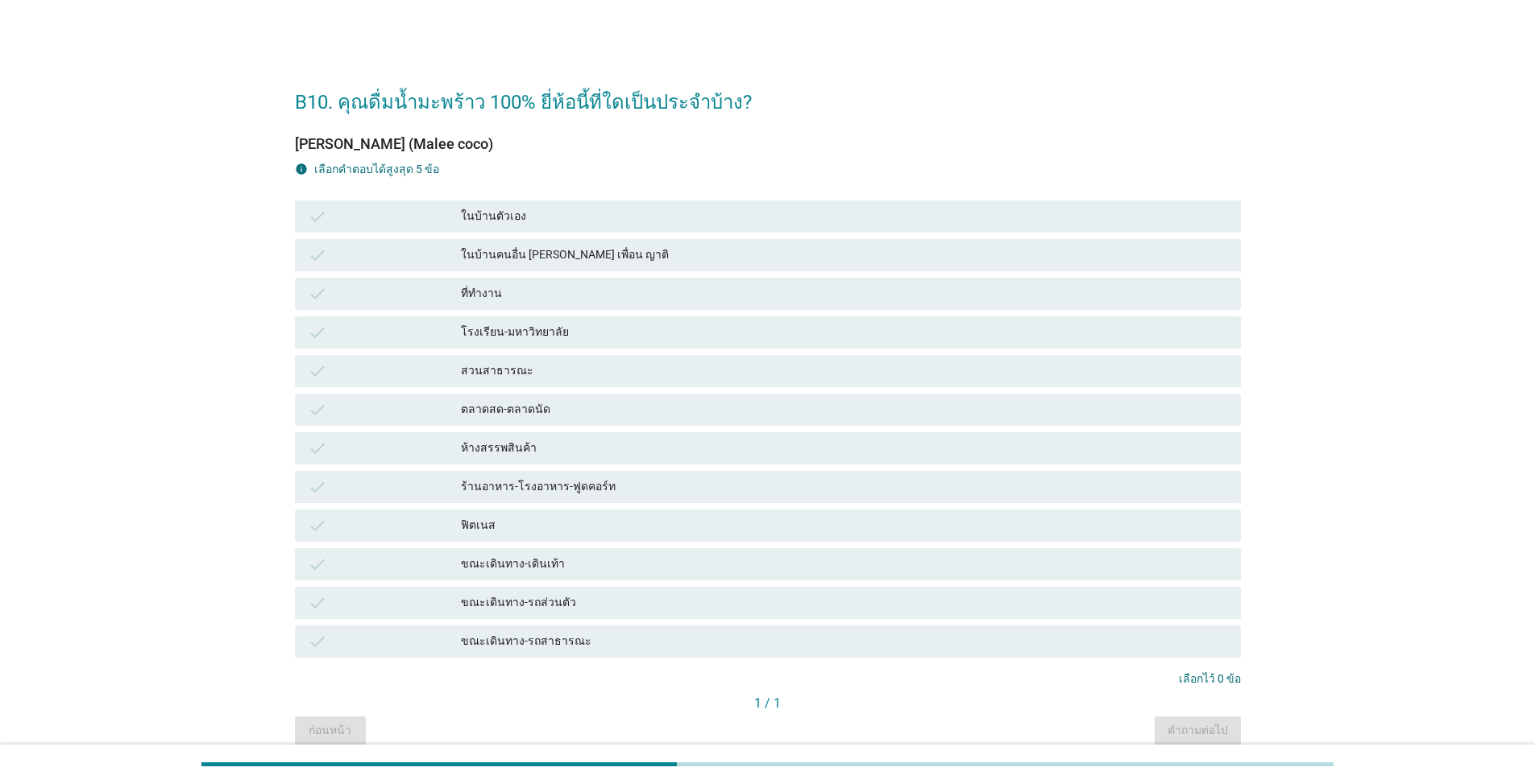
click at [566, 545] on div "check ขณะเดินทาง-เดินเท้า" at bounding box center [768, 564] width 952 height 39
click at [564, 391] on div "check ตลาดสด-ตลาดนัด" at bounding box center [768, 410] width 952 height 39
click at [551, 439] on div "ห้างสรรพสินค้า" at bounding box center [844, 448] width 767 height 19
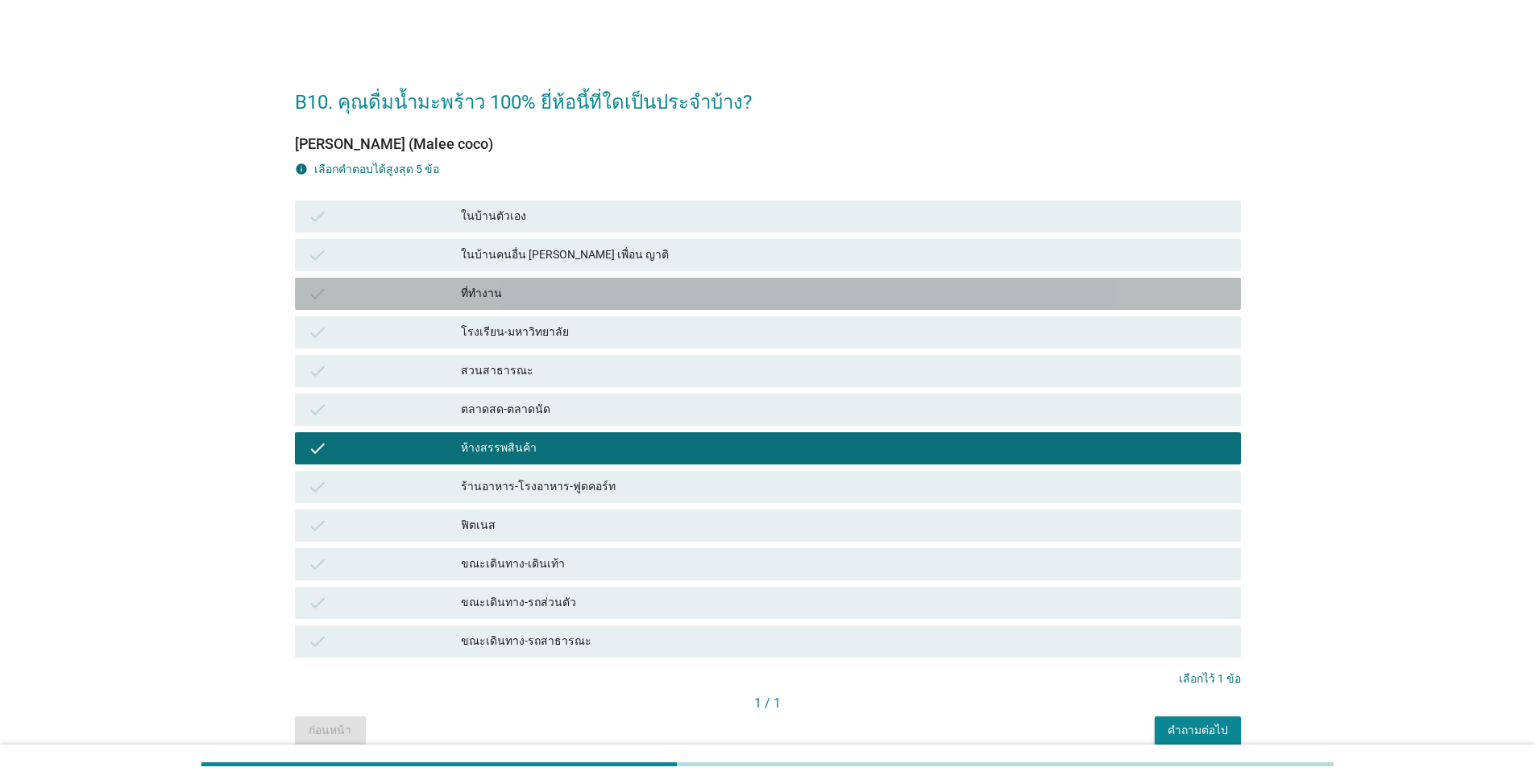
click at [548, 307] on div "check ที่ทำงาน" at bounding box center [767, 293] width 946 height 32
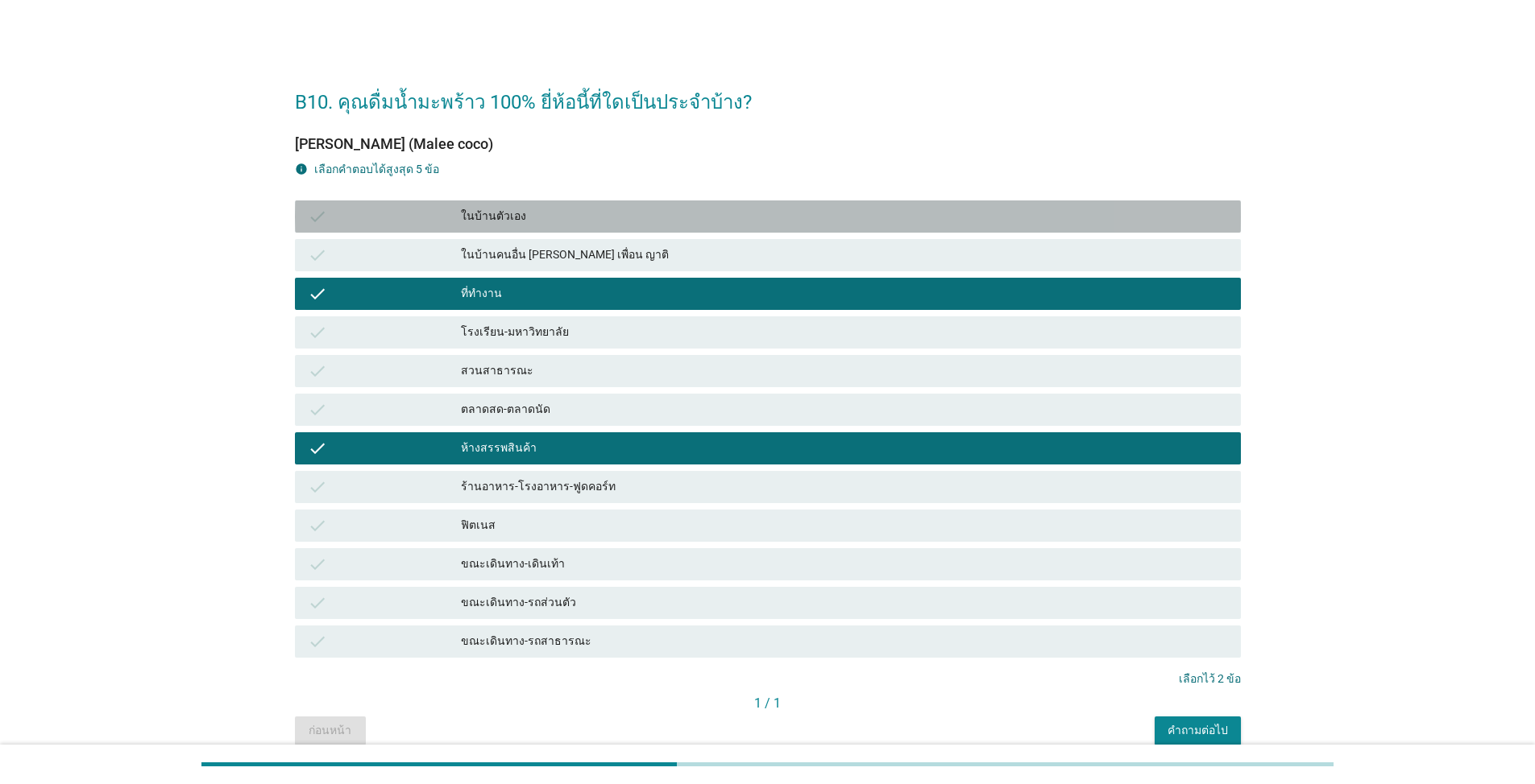
click at [554, 211] on div "ในบ้านตัวเอง" at bounding box center [844, 216] width 767 height 19
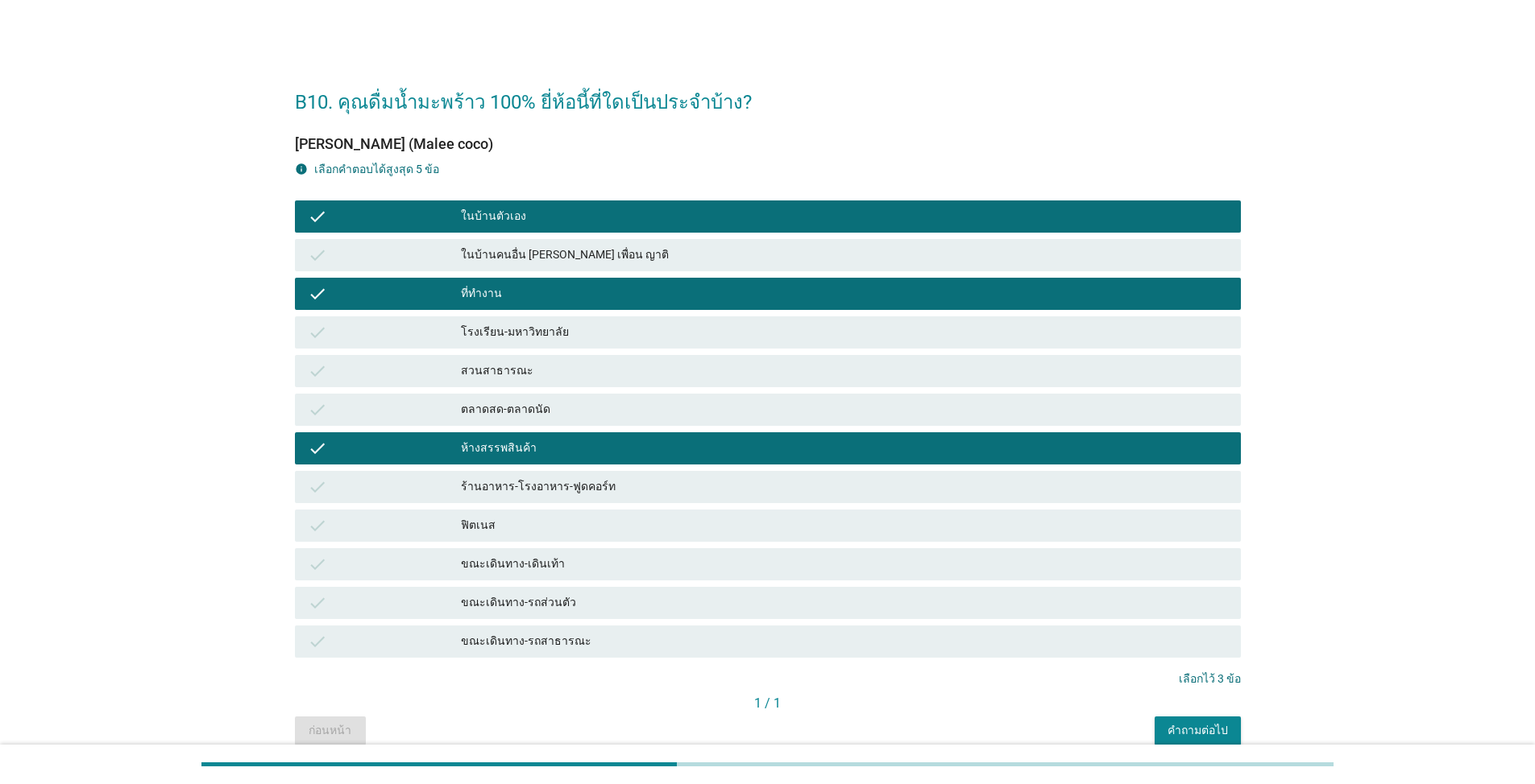
click at [793, 562] on div "คำถามต่อไป" at bounding box center [1197, 731] width 61 height 17
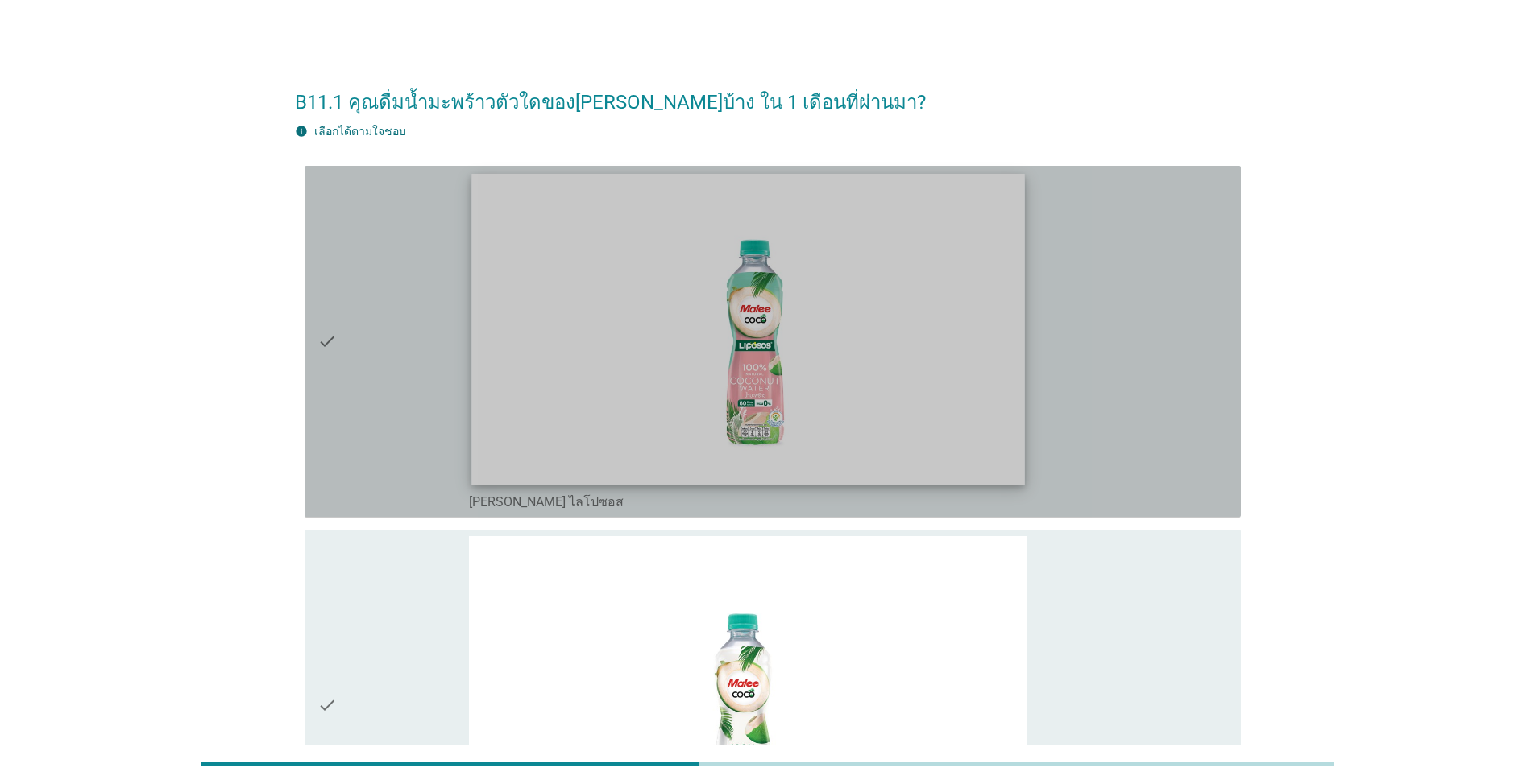
click at [702, 436] on img at bounding box center [748, 328] width 552 height 311
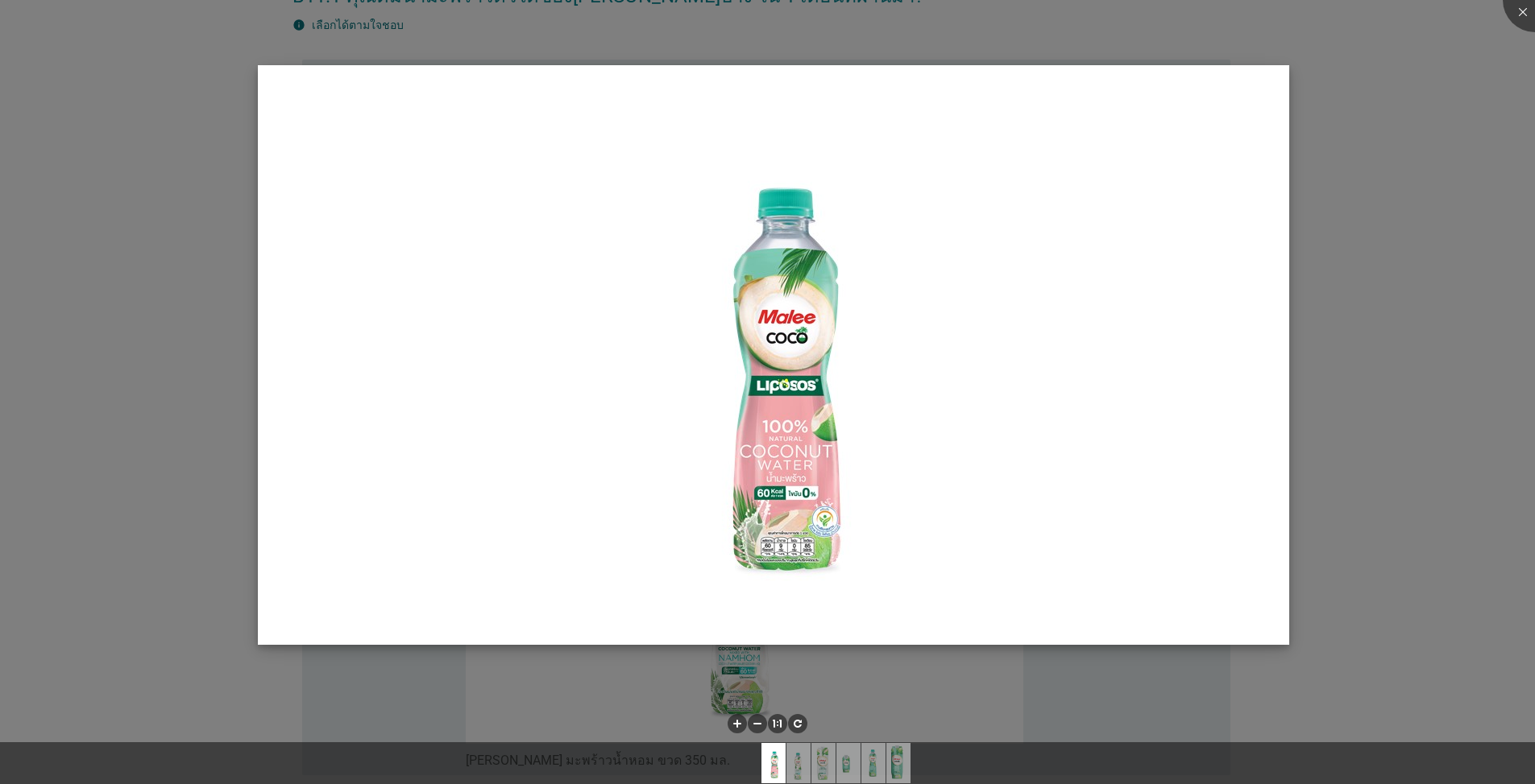
scroll to position [161, 0]
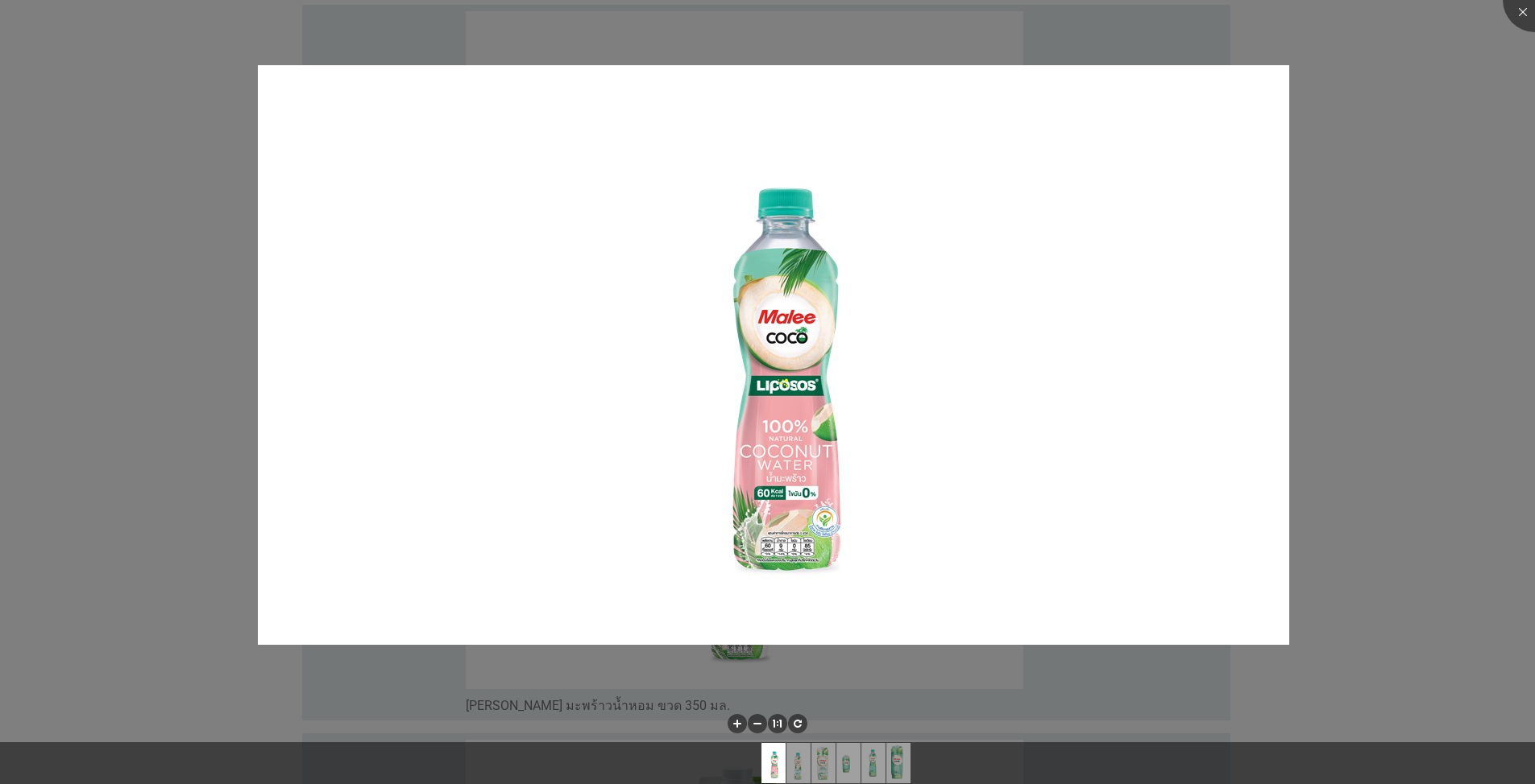
click at [793, 562] on div at bounding box center [767, 392] width 1535 height 784
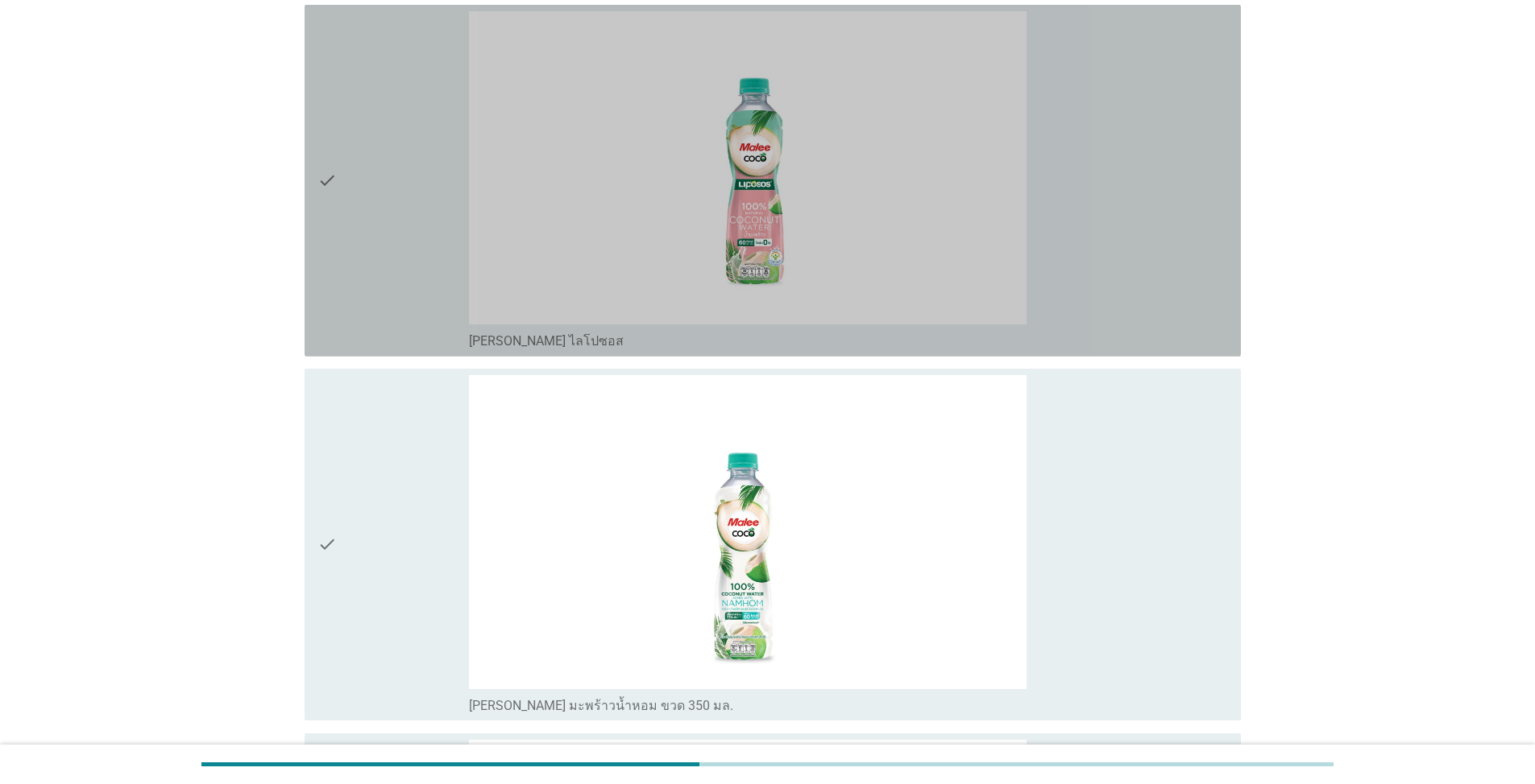
click at [419, 298] on div "check" at bounding box center [393, 181] width 151 height 339
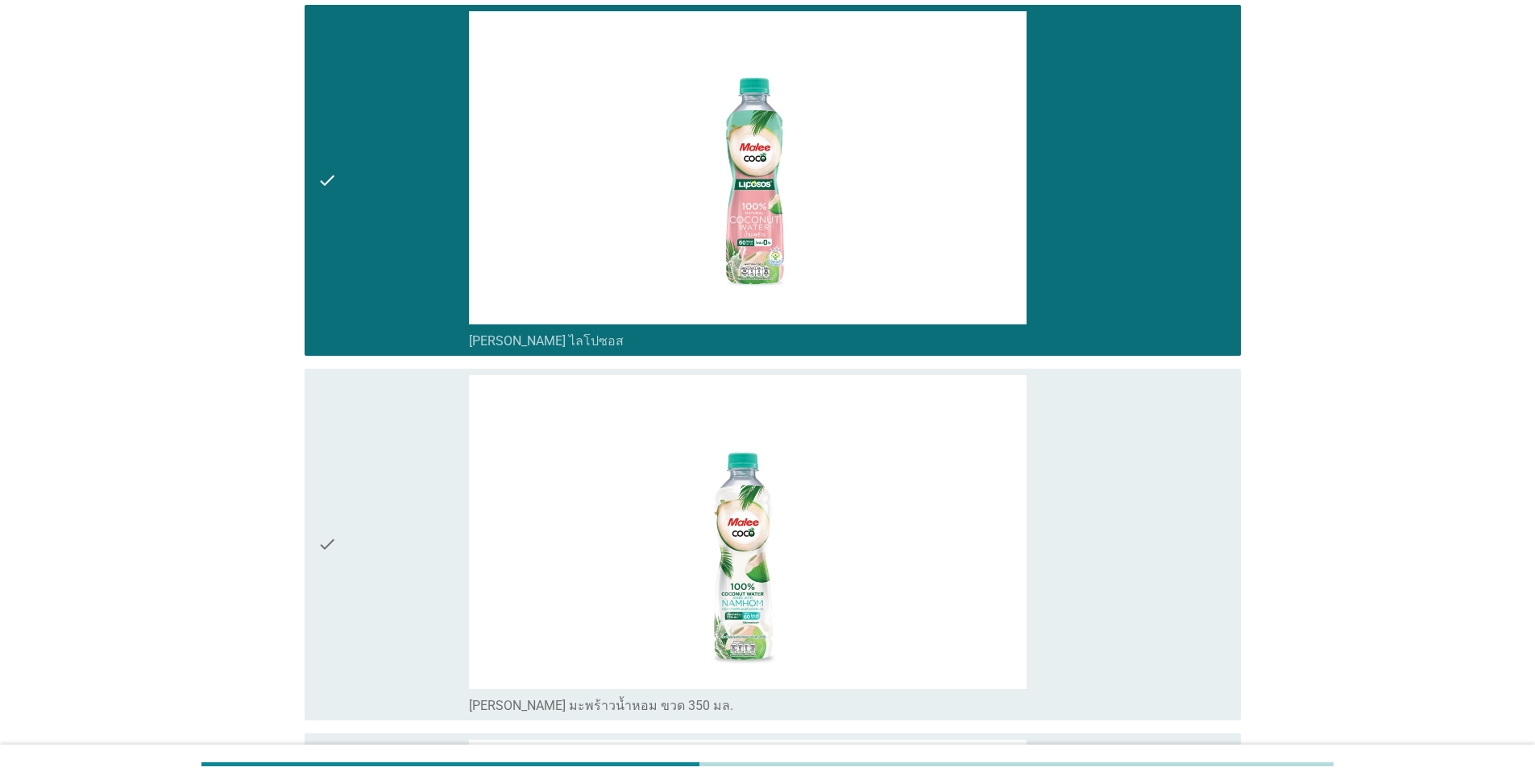
click at [447, 536] on div "check" at bounding box center [393, 545] width 151 height 339
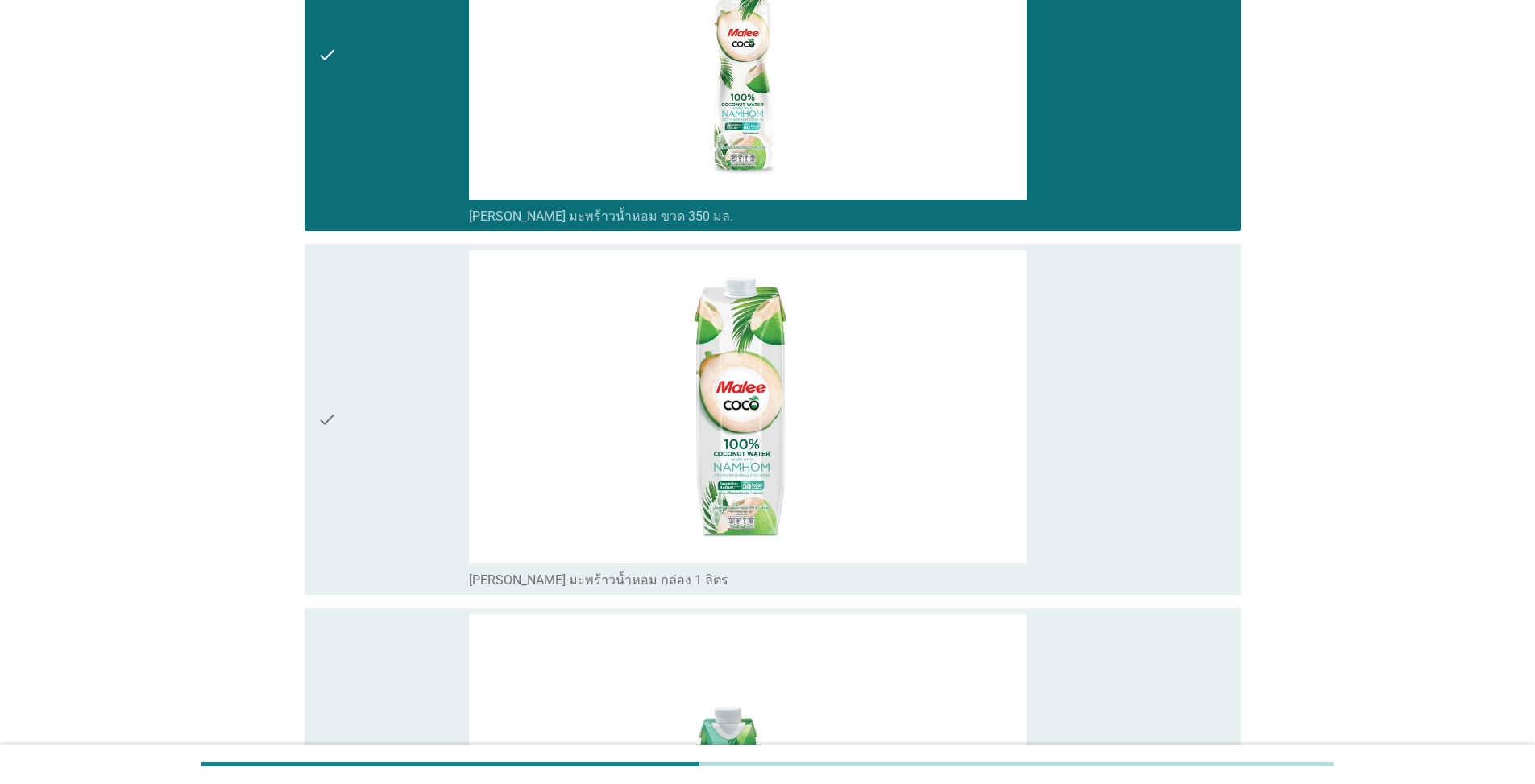
scroll to position [724, 0]
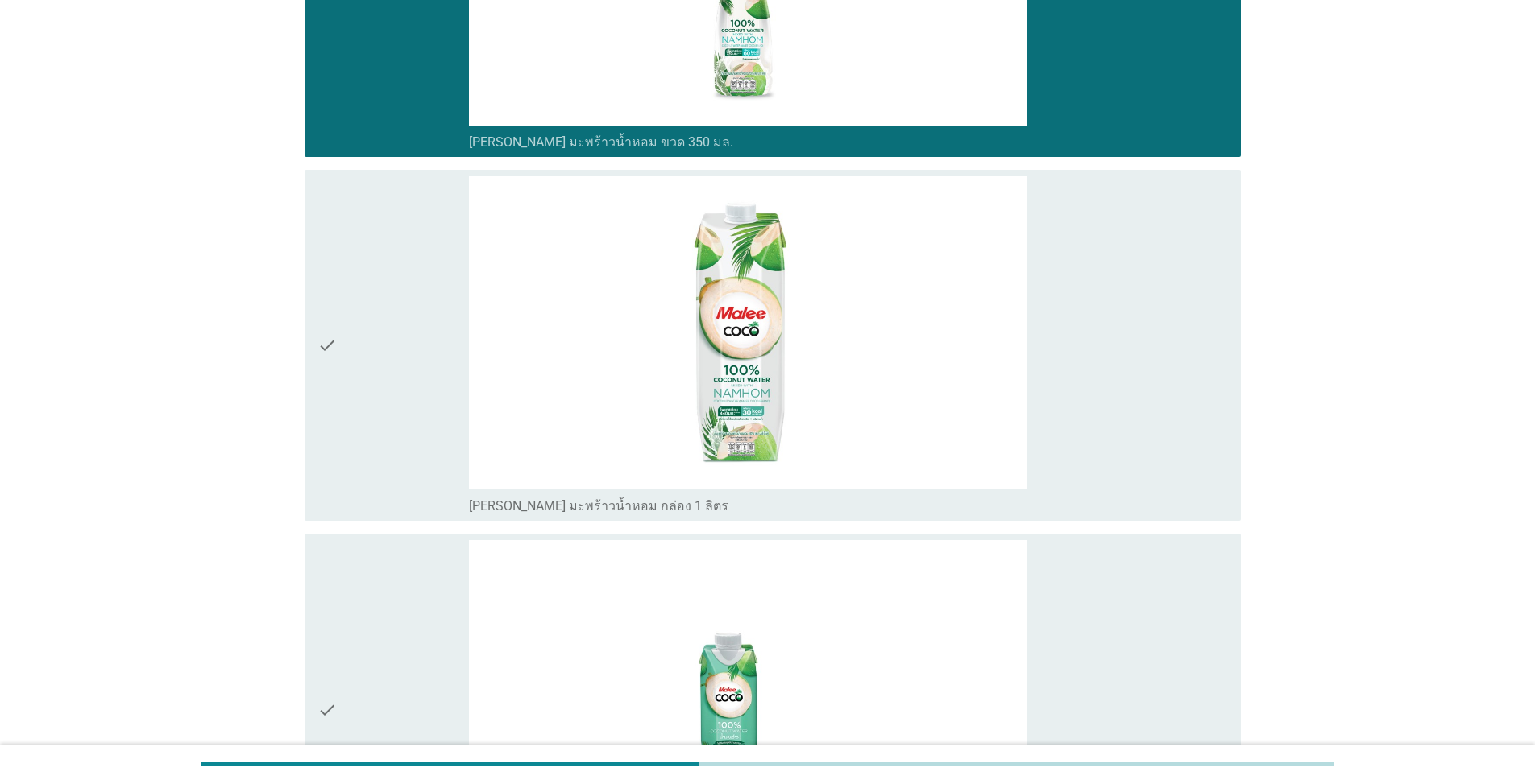
drag, startPoint x: 463, startPoint y: 620, endPoint x: 439, endPoint y: 624, distance: 24.3
click at [461, 562] on div "check" at bounding box center [393, 710] width 151 height 339
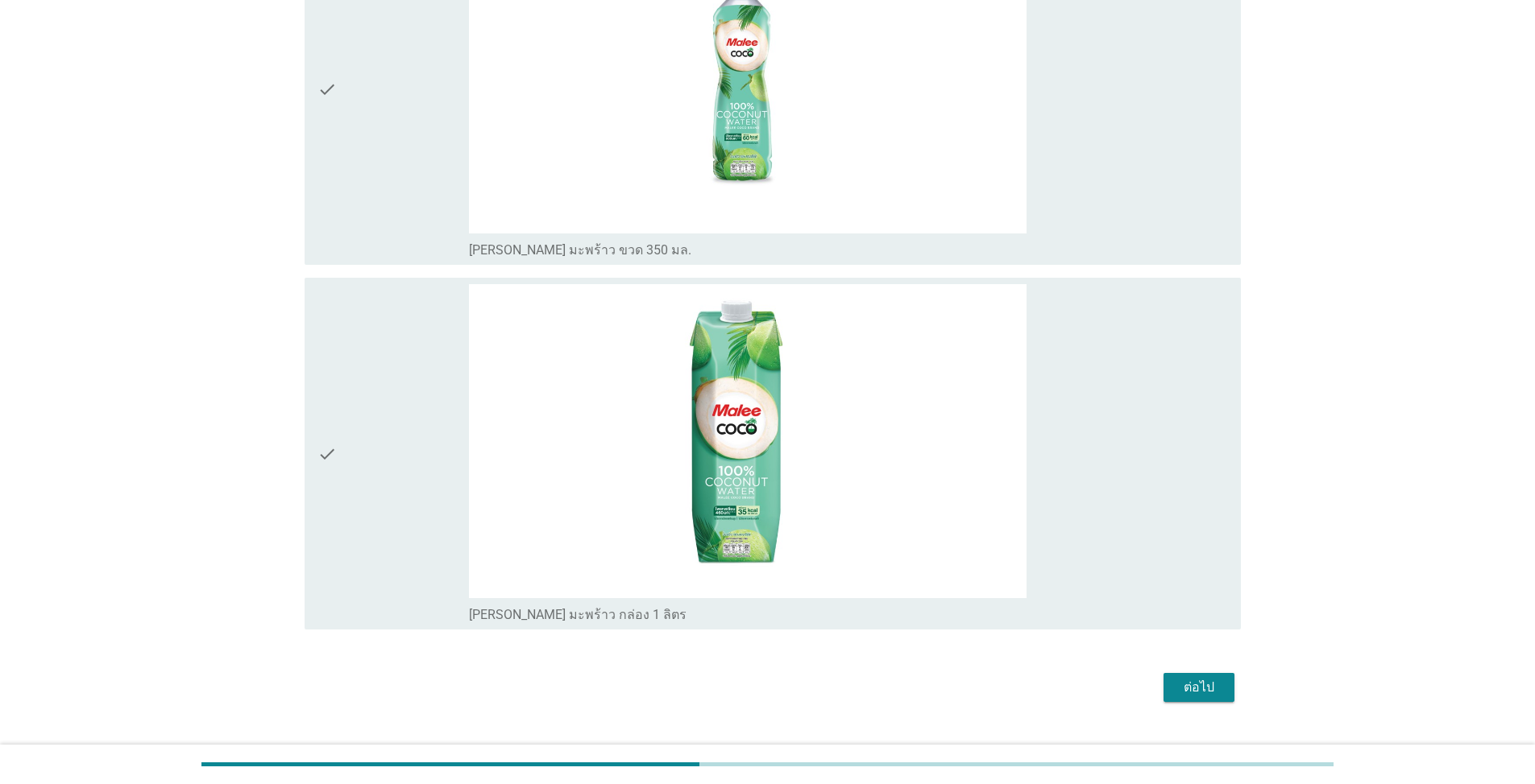
scroll to position [1743, 0]
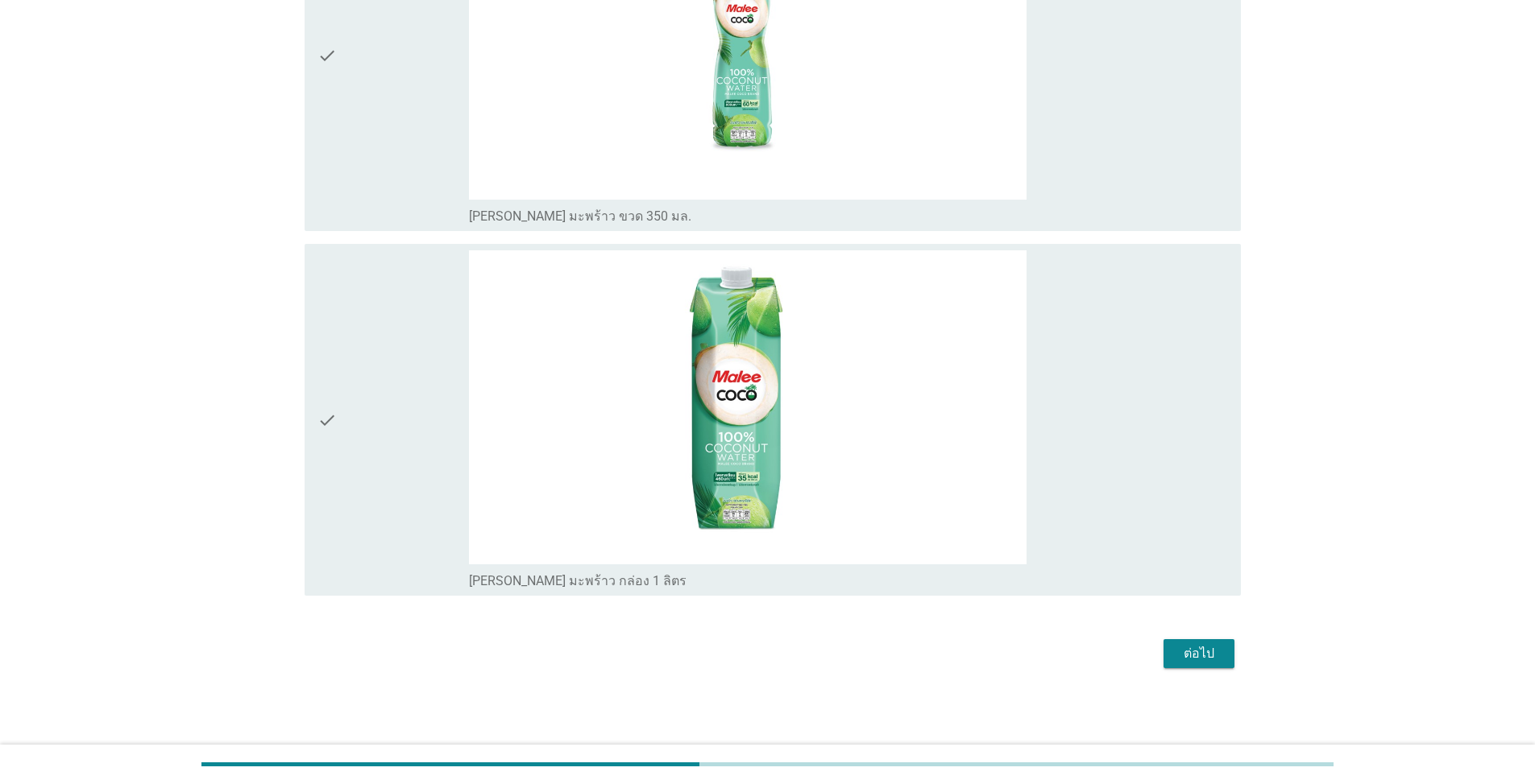
click at [395, 462] on div "check" at bounding box center [393, 420] width 151 height 339
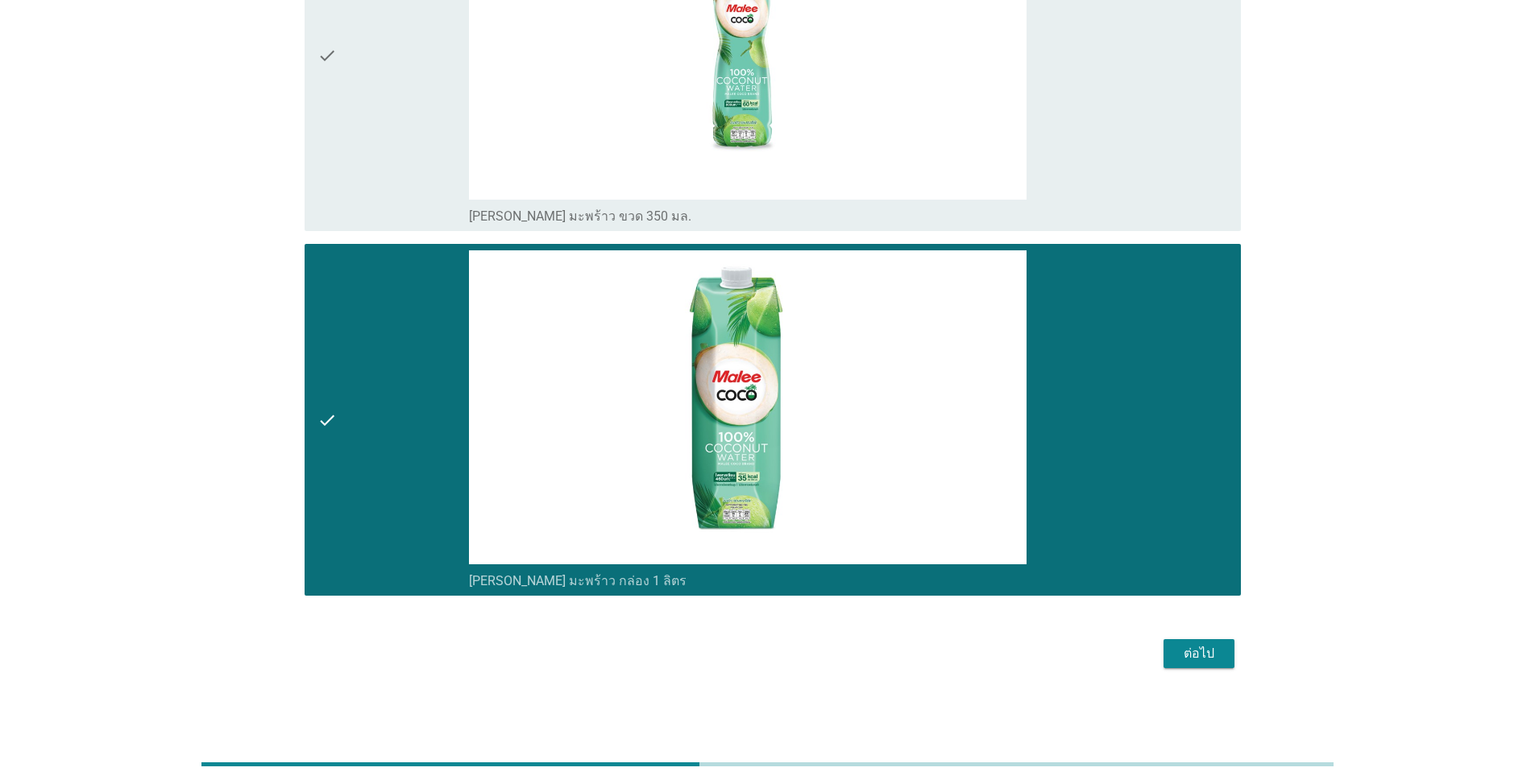
click at [793, 562] on div "ต่อไป" at bounding box center [1198, 653] width 45 height 19
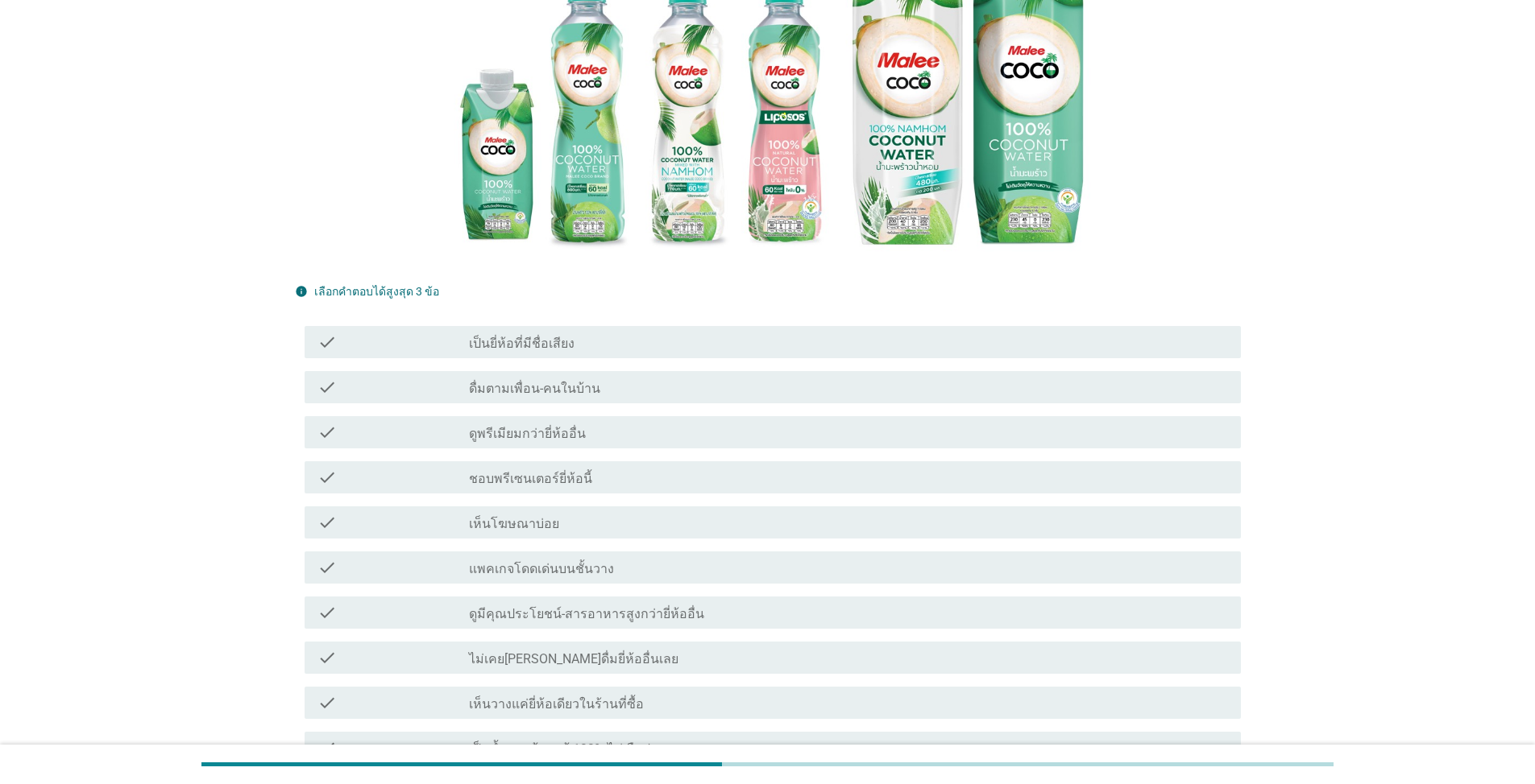
scroll to position [403, 0]
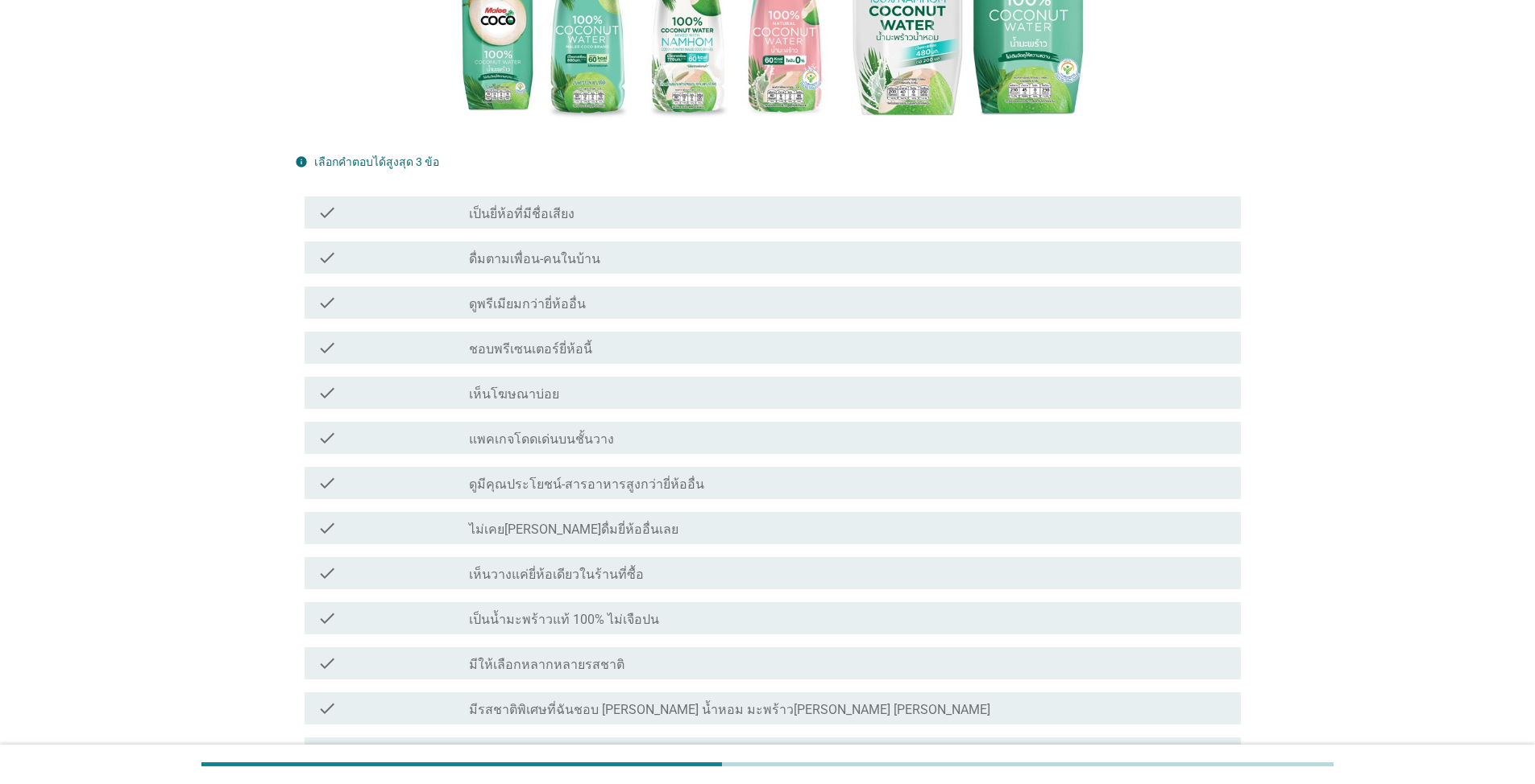
click at [589, 562] on label "มีให้เลือกหลากหลายรสชาติ" at bounding box center [546, 665] width 155 height 17
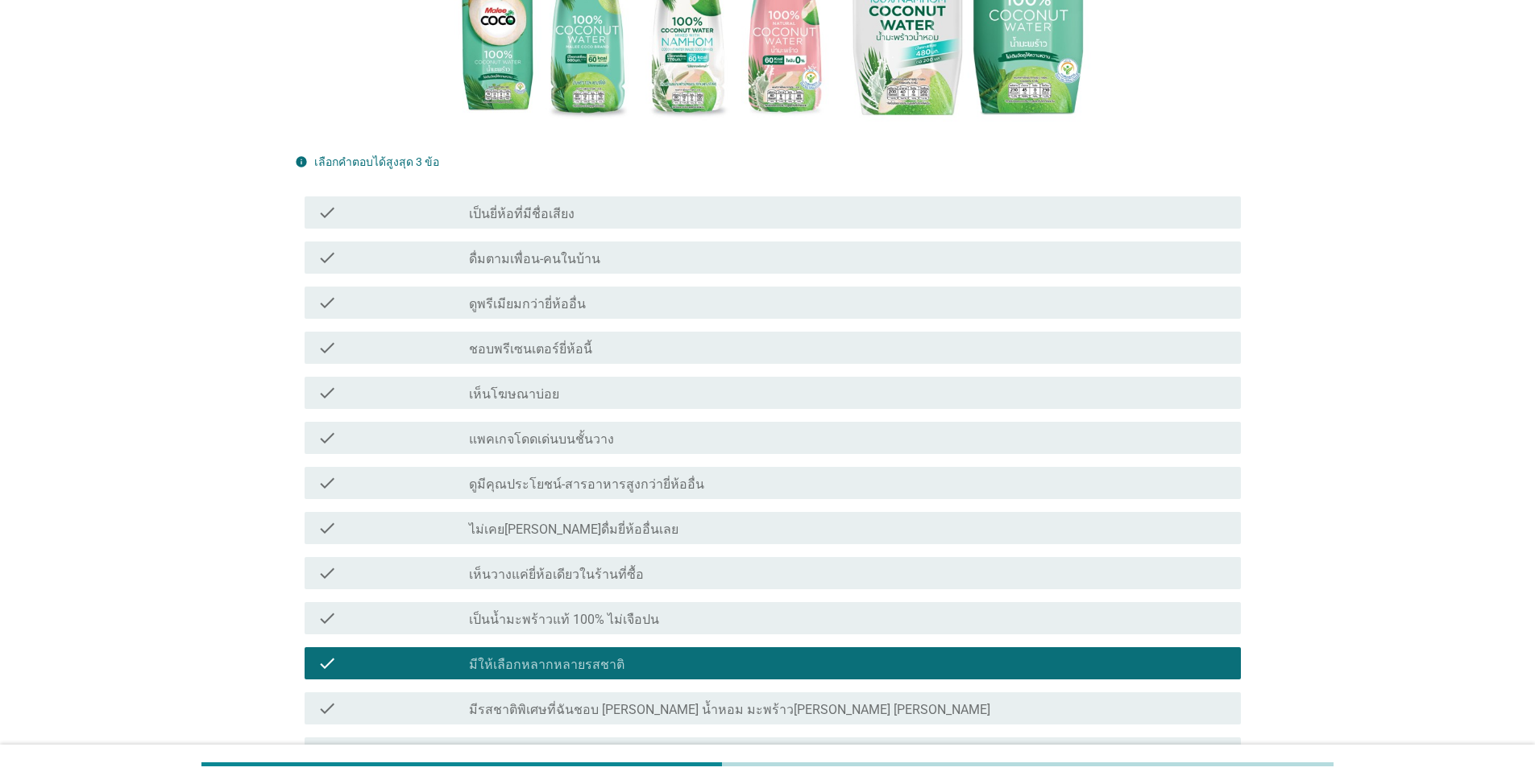
click at [565, 460] on div "check check_box_outline_blank ดูมีคุณประโยชน์-สารอาหารสูงกว่ายี่ห้ออื่น" at bounding box center [767, 482] width 946 height 45
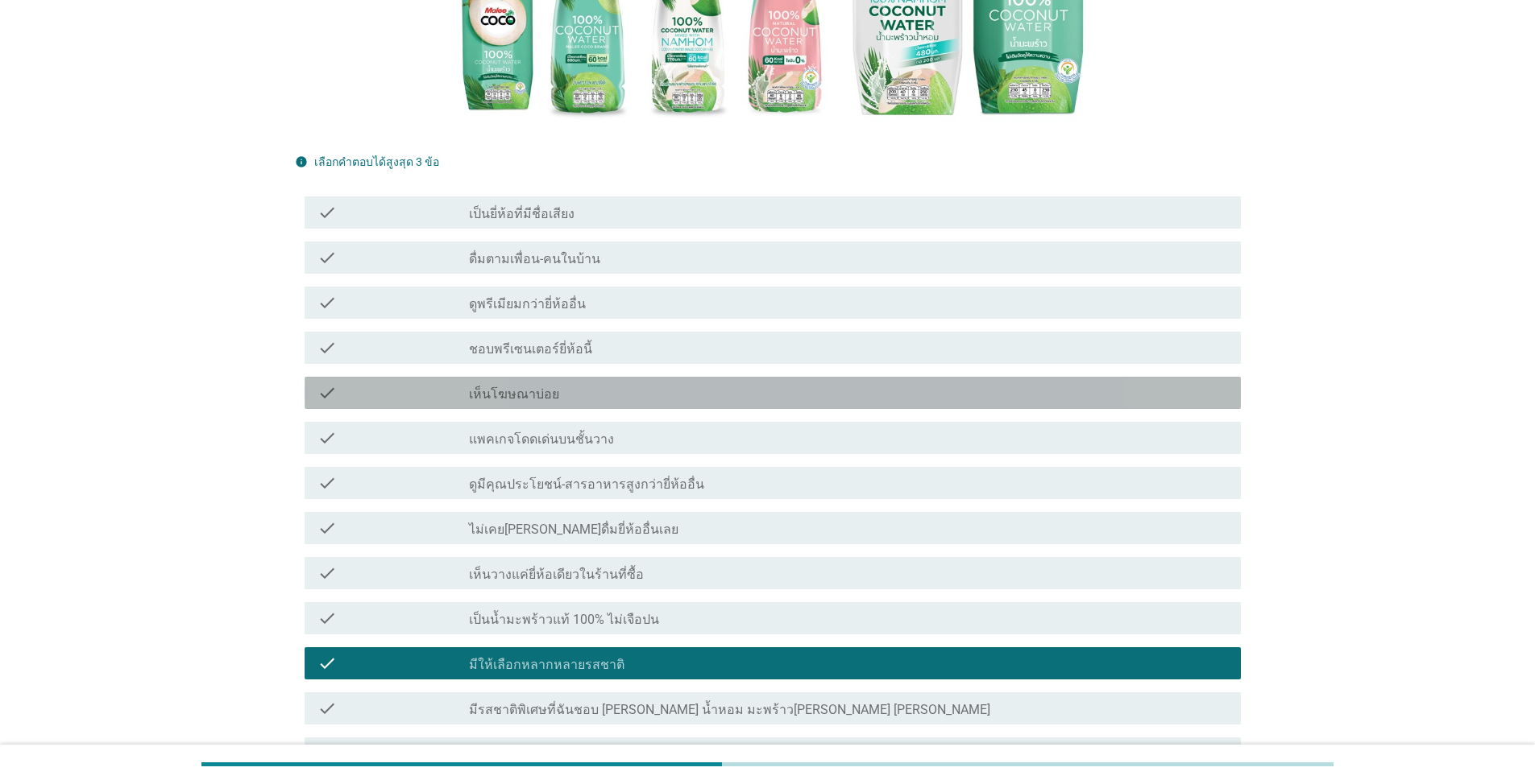
click at [569, 383] on div "check_box_outline_blank เห็นโฆษณาบ่อย" at bounding box center [848, 392] width 759 height 19
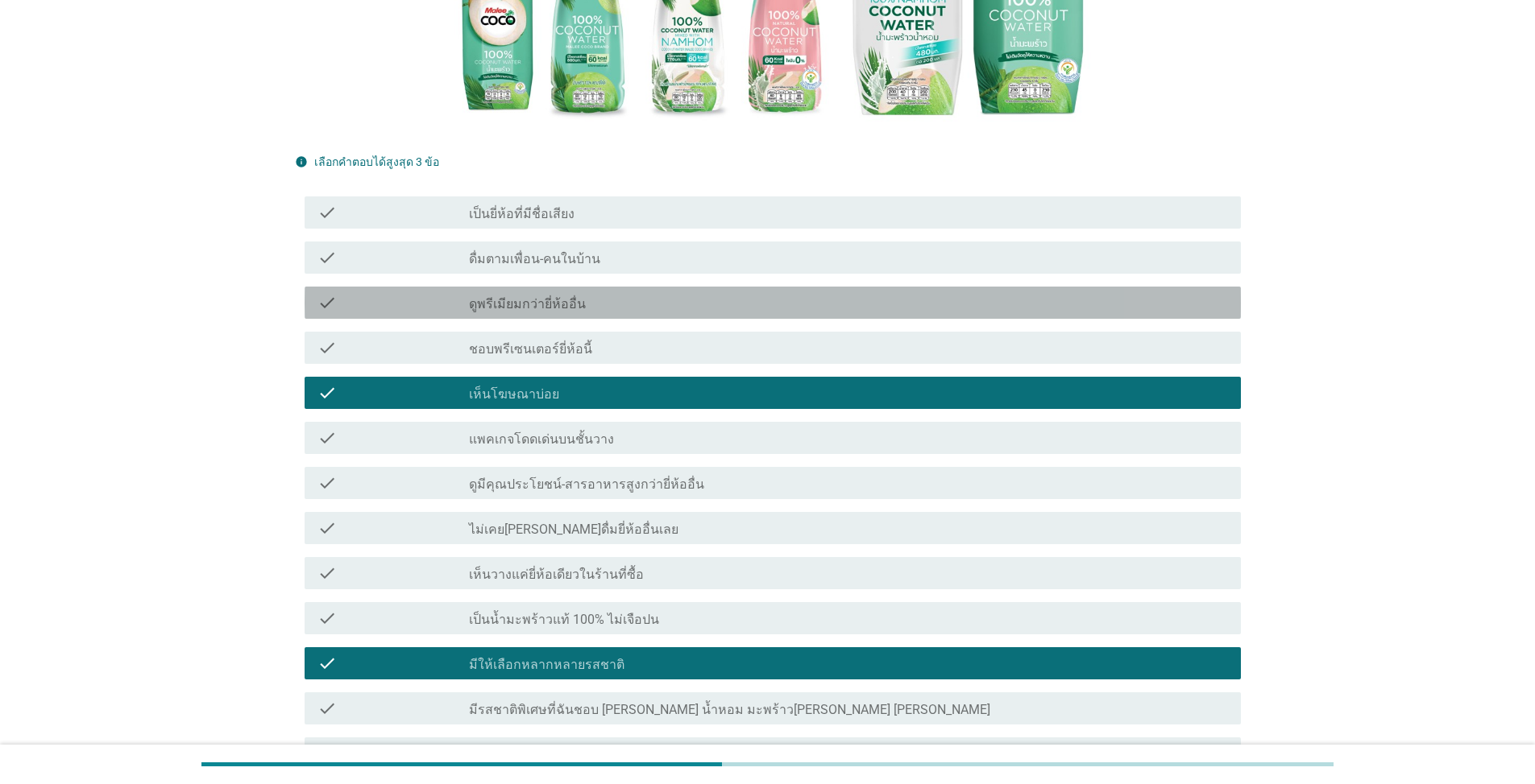
click at [566, 296] on label "ดูพรีเมียมกว่ายี่ห้ออื่น" at bounding box center [527, 304] width 117 height 17
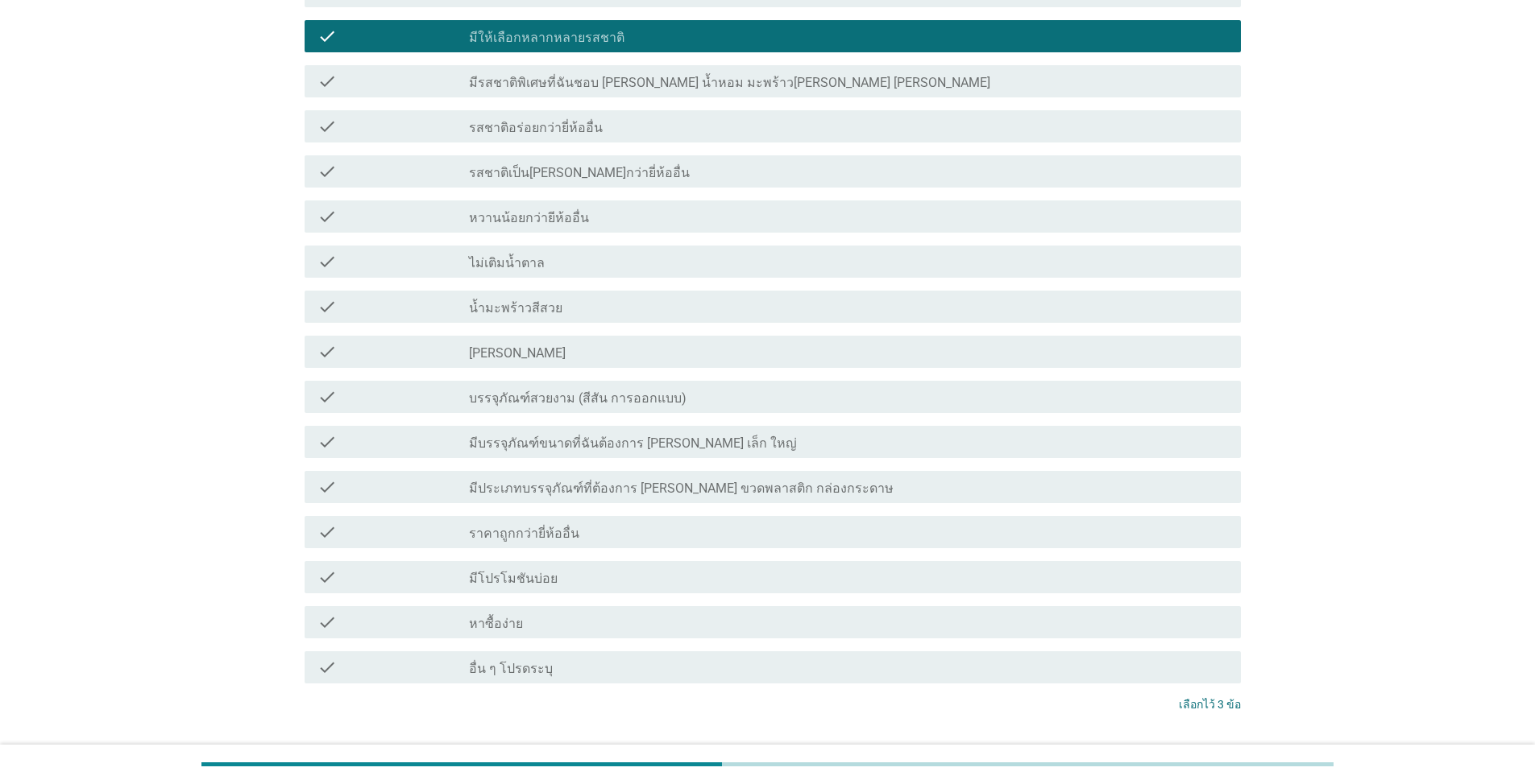
scroll to position [1112, 0]
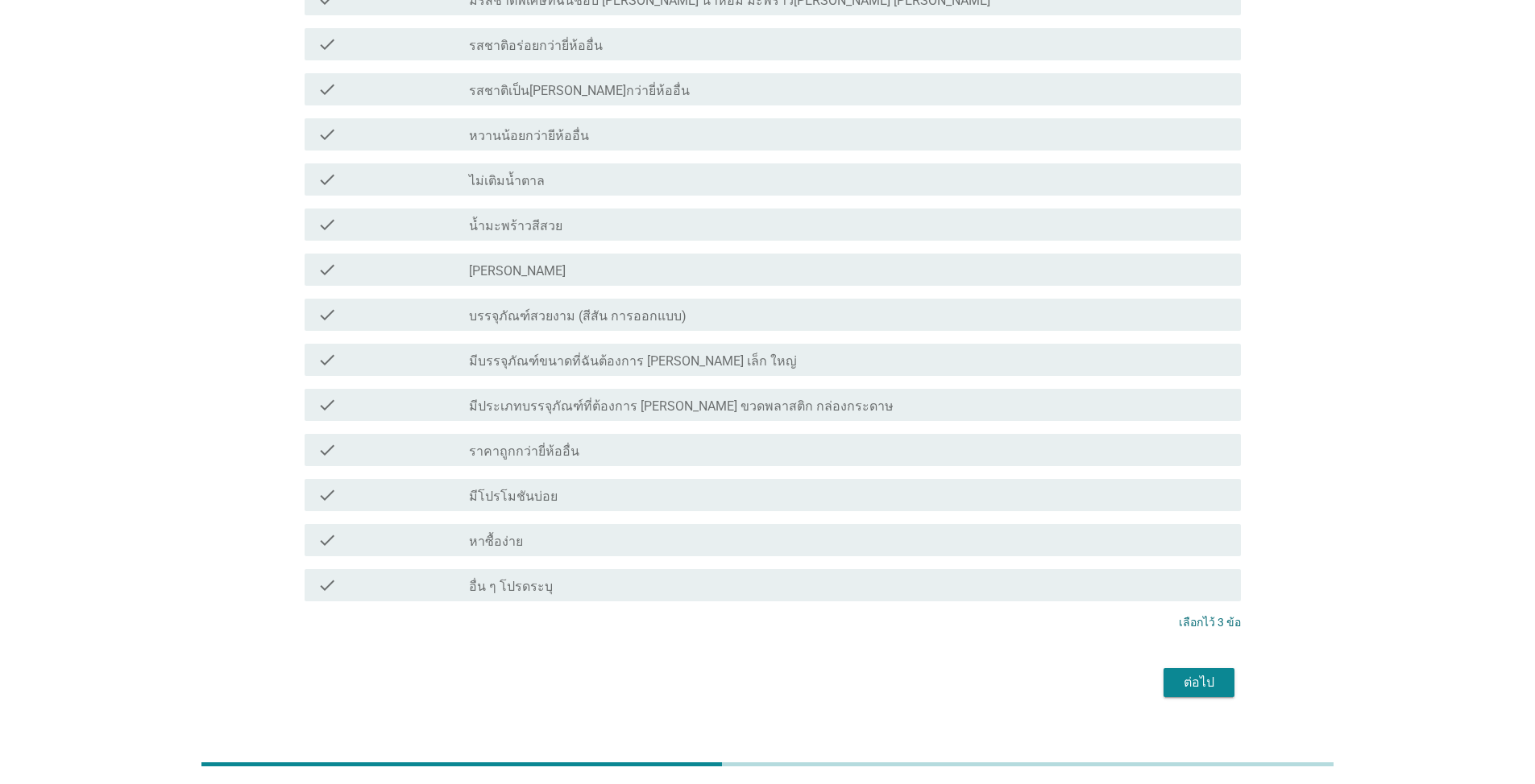
click at [793, 562] on button "ต่อไป" at bounding box center [1198, 683] width 71 height 29
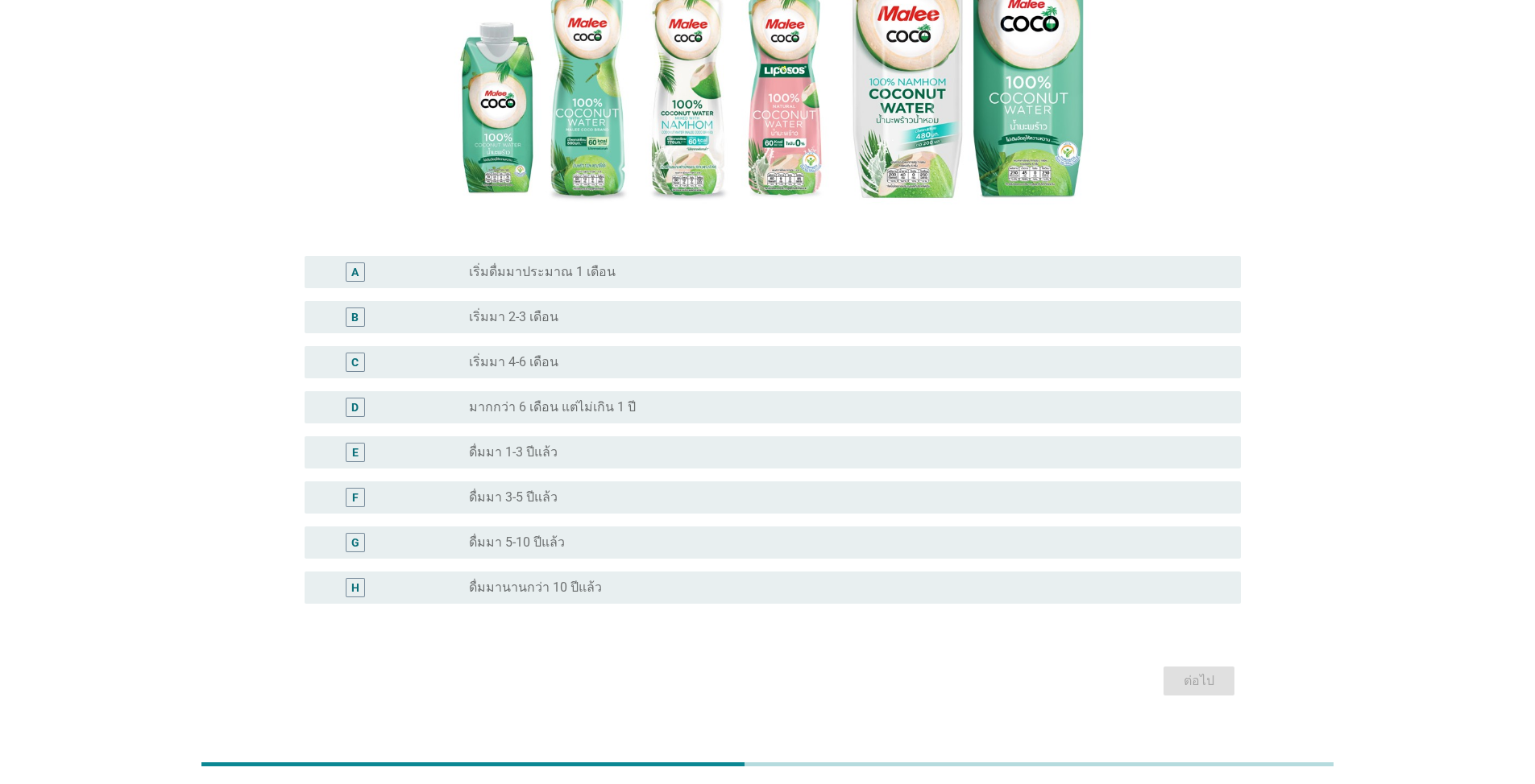
scroll to position [318, 0]
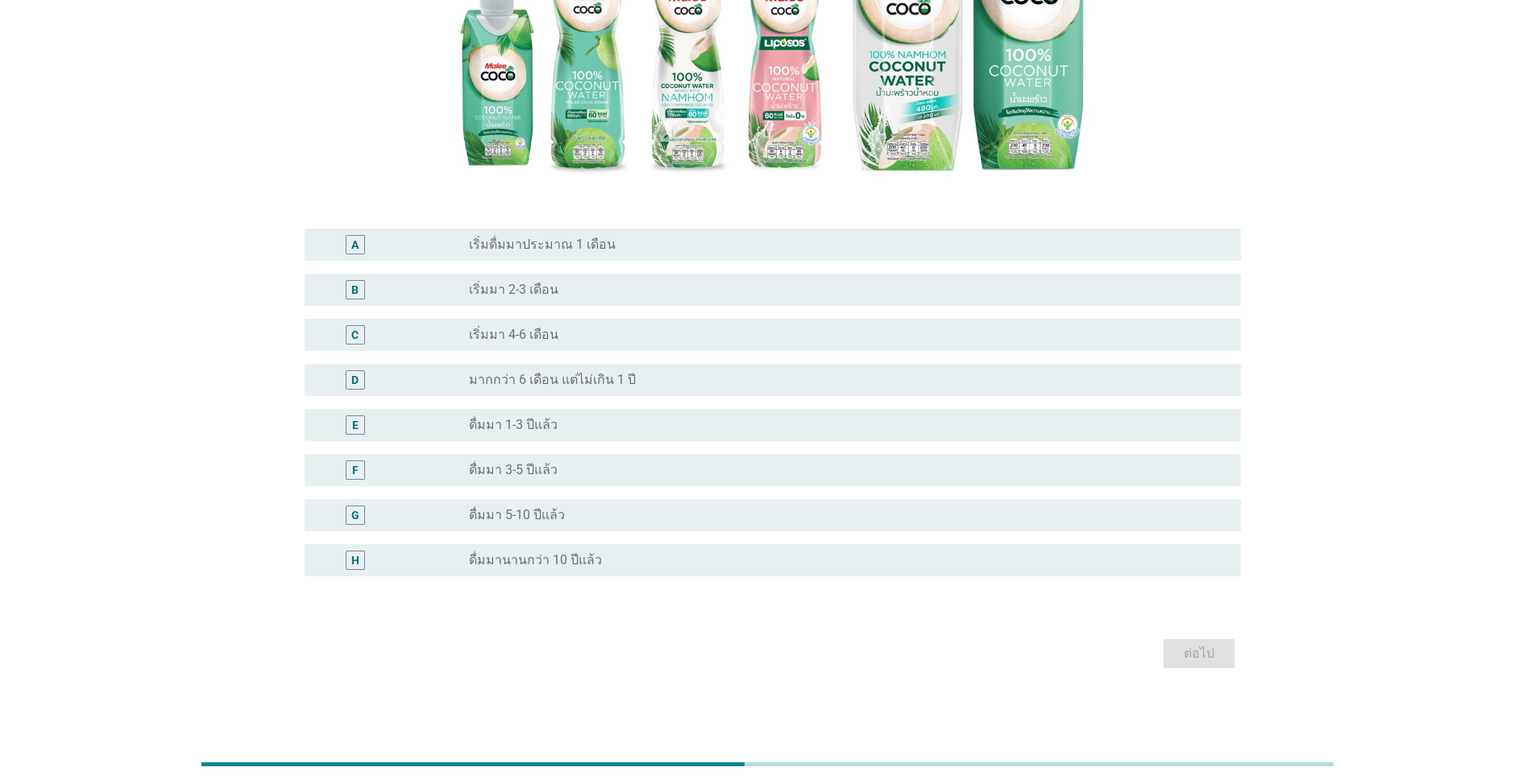
click at [606, 467] on div "radio_button_unchecked ดื่มมา 3-5 ปีแล้ว" at bounding box center [841, 470] width 746 height 17
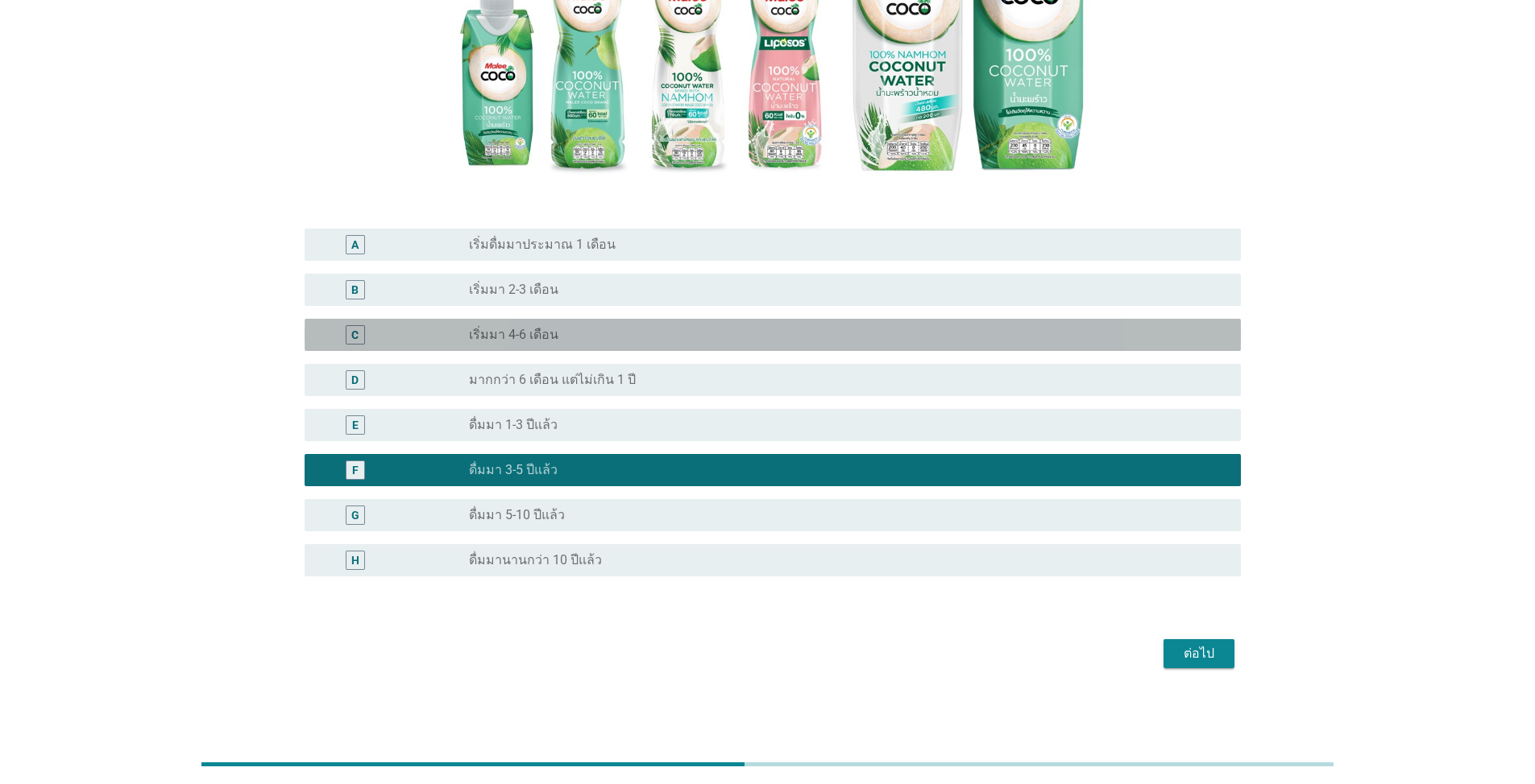
click at [599, 347] on div "C radio_button_unchecked เริ่มมา 4-6 เดือน" at bounding box center [773, 335] width 936 height 32
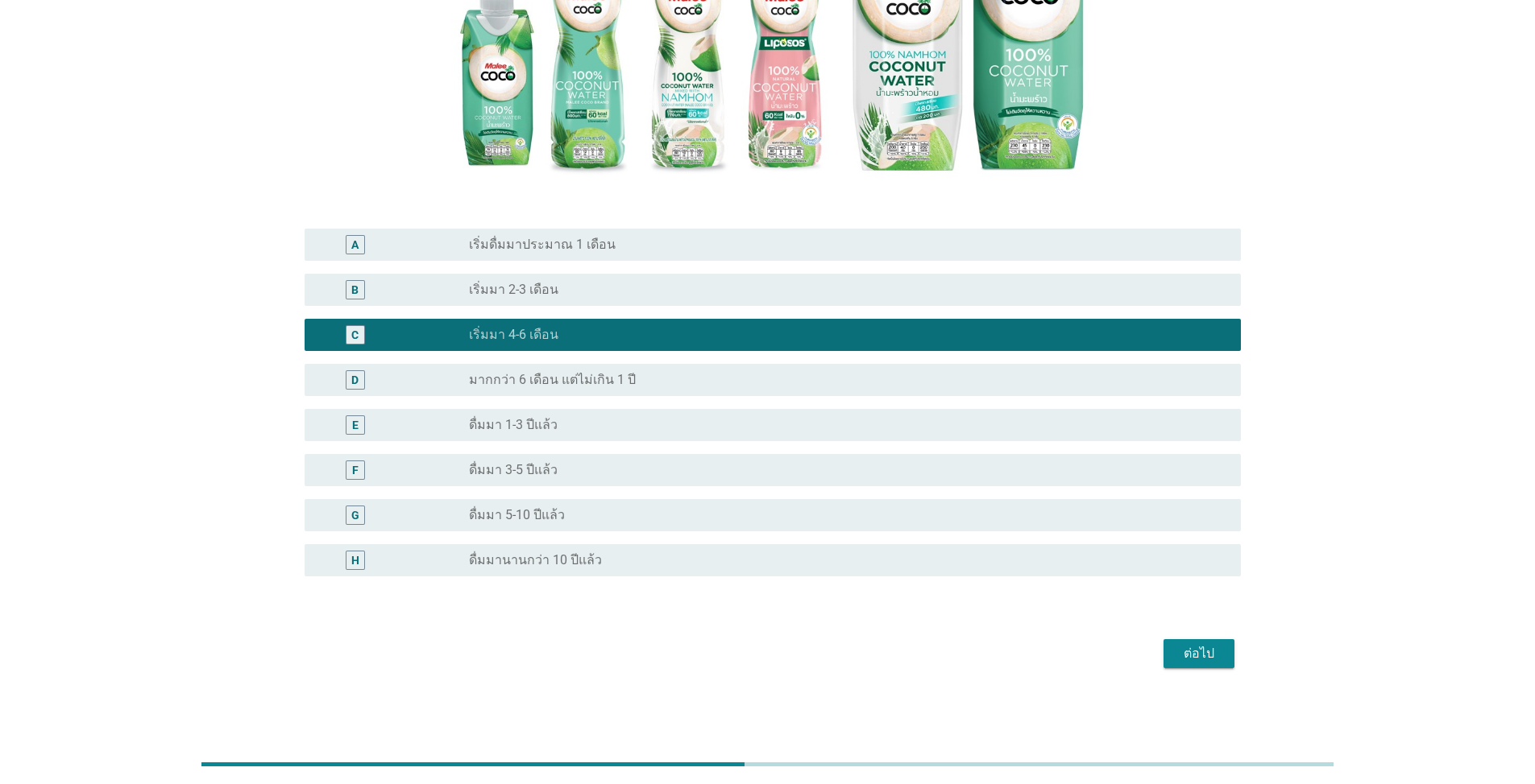
click at [793, 562] on div "ต่อไป" at bounding box center [1198, 653] width 45 height 19
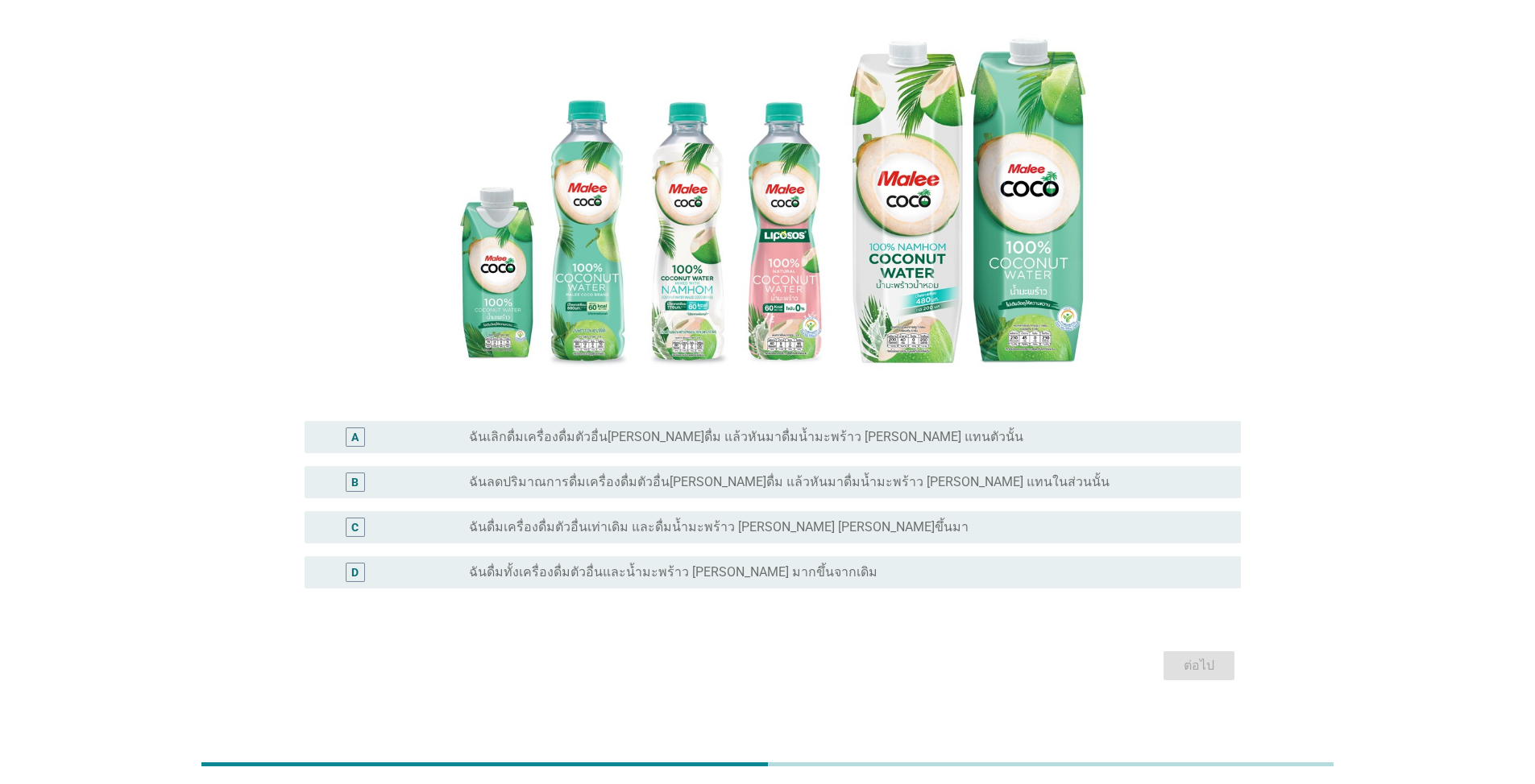
scroll to position [195, 0]
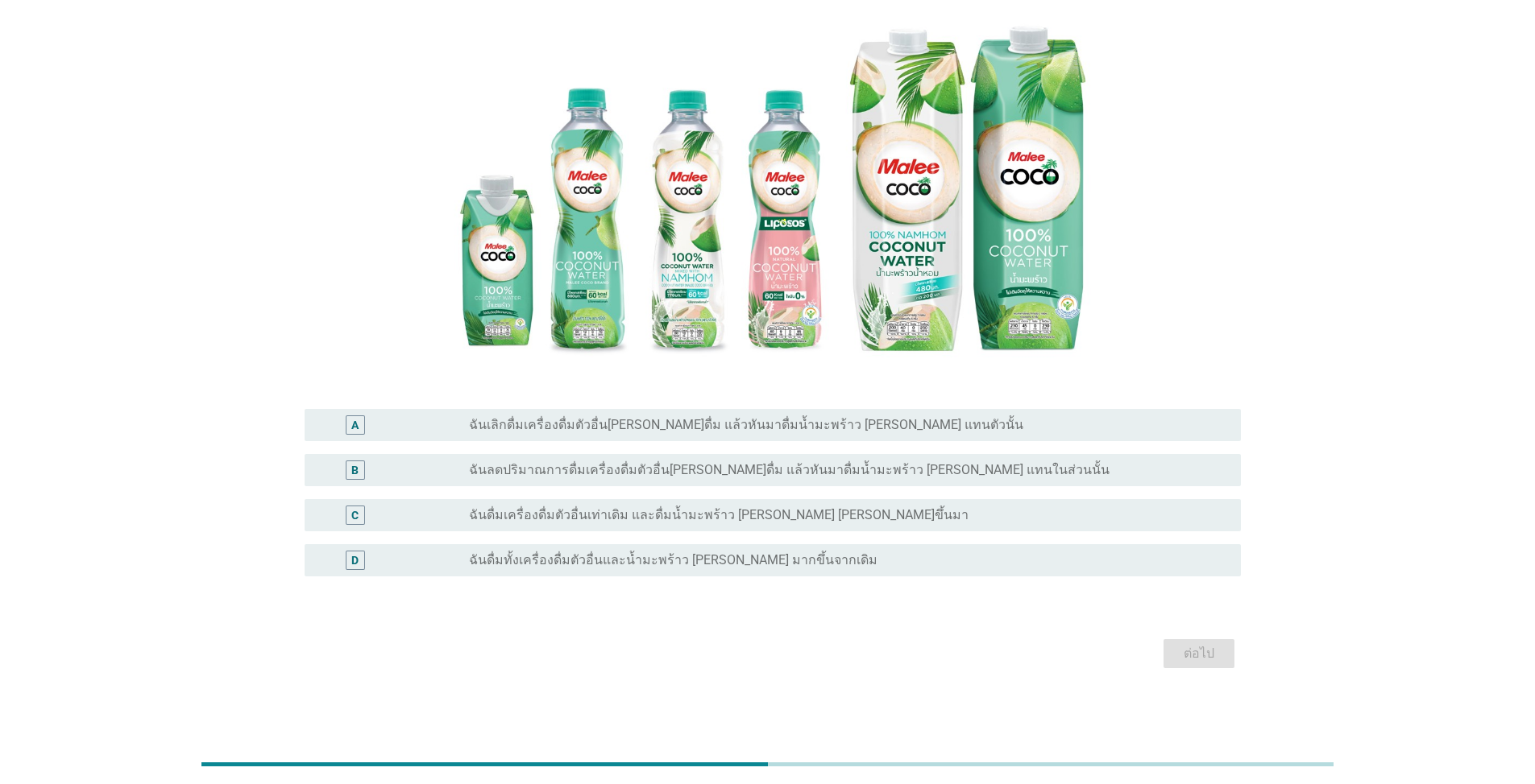
click at [706, 470] on label "ฉันลดปริมาณการดื่มเครื่องดื่มตัวอื่นที่เคยดื่ม แล้วหันมาดื่มน้ำมะพร้าว มาลีโคโค…" at bounding box center [789, 470] width 640 height 17
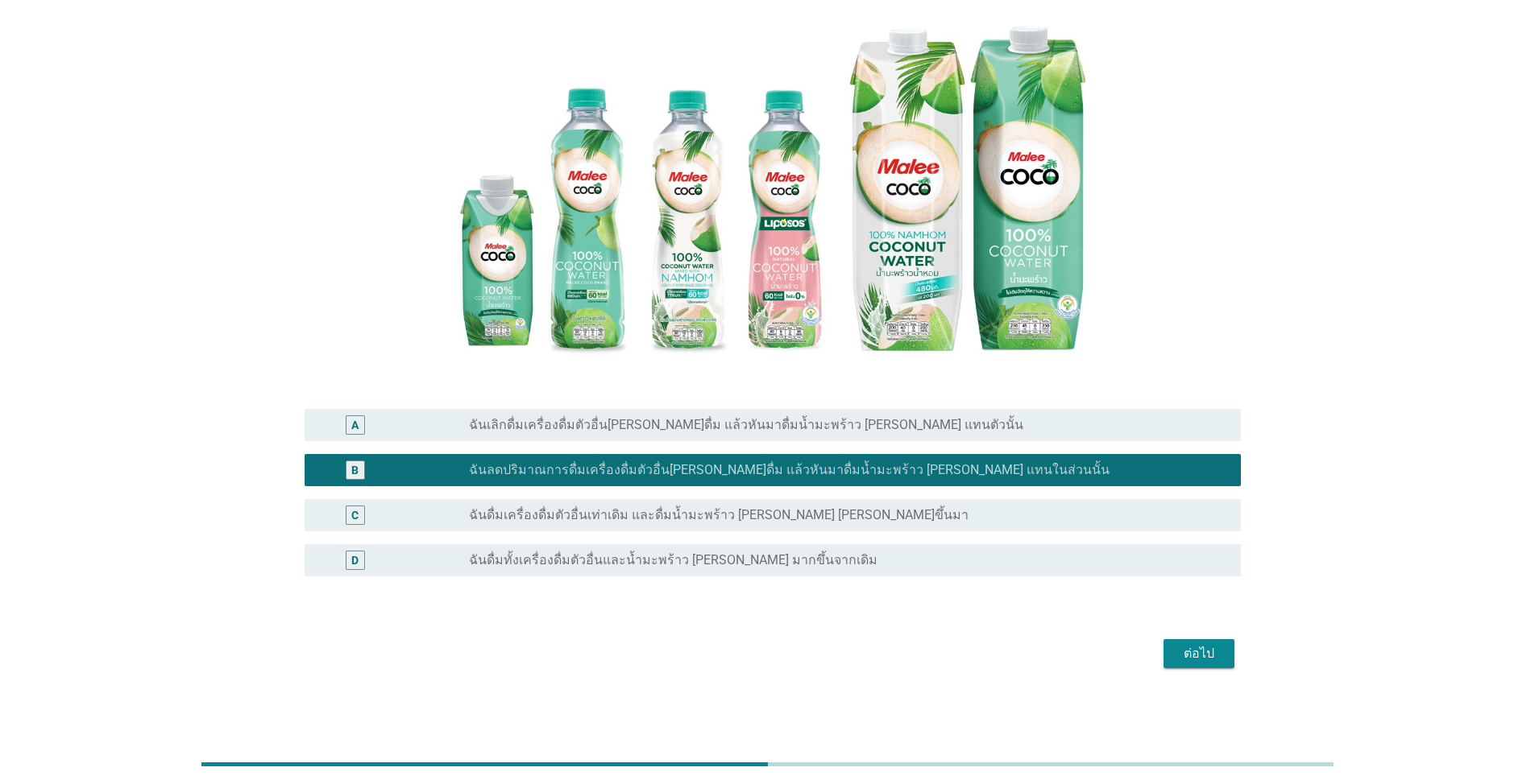
click at [793, 562] on div "ต่อไป" at bounding box center [1198, 653] width 45 height 19
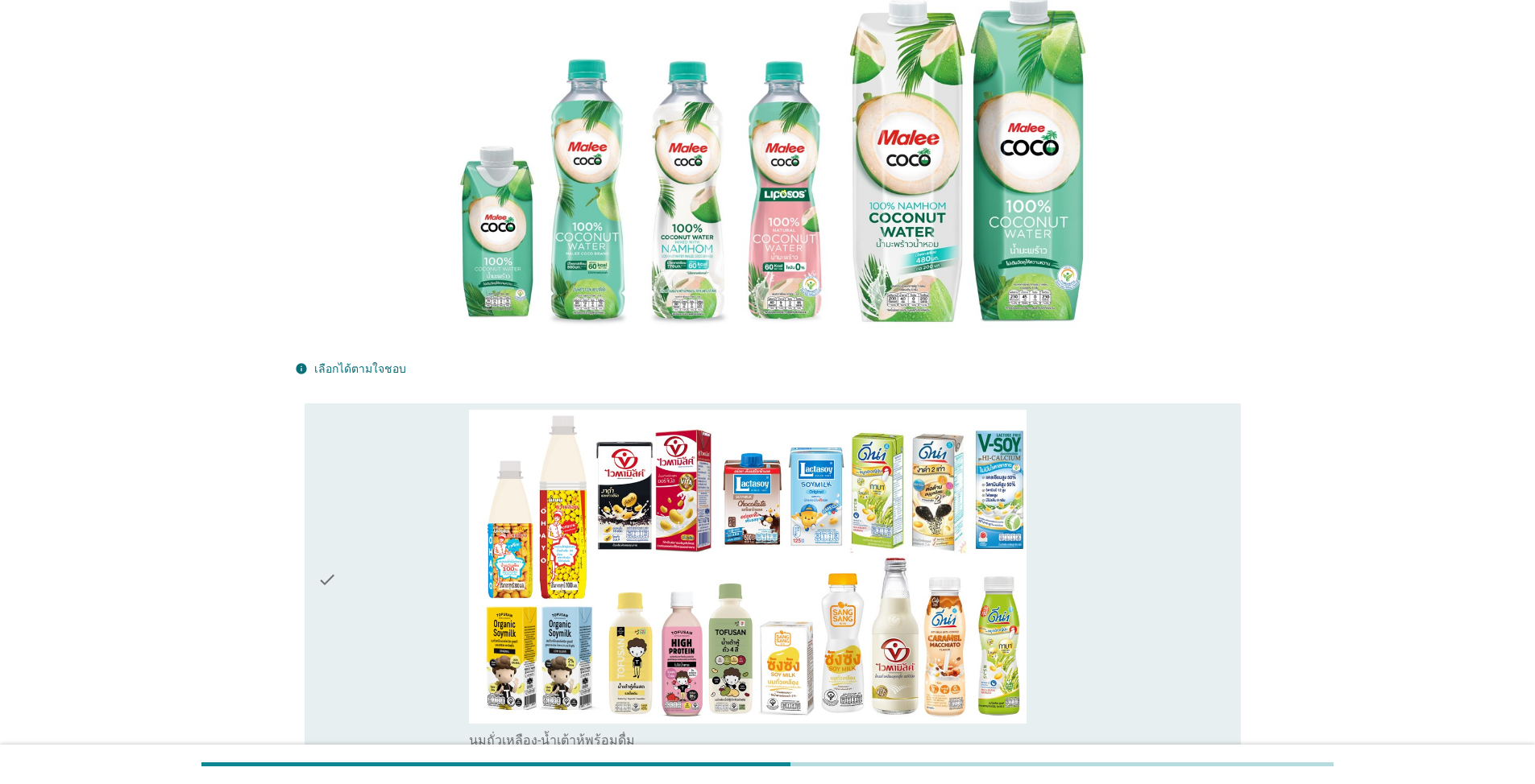
scroll to position [0, 0]
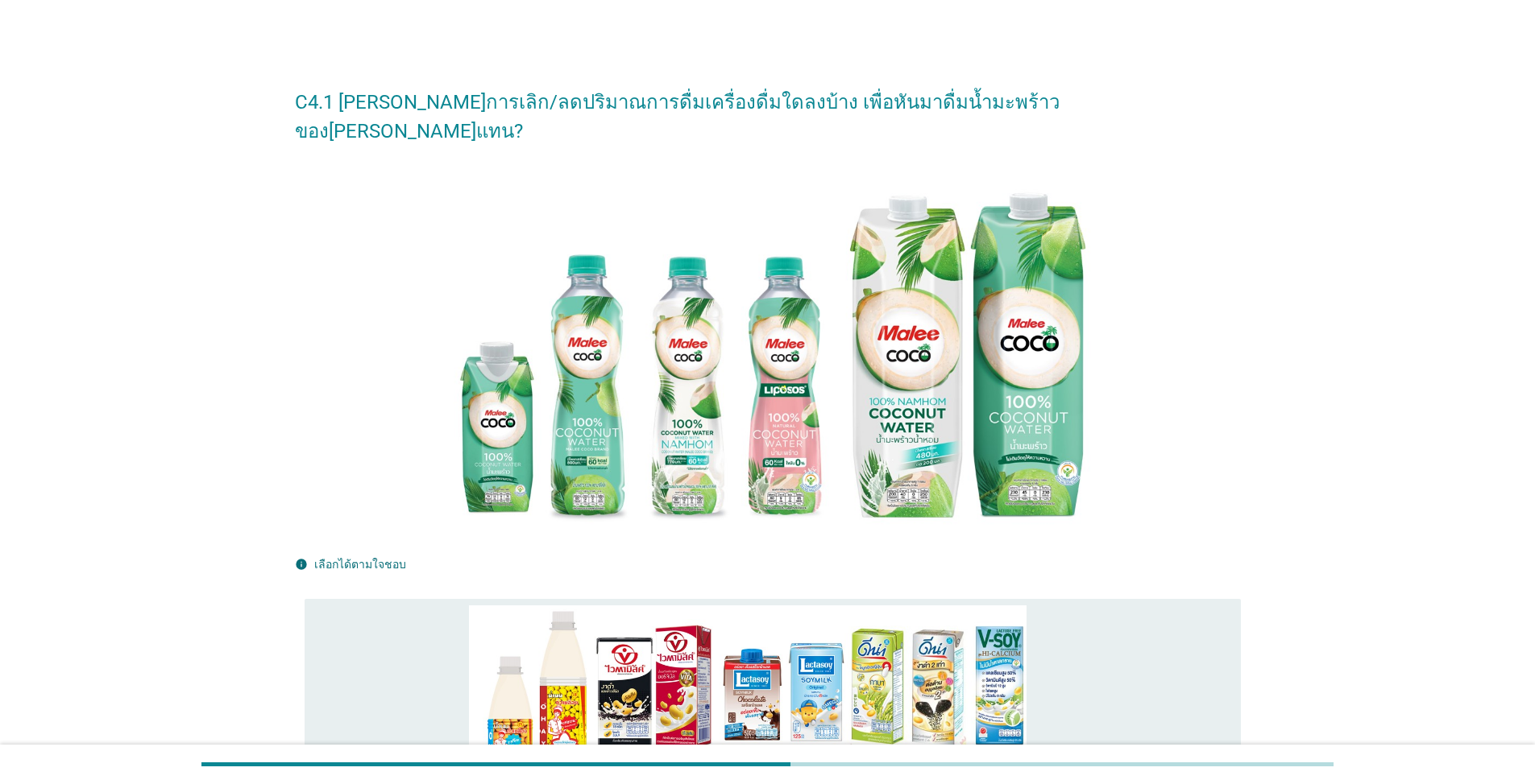
click at [439, 562] on div "check" at bounding box center [393, 775] width 151 height 339
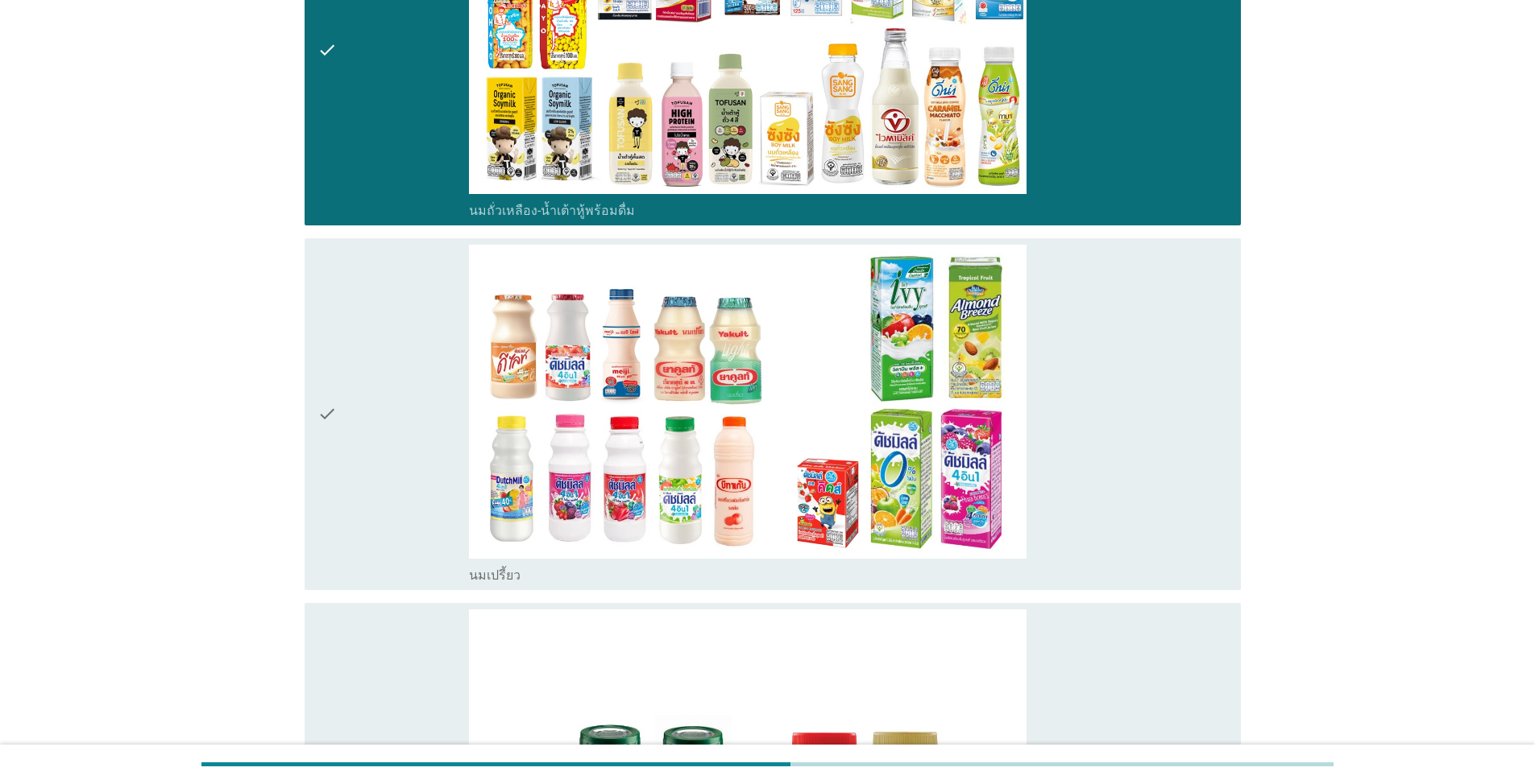
scroll to position [1046, 0]
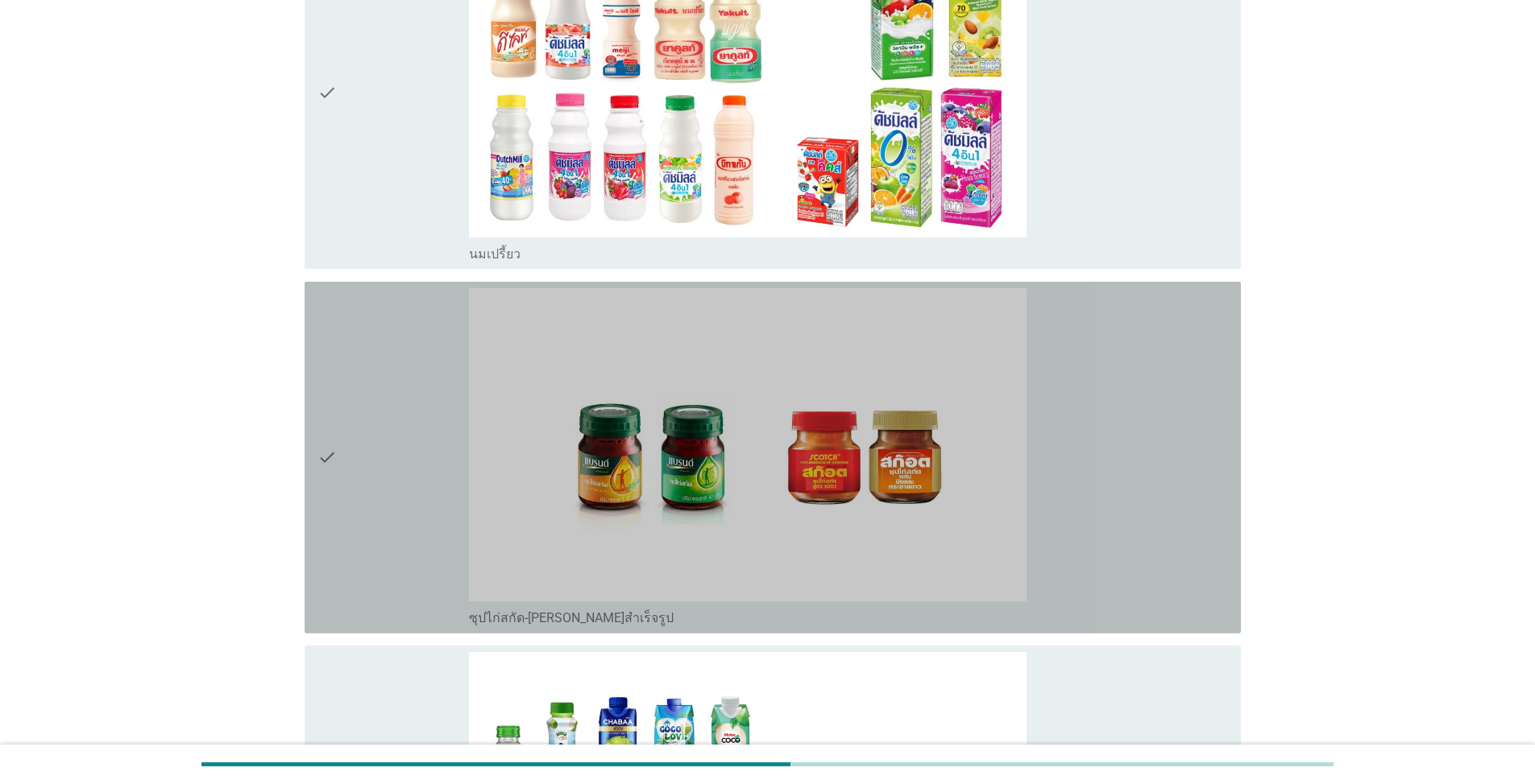
click at [407, 500] on div "check" at bounding box center [393, 458] width 151 height 339
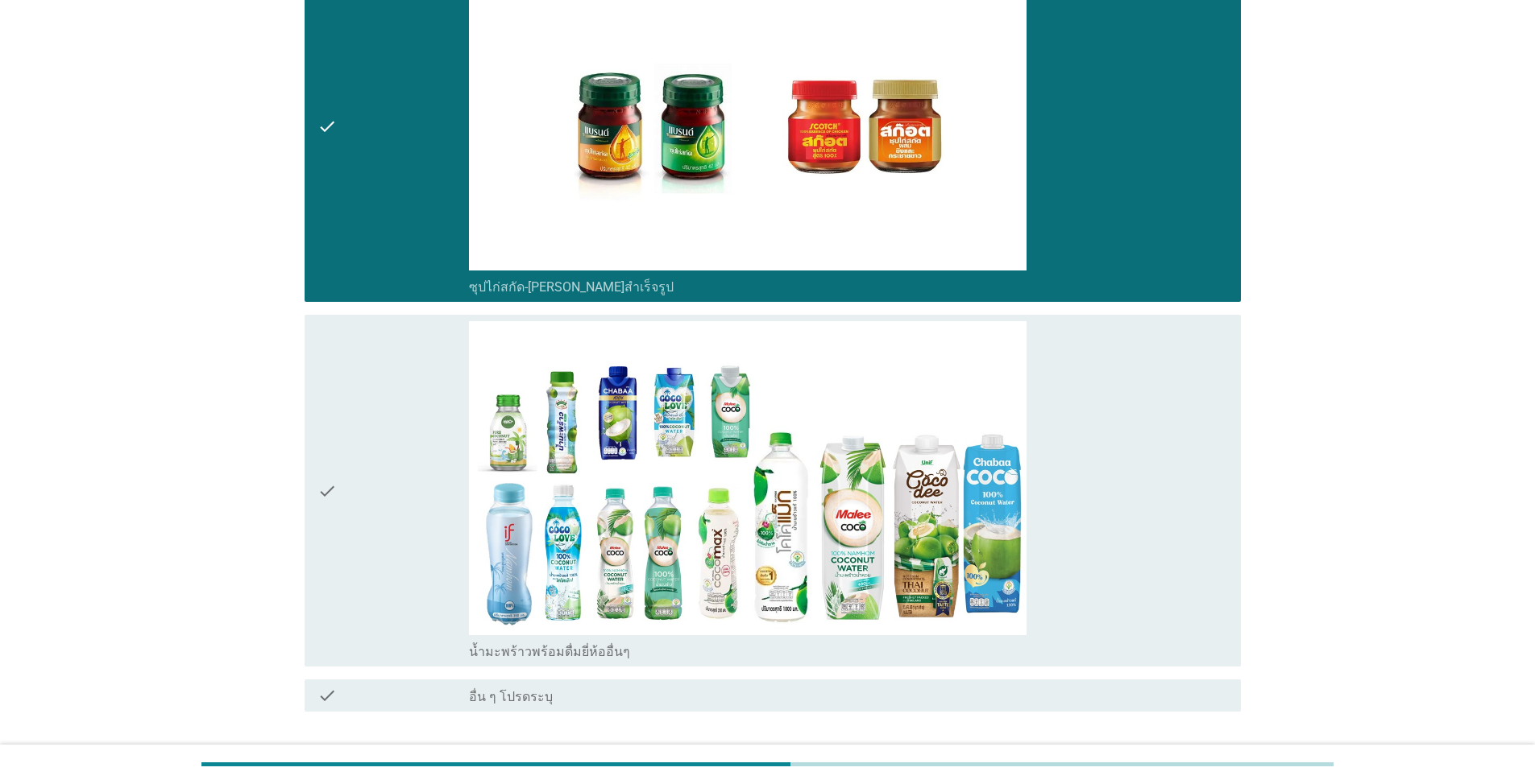
scroll to position [1463, 0]
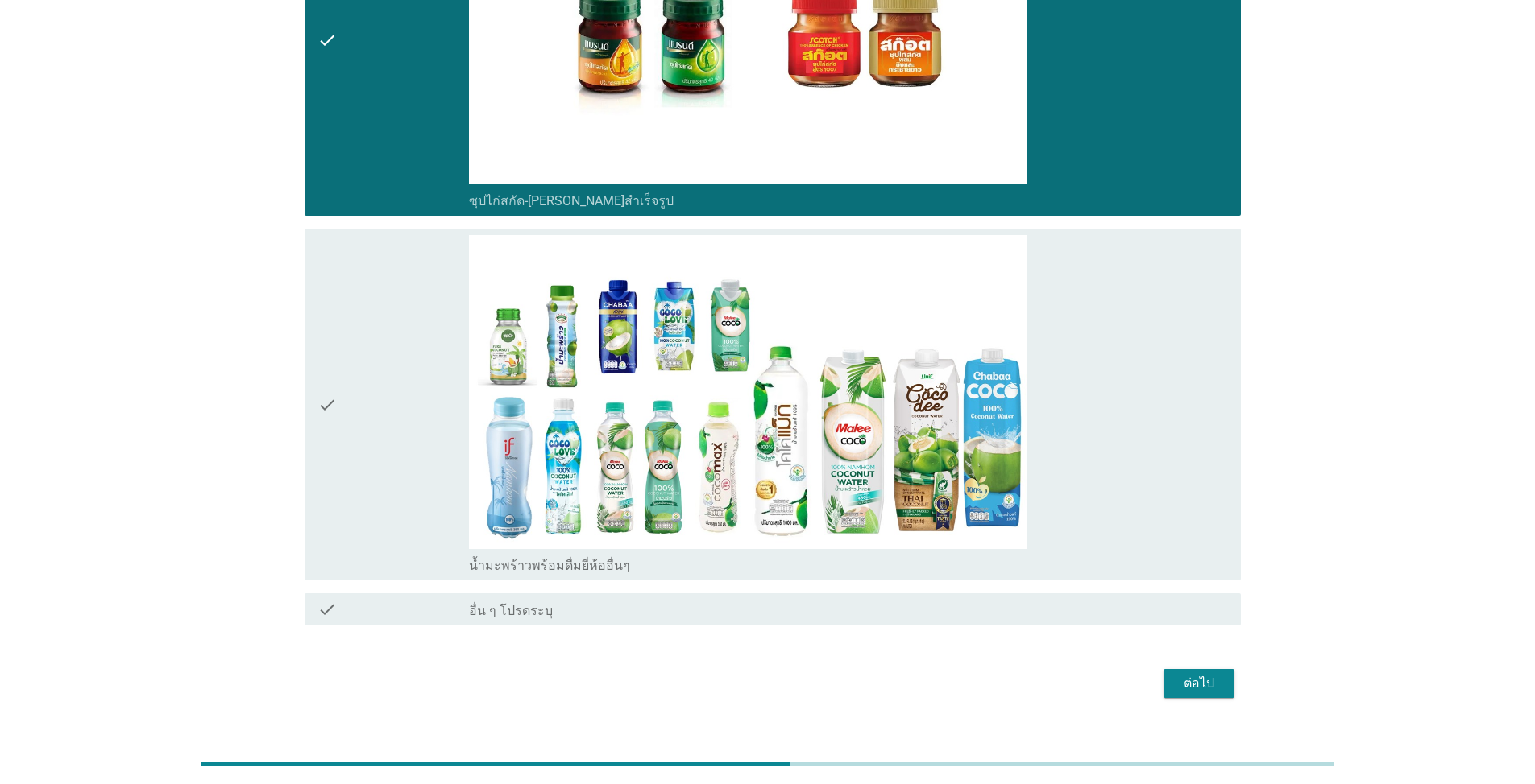
click at [439, 440] on div "check" at bounding box center [393, 404] width 151 height 339
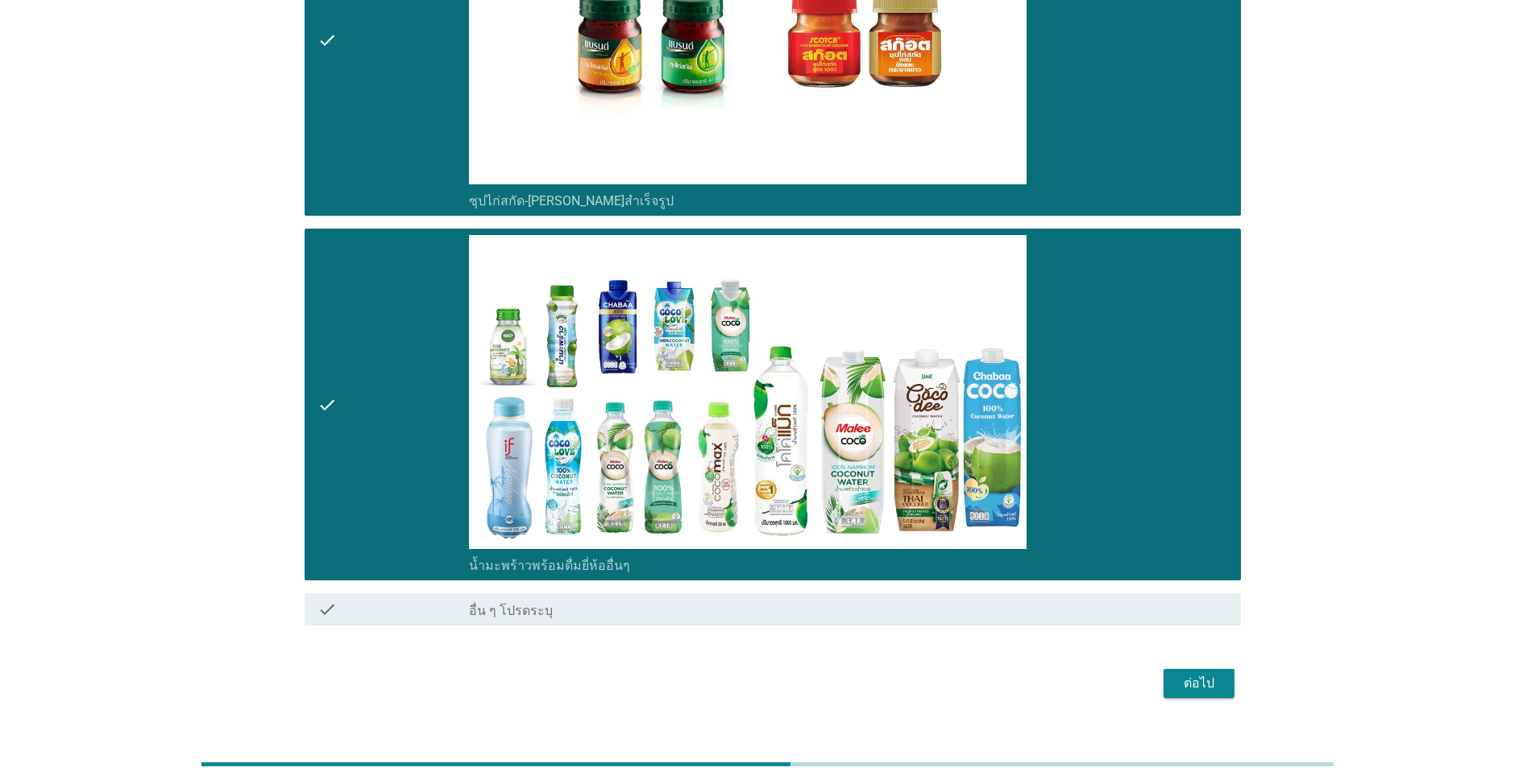
click at [793, 562] on div "ต่อไป" at bounding box center [1198, 683] width 45 height 19
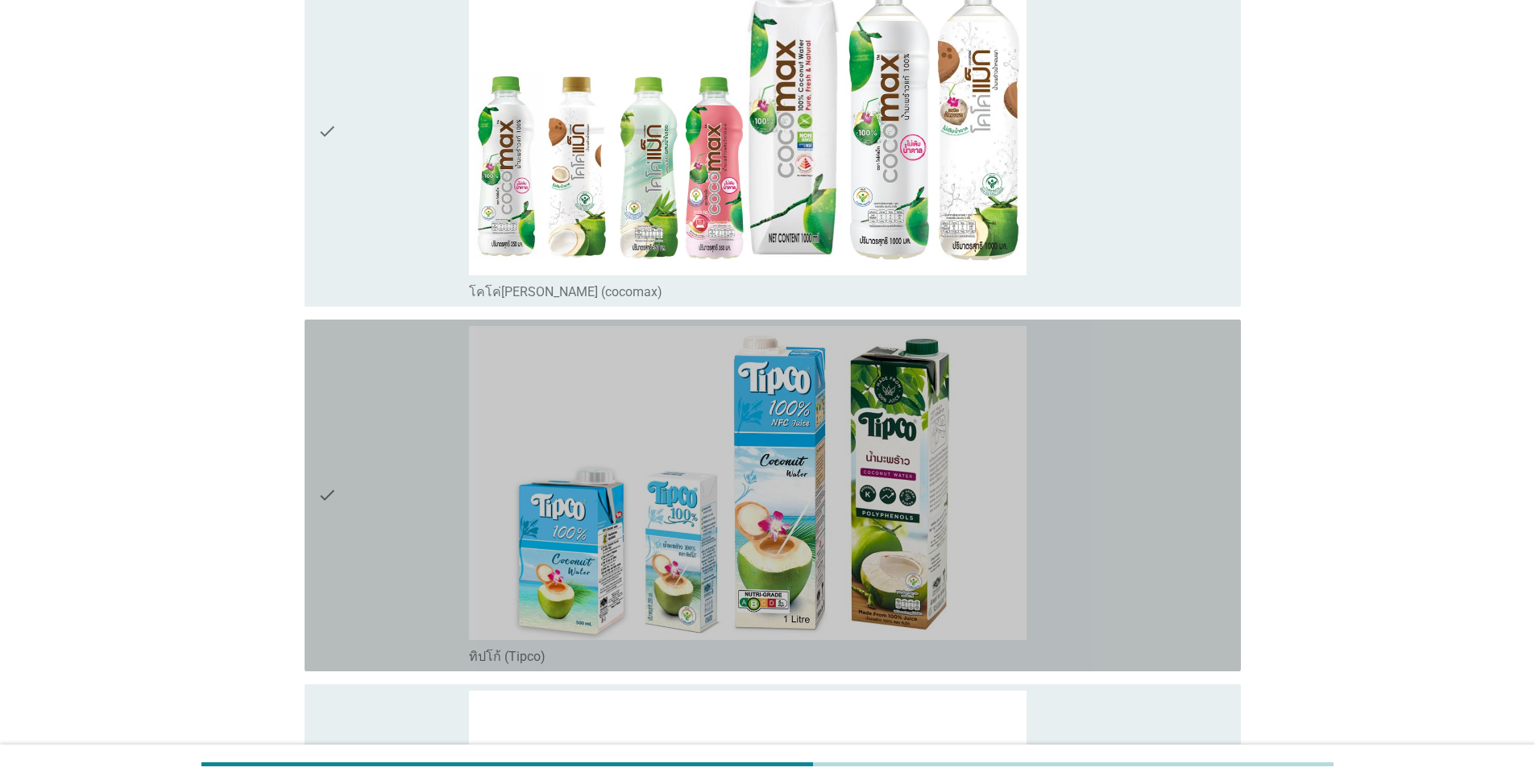
click at [407, 446] on div "check" at bounding box center [393, 496] width 151 height 339
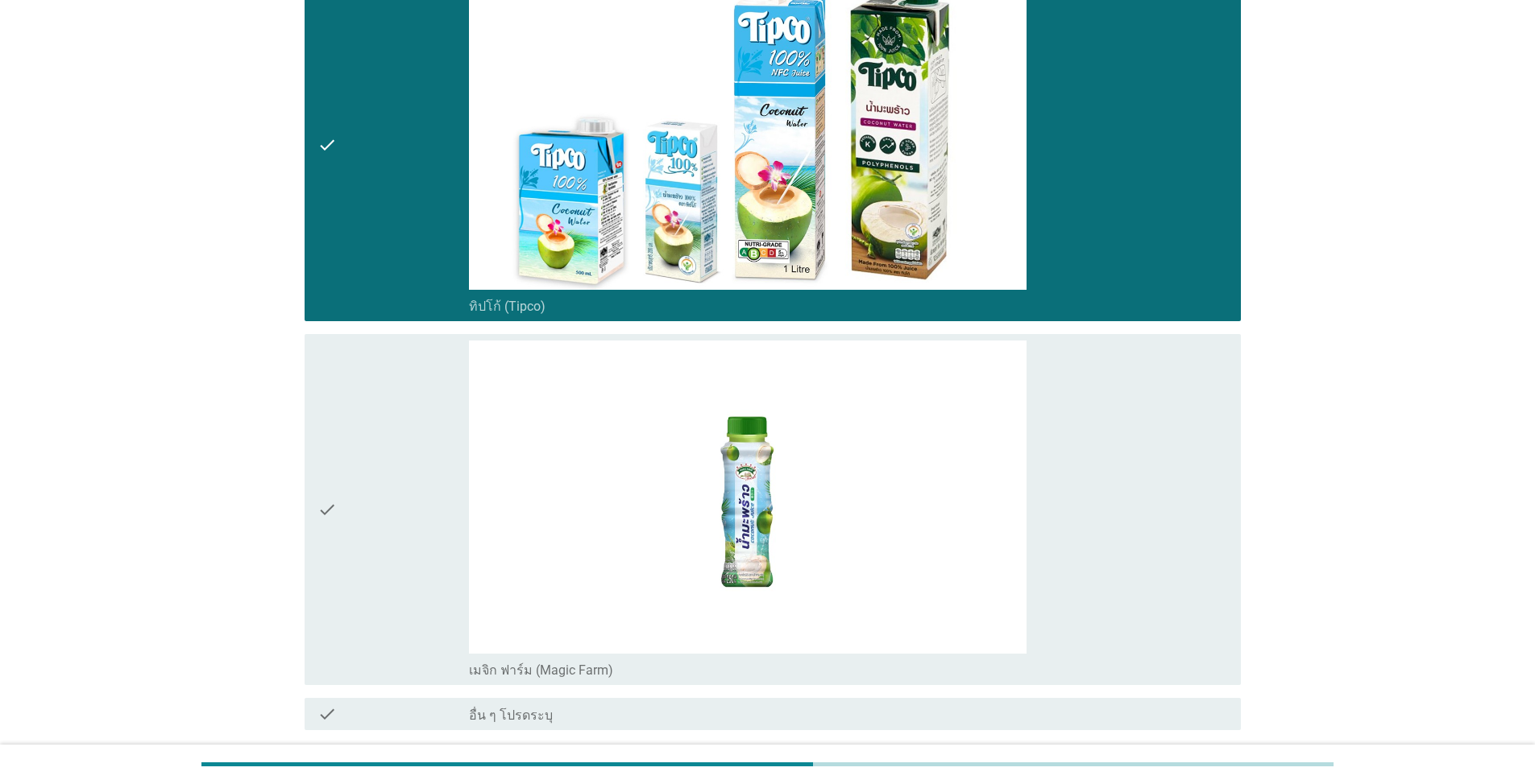
scroll to position [1099, 0]
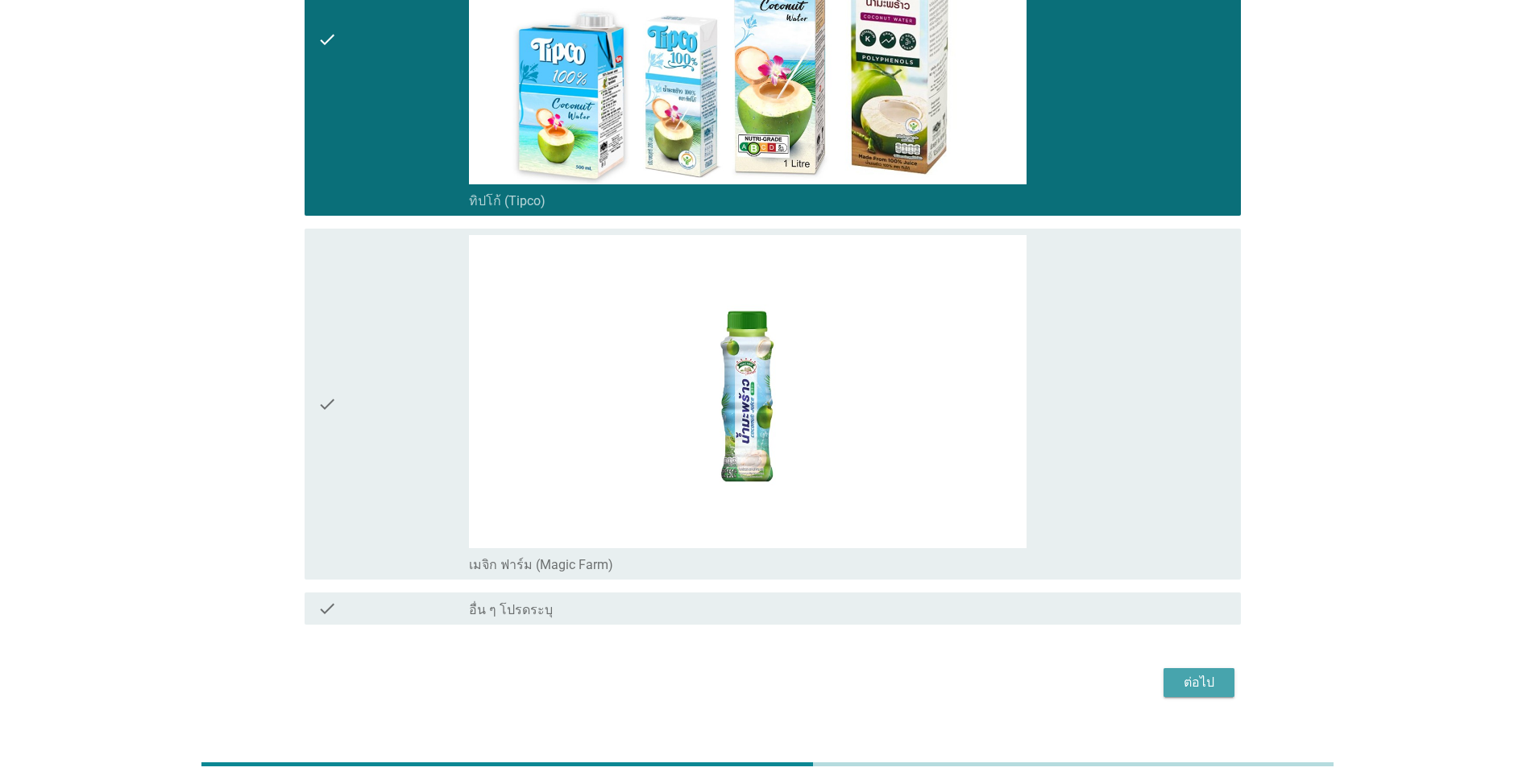
click at [793, 562] on div "ต่อไป" at bounding box center [1198, 682] width 45 height 19
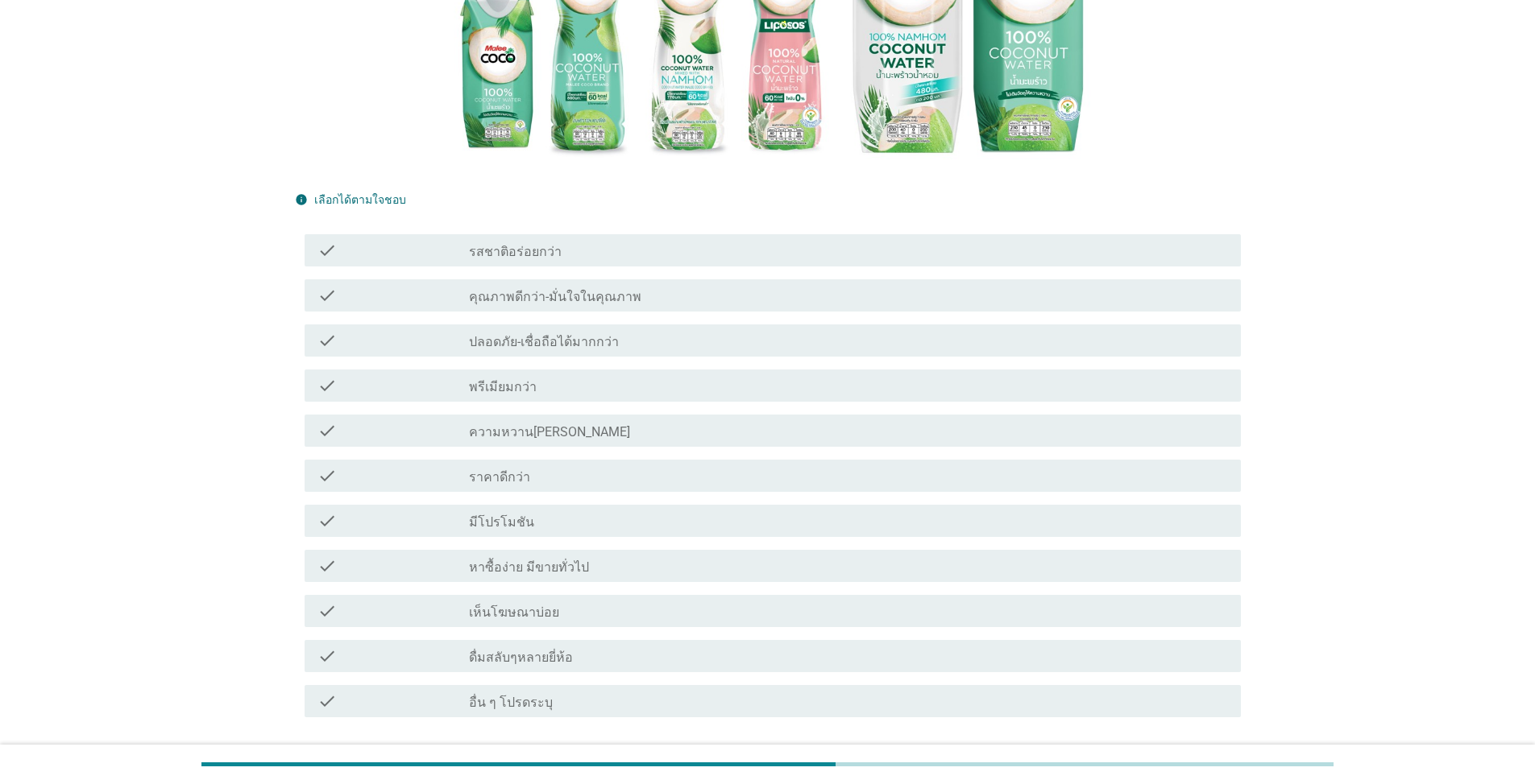
scroll to position [403, 0]
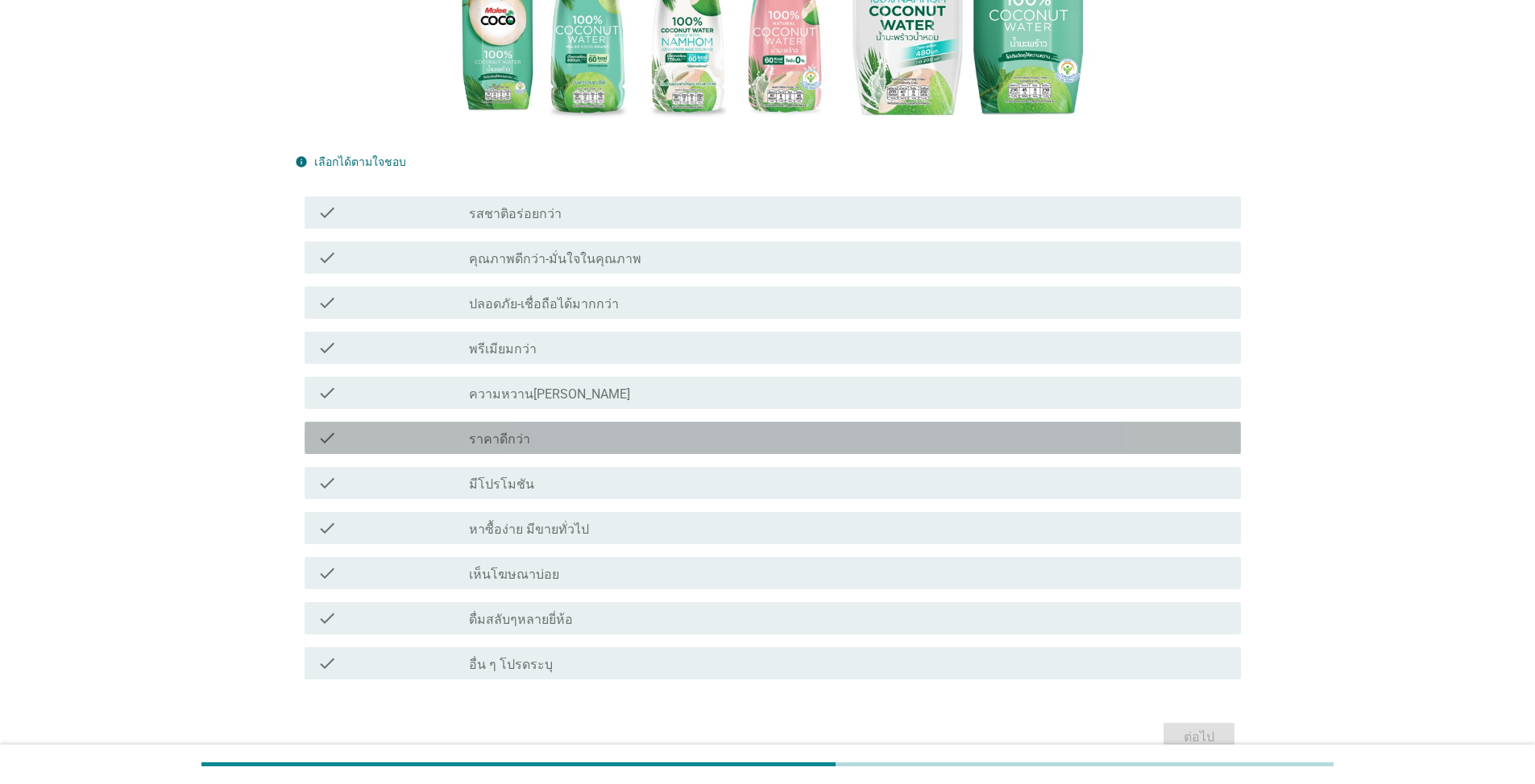
click at [596, 428] on div "check_box_outline_blank ราคาดีกว่า" at bounding box center [848, 437] width 759 height 19
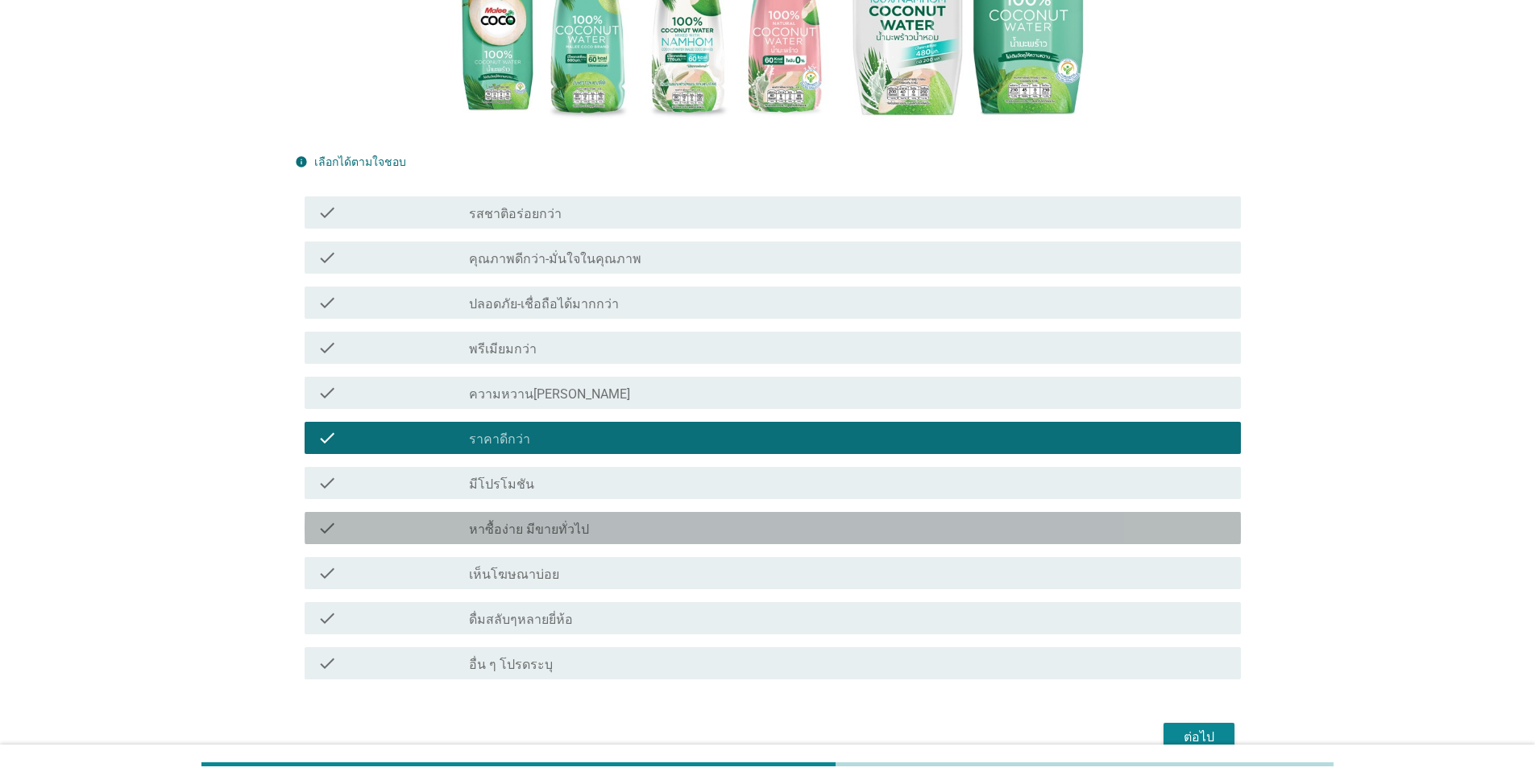
click at [606, 518] on div "check_box_outline_blank หาซื้อง่าย มีขายทั่วไป" at bounding box center [848, 527] width 759 height 19
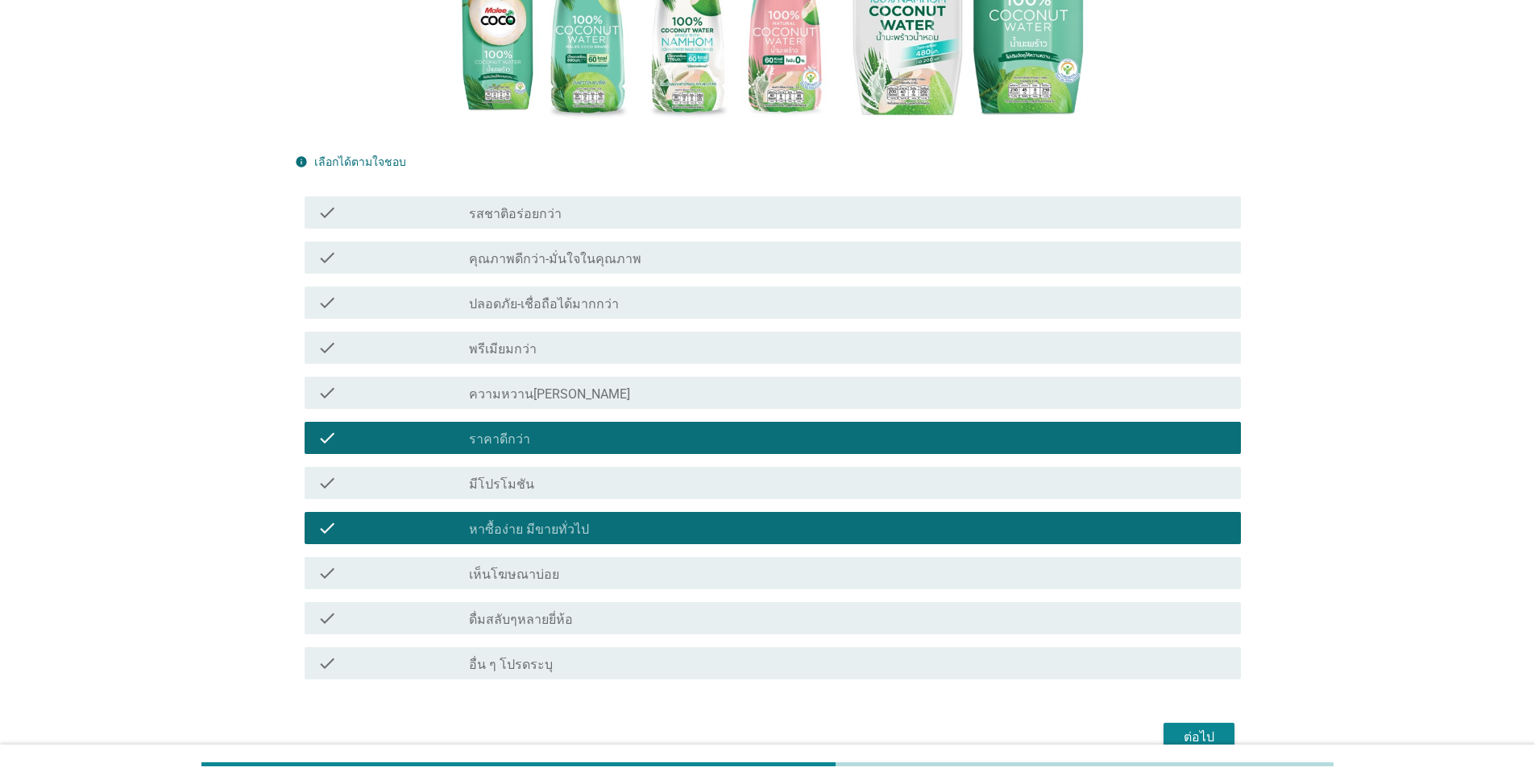
click at [591, 473] on div "check_box_outline_blank มีโปรโมชัน" at bounding box center [848, 482] width 759 height 19
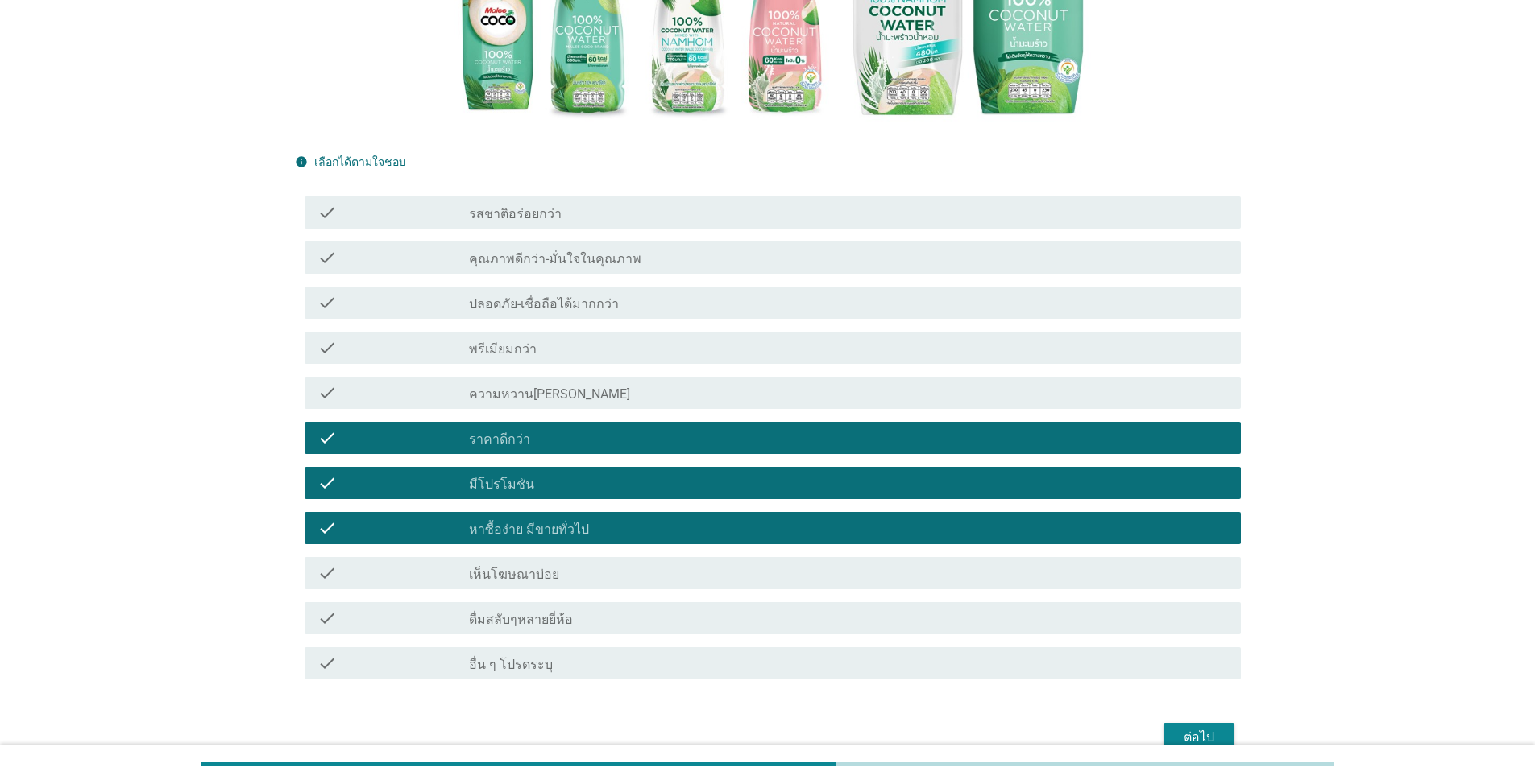
click at [573, 241] on div "check check_box_outline_blank คุณภาพดีกว่า-มั่นใจในคุณภาพ" at bounding box center [773, 257] width 936 height 32
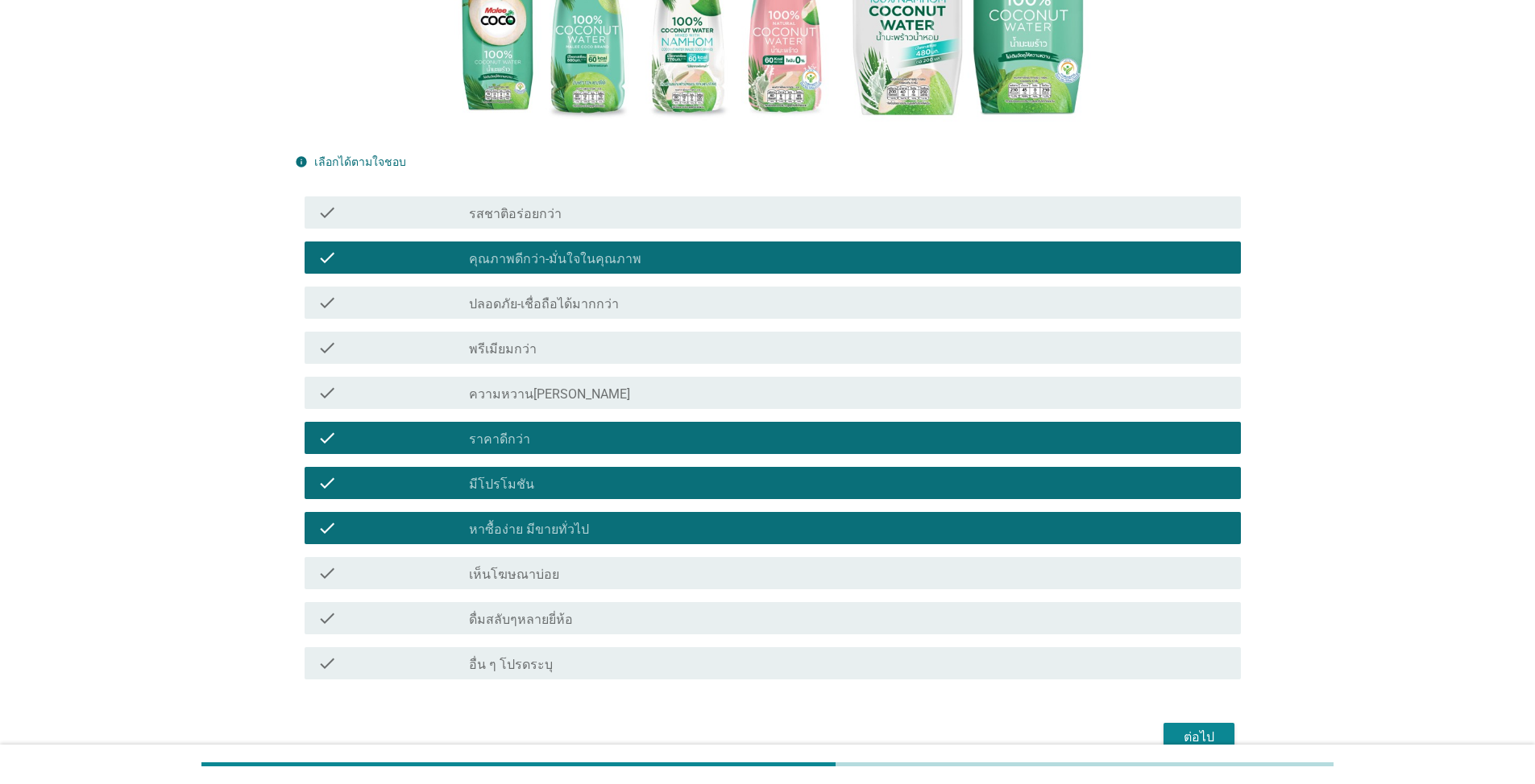
click at [793, 562] on div "ต่อไป" at bounding box center [1198, 737] width 45 height 19
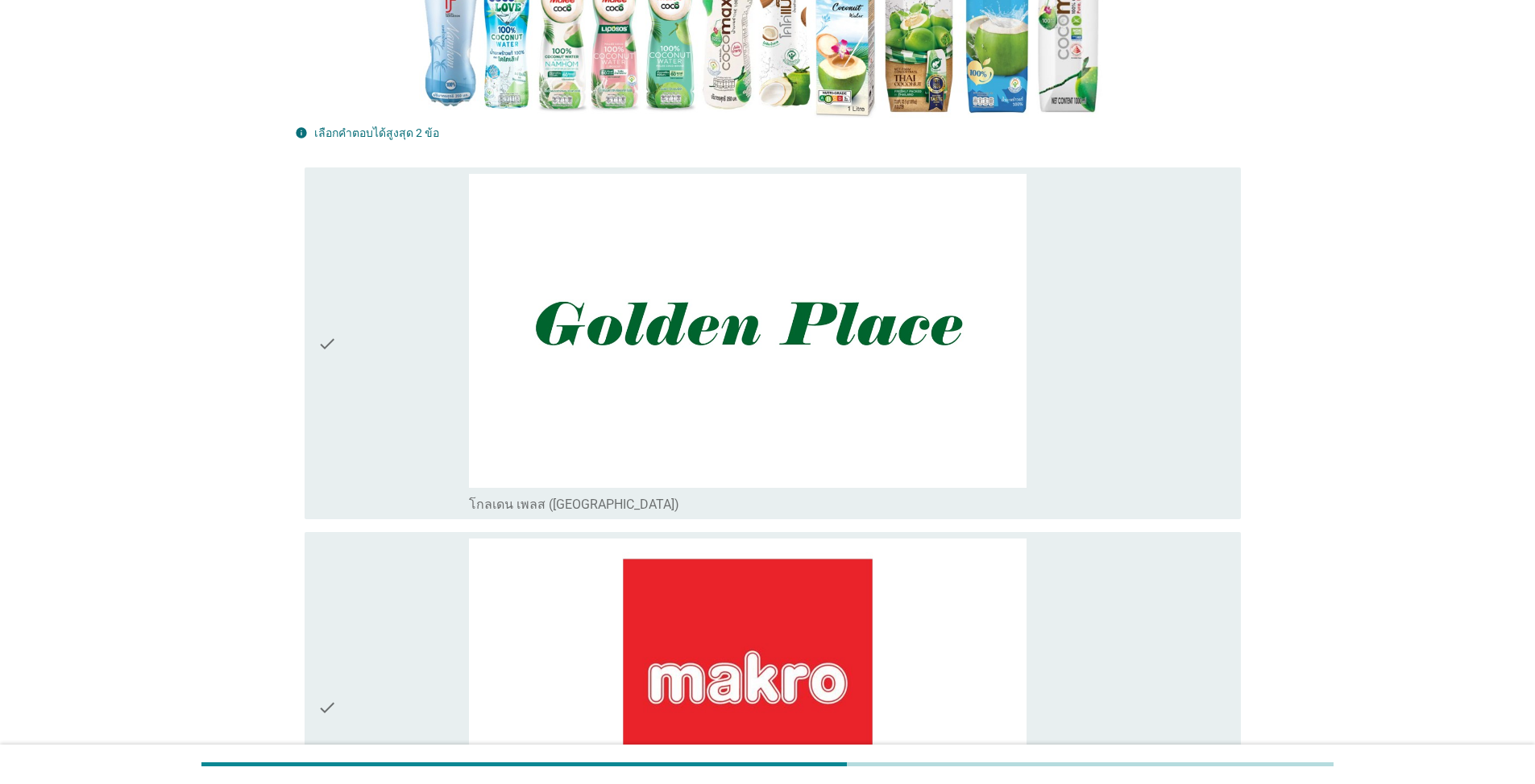
click at [416, 419] on div "check" at bounding box center [393, 344] width 151 height 339
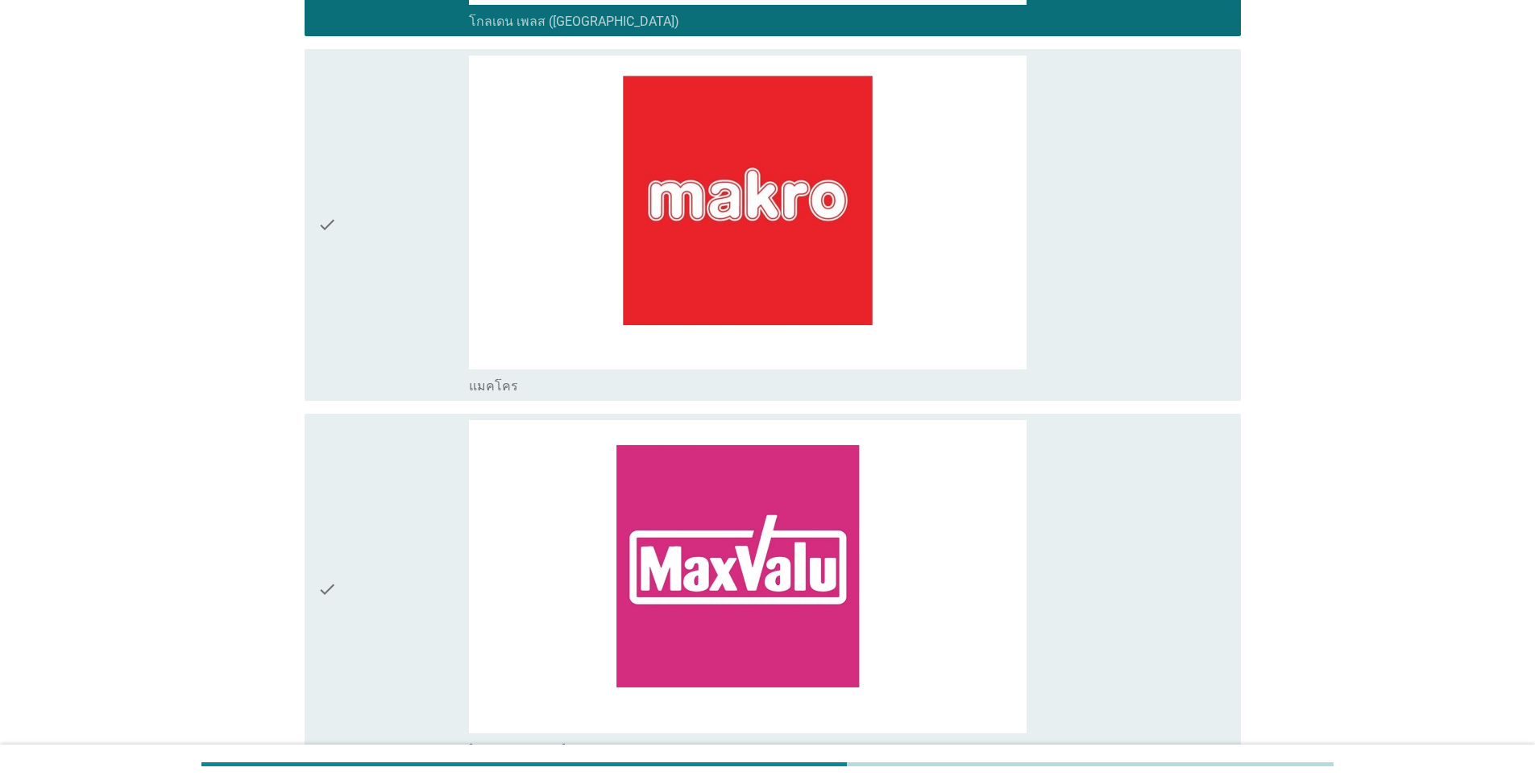
scroll to position [1127, 0]
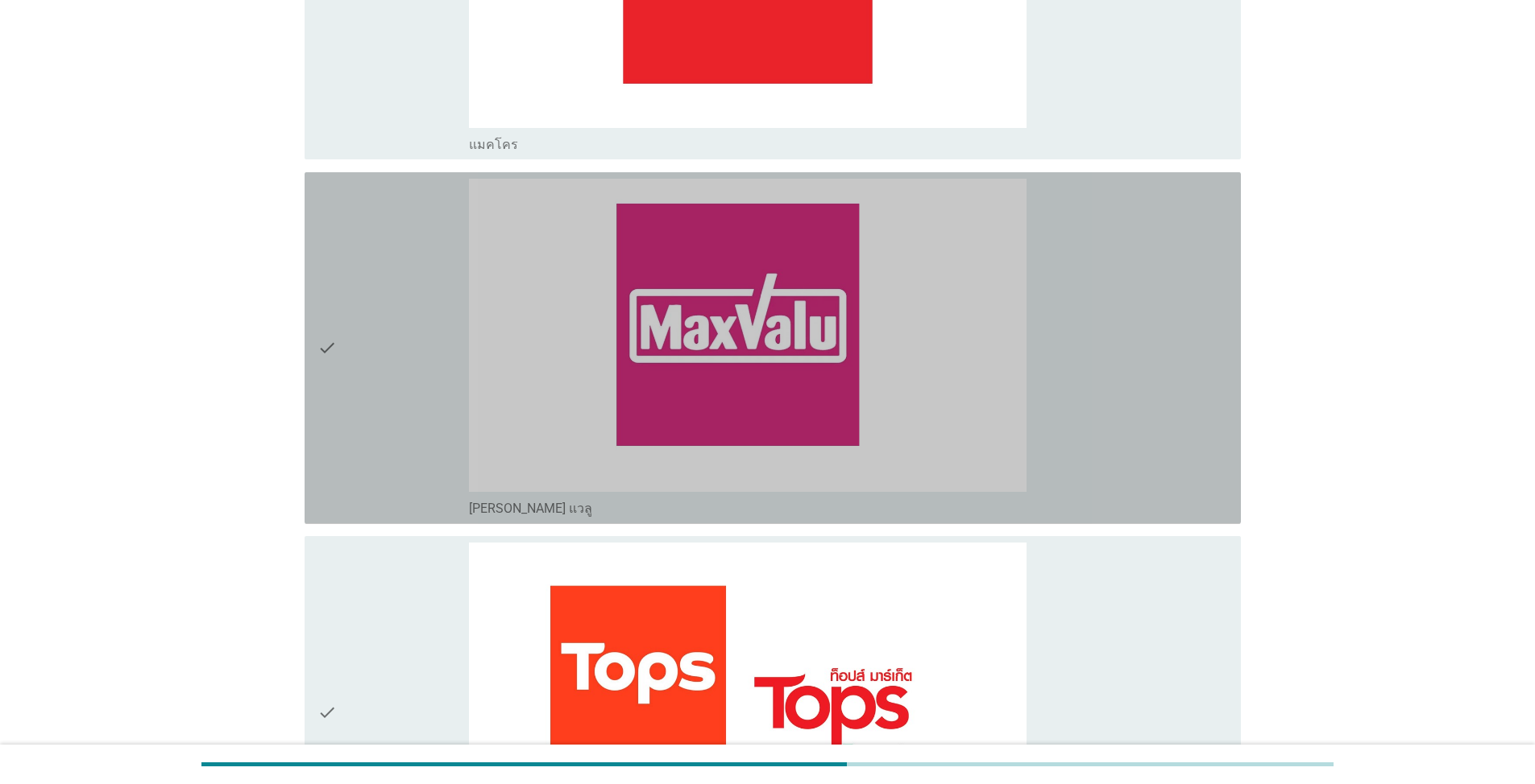
click at [402, 338] on div "check" at bounding box center [393, 348] width 151 height 339
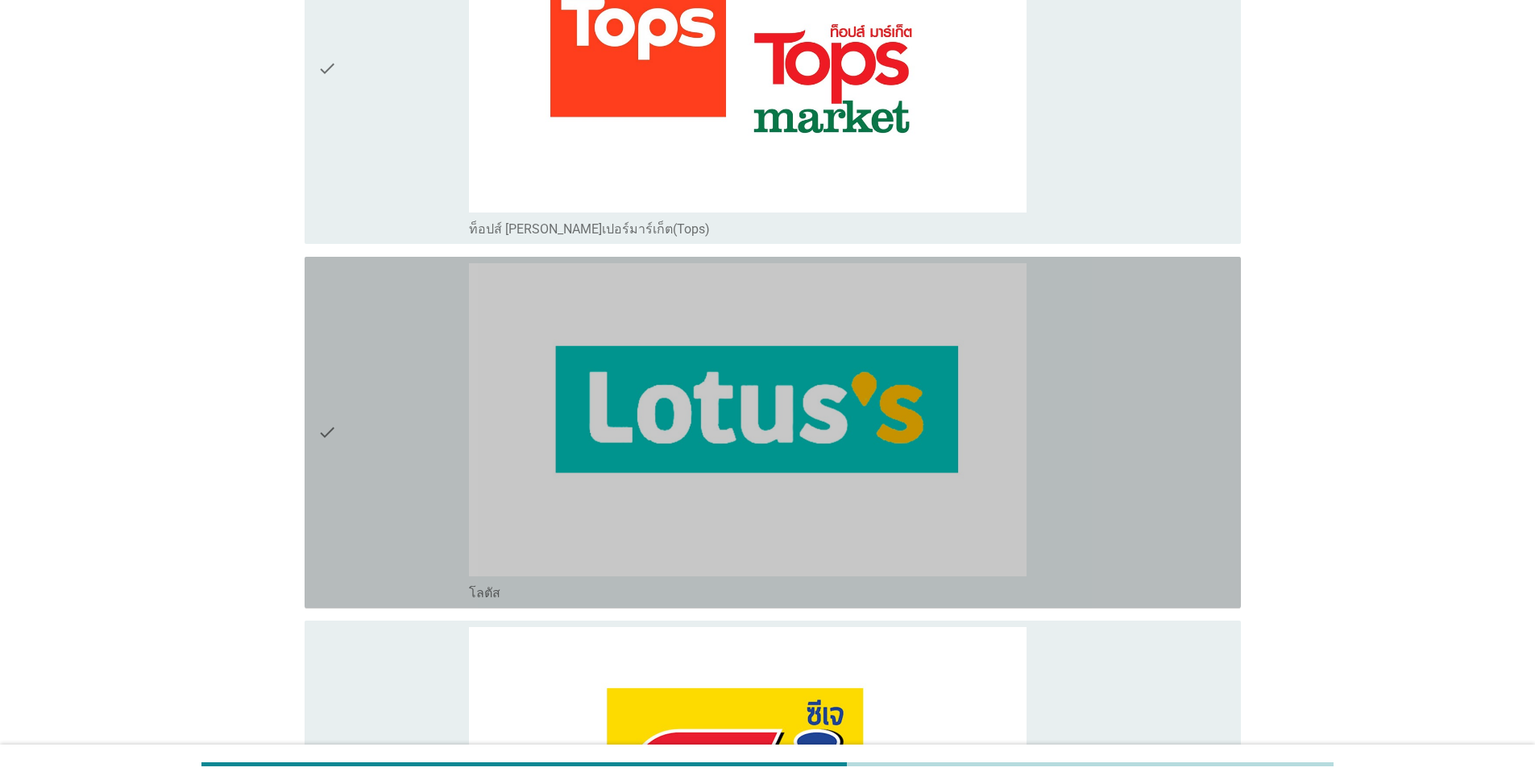
click at [418, 446] on div "check" at bounding box center [393, 433] width 151 height 339
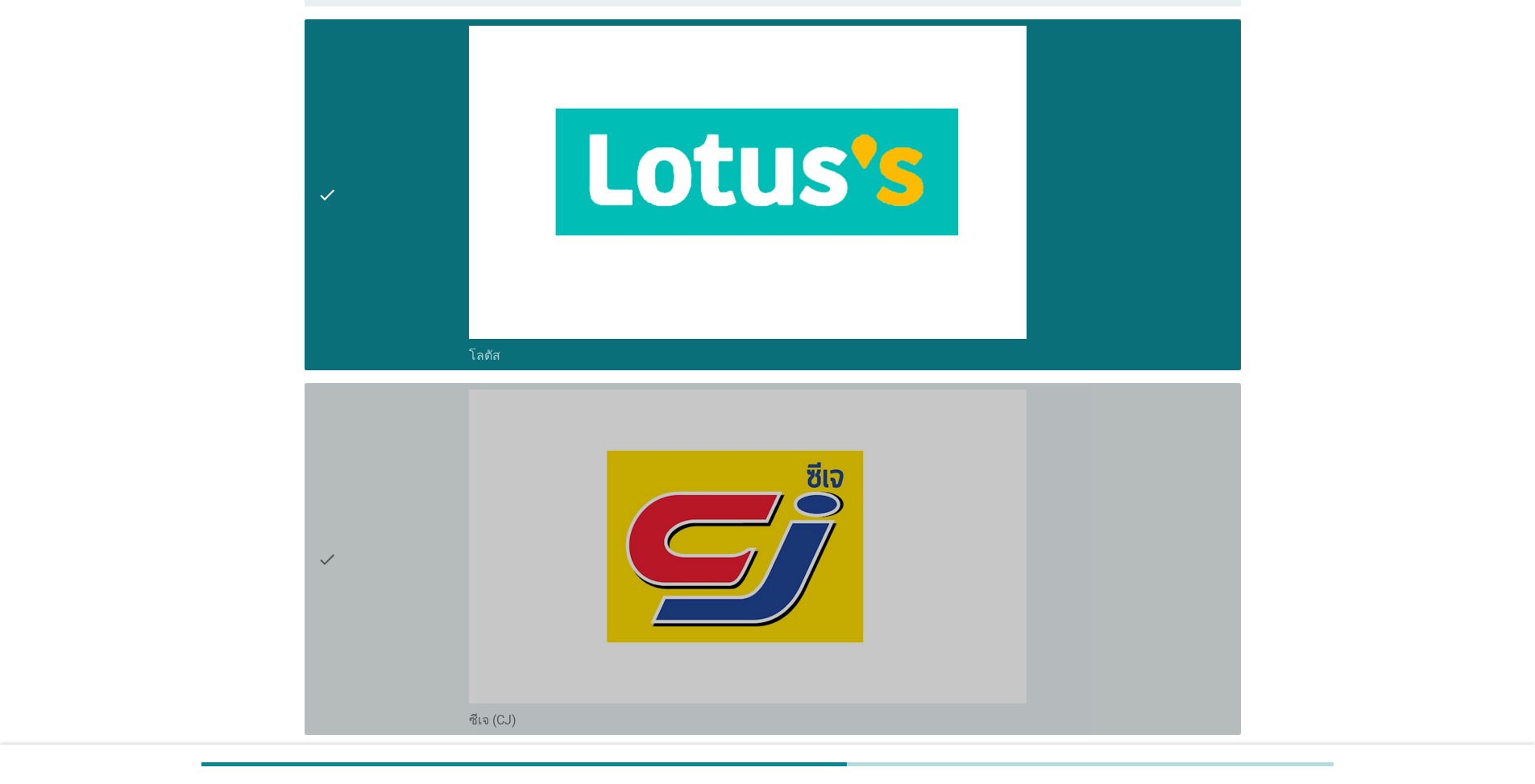
click at [427, 502] on div "check" at bounding box center [393, 559] width 151 height 339
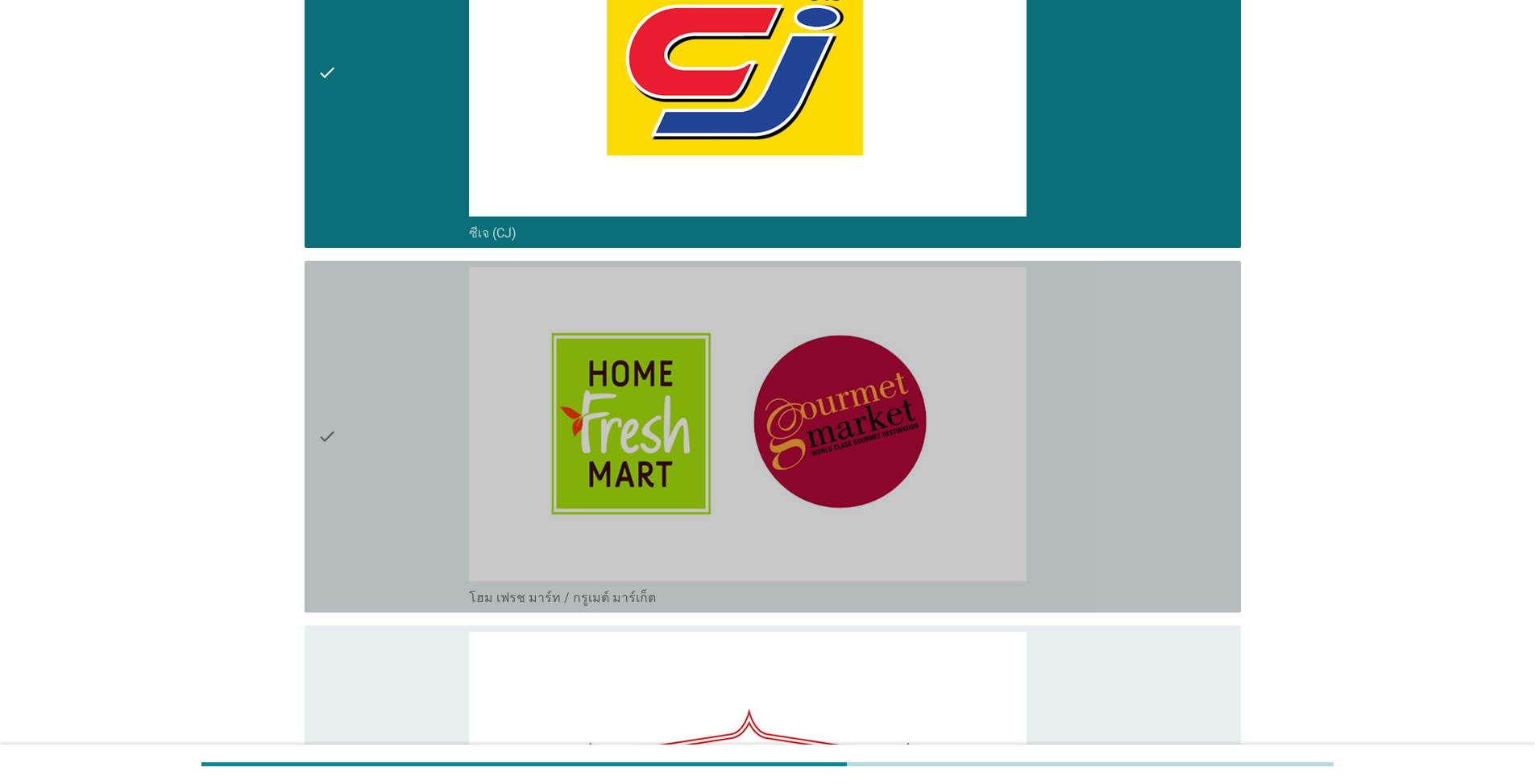
click at [418, 460] on div "check" at bounding box center [393, 437] width 151 height 339
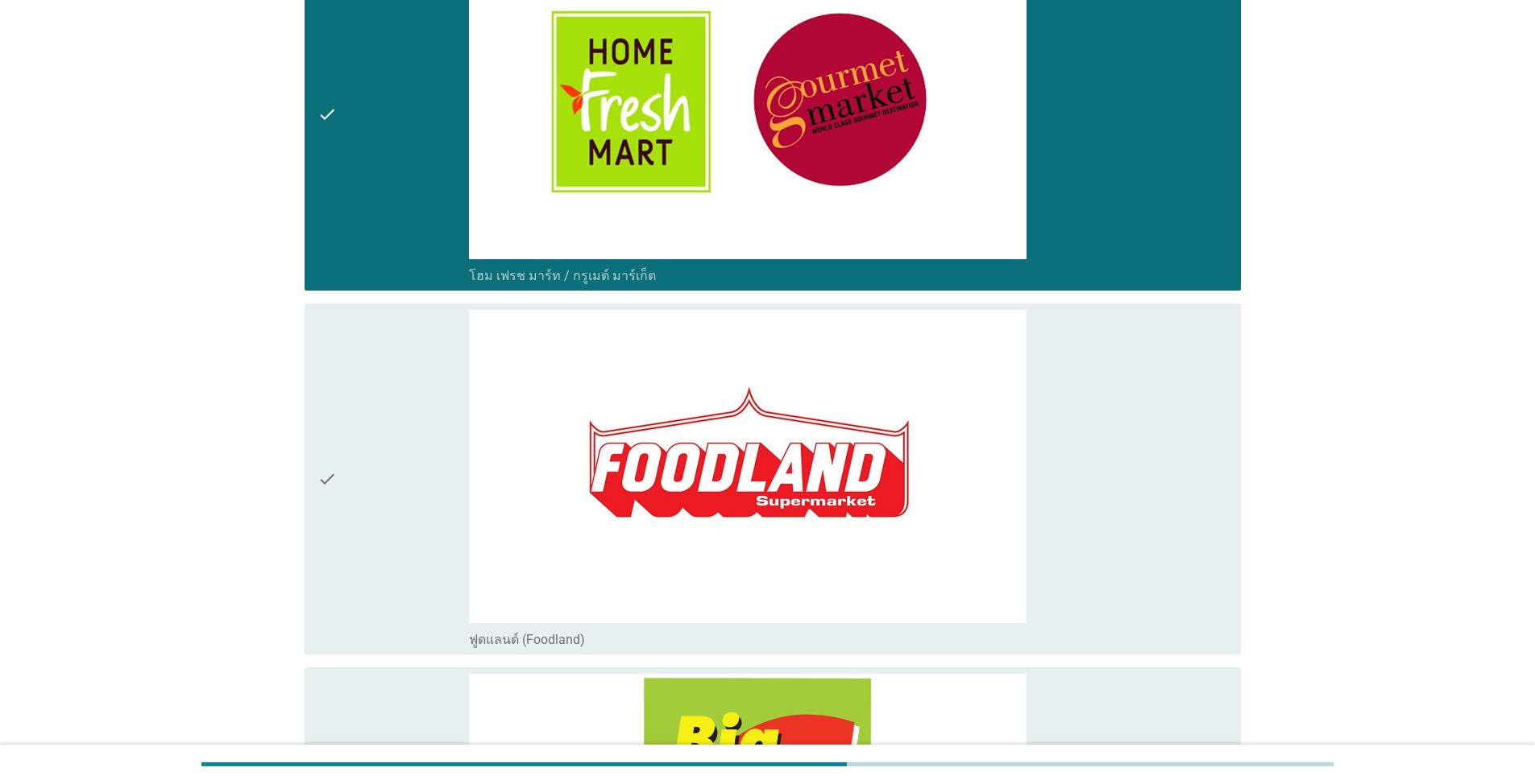
drag, startPoint x: 422, startPoint y: 536, endPoint x: 425, endPoint y: 547, distance: 11.4
click at [424, 545] on div "check" at bounding box center [393, 480] width 151 height 339
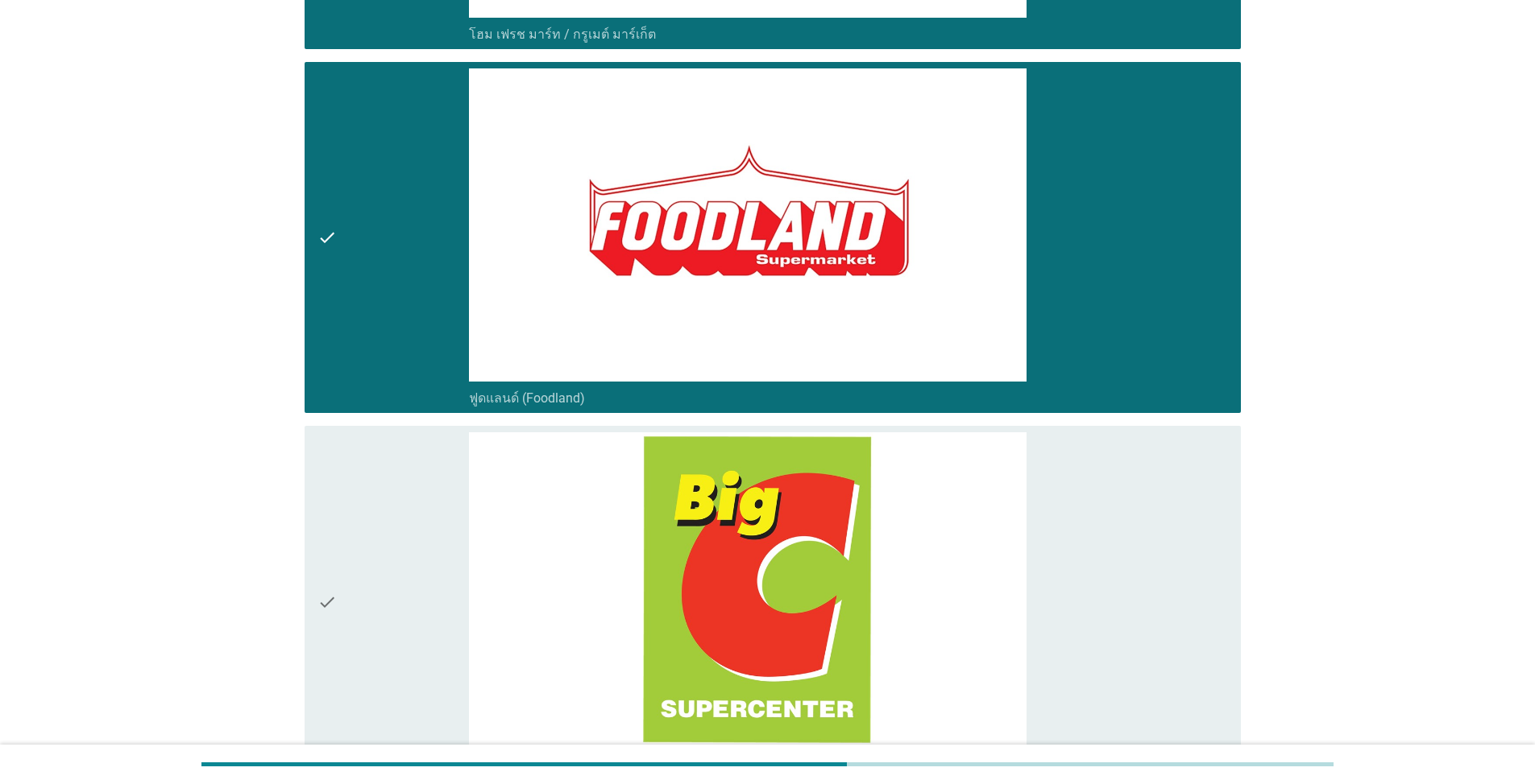
click at [425, 547] on div "check" at bounding box center [393, 602] width 151 height 339
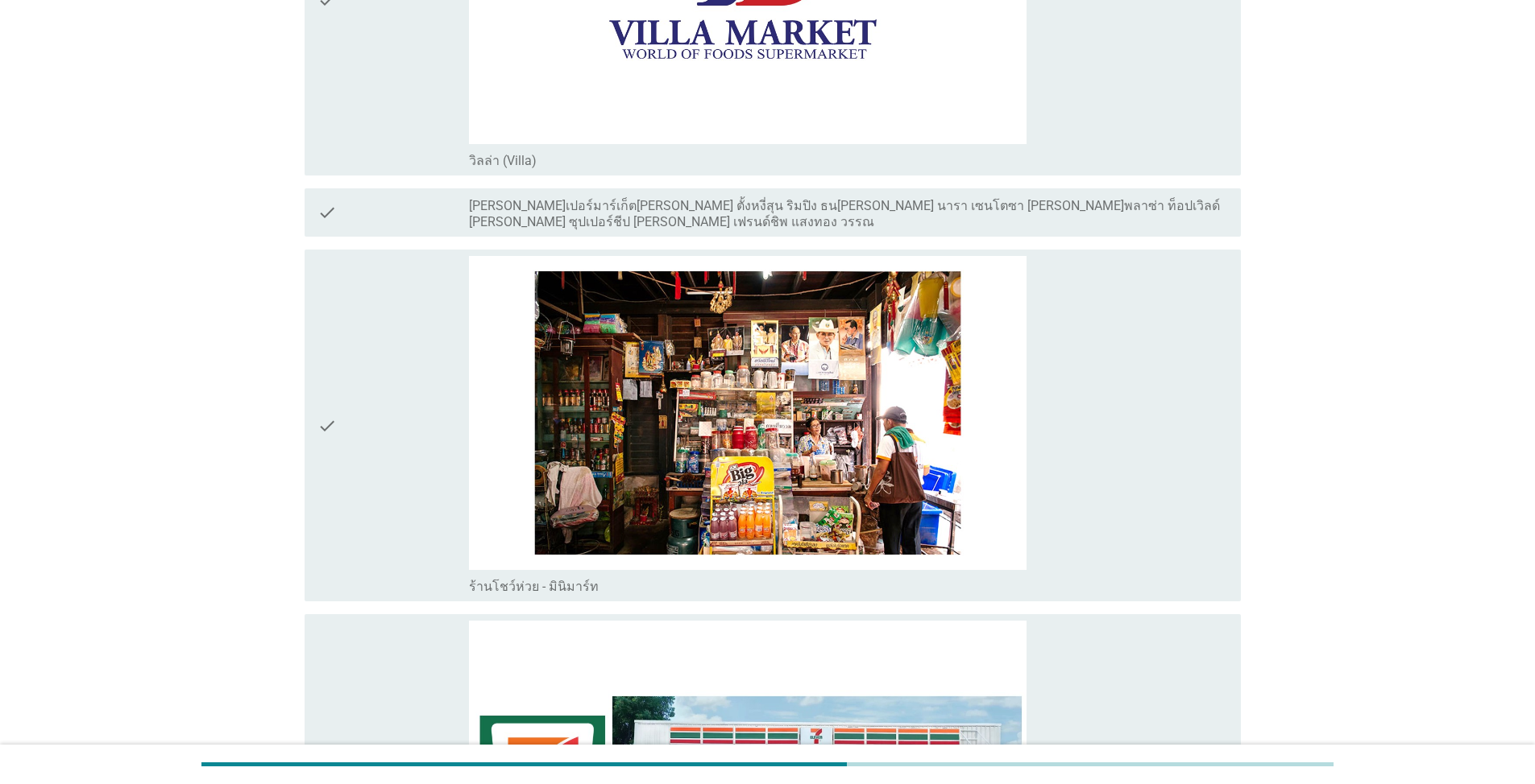
click at [428, 436] on div "check" at bounding box center [393, 425] width 151 height 339
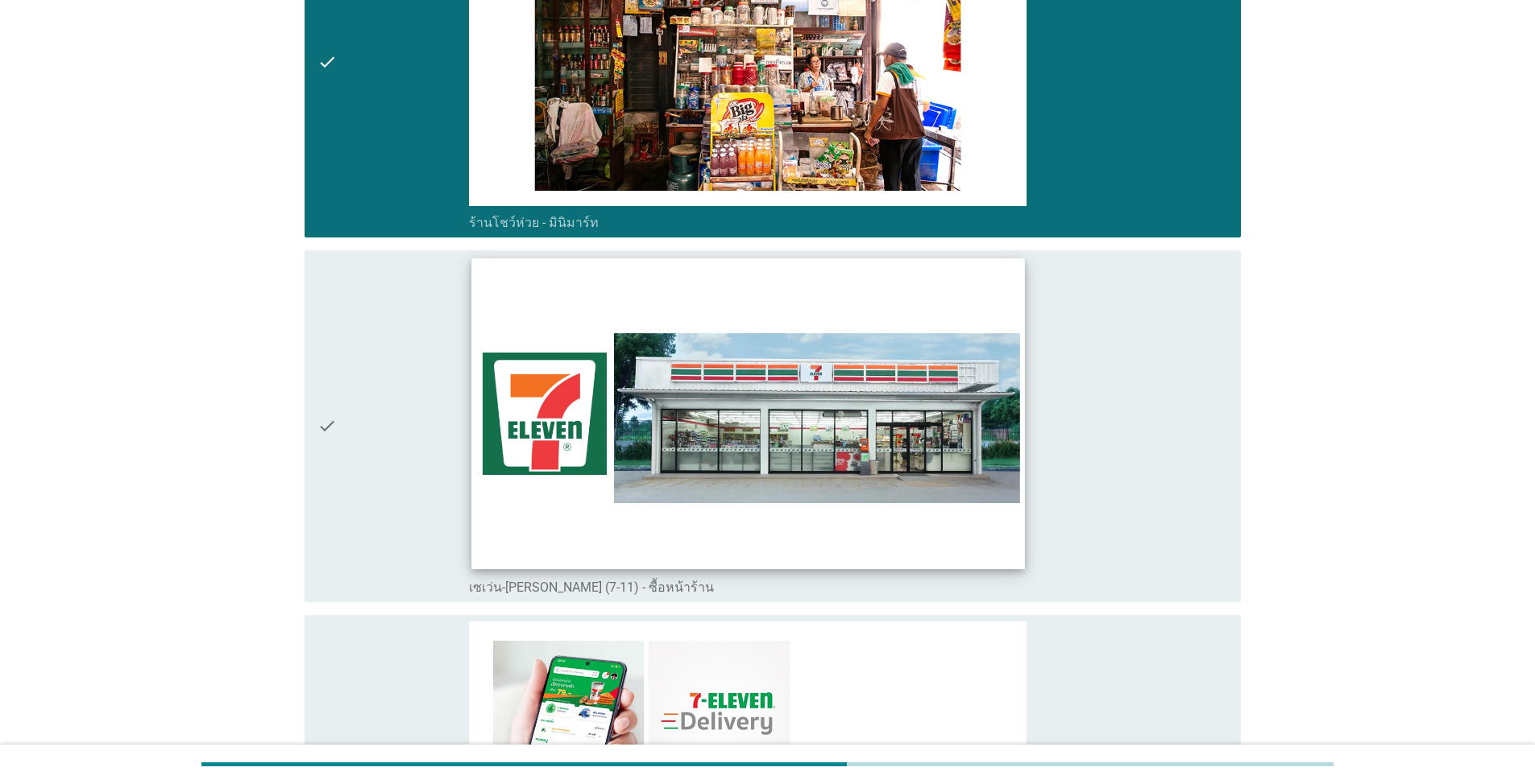
scroll to position [4509, 0]
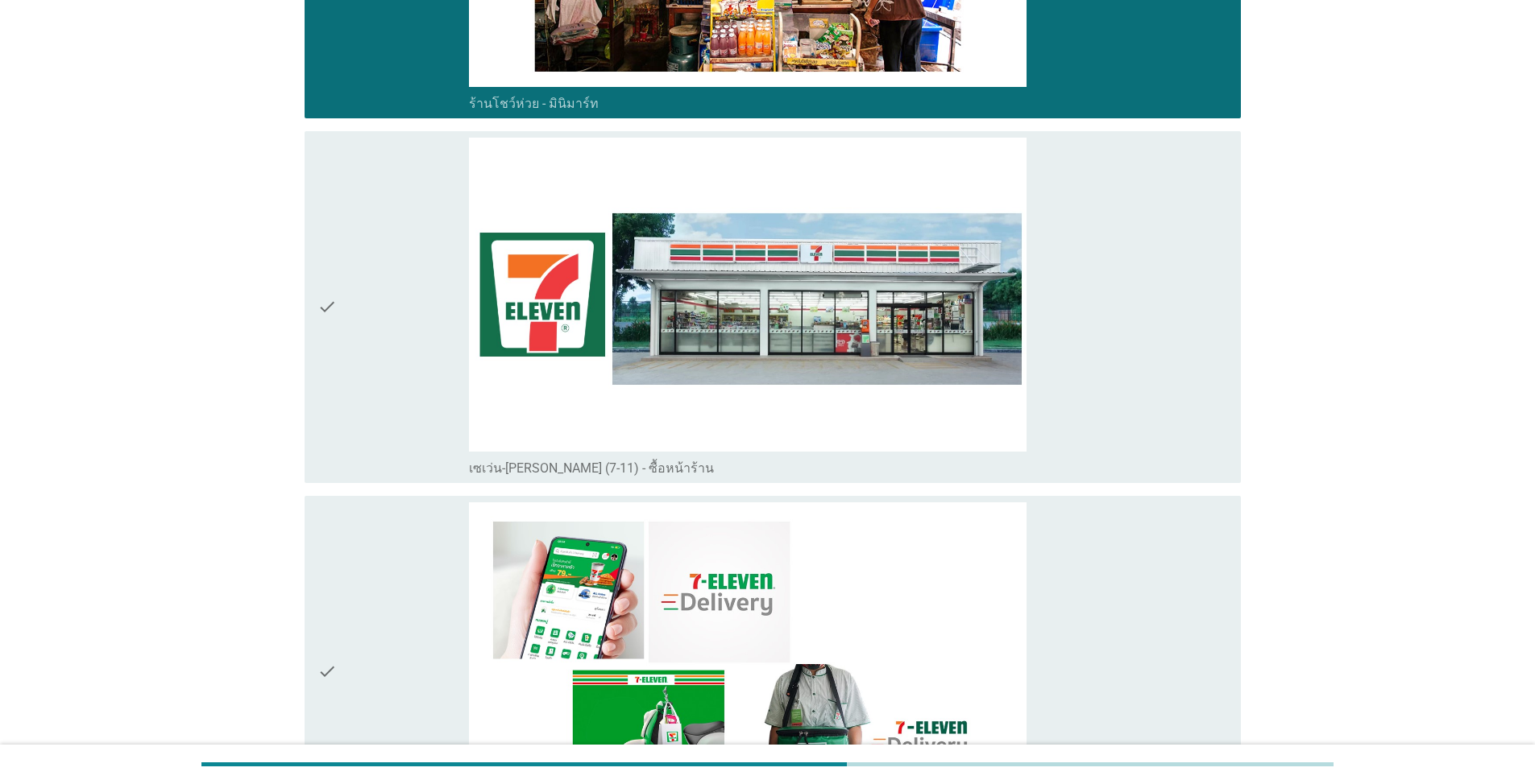
click at [440, 299] on div "check" at bounding box center [393, 307] width 151 height 339
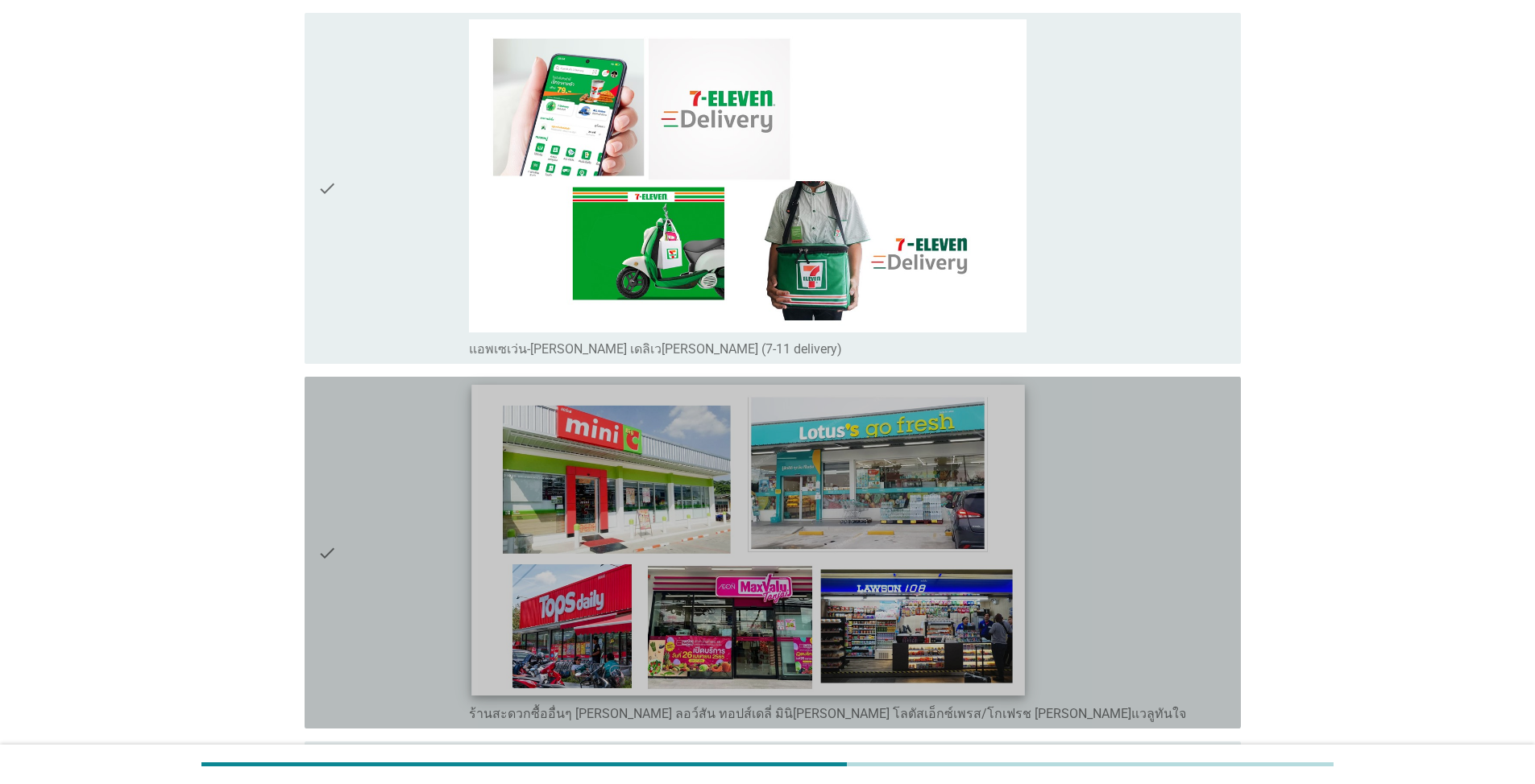
click at [583, 562] on img at bounding box center [748, 540] width 552 height 311
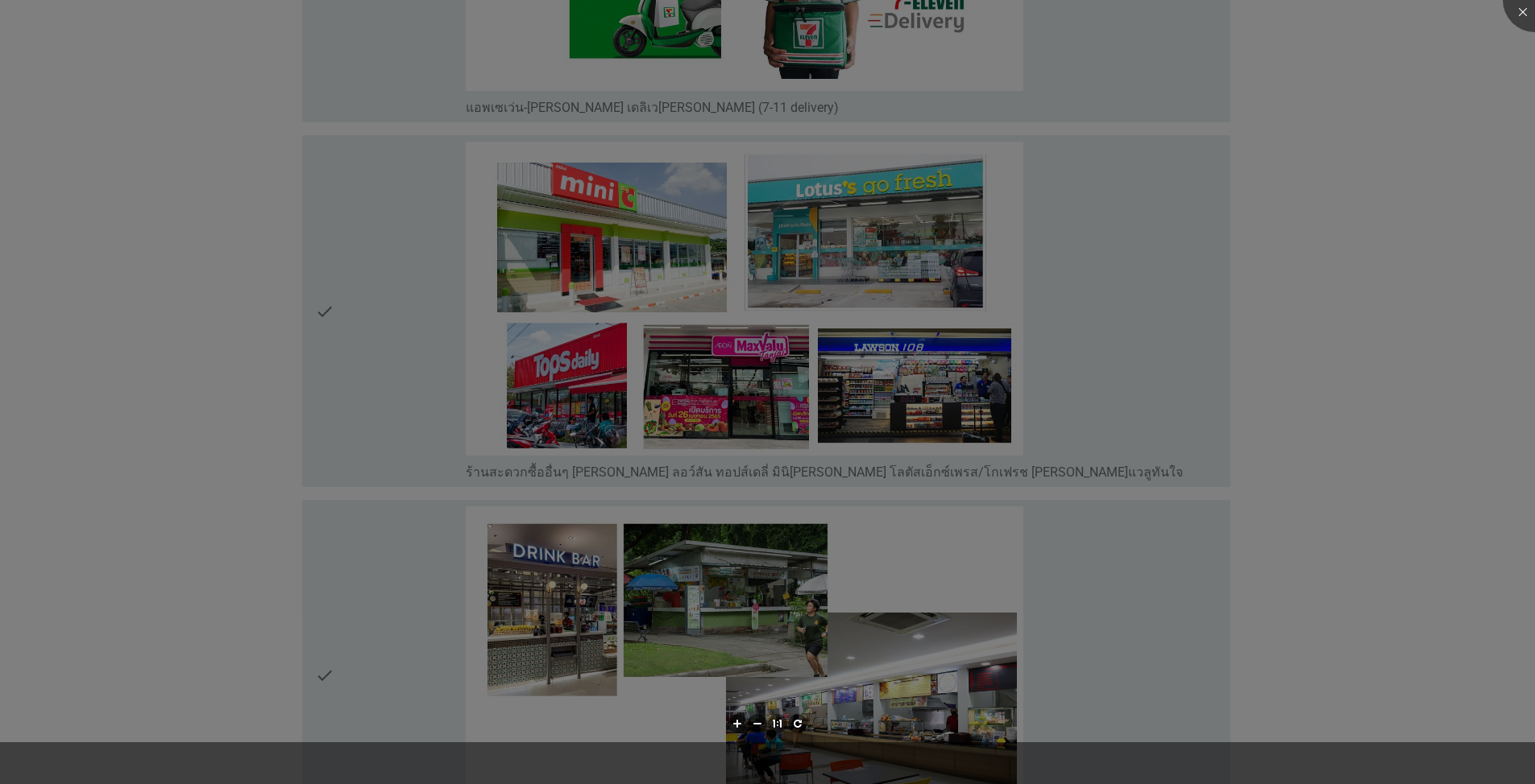
scroll to position [5394, 0]
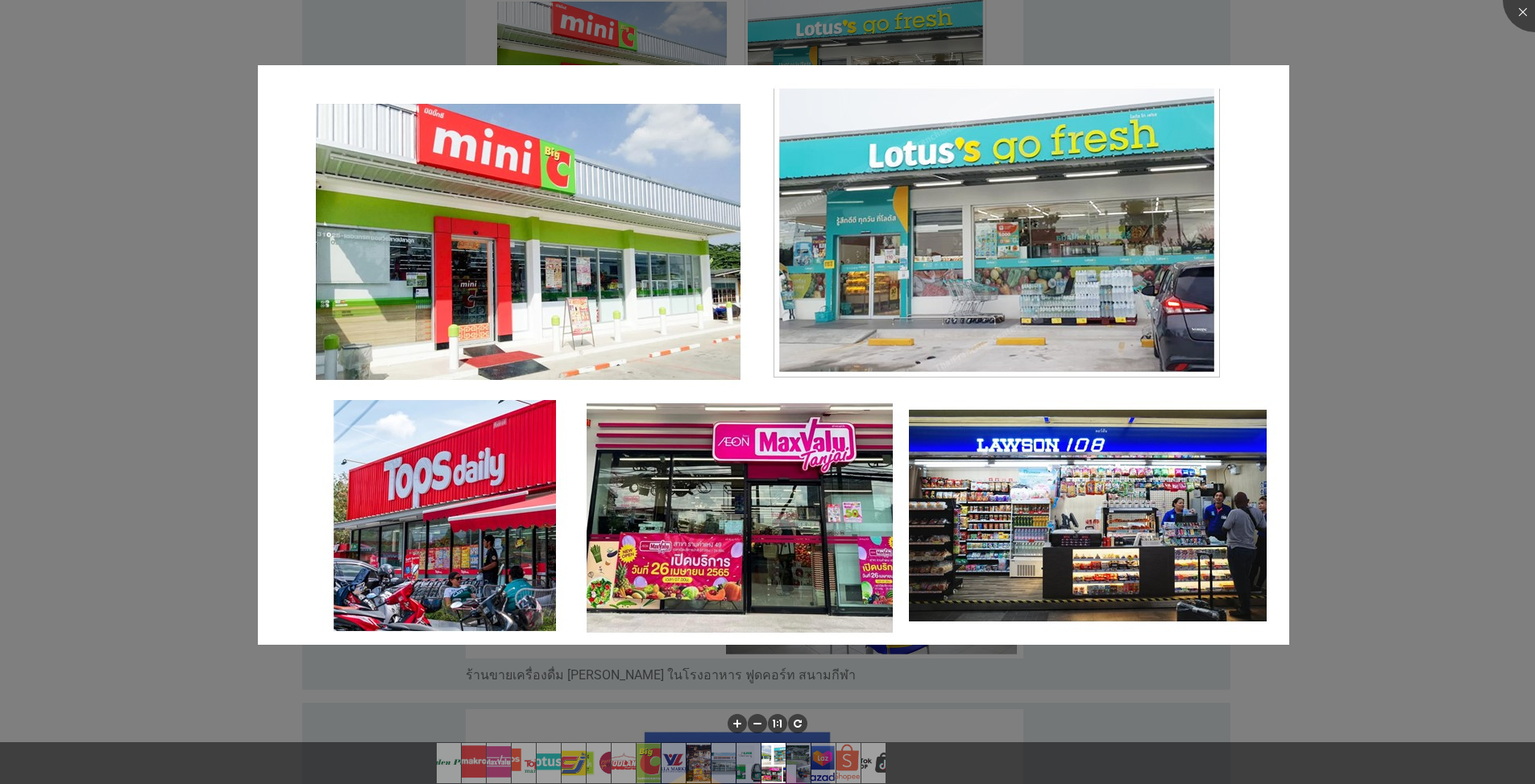
click at [793, 248] on div at bounding box center [767, 392] width 1535 height 784
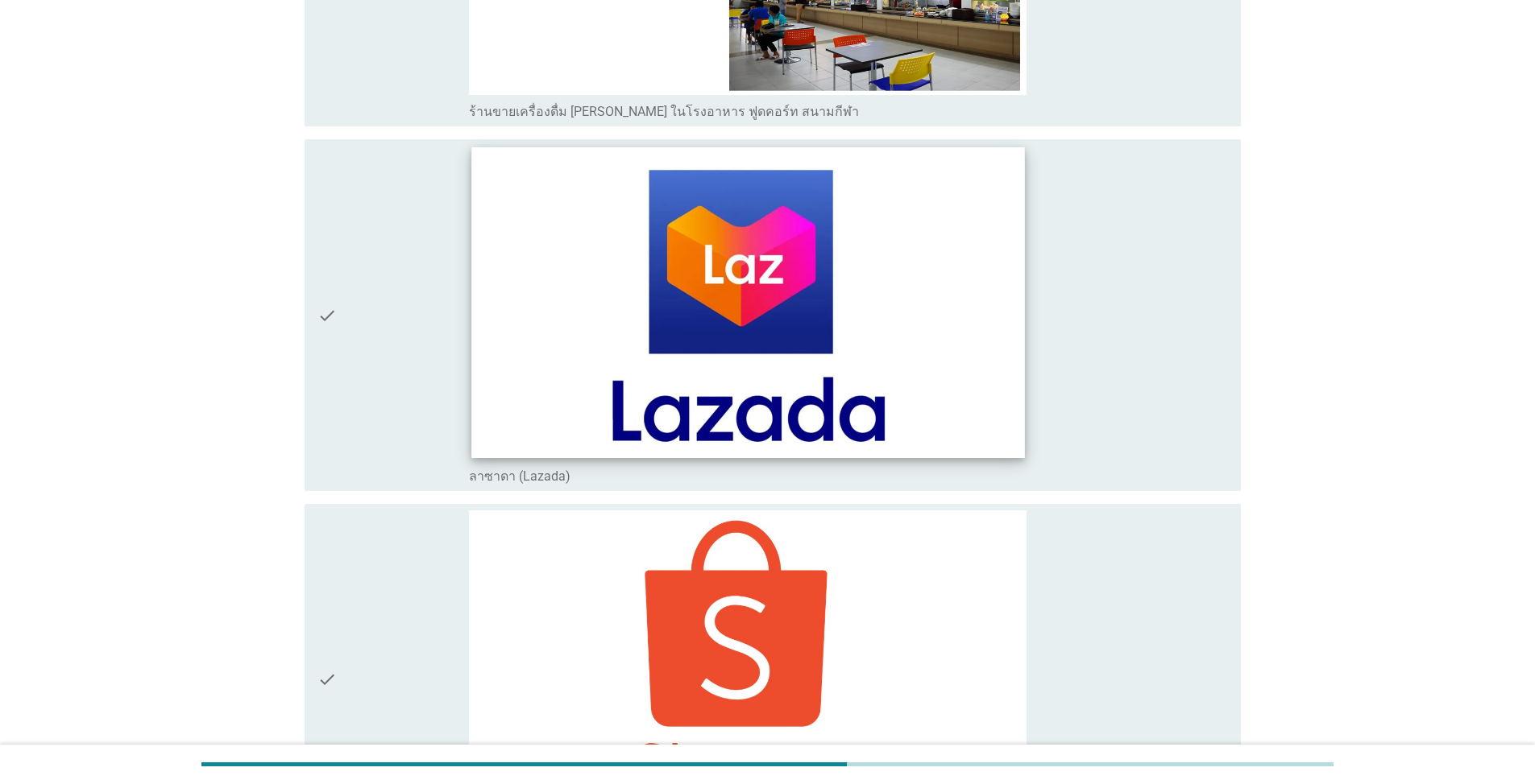
scroll to position [5716, 0]
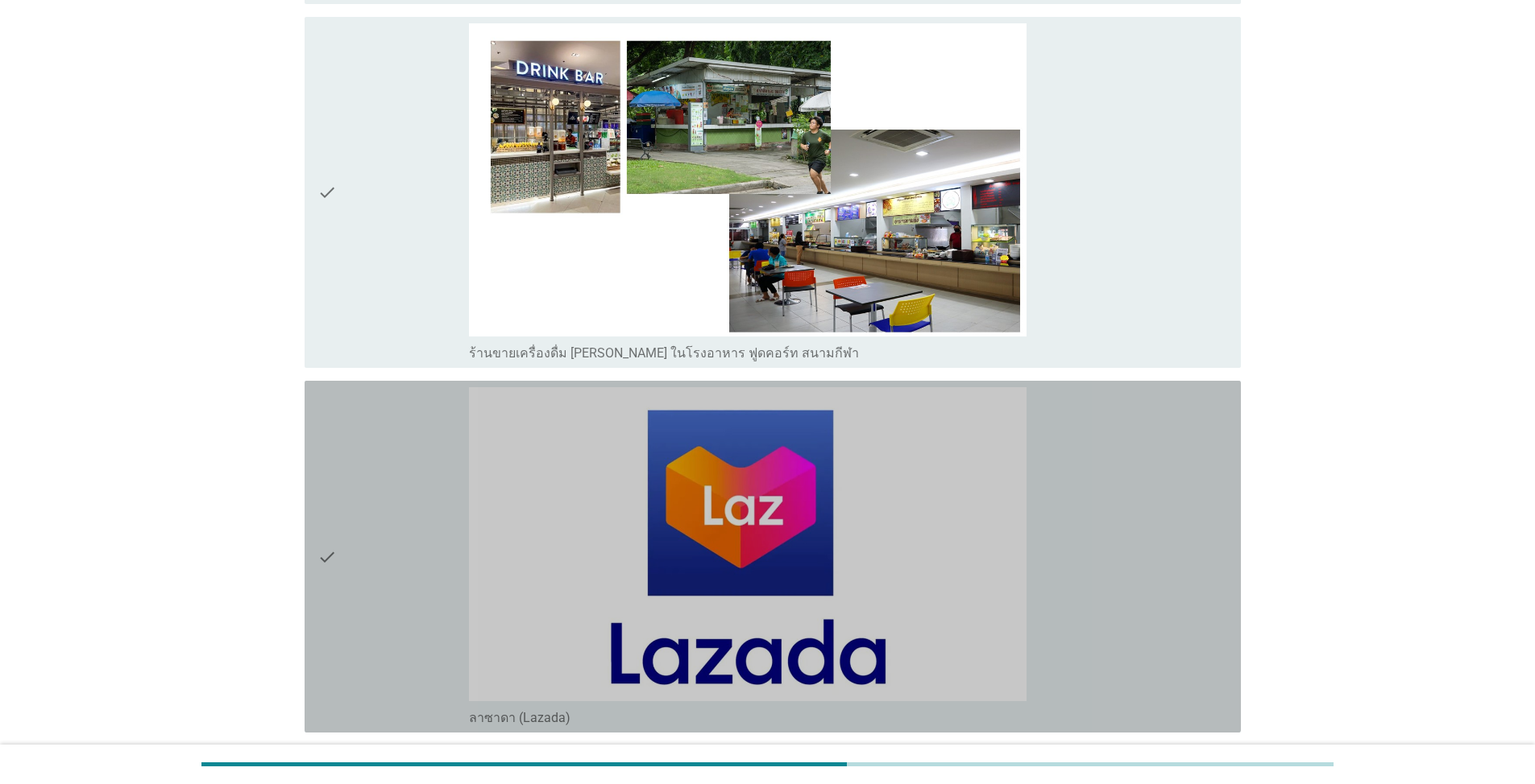
click at [366, 491] on div "check" at bounding box center [393, 557] width 151 height 339
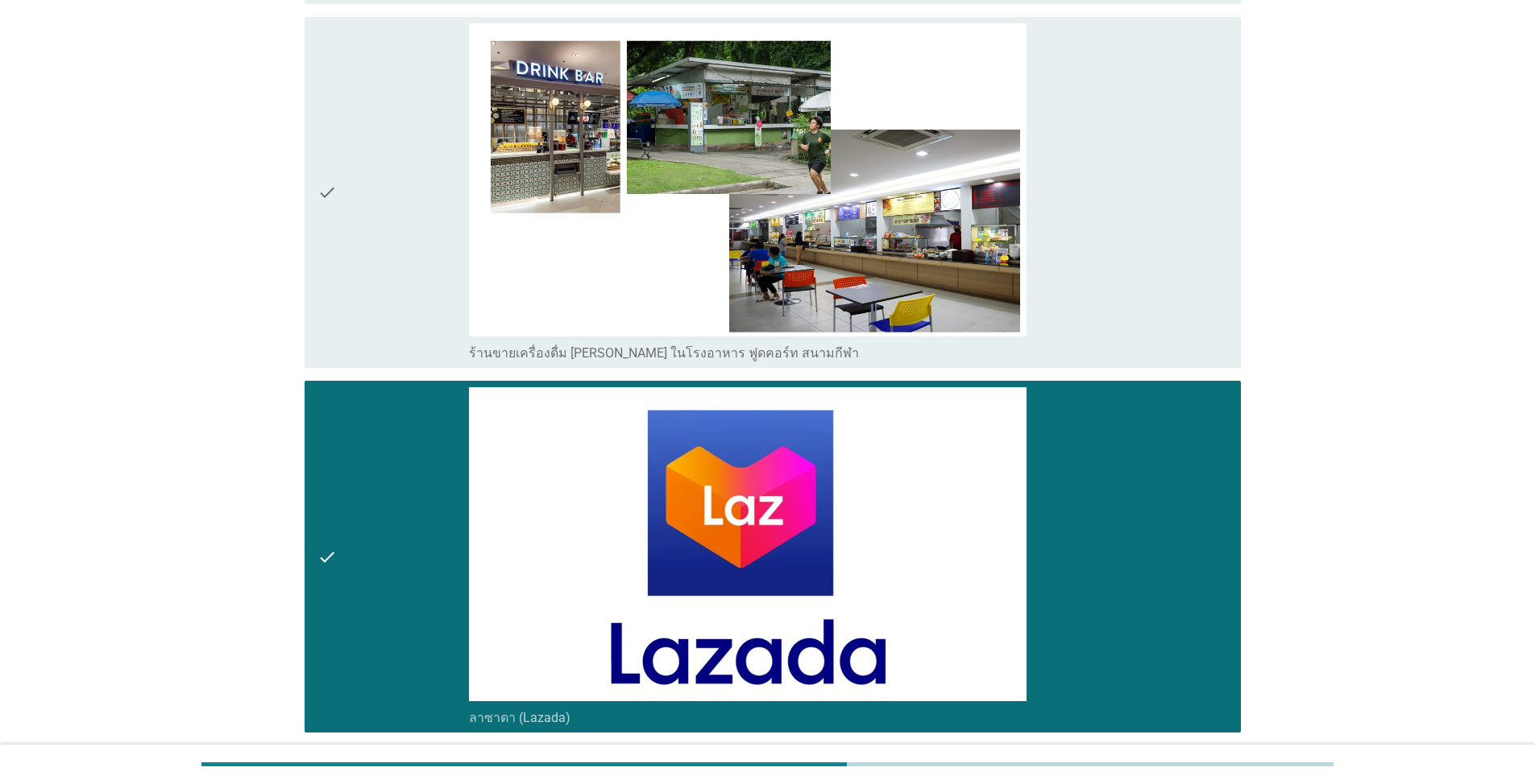
click at [368, 491] on div "check" at bounding box center [393, 557] width 151 height 339
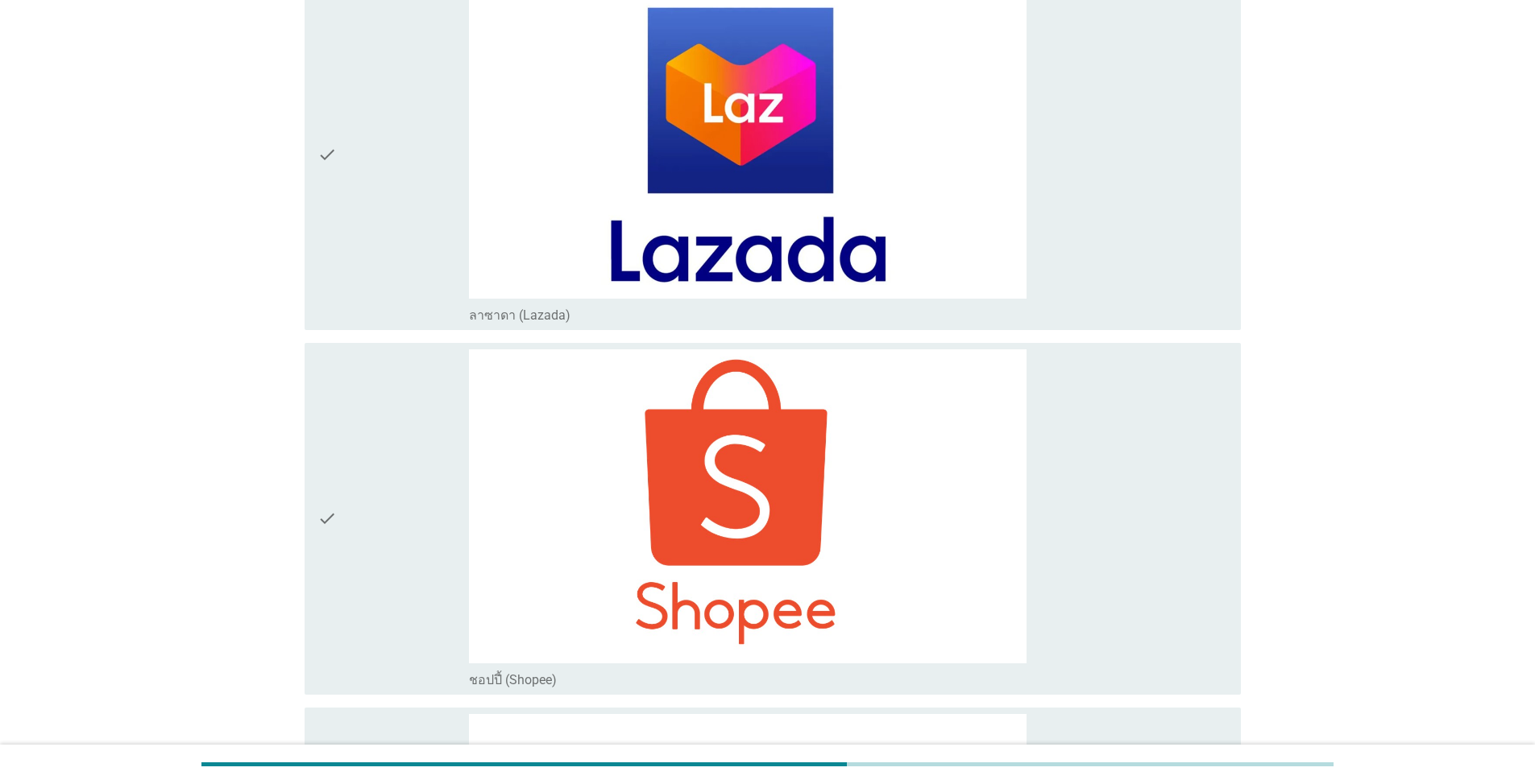
drag, startPoint x: 378, startPoint y: 531, endPoint x: 381, endPoint y: 499, distance: 32.1
click at [345, 432] on div "check" at bounding box center [393, 519] width 151 height 339
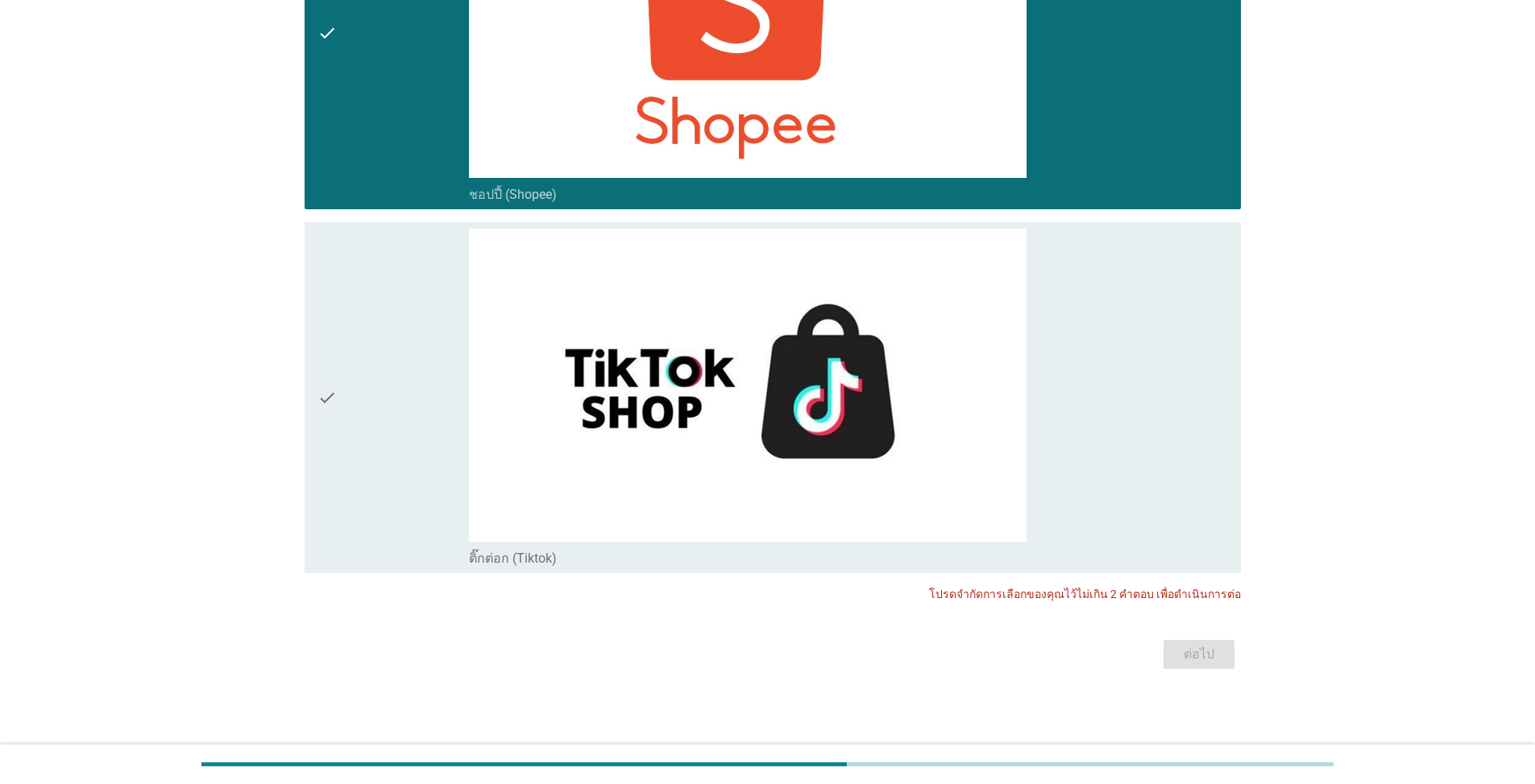
scroll to position [6605, 0]
click at [398, 345] on div "check" at bounding box center [393, 397] width 151 height 339
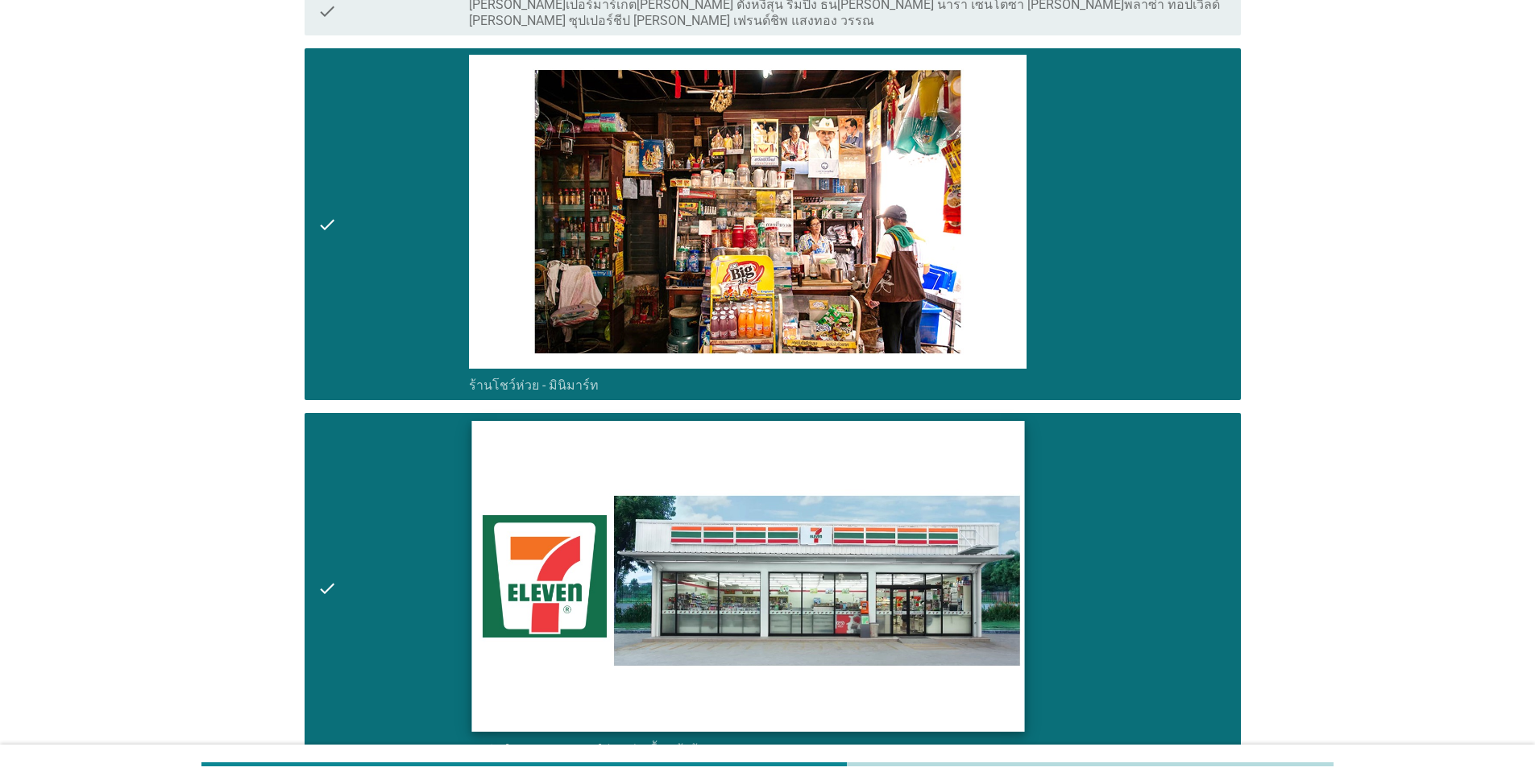
scroll to position [4109, 0]
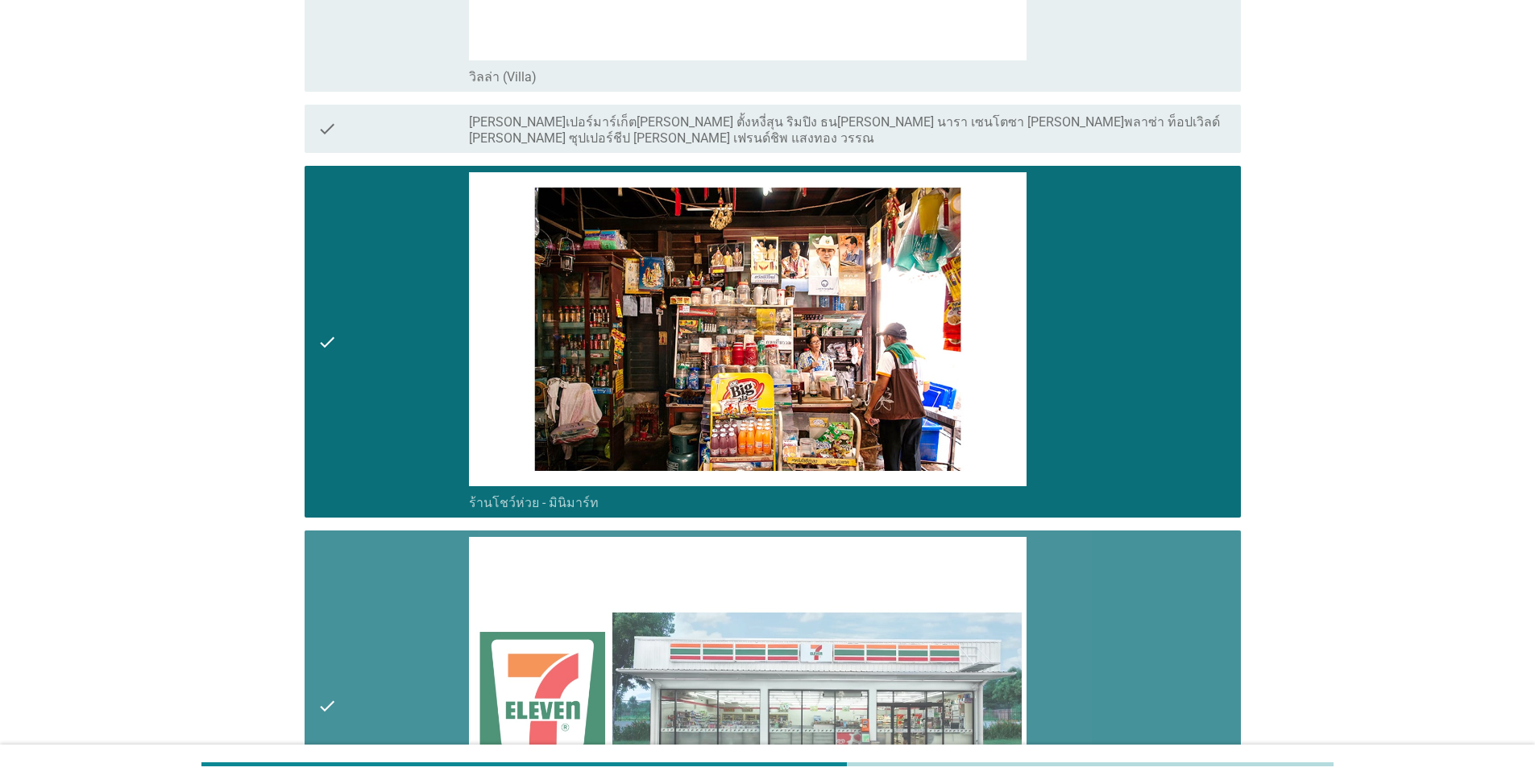
click at [397, 562] on div "check" at bounding box center [393, 707] width 151 height 339
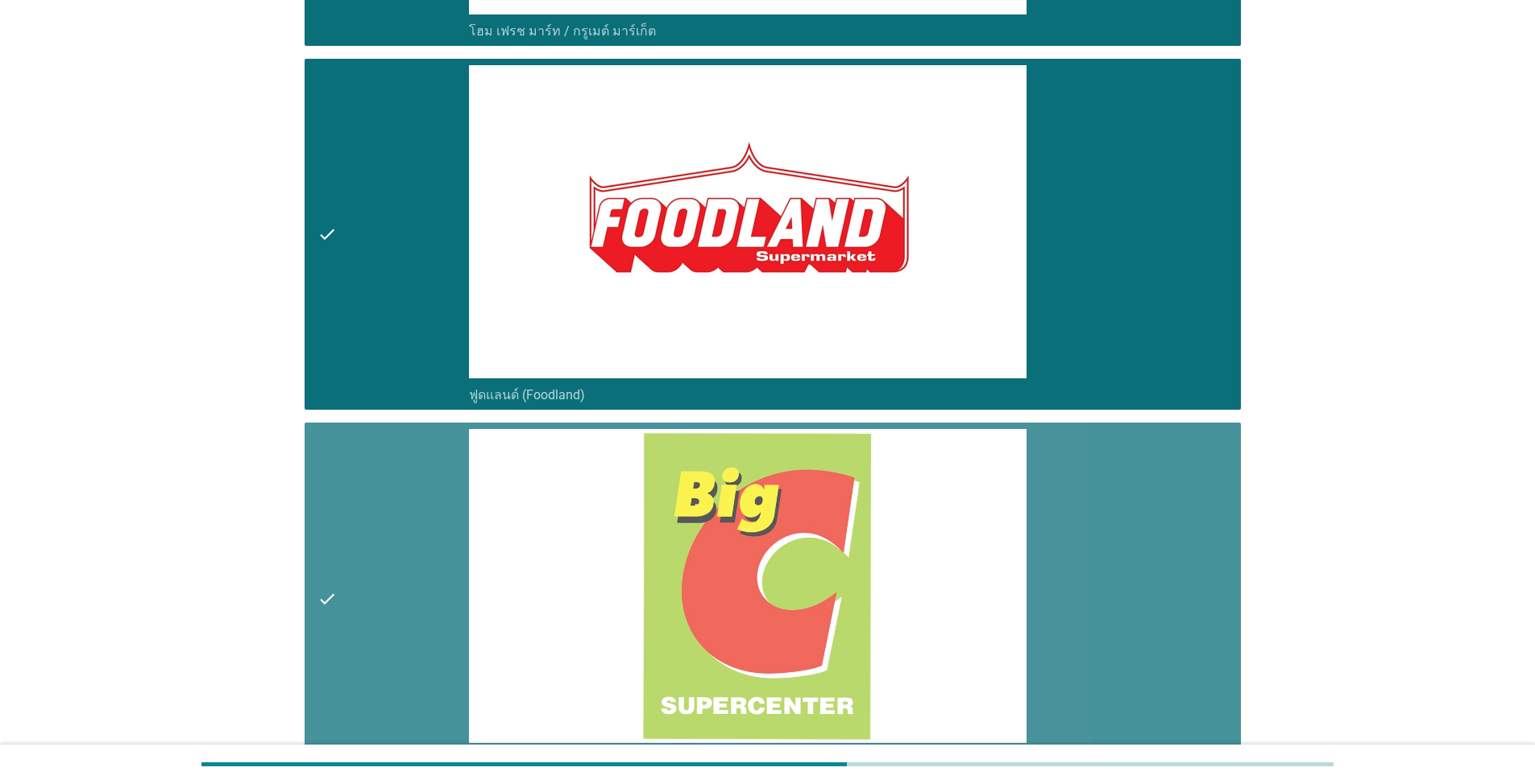
click at [406, 506] on div "check" at bounding box center [393, 599] width 151 height 339
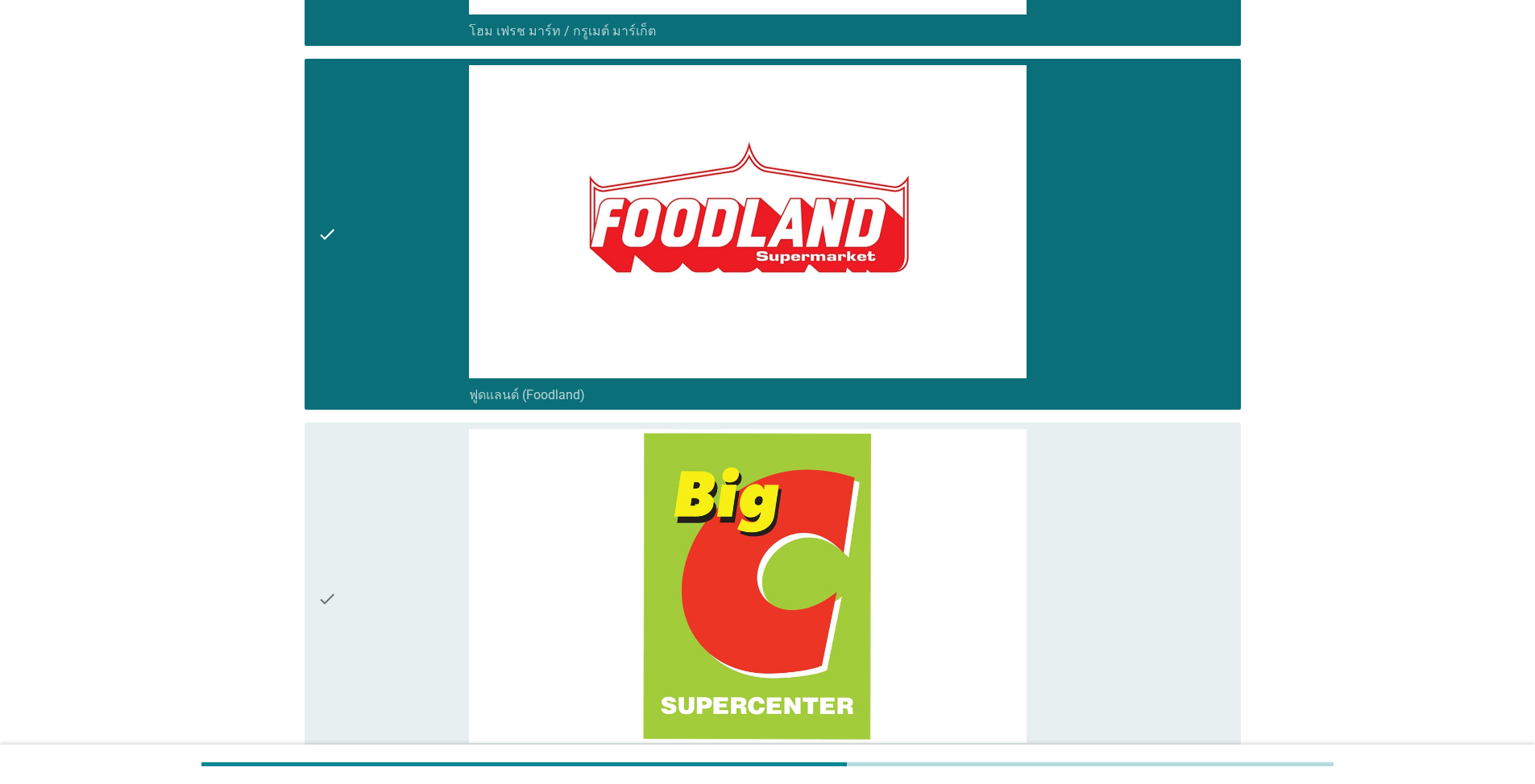
click at [401, 308] on div "check" at bounding box center [393, 235] width 151 height 339
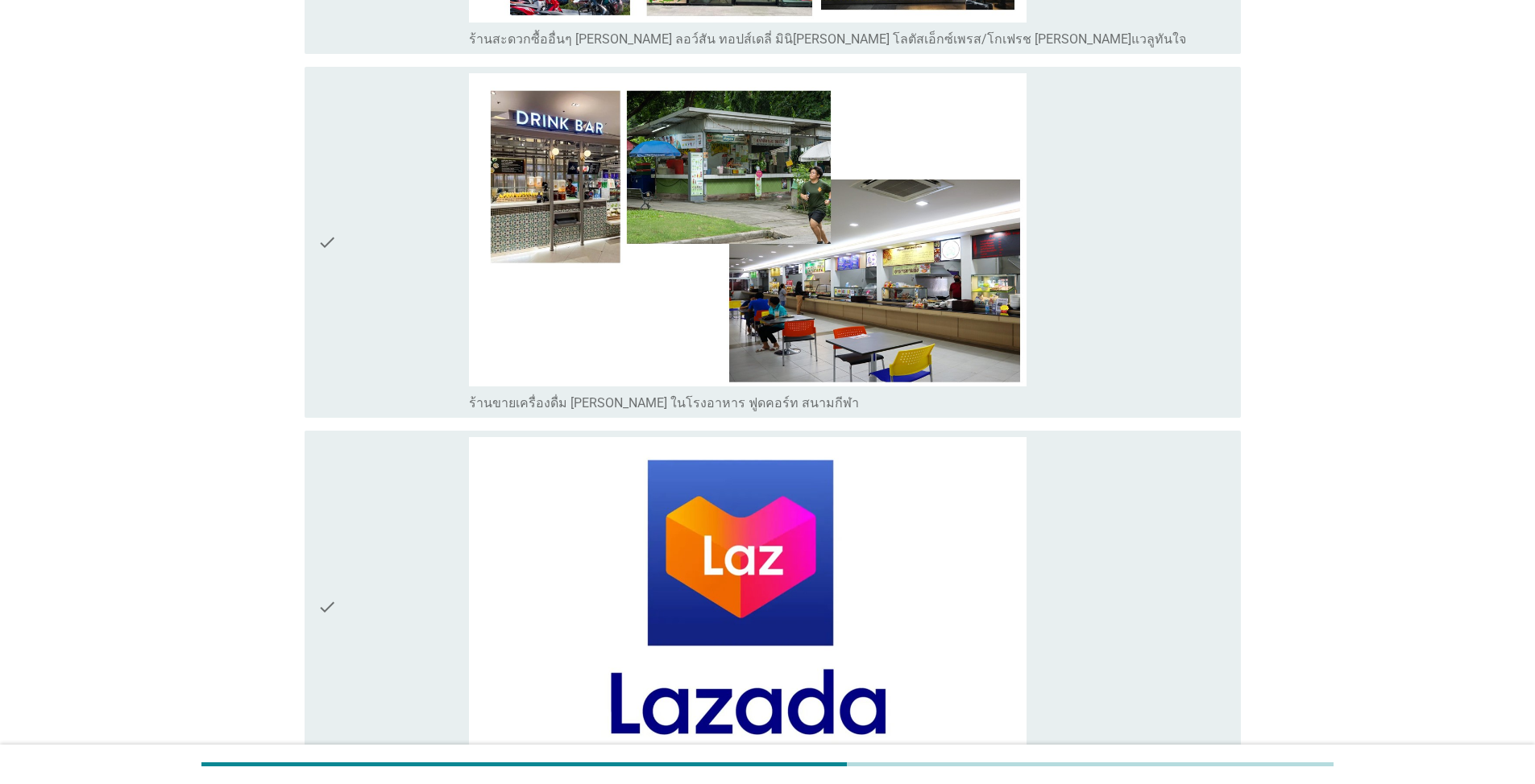
scroll to position [5559, 0]
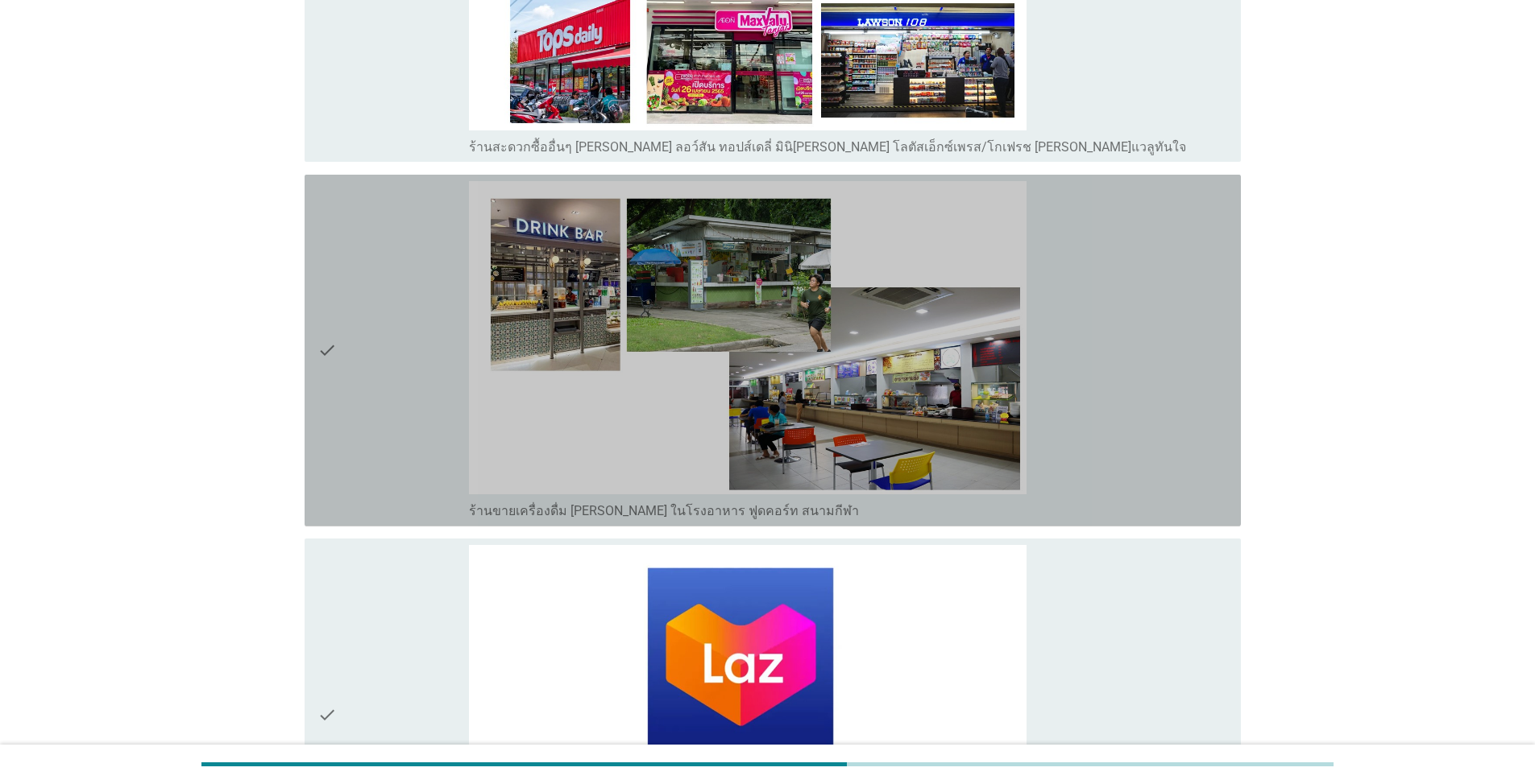
click at [386, 361] on div "check" at bounding box center [393, 351] width 151 height 339
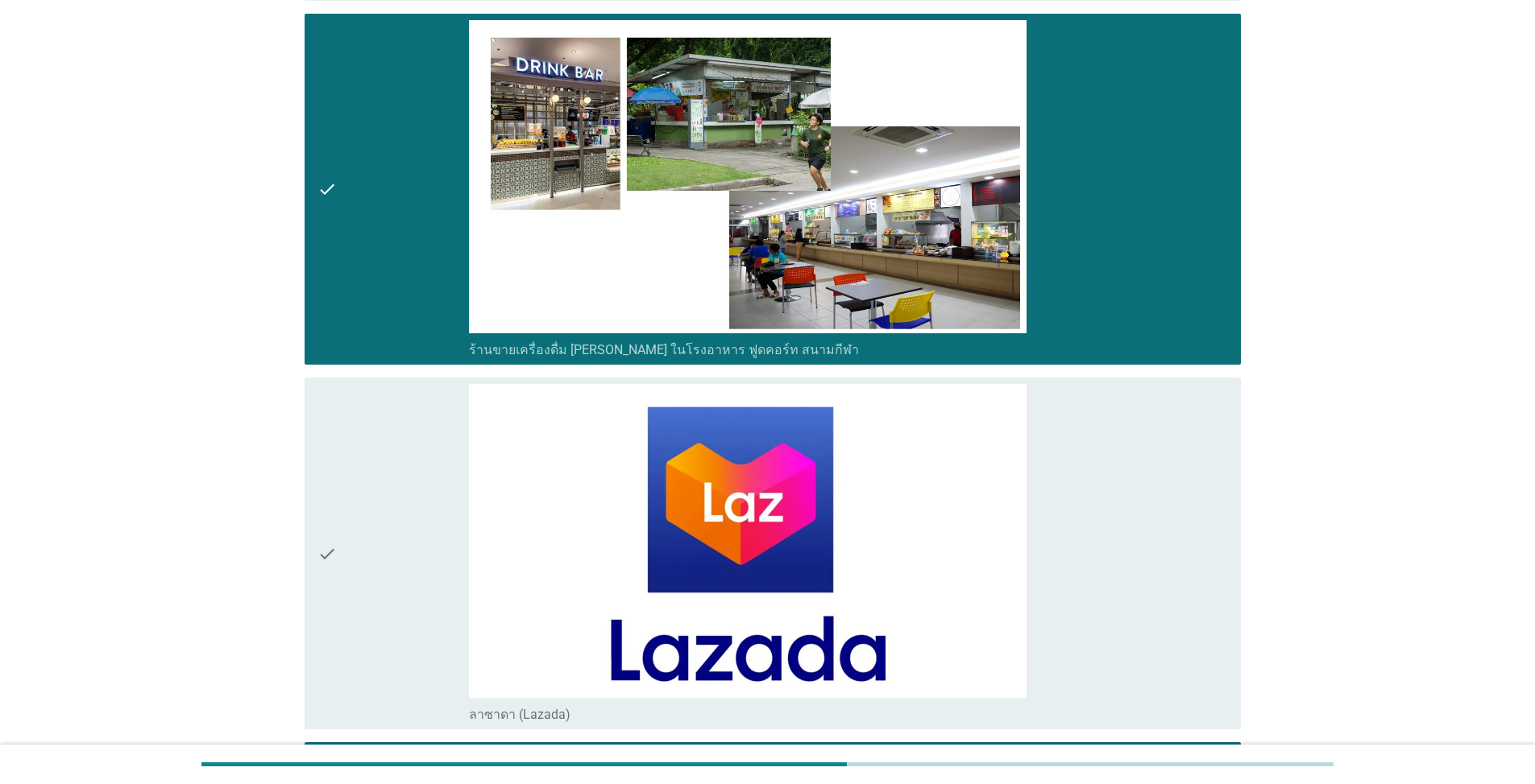
click at [428, 221] on div "check" at bounding box center [393, 190] width 151 height 339
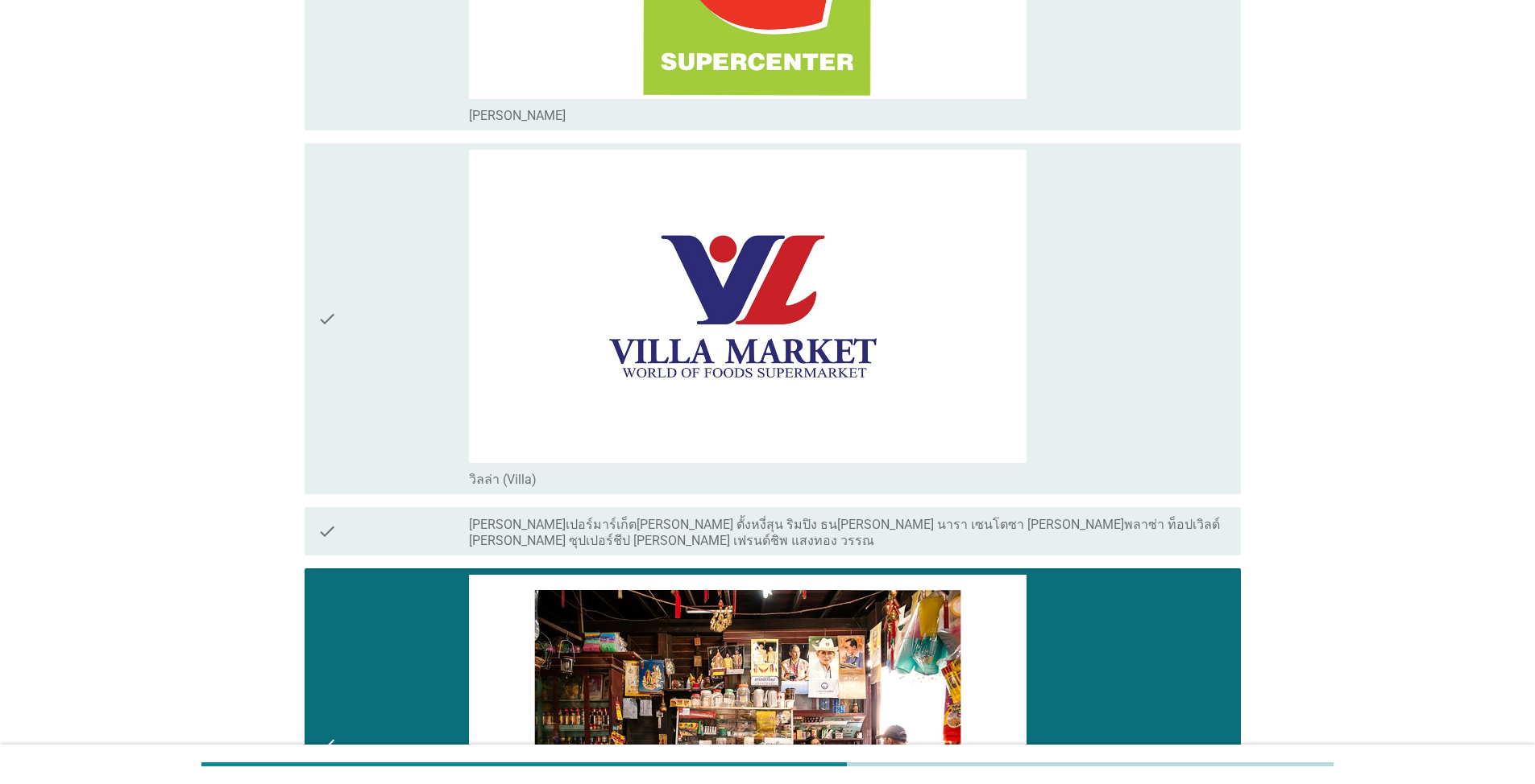
click at [414, 562] on div "check" at bounding box center [393, 745] width 151 height 339
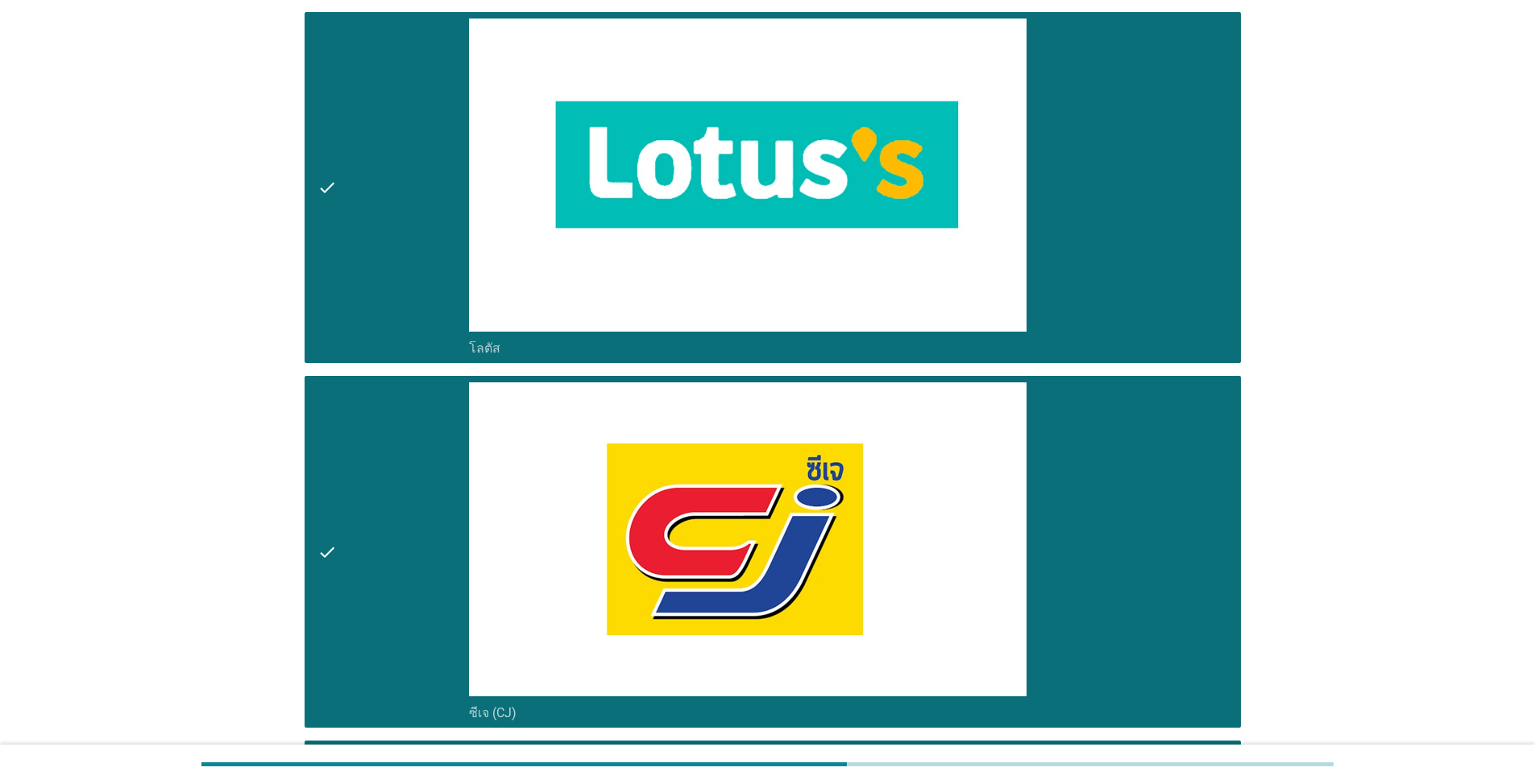
click at [443, 538] on div "check" at bounding box center [393, 552] width 151 height 339
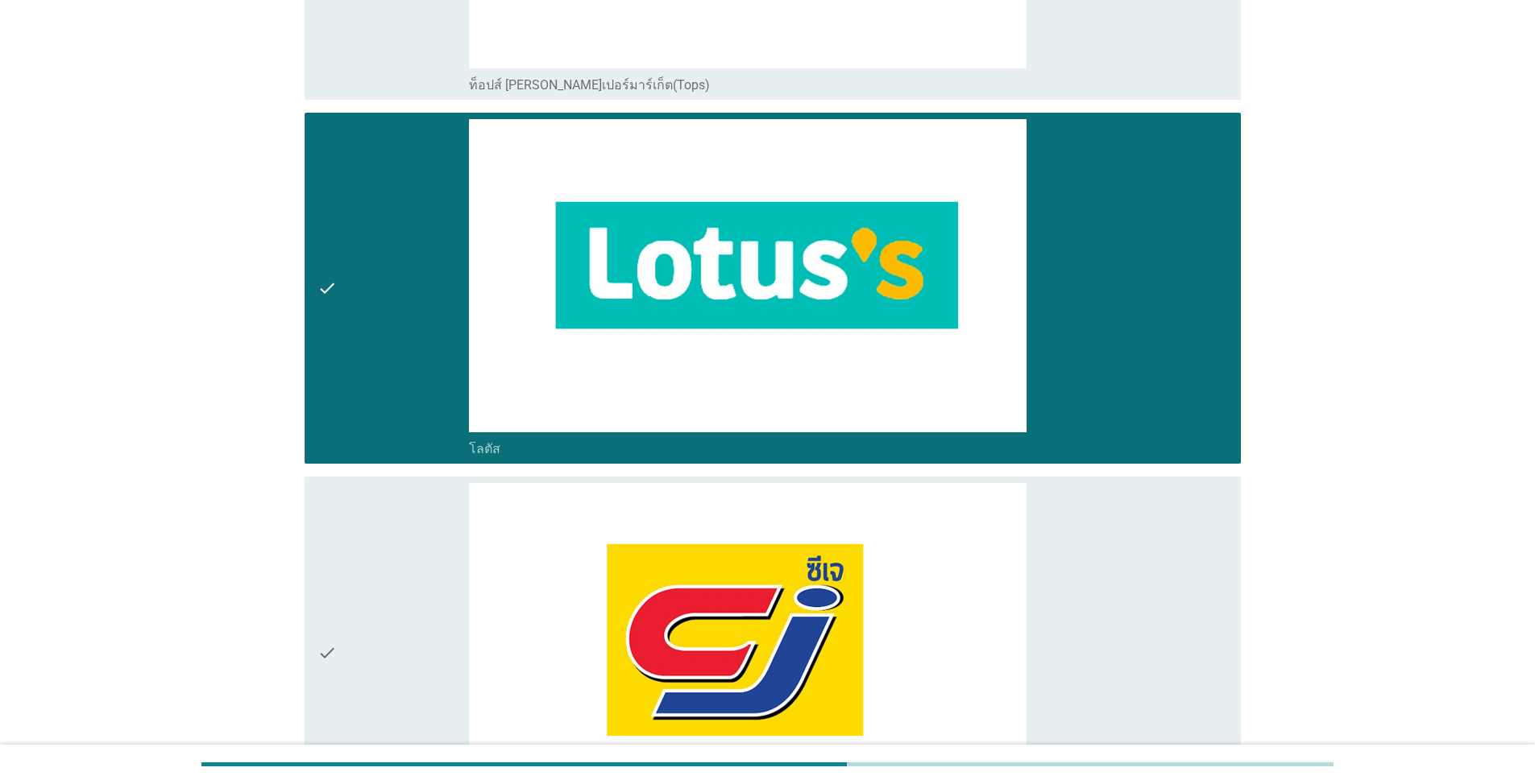
scroll to position [2017, 0]
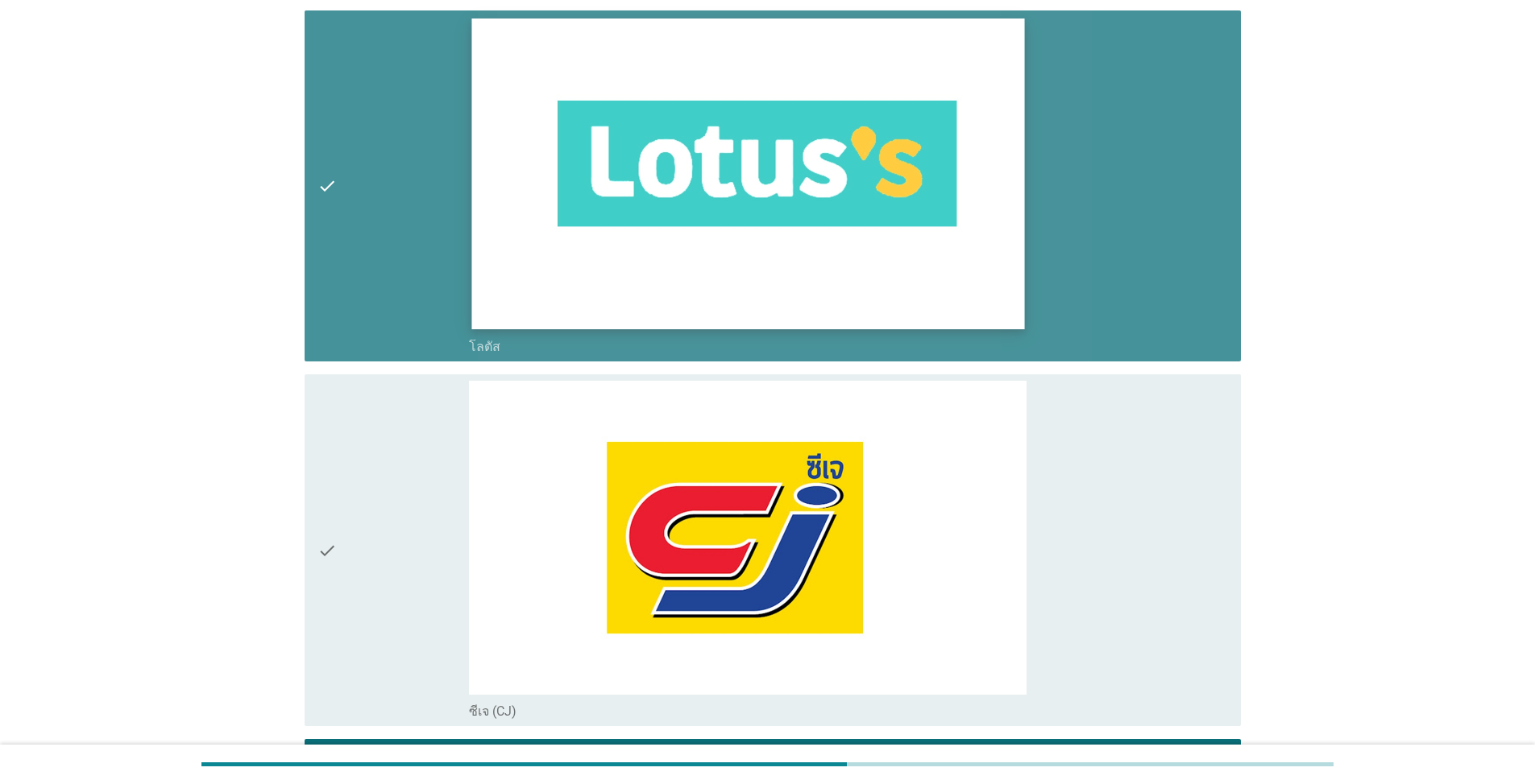
click at [793, 216] on img at bounding box center [748, 173] width 552 height 311
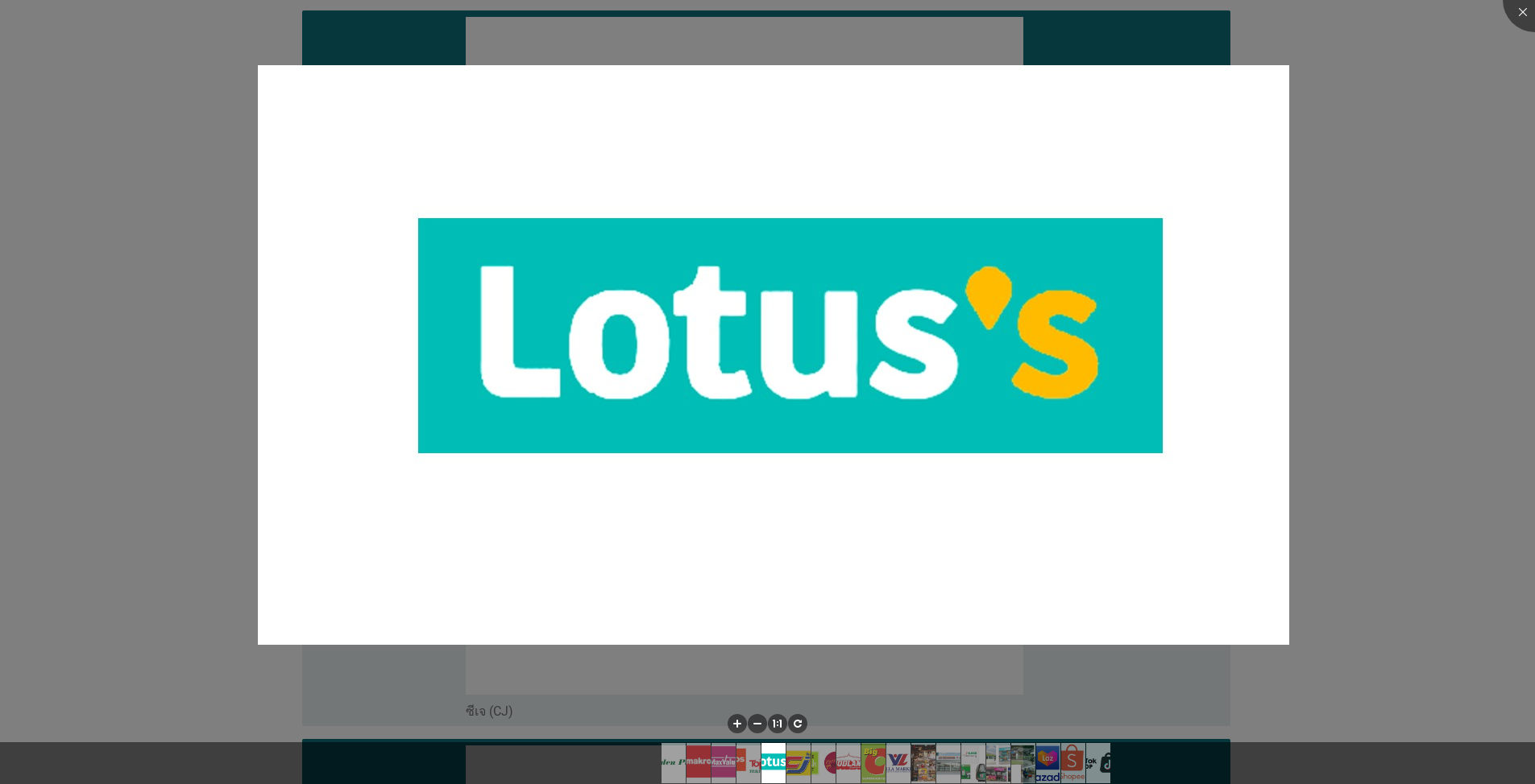
click at [793, 236] on img at bounding box center [773, 355] width 1031 height 580
click at [793, 156] on div at bounding box center [767, 392] width 1535 height 784
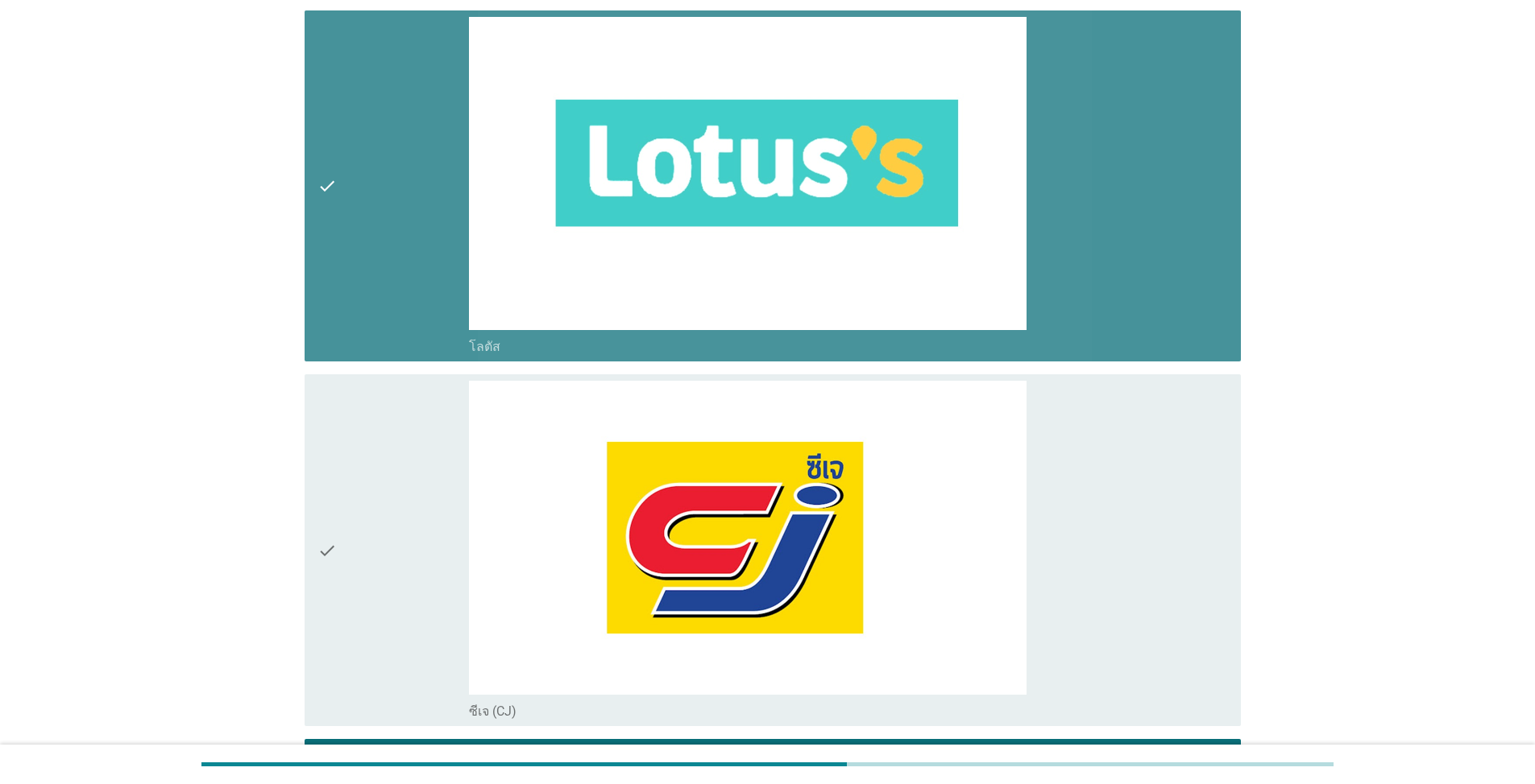
click at [793, 171] on div "check_box_outline_blank โลตัส" at bounding box center [848, 186] width 759 height 339
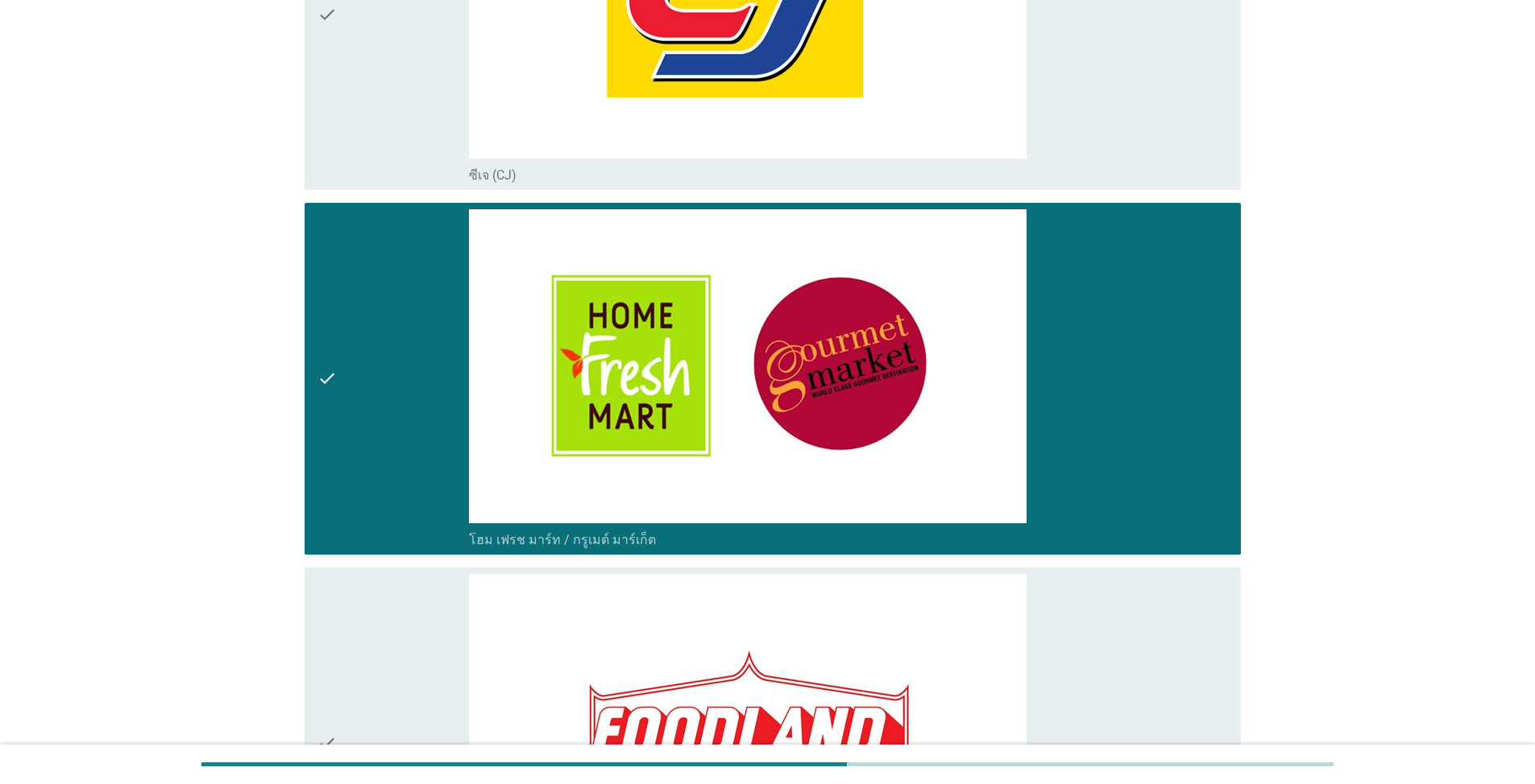
scroll to position [2648, 0]
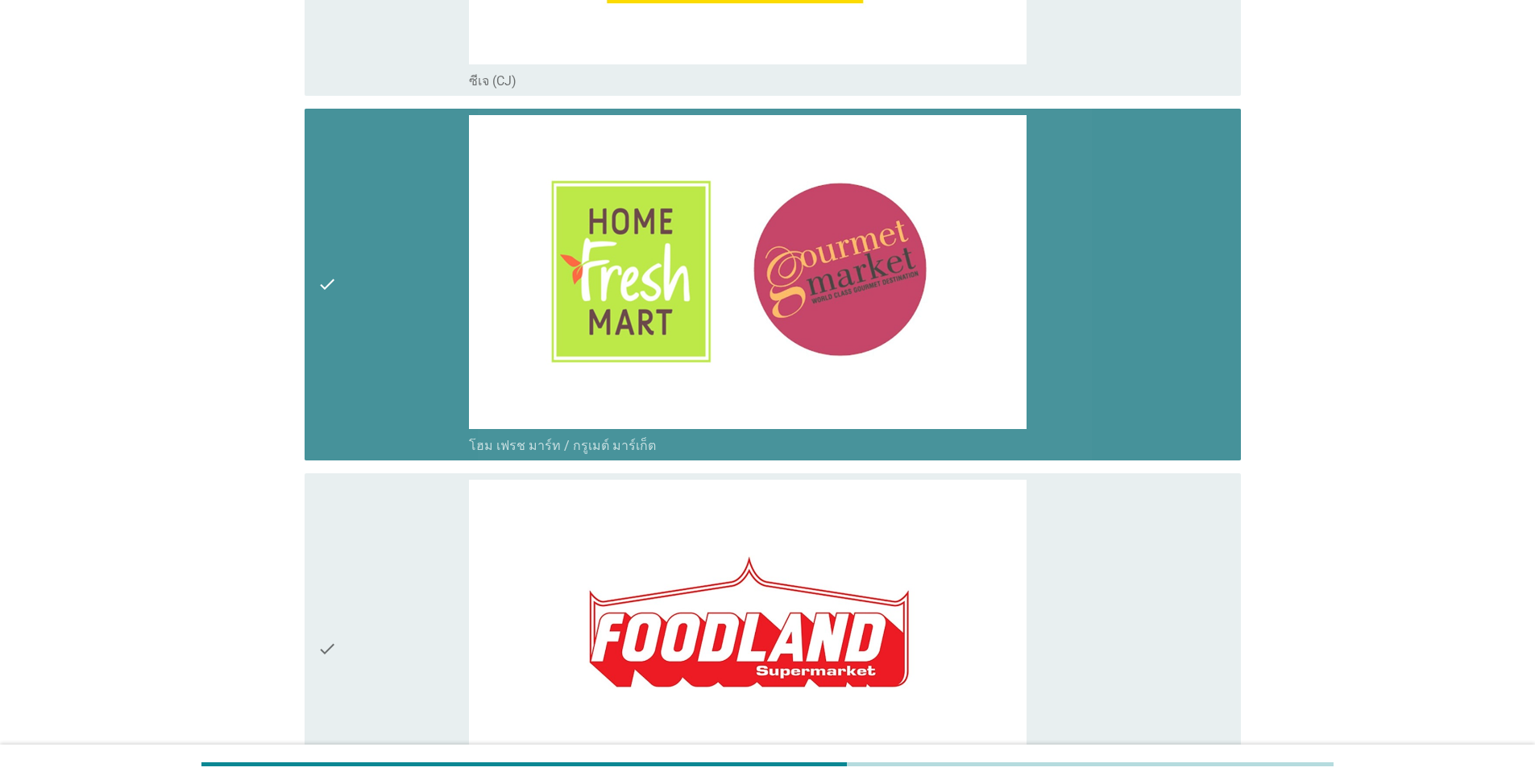
click at [793, 297] on div "check_box_outline_blank โฮม เฟรช มาร์ท / กรูเมต์ มาร์เก็ต" at bounding box center [848, 285] width 759 height 339
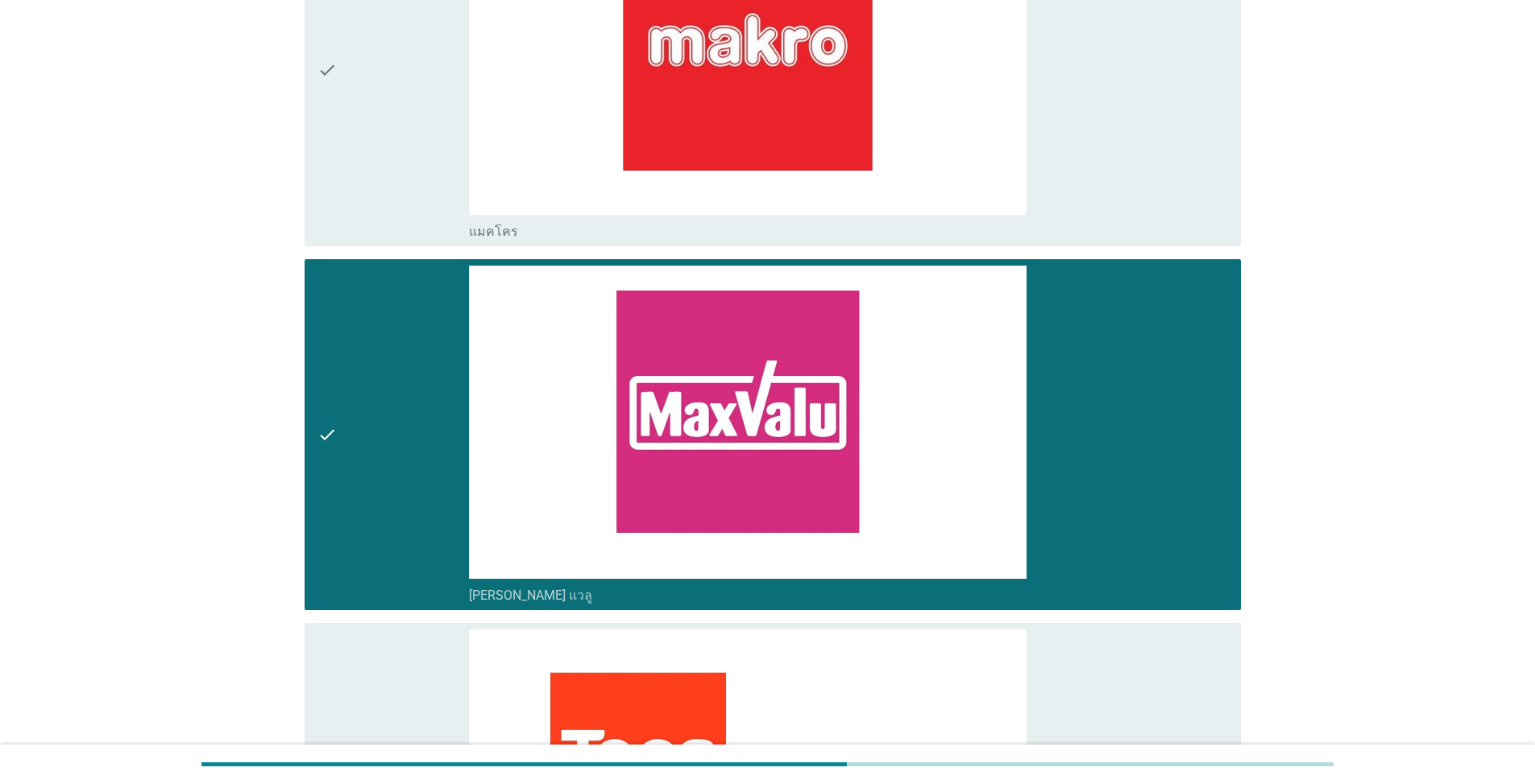
scroll to position [1056, 0]
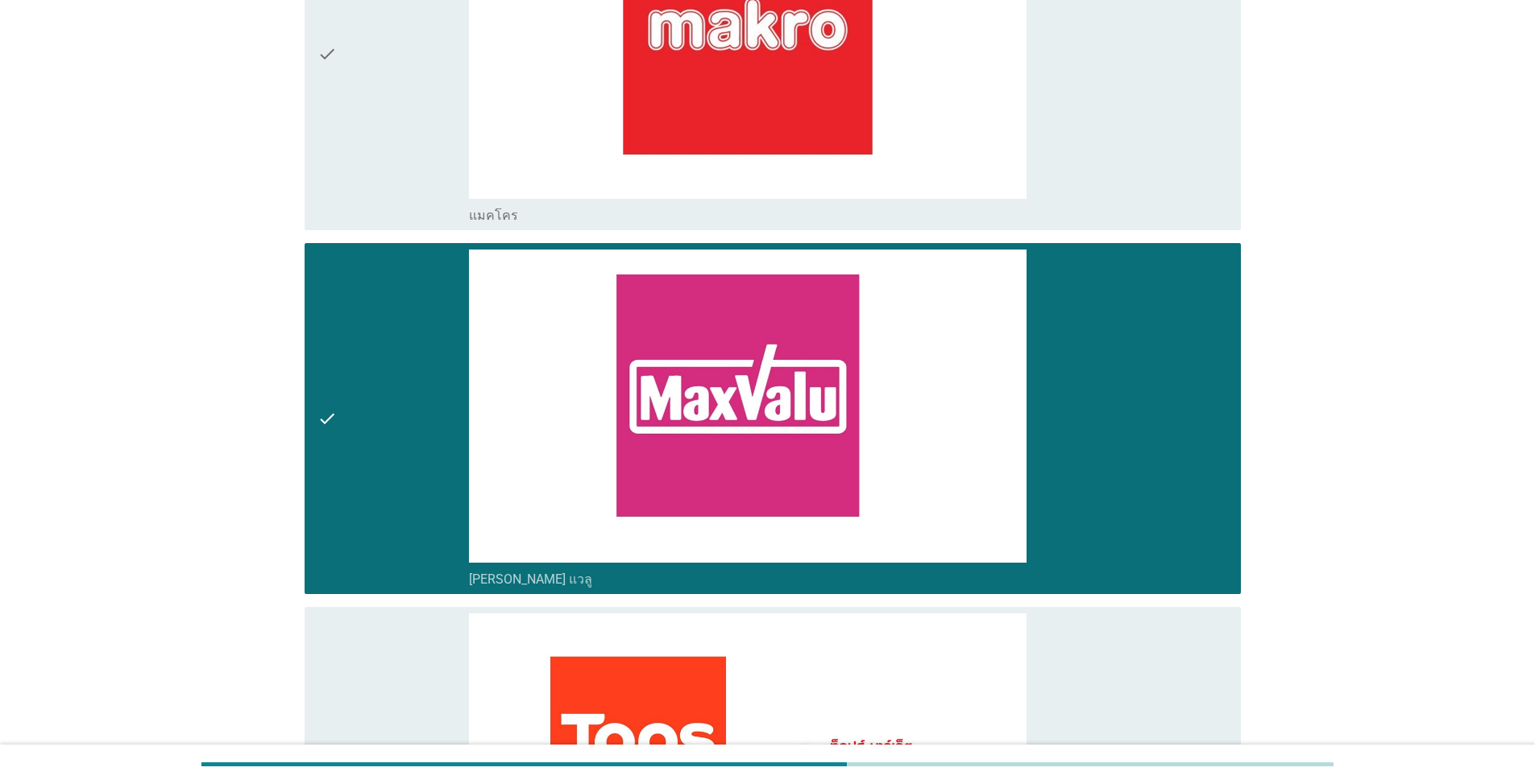
click at [793, 406] on div "check_box_outline_blank แม็กซ์ แวลู" at bounding box center [848, 419] width 759 height 339
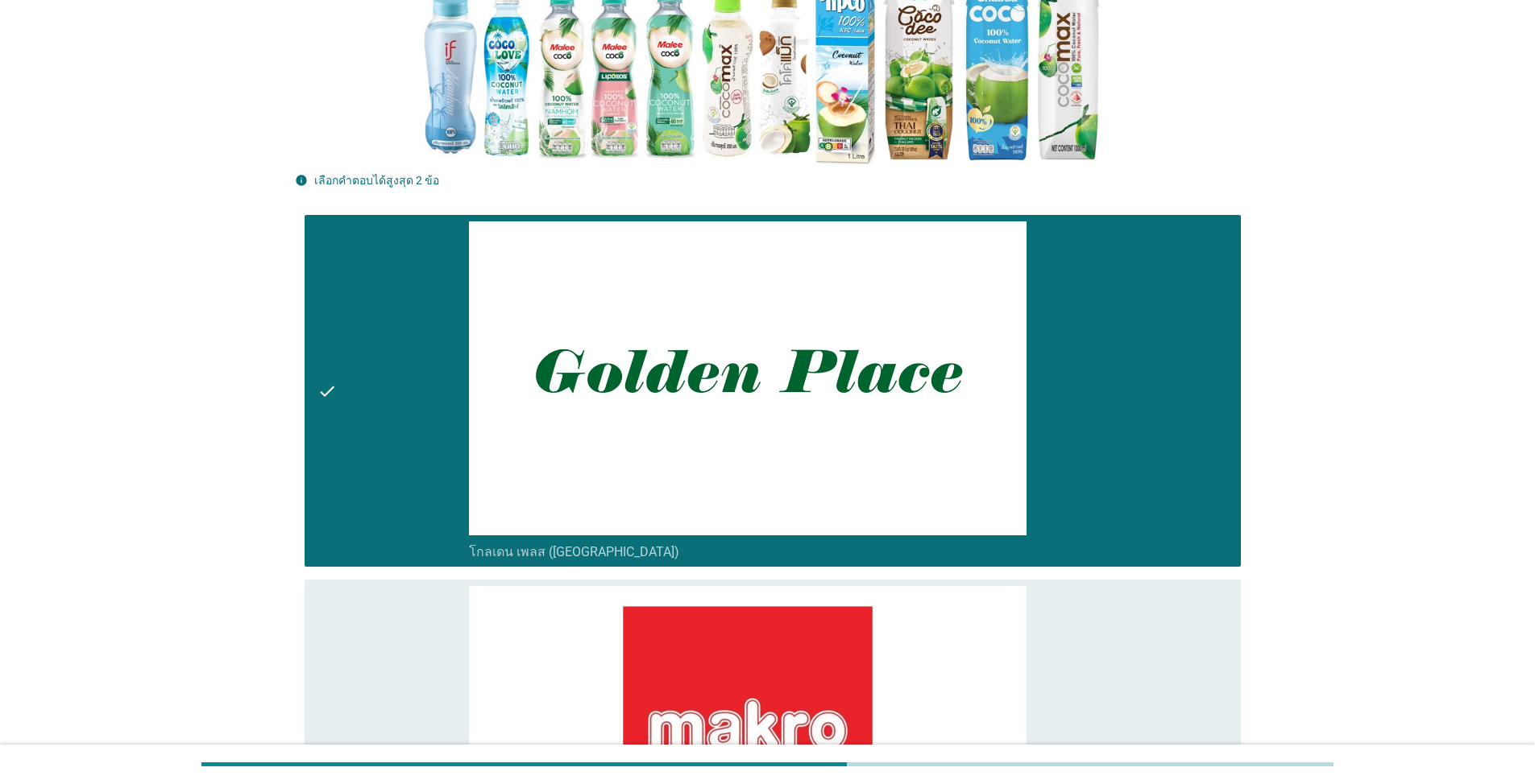
scroll to position [307, 0]
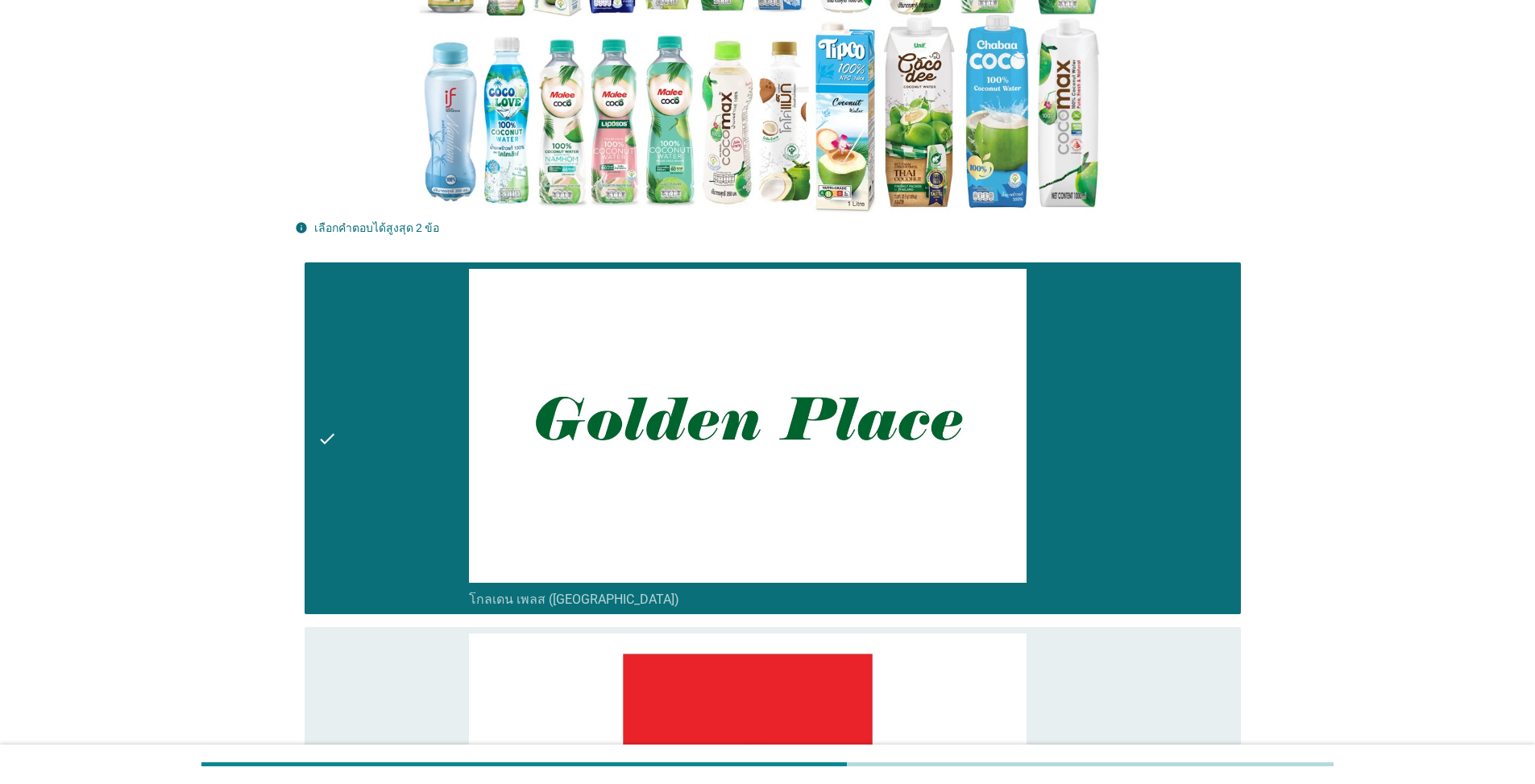
click at [793, 396] on div "check_box_outline_blank โกลเดน เพลส (Golden Place)" at bounding box center [848, 438] width 759 height 339
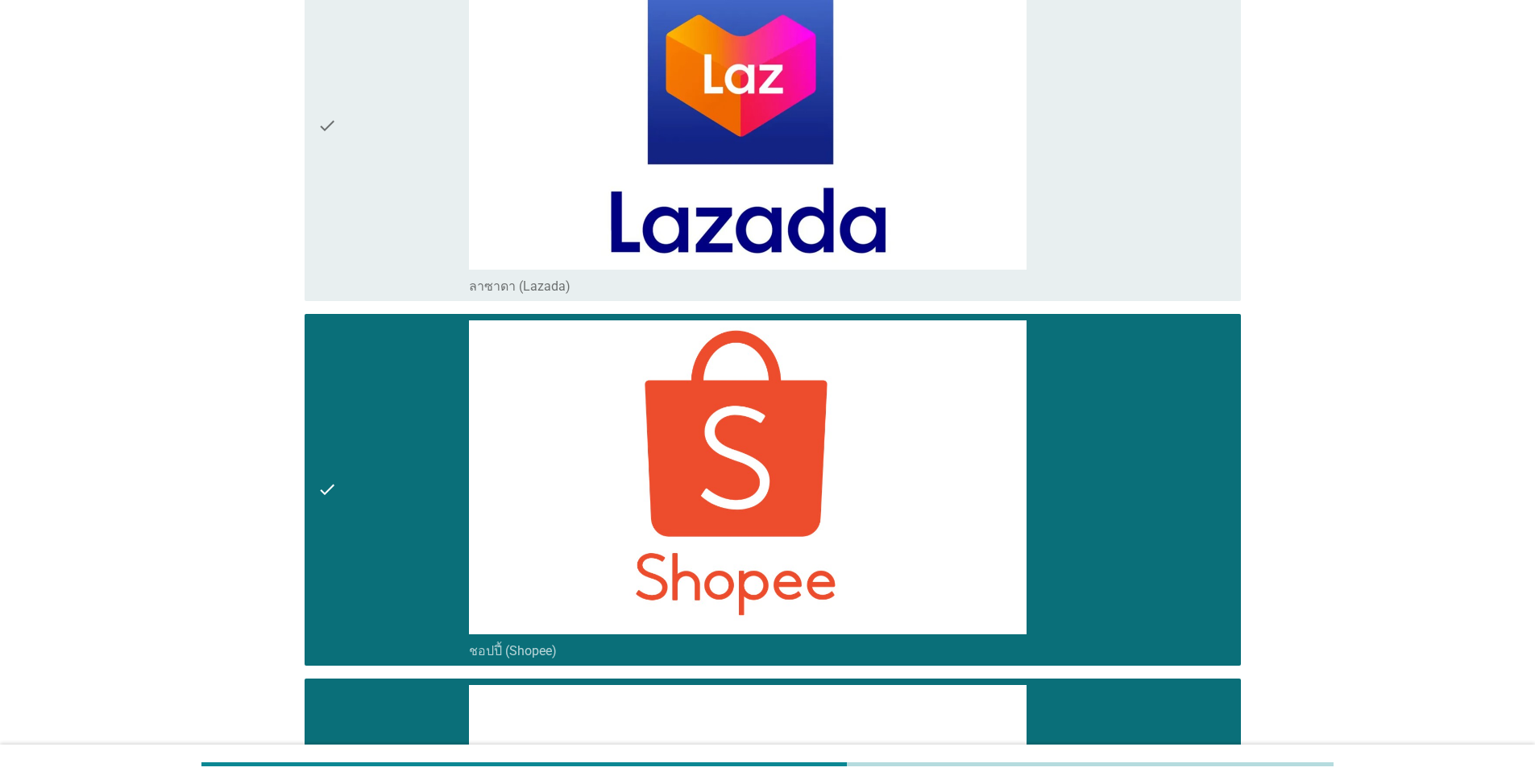
scroll to position [6605, 0]
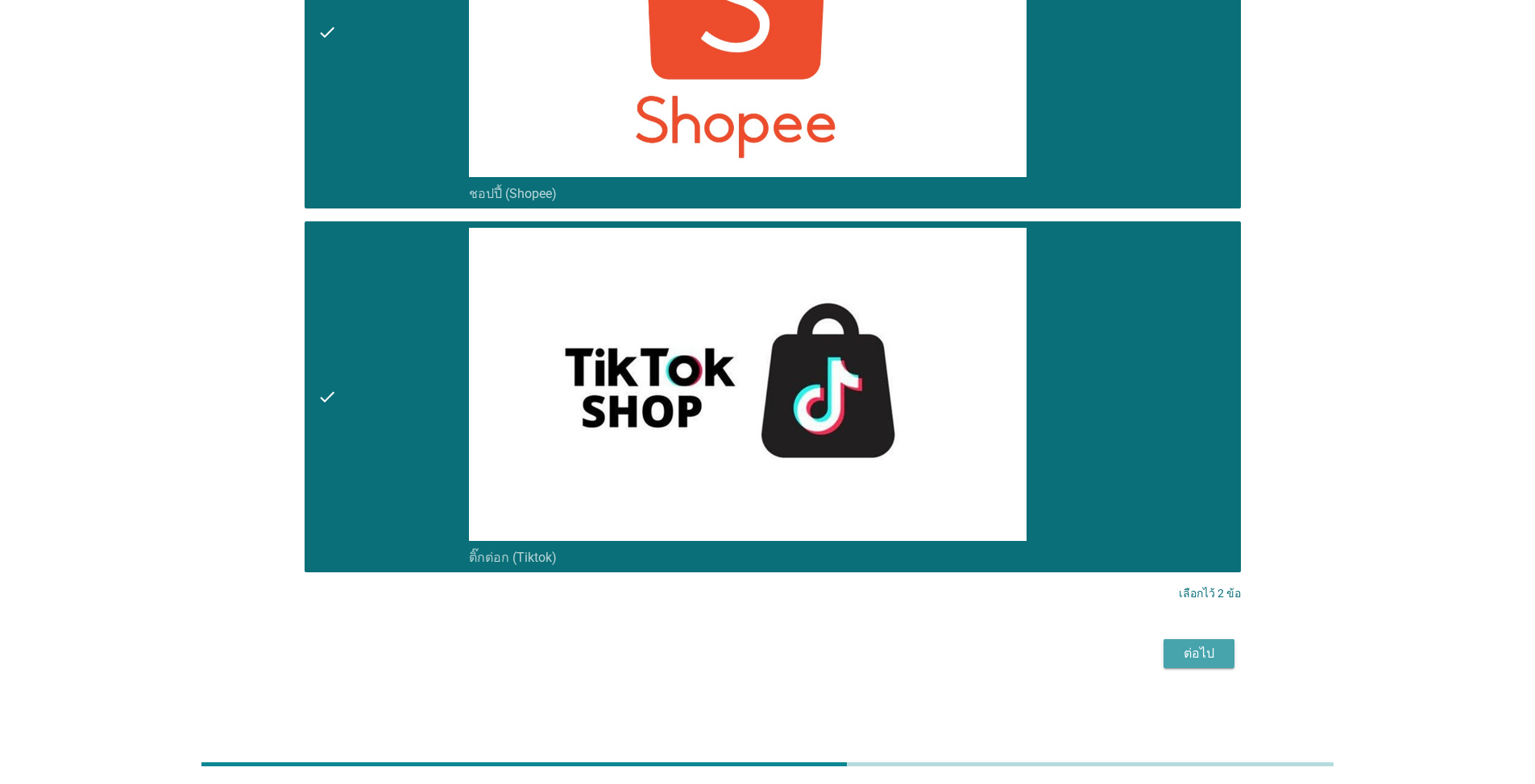
click at [793, 562] on div "ต่อไป" at bounding box center [1198, 653] width 45 height 19
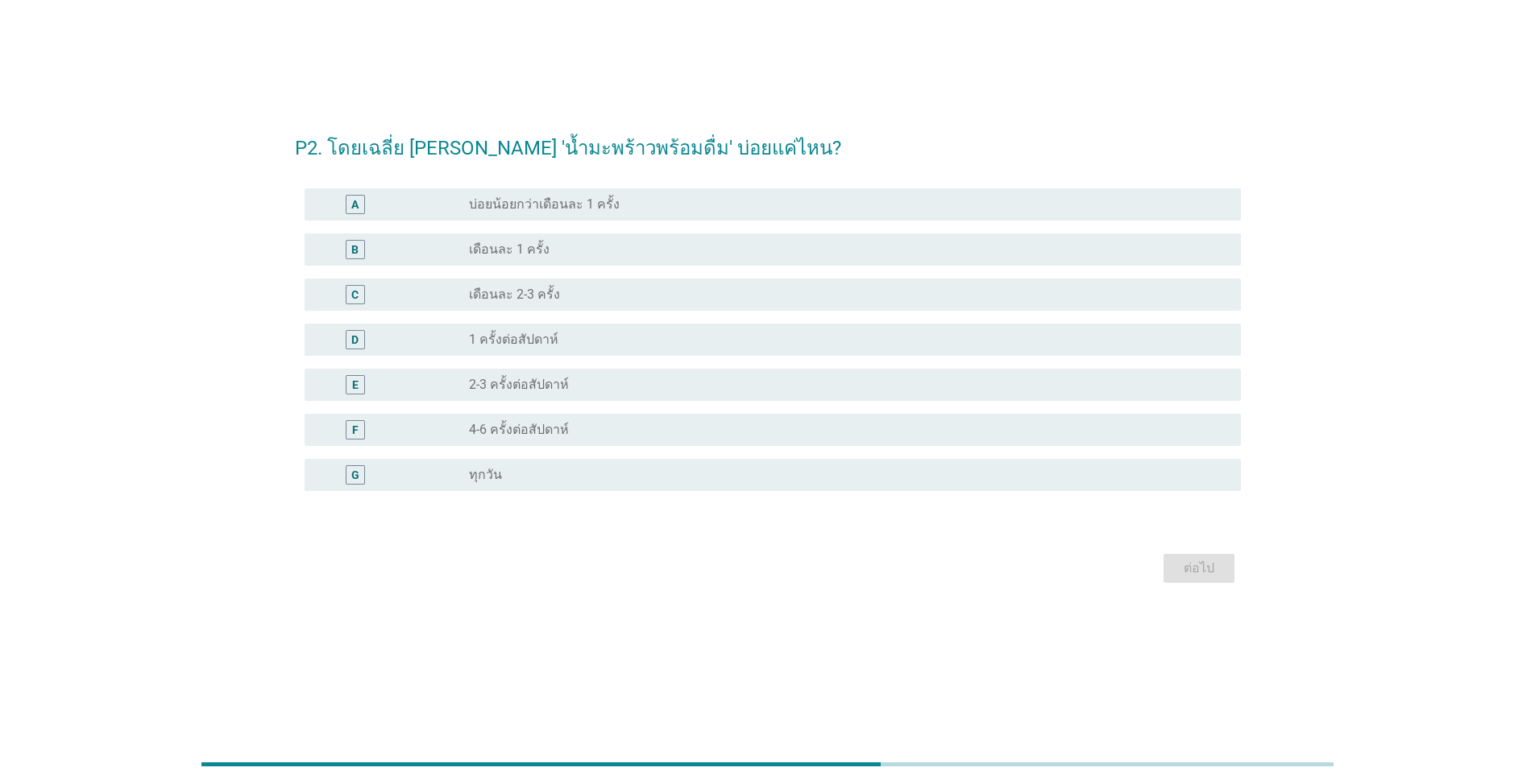
scroll to position [0, 0]
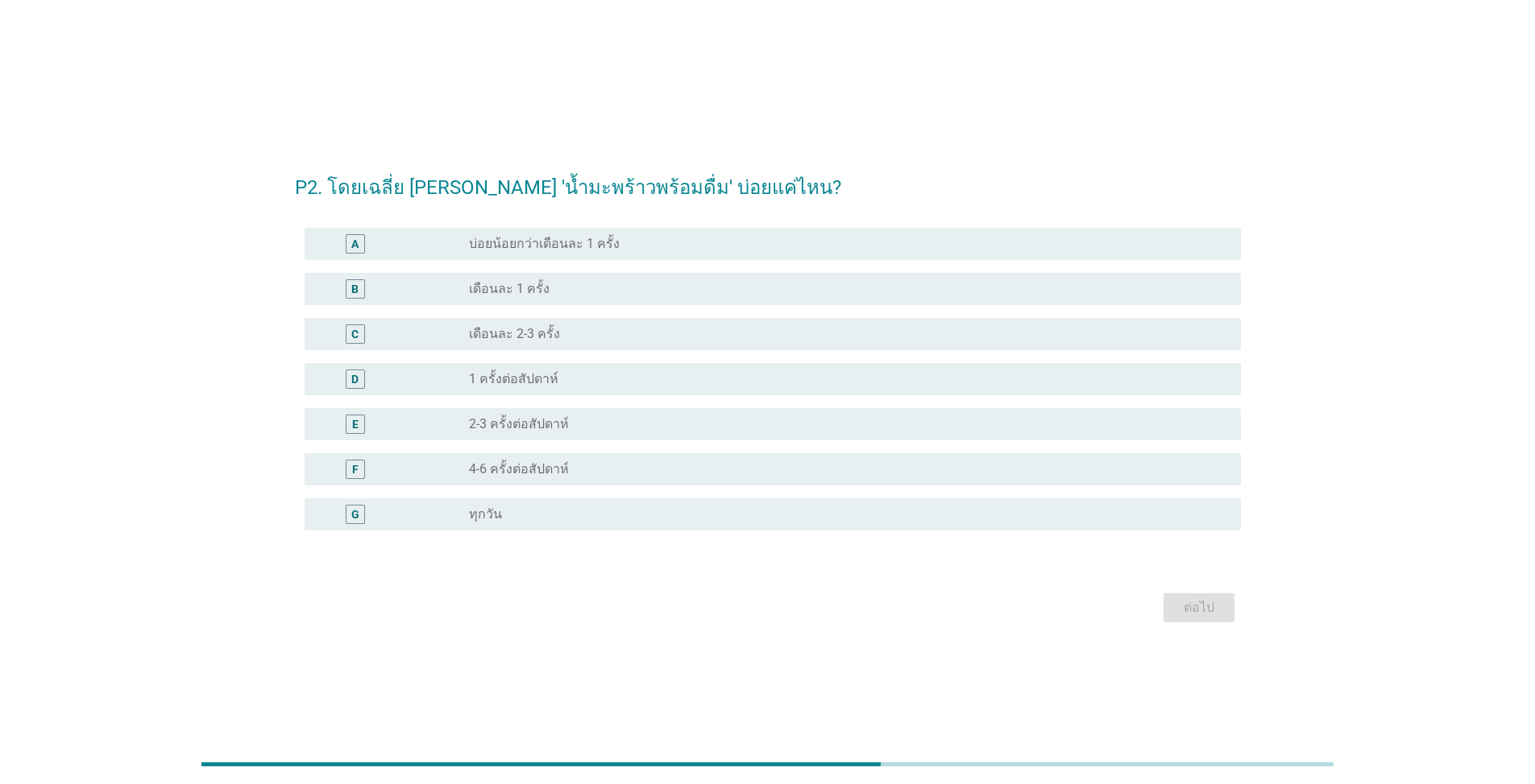
click at [441, 340] on div "C" at bounding box center [393, 334] width 151 height 19
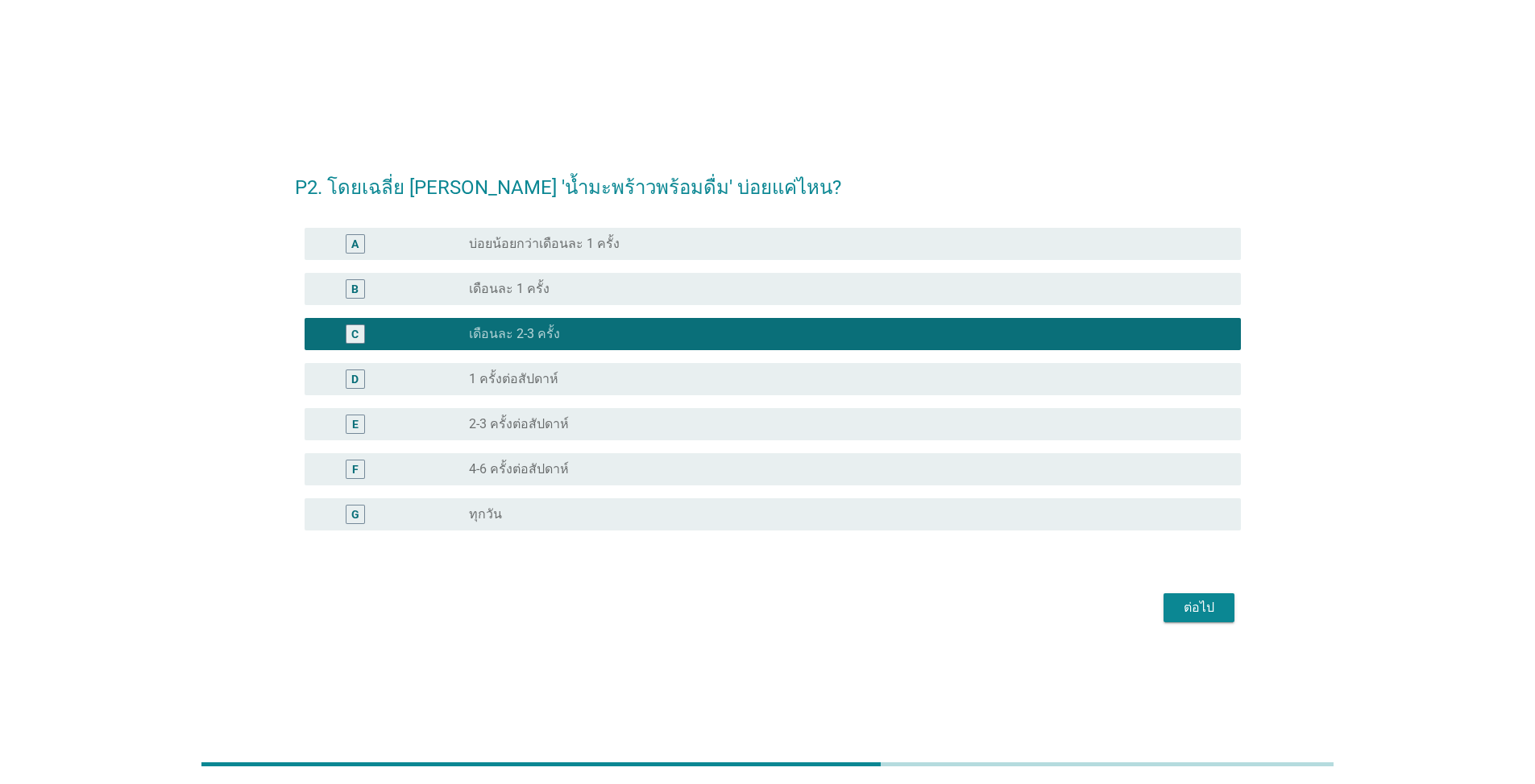
click at [793, 562] on button "ต่อไป" at bounding box center [1198, 608] width 71 height 29
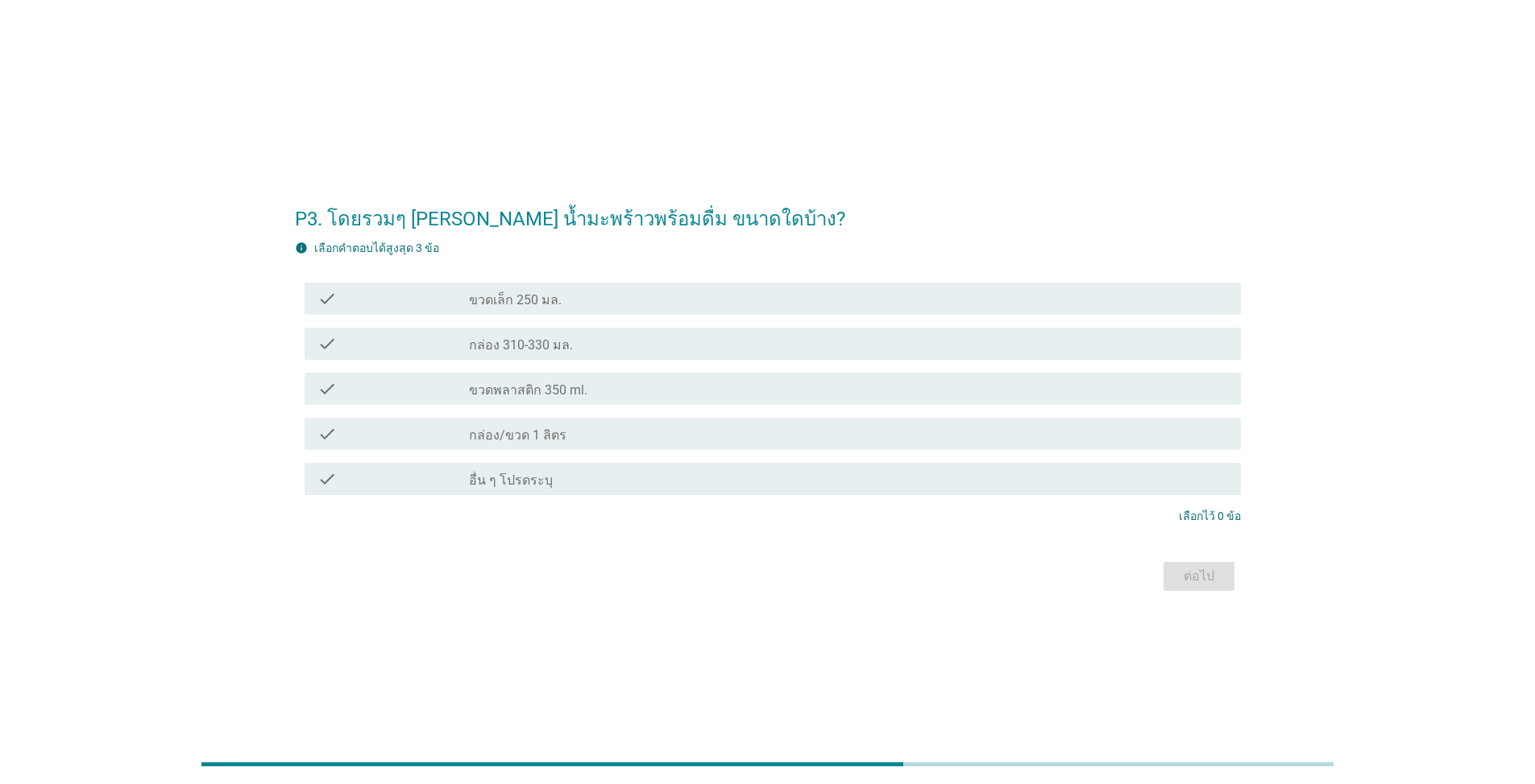
click at [565, 392] on label "ขวดพลาสติก 350 ml." at bounding box center [528, 391] width 118 height 17
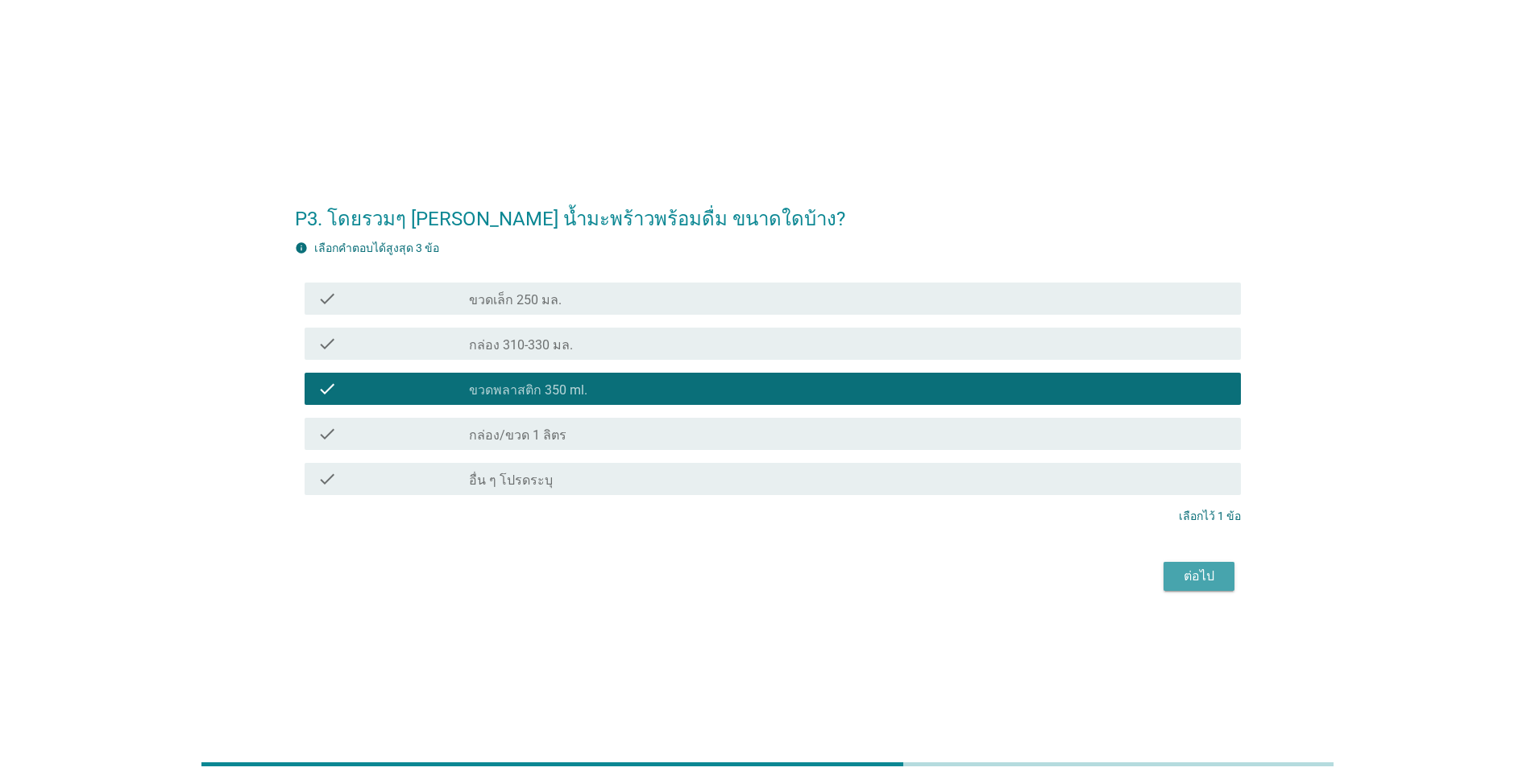
click at [793, 562] on div "ต่อไป" at bounding box center [1198, 576] width 45 height 19
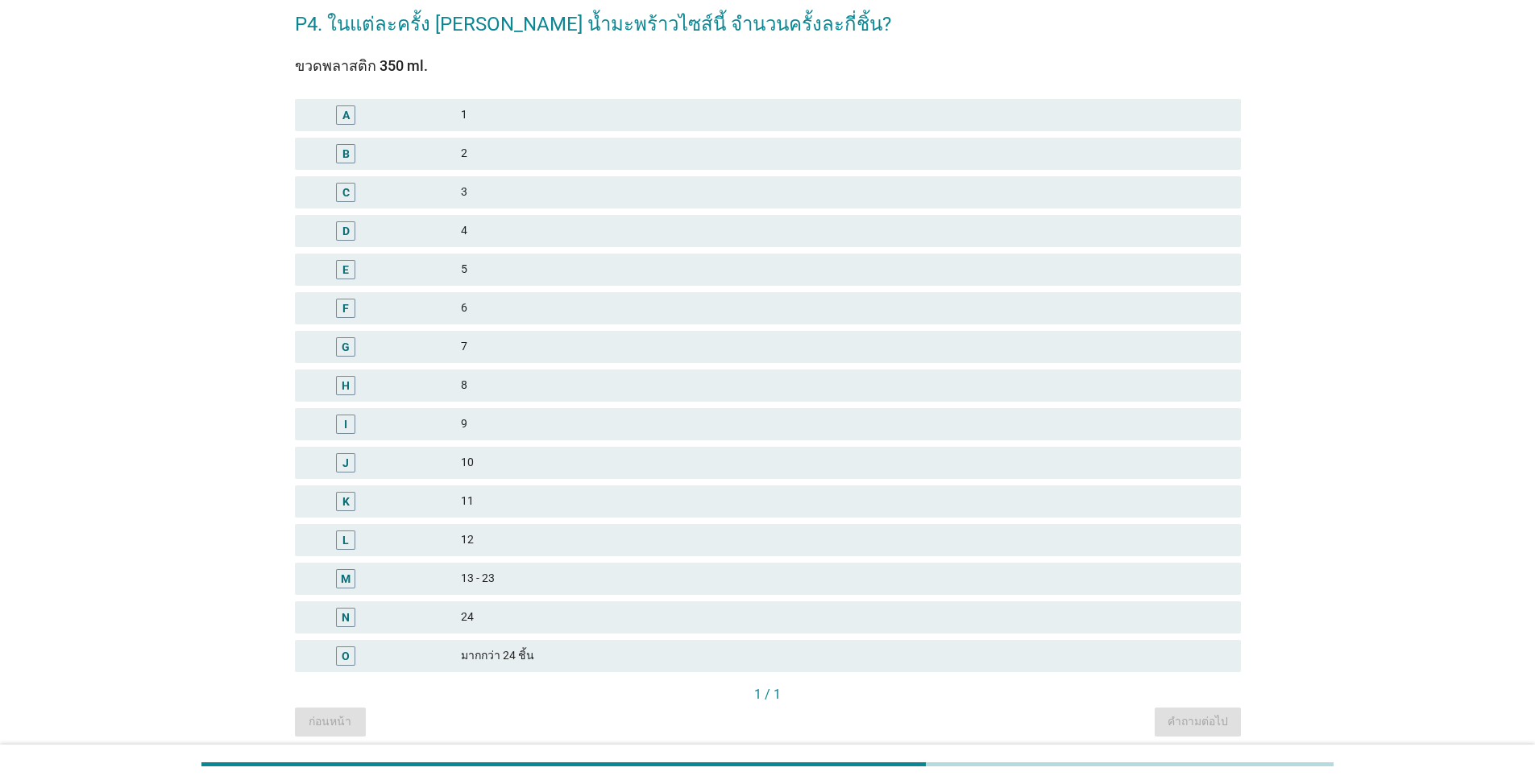
scroll to position [141, 0]
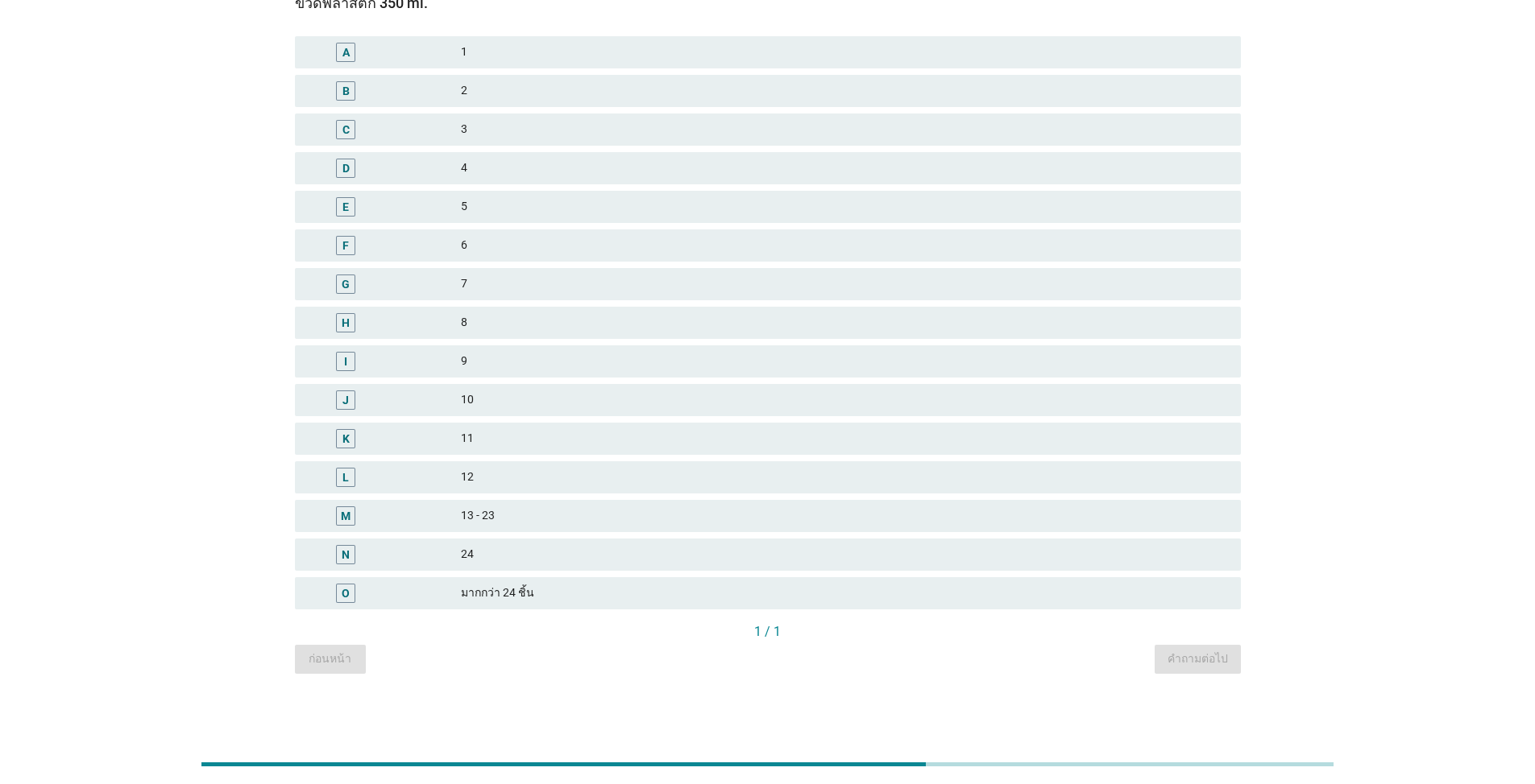
click at [567, 557] on div "24" at bounding box center [844, 554] width 767 height 19
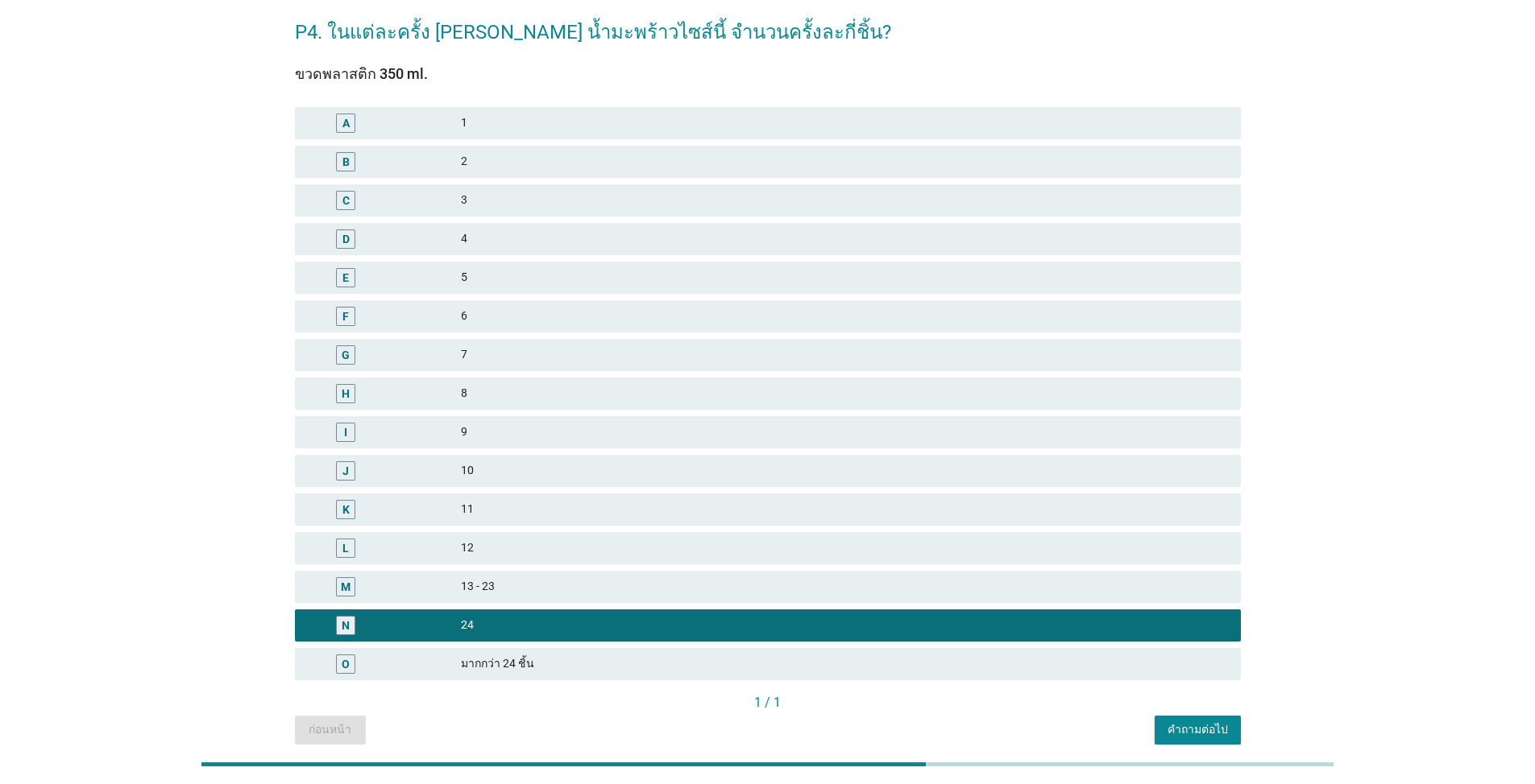
scroll to position [0, 0]
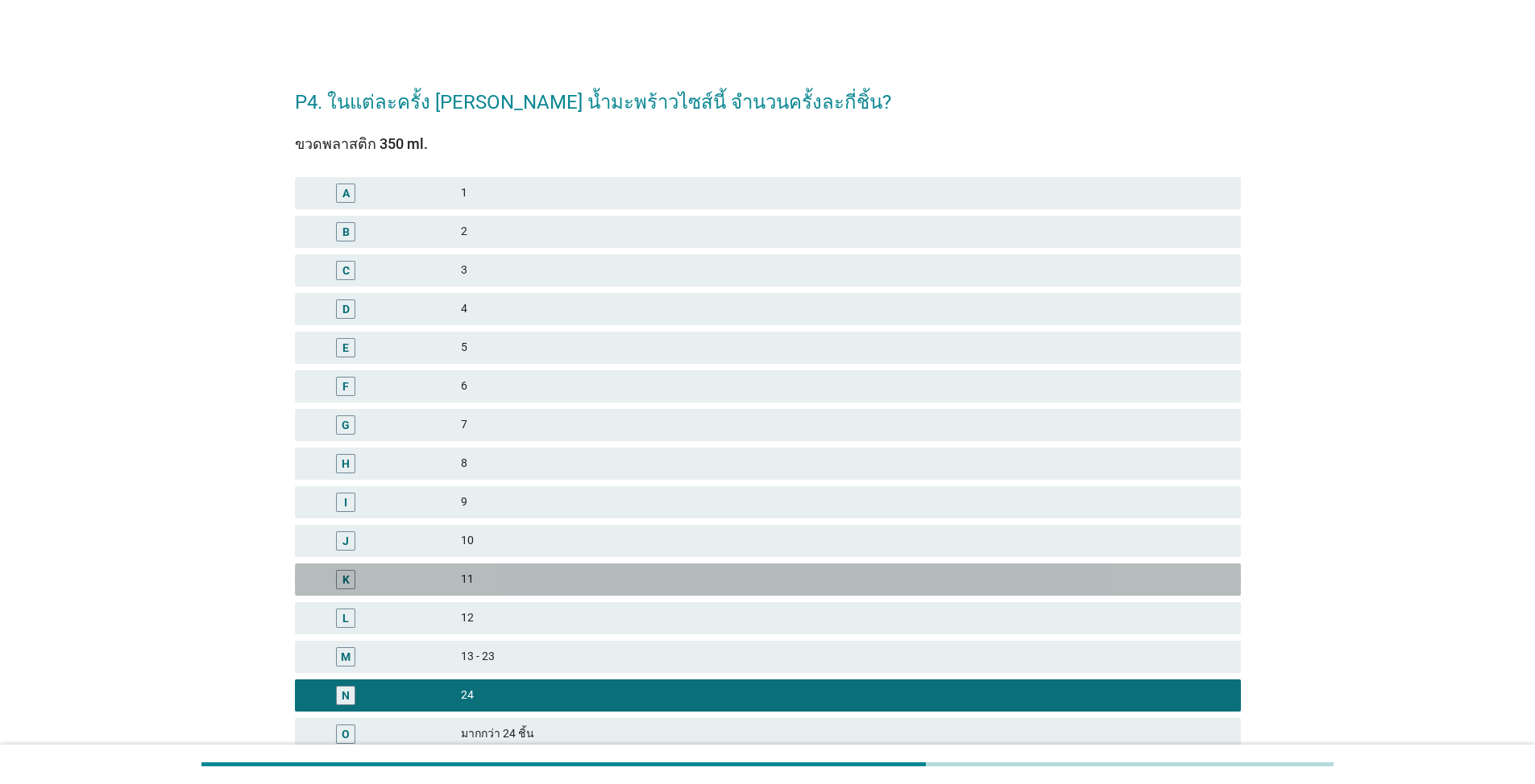
click at [551, 562] on div "11" at bounding box center [844, 580] width 767 height 19
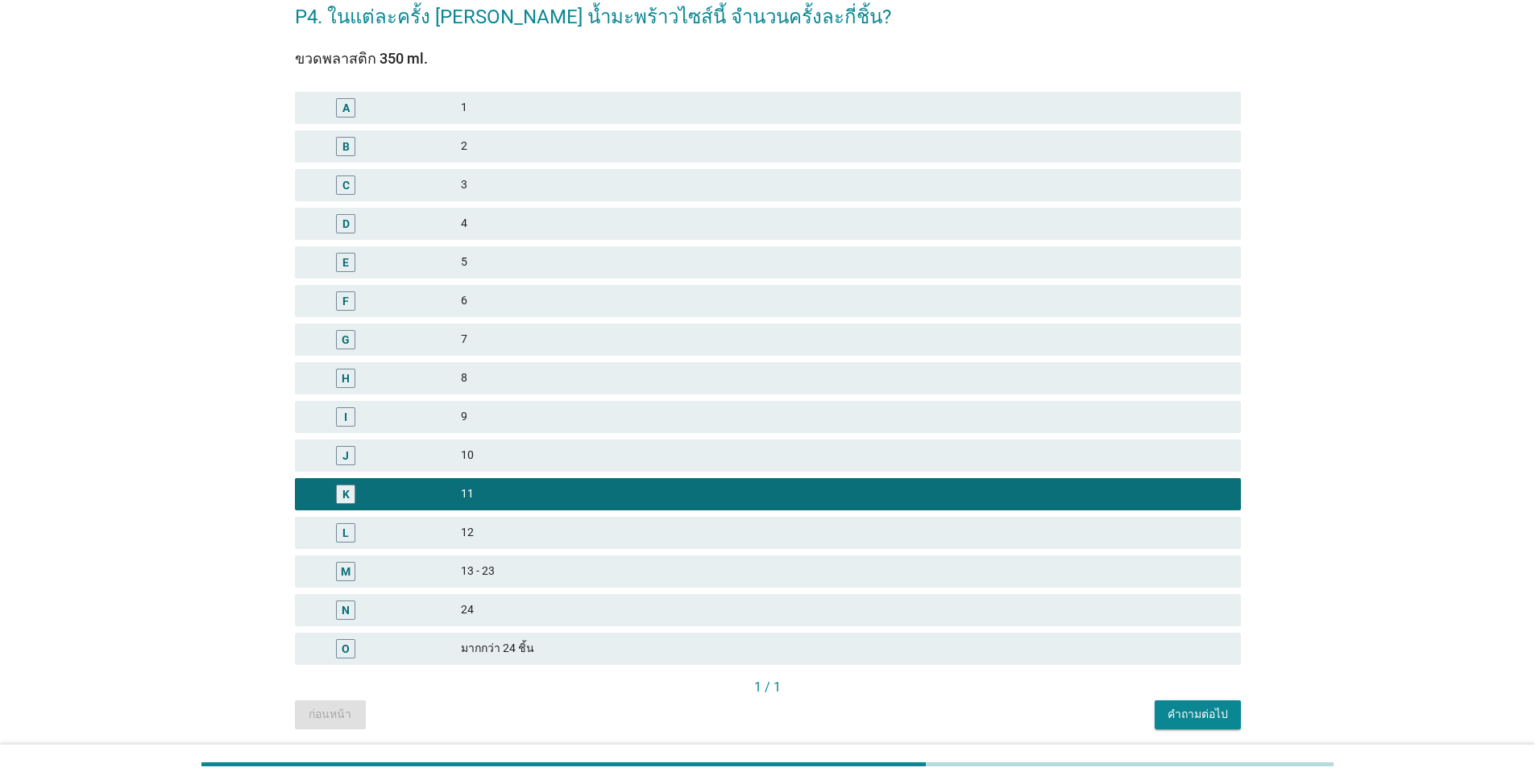
scroll to position [141, 0]
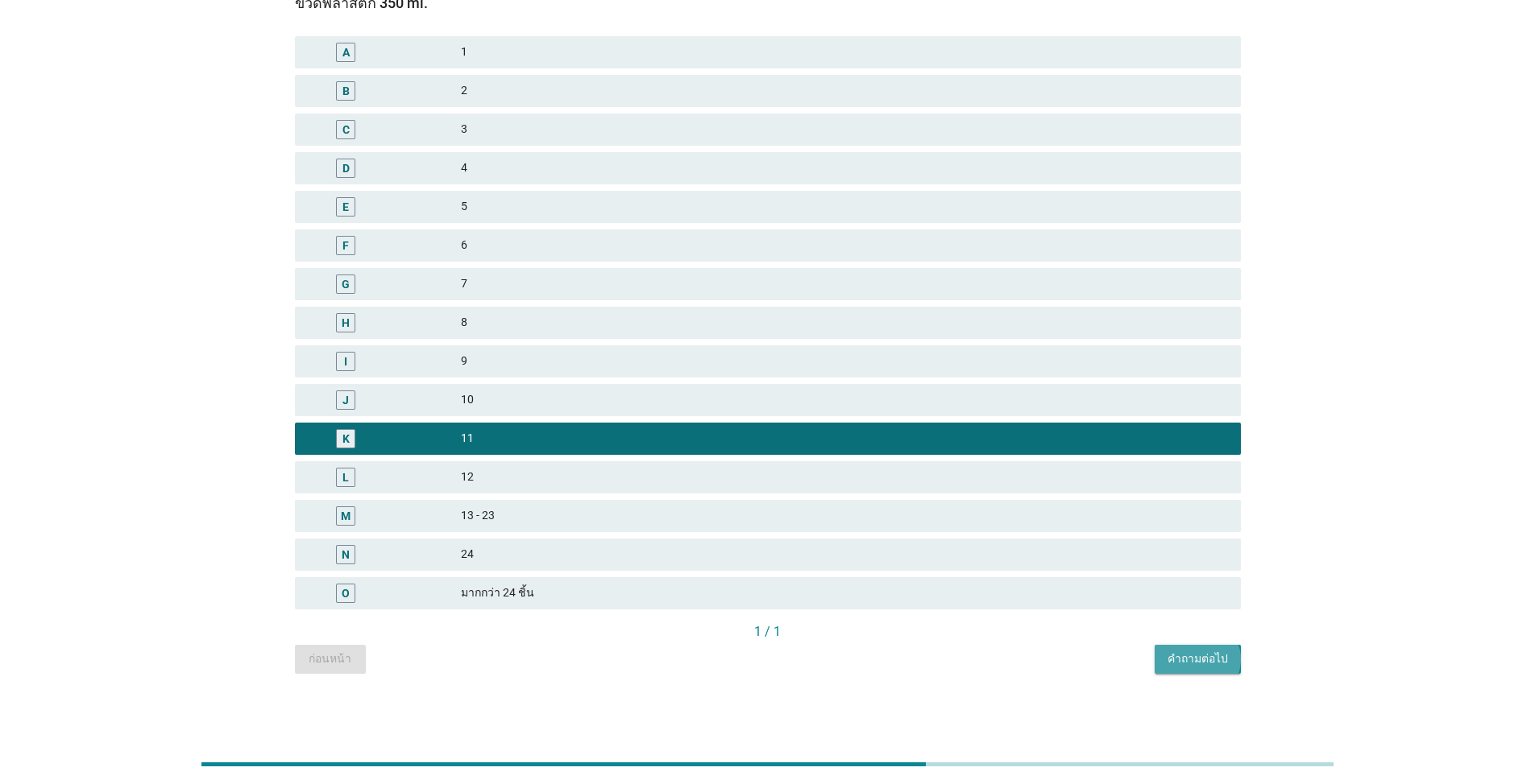
click at [793, 562] on div "คำถามต่อไป" at bounding box center [1197, 658] width 61 height 17
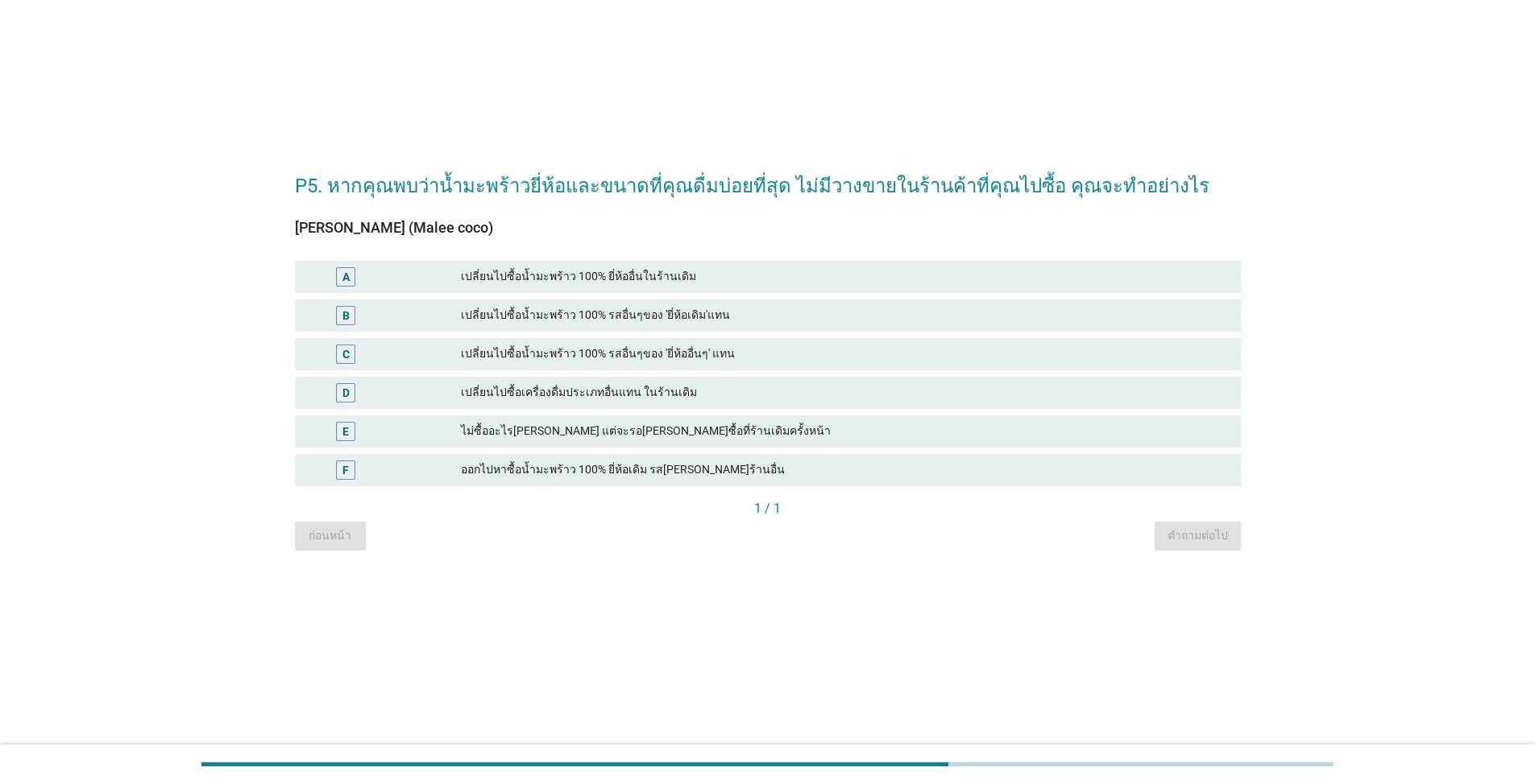
scroll to position [0, 0]
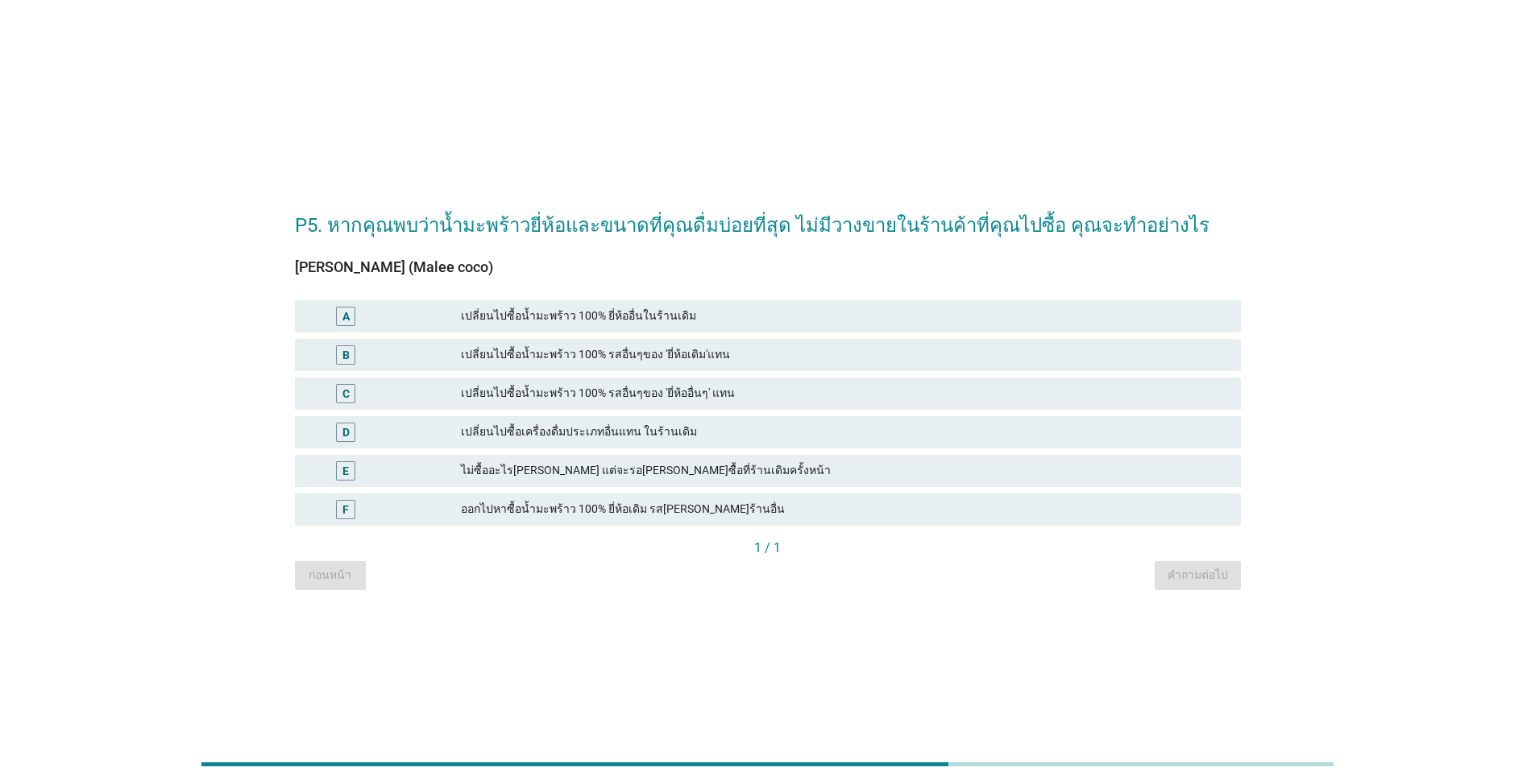
drag, startPoint x: 613, startPoint y: 392, endPoint x: 921, endPoint y: 495, distance: 324.8
click at [615, 392] on div "เปลี่ยนไปซื้อน้ำมะพร้าว 100% รสอื่นๆของ 'ยี่ห้ออื่นๆ' แทน" at bounding box center [844, 393] width 767 height 19
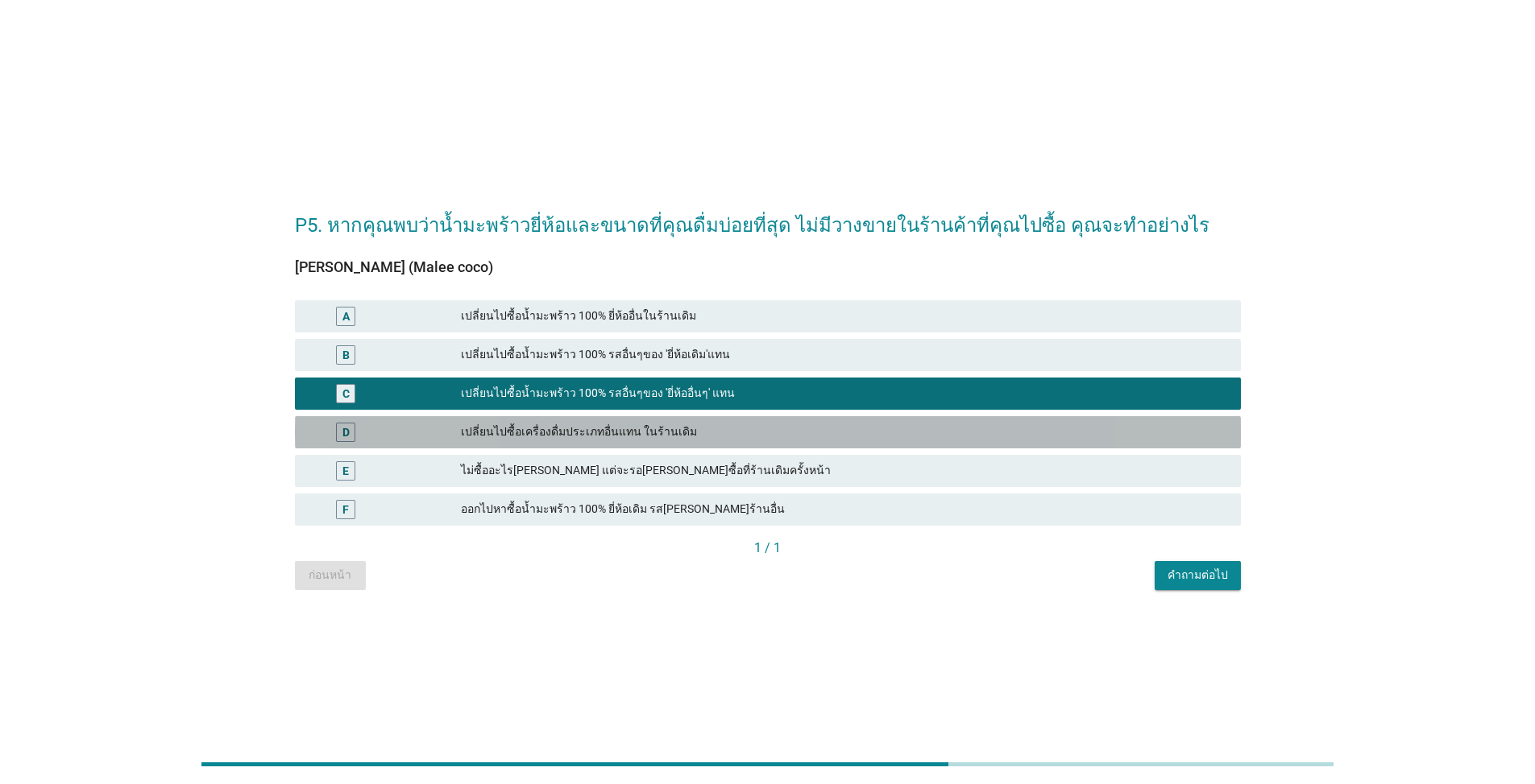
click at [732, 434] on div "เปลี่ยนไปซื้อเครื่องดื่มประเภทอื่นแทน ในร้านเดิม" at bounding box center [844, 432] width 767 height 19
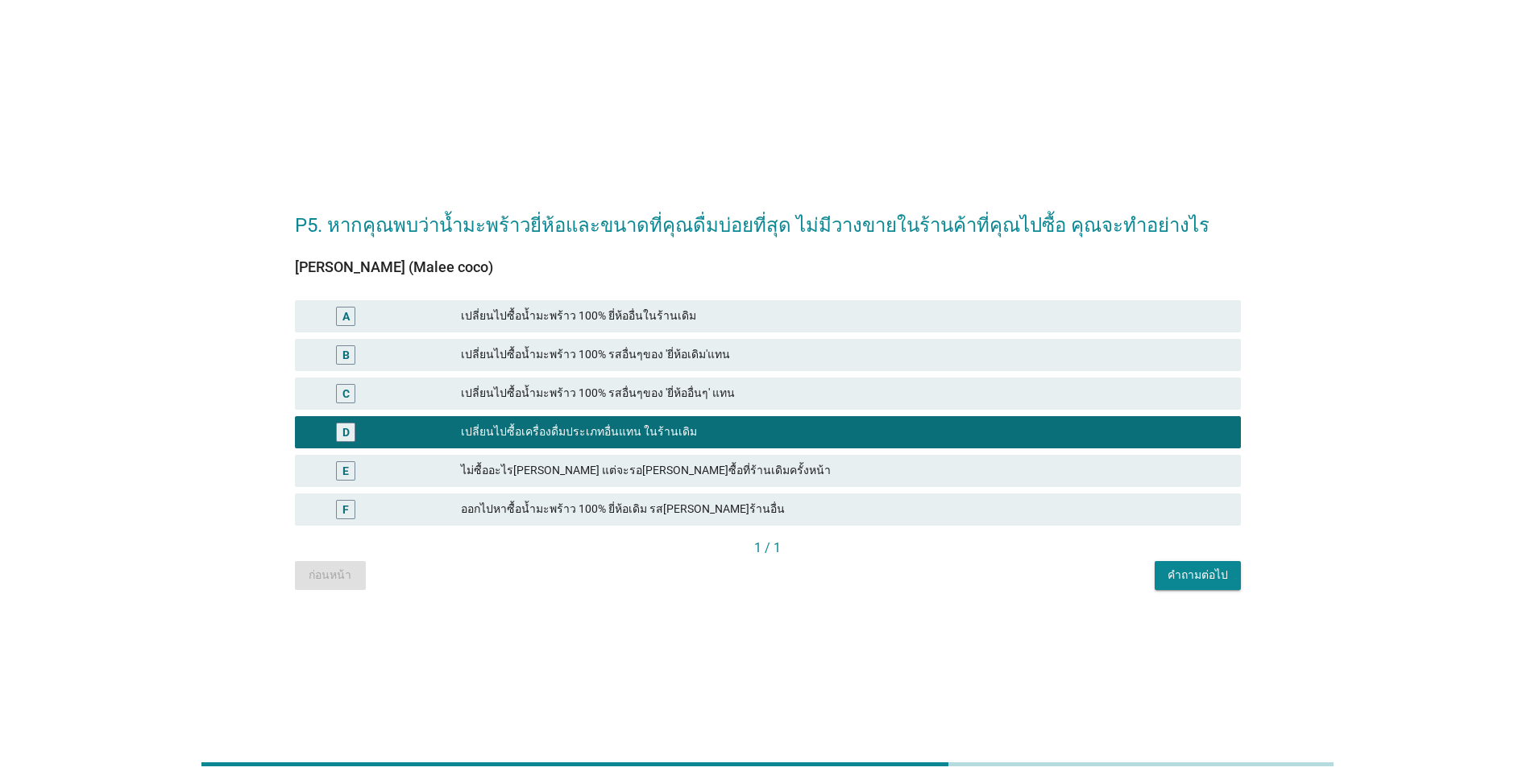
click at [759, 467] on div "ไม่ซื้ออะไรทดแทน แต่จะรอกลับมาซื้อที่ร้านเดิมครั้งหน้า" at bounding box center [844, 470] width 767 height 19
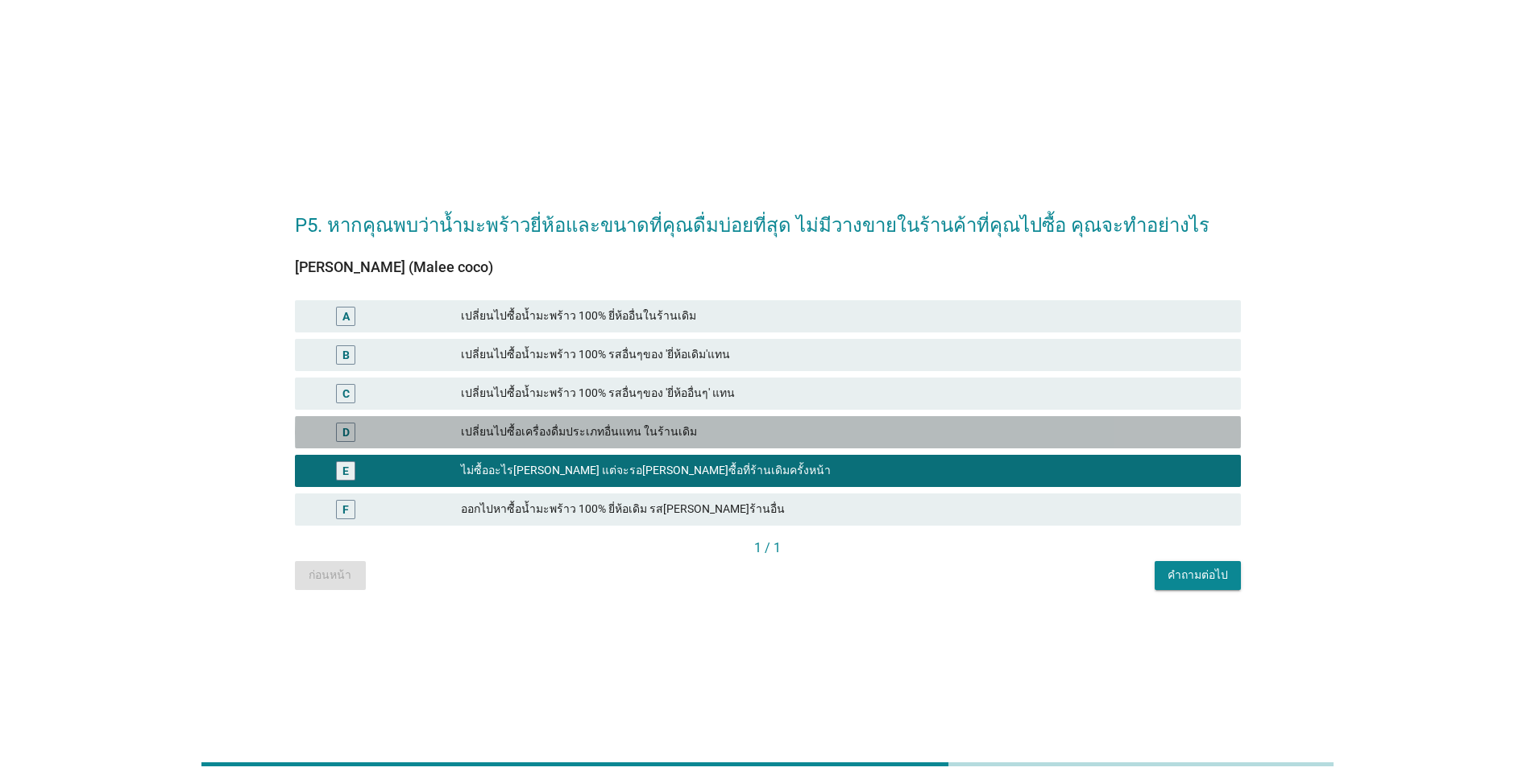
click at [743, 416] on div "D เปลี่ยนไปซื้อเครื่องดื่มประเภทอื่นแทน ในร้านเดิม" at bounding box center [767, 432] width 946 height 32
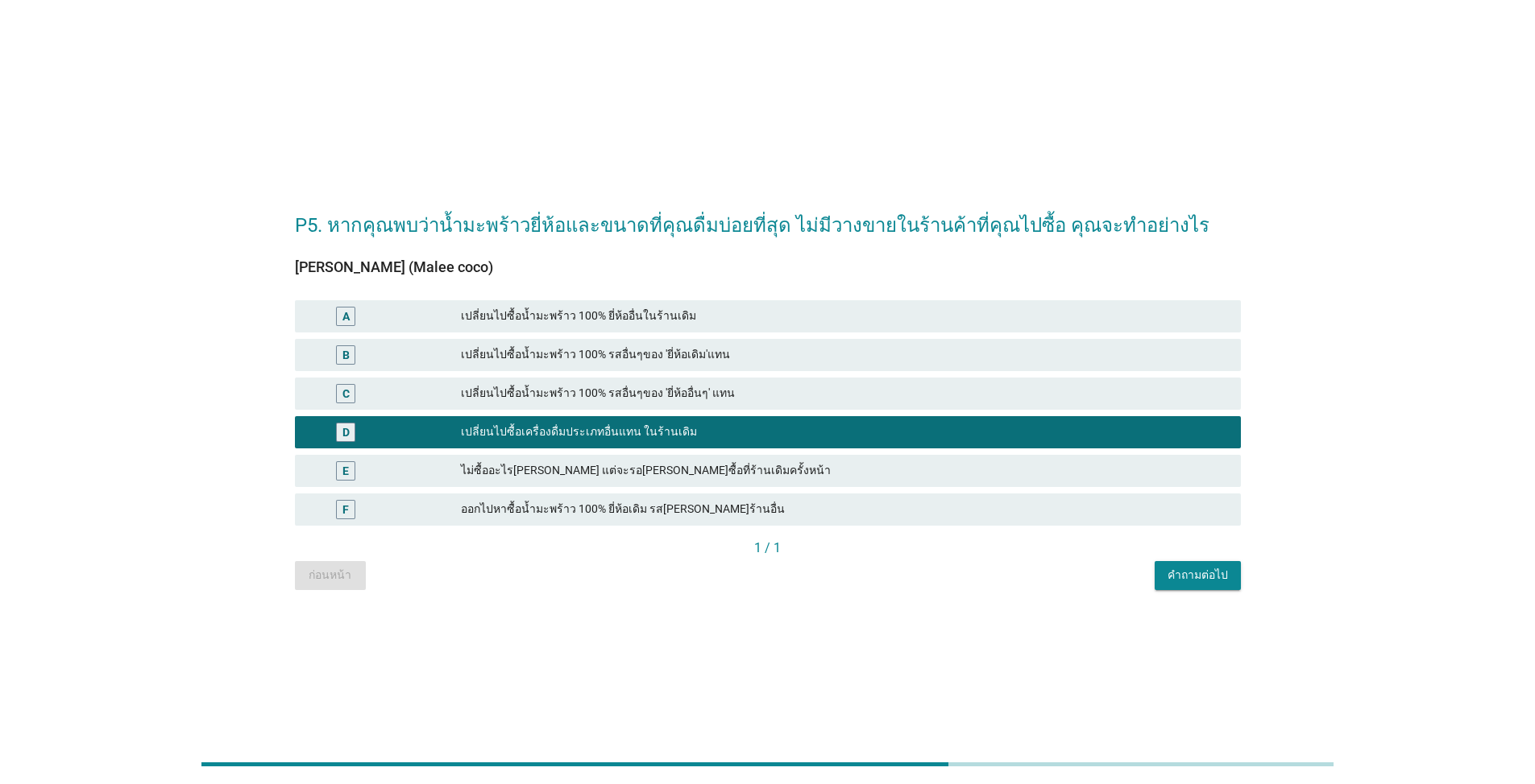
click at [729, 389] on div "เปลี่ยนไปซื้อน้ำมะพร้าว 100% รสอื่นๆของ 'ยี่ห้ออื่นๆ' แทน" at bounding box center [844, 393] width 767 height 19
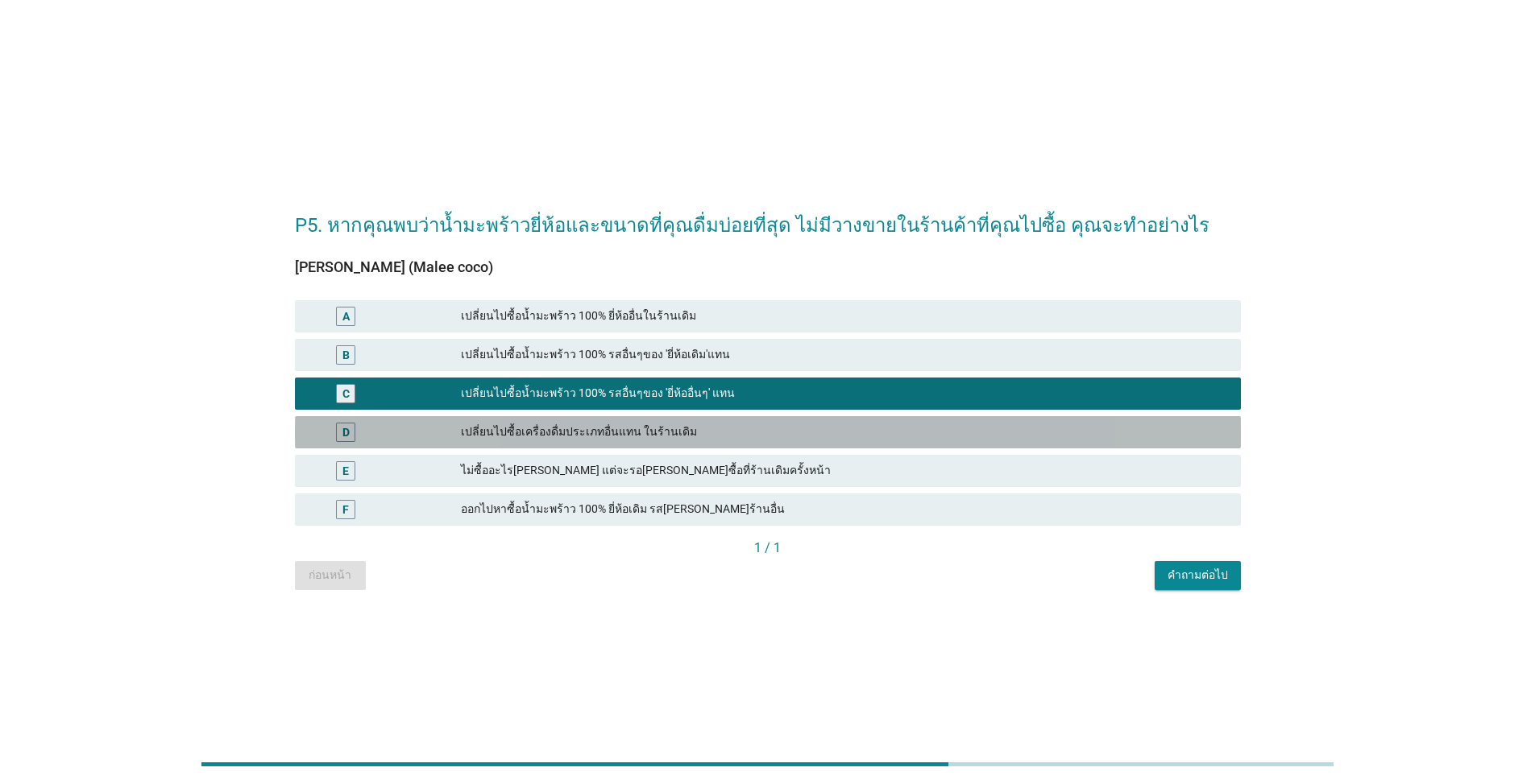
click at [733, 425] on div "เปลี่ยนไปซื้อเครื่องดื่มประเภทอื่นแทน ในร้านเดิม" at bounding box center [844, 432] width 767 height 19
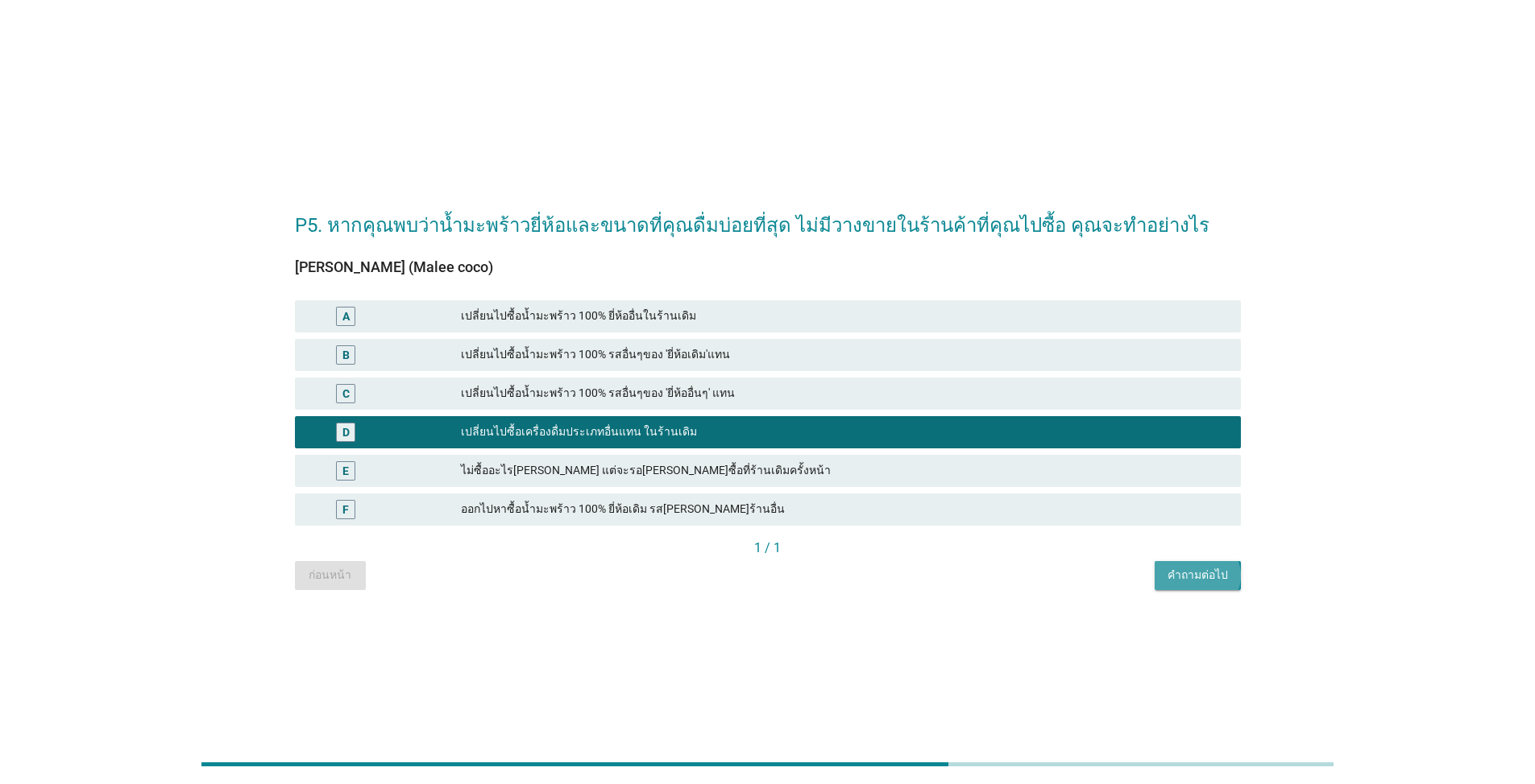
click at [793, 562] on div "คำถามต่อไป" at bounding box center [1197, 575] width 61 height 17
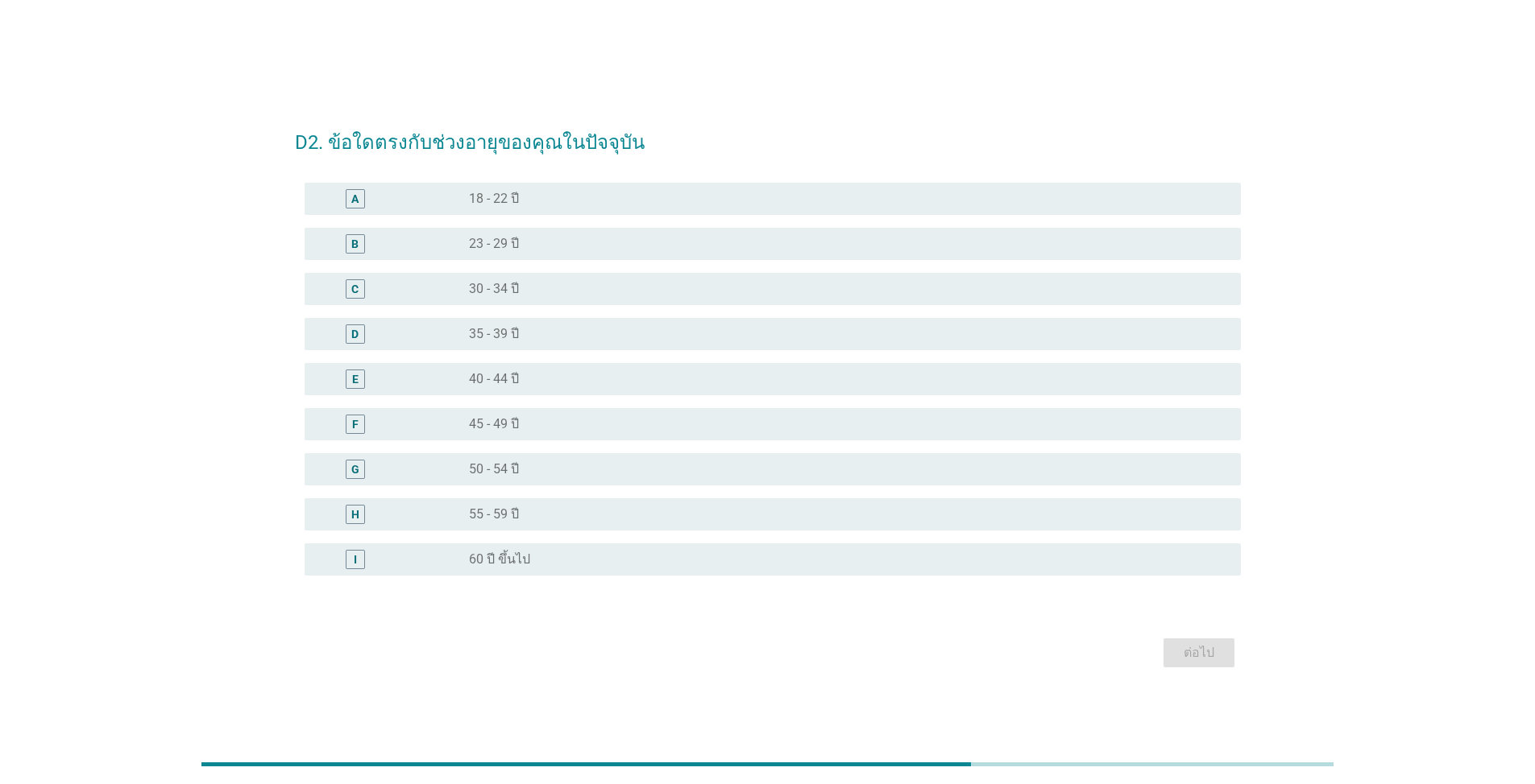
click at [628, 373] on div "radio_button_unchecked 40 - 44 ปี" at bounding box center [841, 380] width 746 height 17
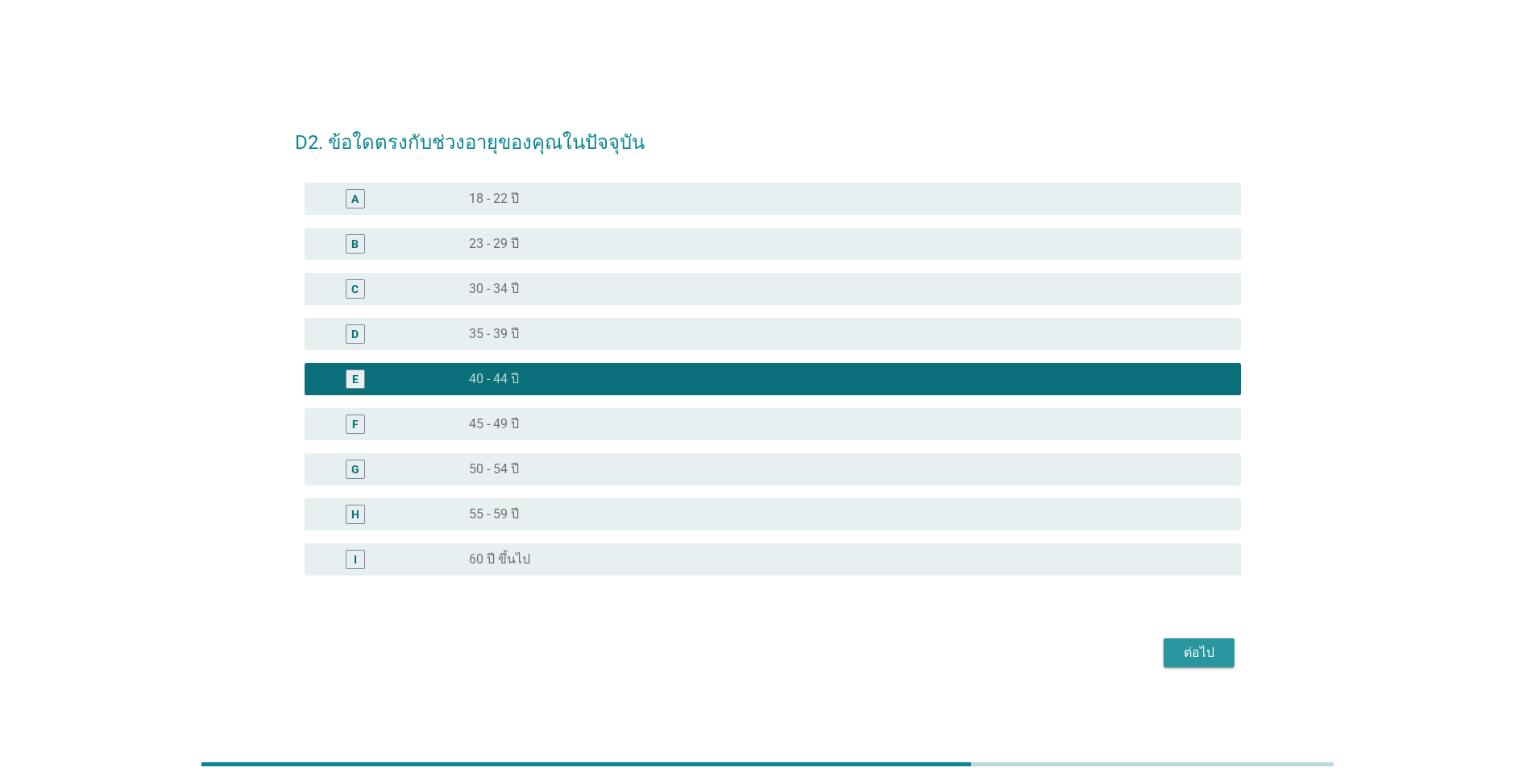
click at [793, 562] on div "ต่อไป" at bounding box center [1198, 653] width 45 height 19
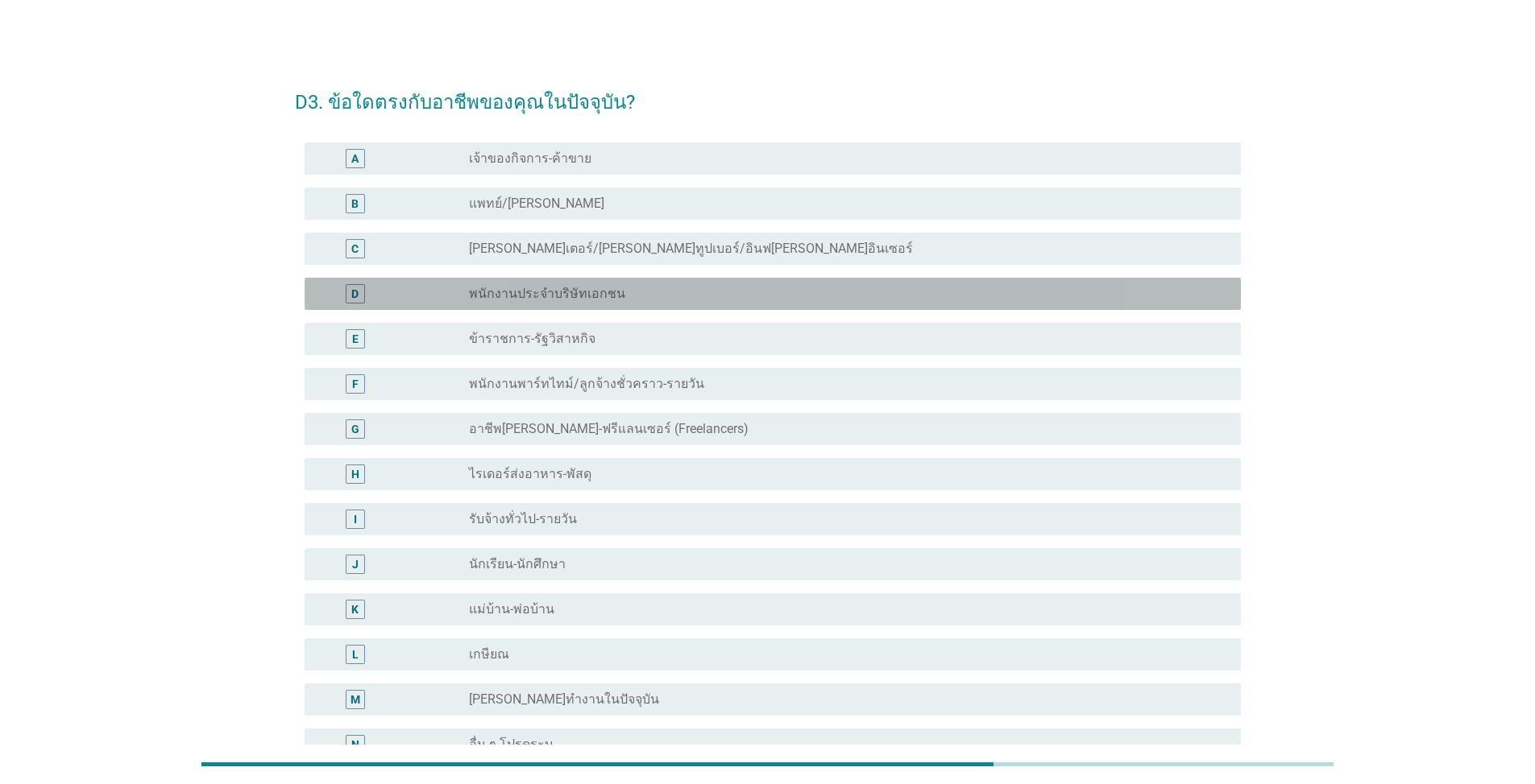
click at [603, 296] on label "พนักงานประจำบริษัทเอกชน" at bounding box center [547, 294] width 156 height 17
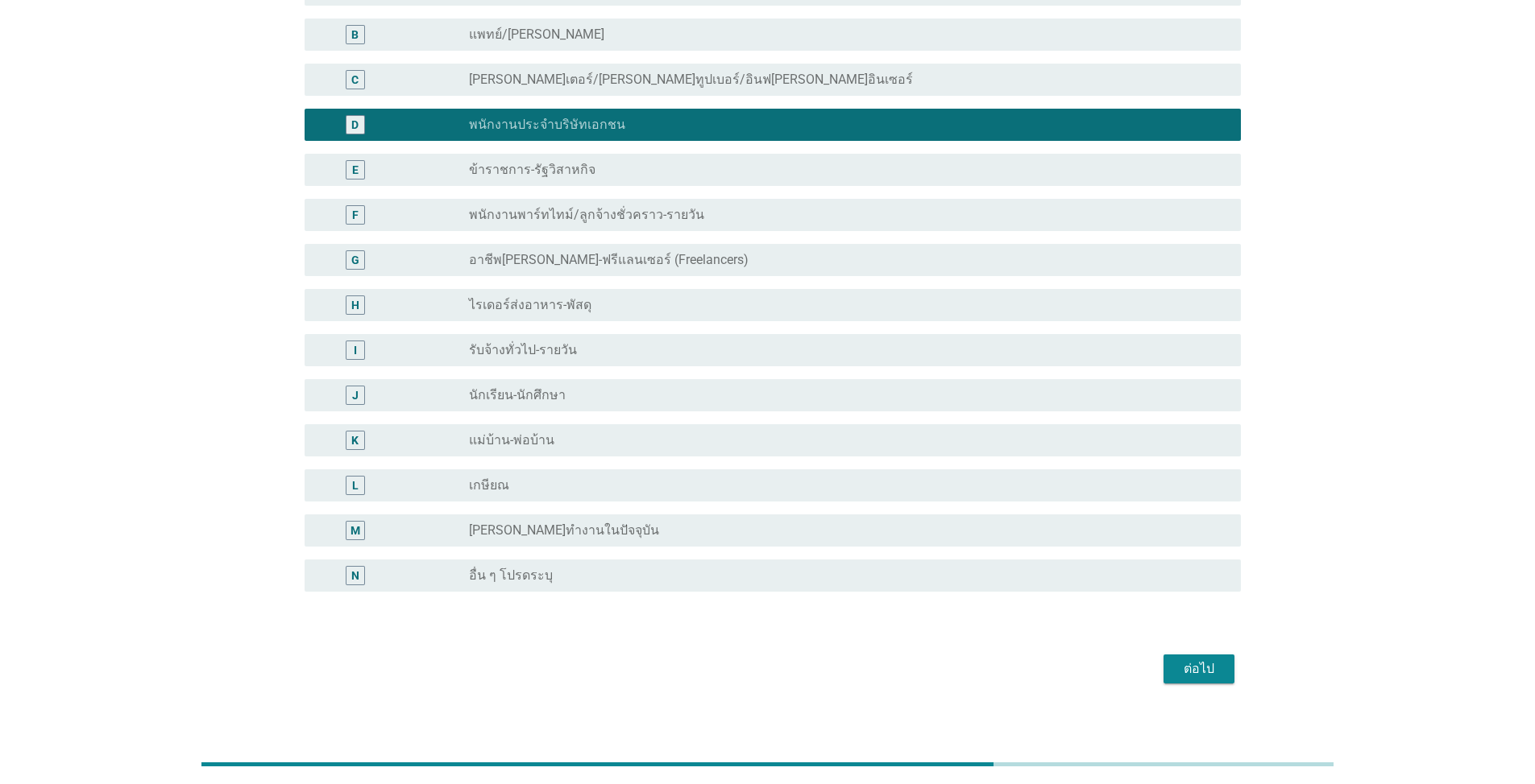
scroll to position [183, 0]
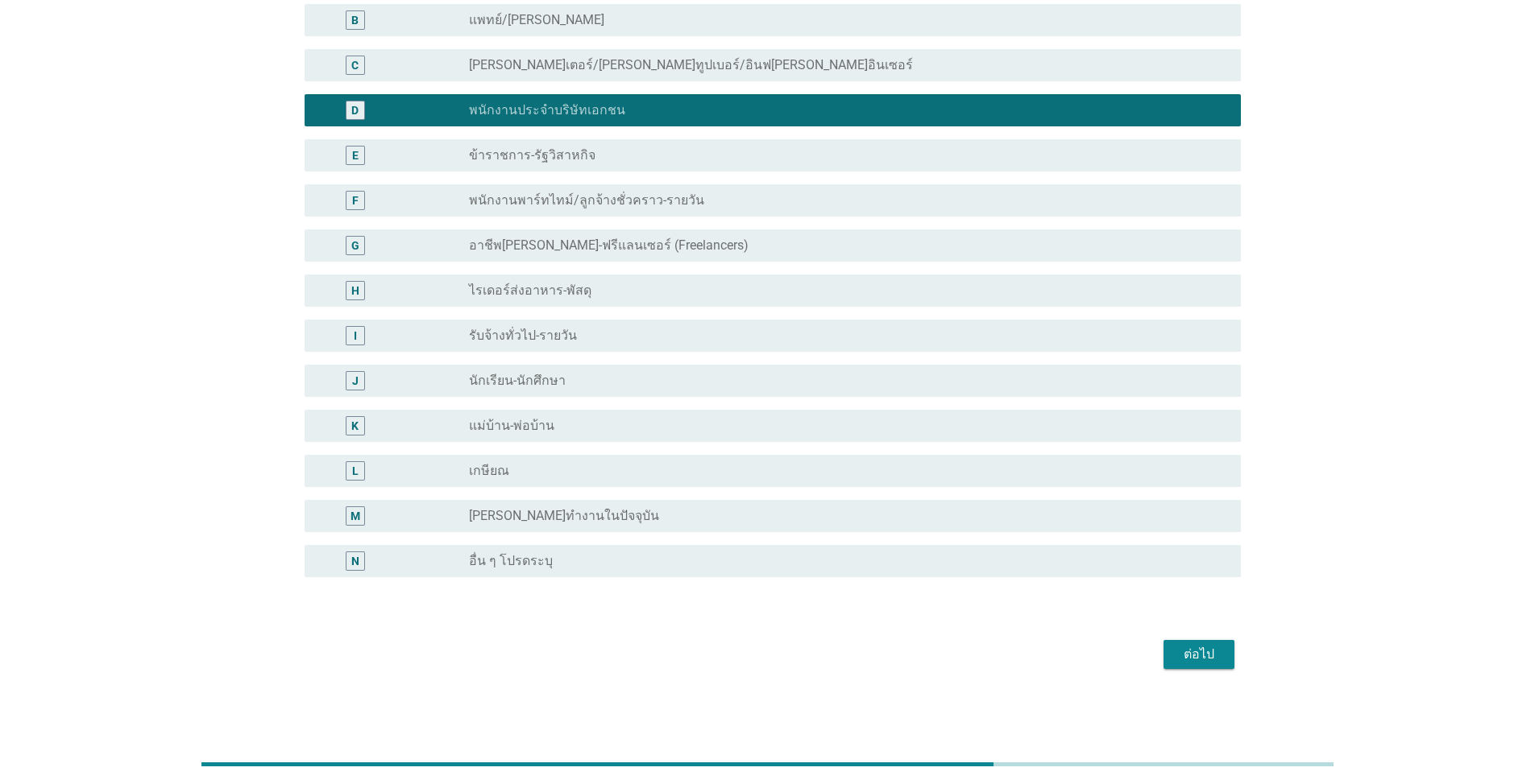
click at [793, 562] on button "ต่อไป" at bounding box center [1198, 655] width 71 height 29
